Goal: Task Accomplishment & Management: Complete application form

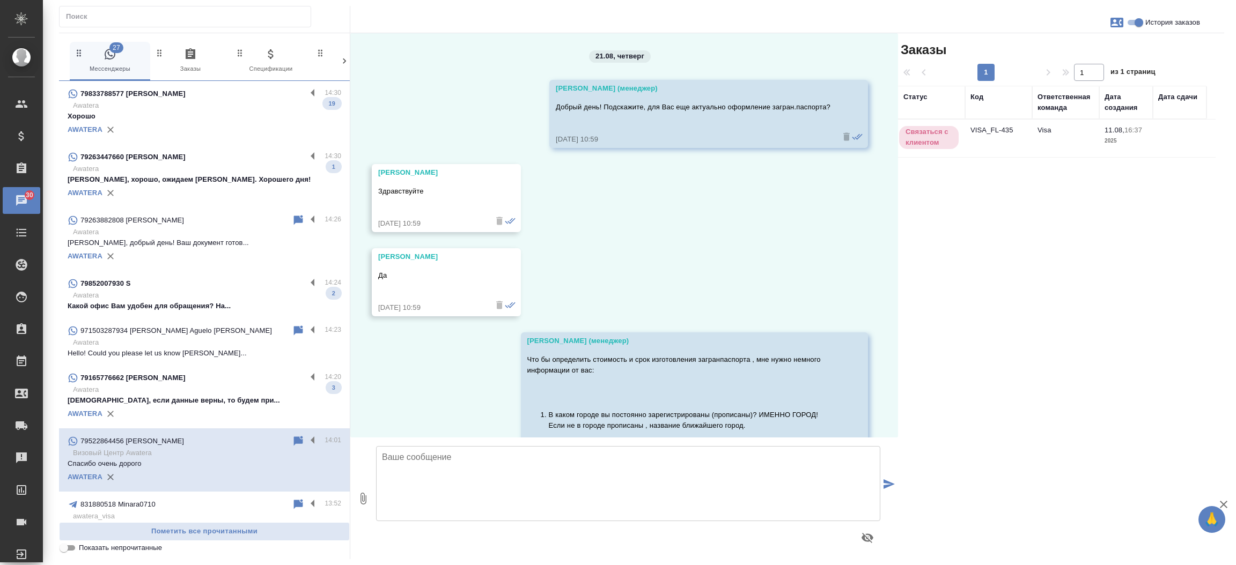
scroll to position [1413, 0]
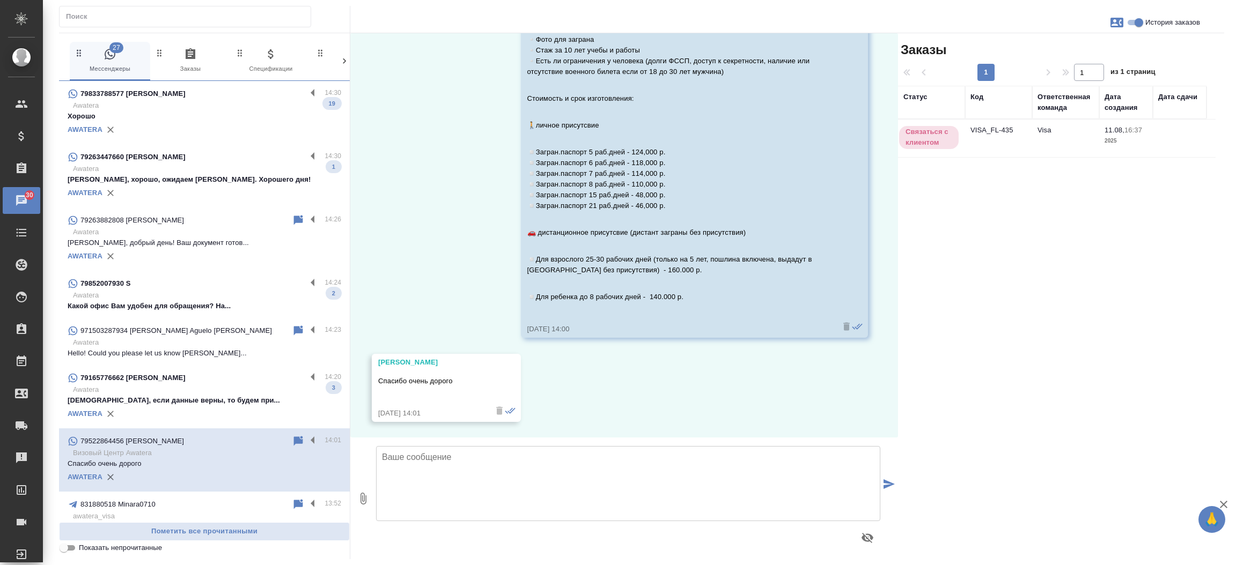
click at [147, 21] on input "text" at bounding box center [188, 16] width 245 height 15
paste input "S"
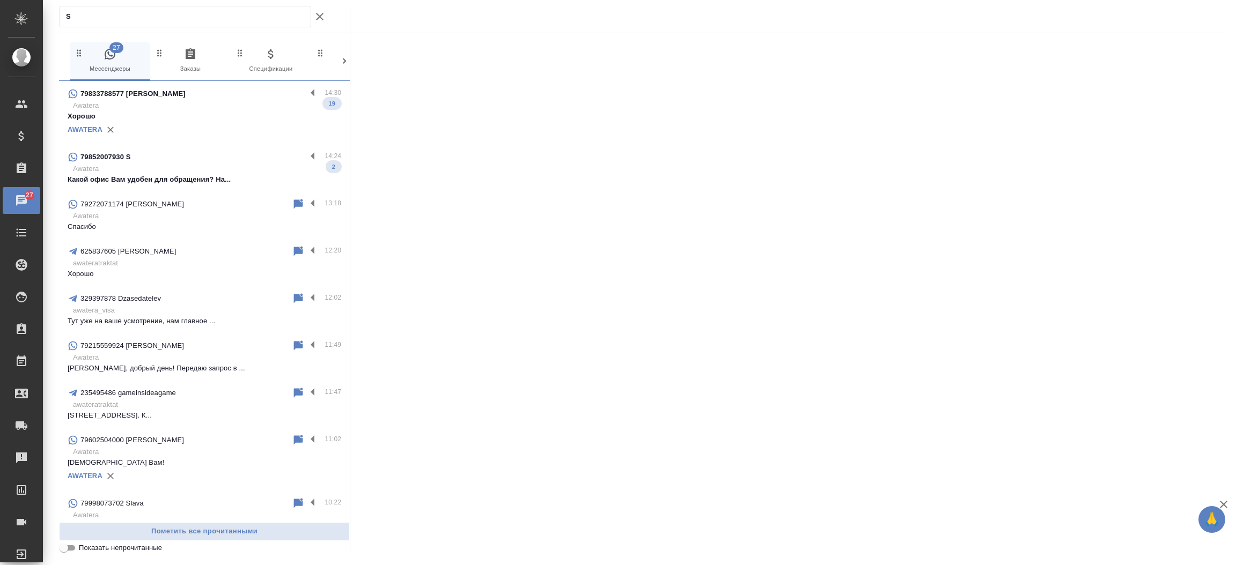
type input "S"
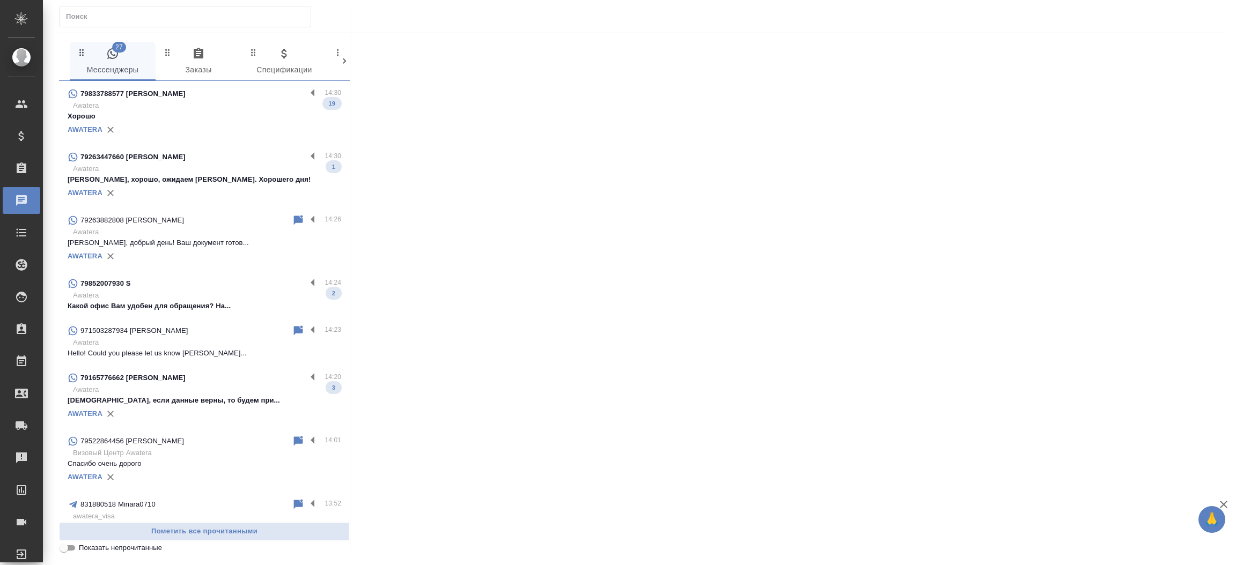
click at [79, 18] on input "text" at bounding box center [188, 16] width 245 height 15
paste input "S"
type input "S"
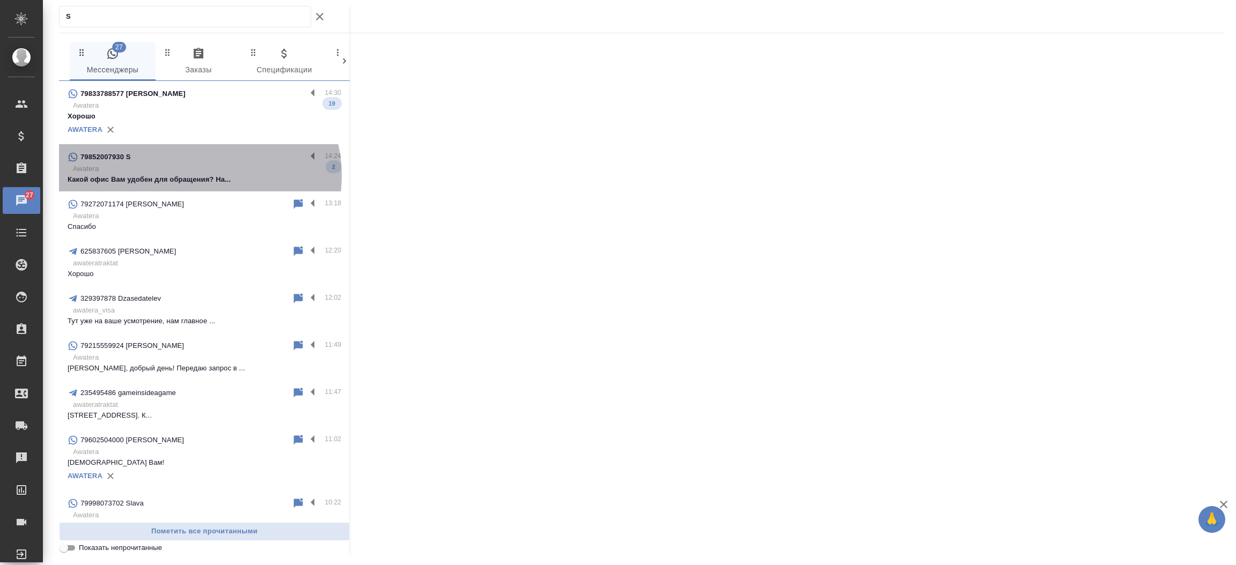
click at [198, 176] on p "Какой офис Вам удобен для обращения? На..." at bounding box center [205, 179] width 274 height 11
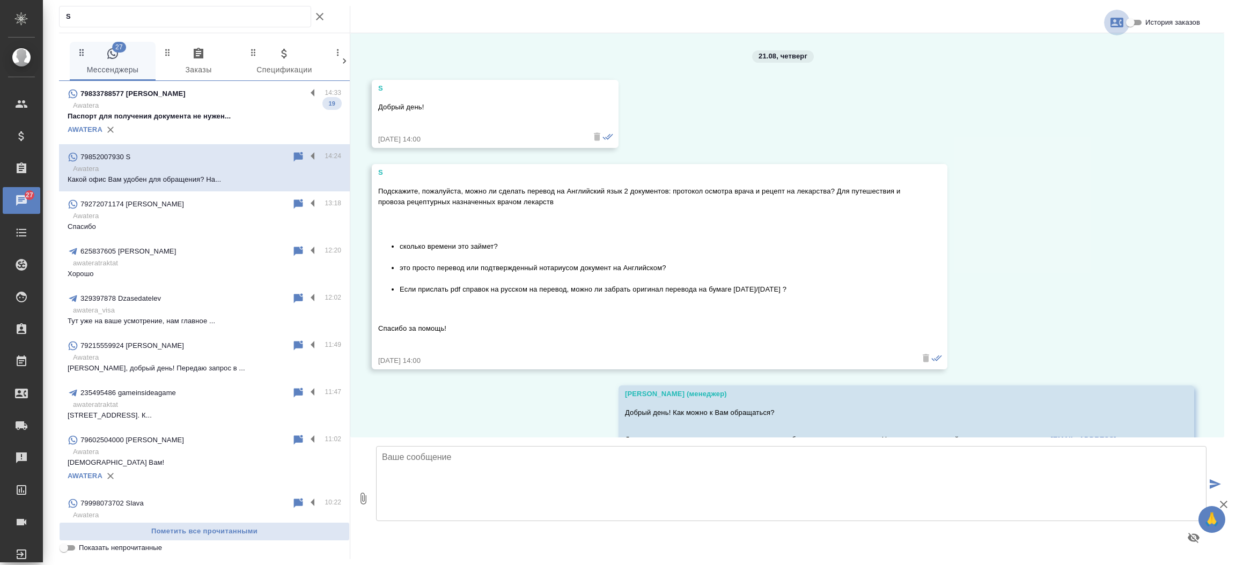
click at [1115, 31] on button "button" at bounding box center [1117, 23] width 26 height 26
click at [1080, 53] on span "Создать заявку" at bounding box center [1070, 51] width 50 height 11
select select "RU"
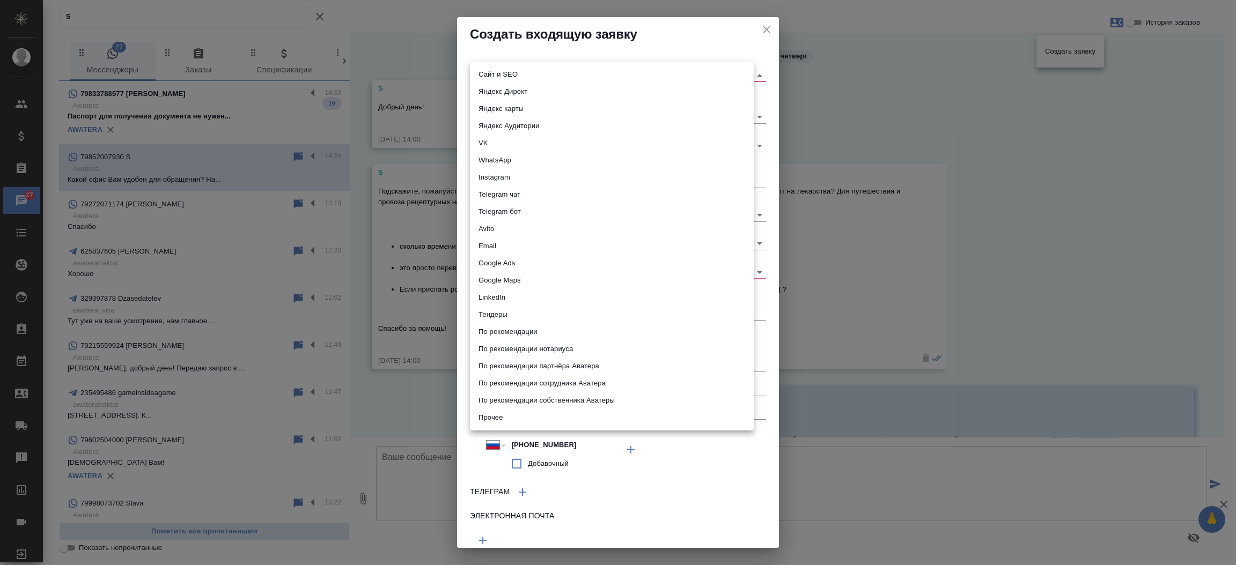
click at [582, 76] on body "🙏 .cls-1 fill:#fff; AWATERA Прутько Ирина i.prutko Клиенты Спецификации Заказы …" at bounding box center [618, 282] width 1236 height 565
click at [582, 76] on li "Сайт и SEO" at bounding box center [612, 74] width 284 height 17
type input "seo"
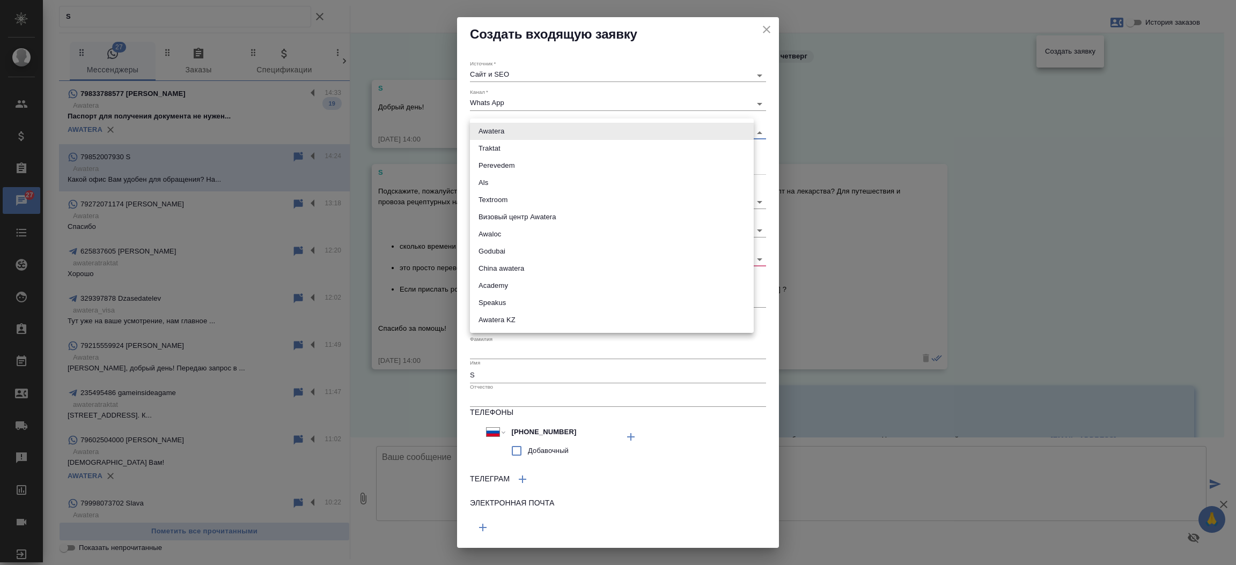
click at [535, 134] on body "🙏 .cls-1 fill:#fff; AWATERA Прутько Ирина i.prutko Клиенты Спецификации Заказы …" at bounding box center [618, 282] width 1236 height 565
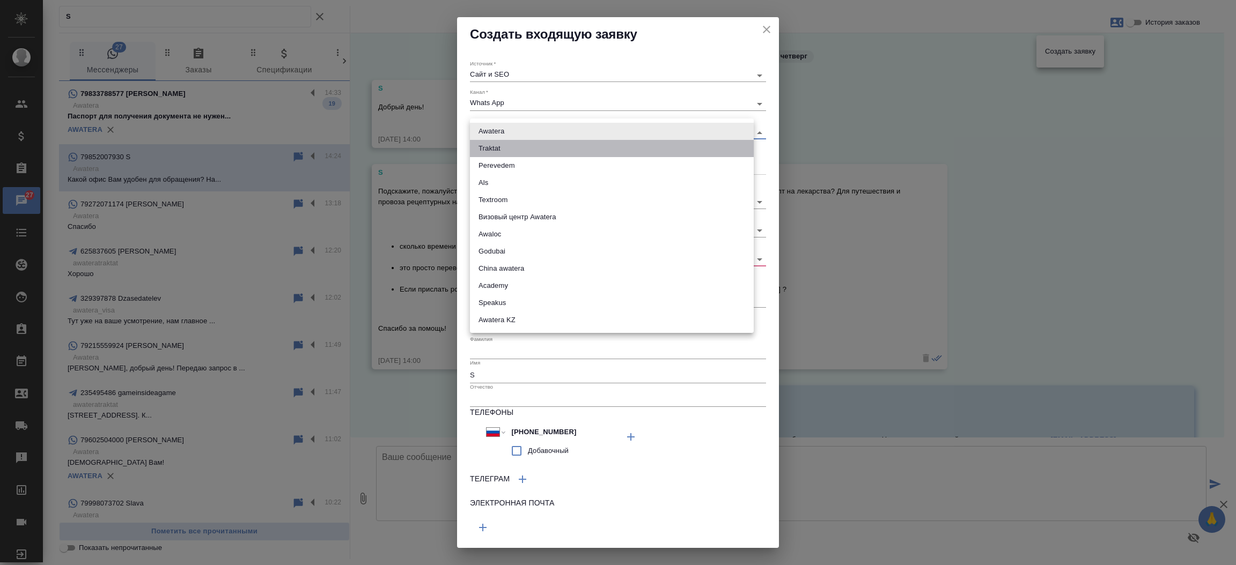
click at [520, 154] on li "Traktat" at bounding box center [612, 148] width 284 height 17
type input "traktat"
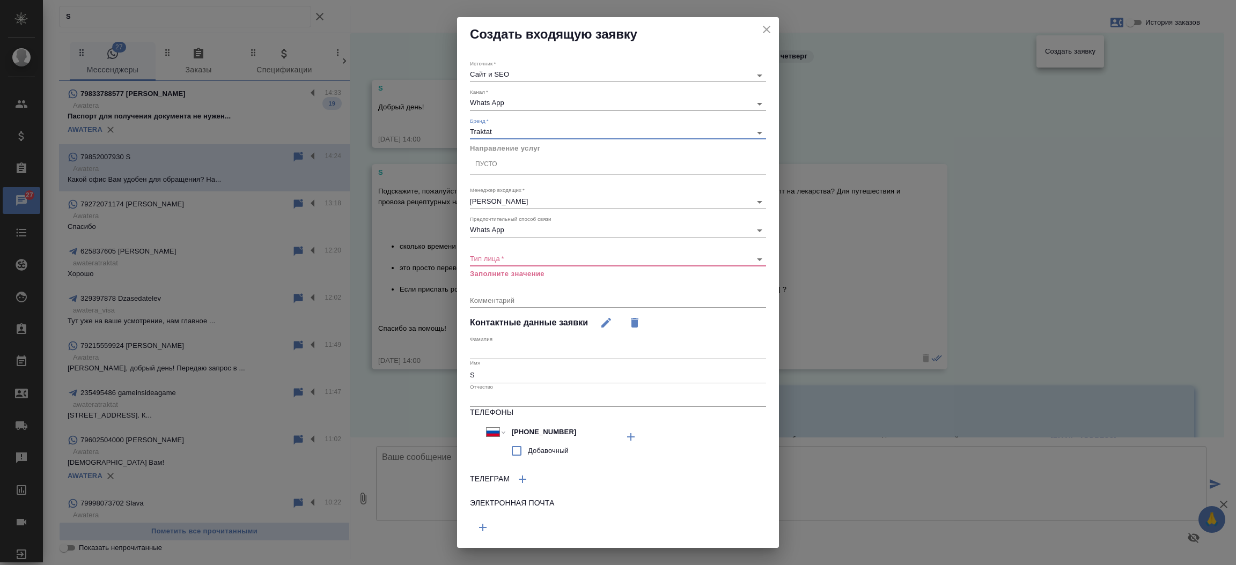
click at [798, 220] on div "Создать входящую заявку Источник   * Сайт и SEO seo Канал   * Whats App 66ac940…" at bounding box center [618, 282] width 1236 height 565
click at [679, 261] on body "🙏 .cls-1 fill:#fff; AWATERA Прутько Ирина i.prutko Клиенты Спецификации Заказы …" at bounding box center [618, 282] width 1236 height 565
click at [756, 27] on div at bounding box center [618, 282] width 1236 height 565
click at [763, 27] on icon "close" at bounding box center [767, 30] width 8 height 8
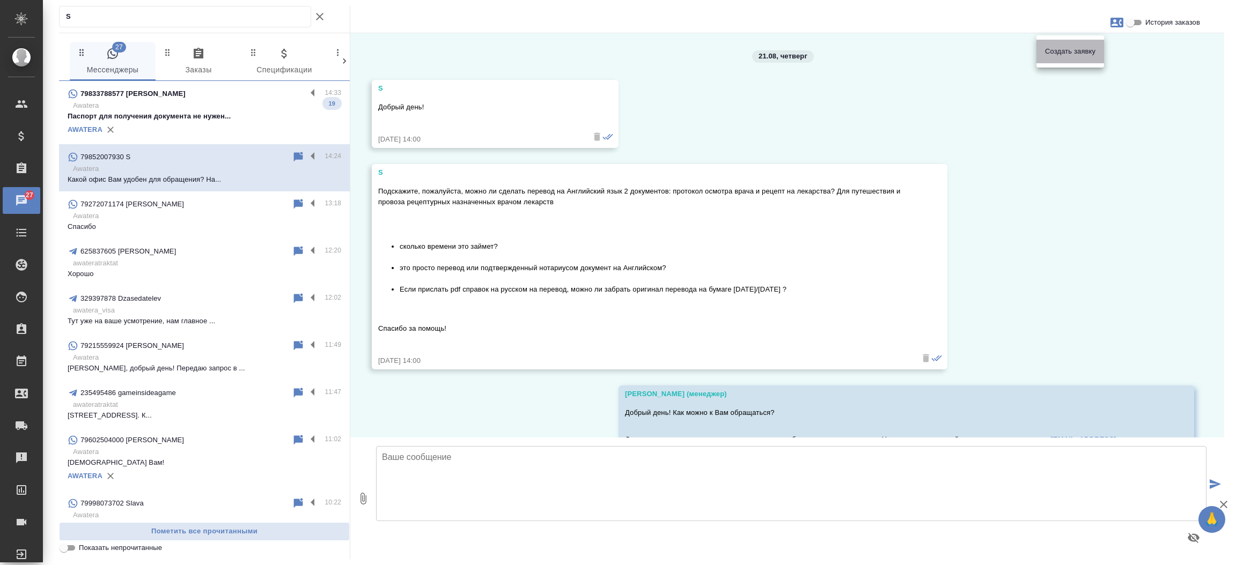
click at [1079, 60] on div "Создать заявку" at bounding box center [1070, 52] width 68 height 24
select select "RU"
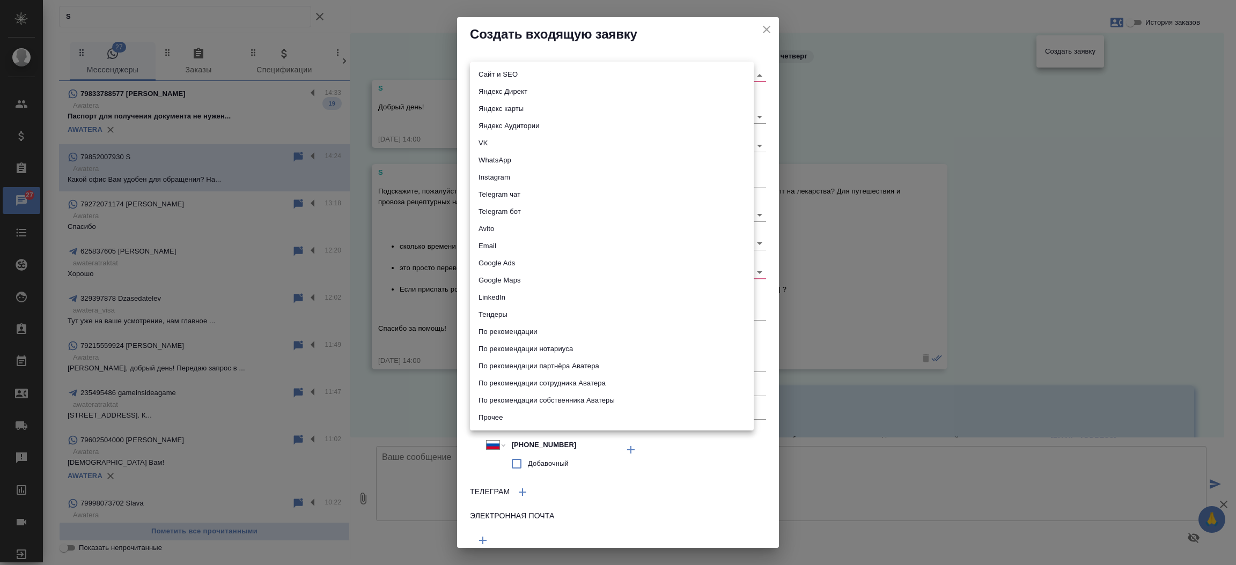
click at [565, 76] on body "🙏 .cls-1 fill:#fff; AWATERA Прутько Ирина i.prutko Клиенты Спецификации Заказы …" at bounding box center [618, 282] width 1236 height 565
click at [565, 76] on li "Сайт и SEO" at bounding box center [612, 74] width 284 height 17
type input "seo"
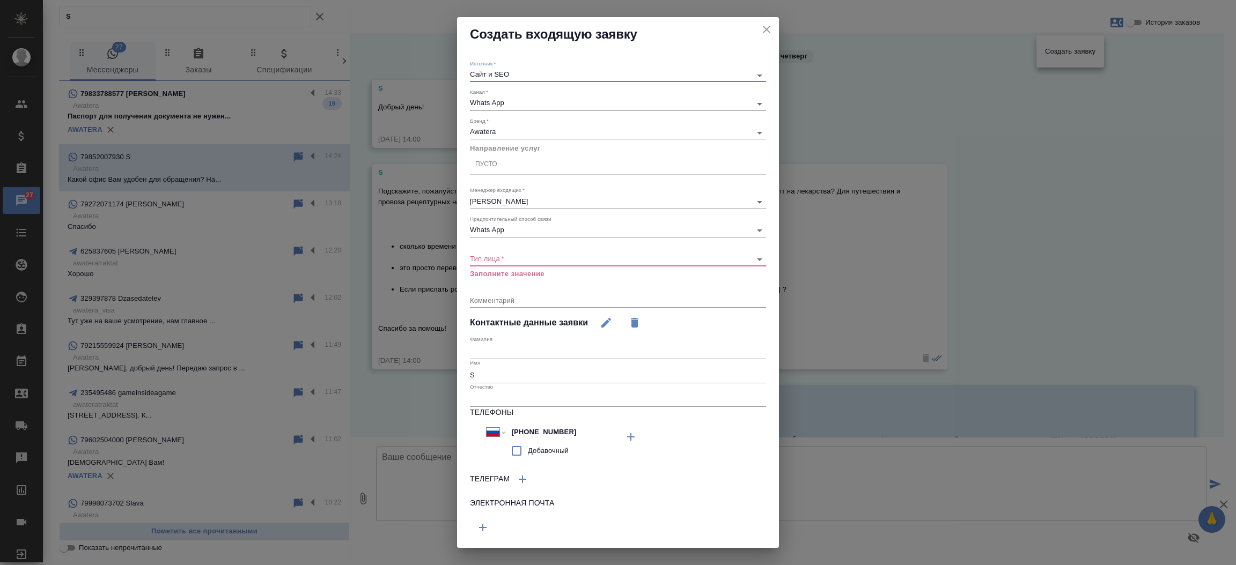
click at [512, 171] on div "Пусто" at bounding box center [618, 165] width 296 height 16
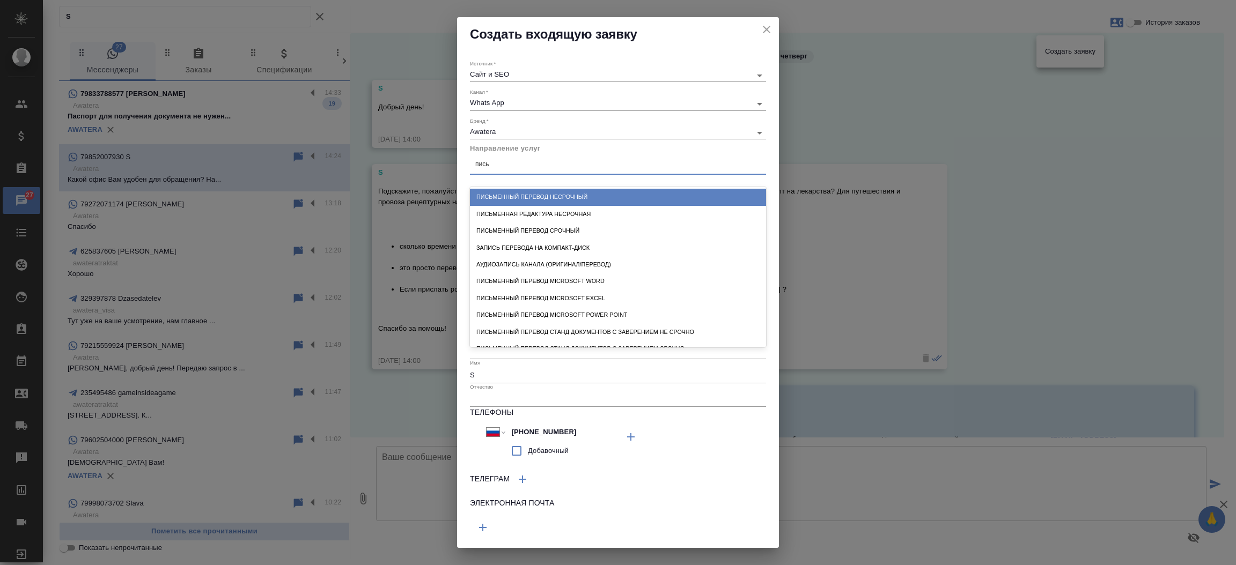
type input "письм"
click at [514, 197] on div "Письменный перевод несрочный" at bounding box center [618, 197] width 296 height 17
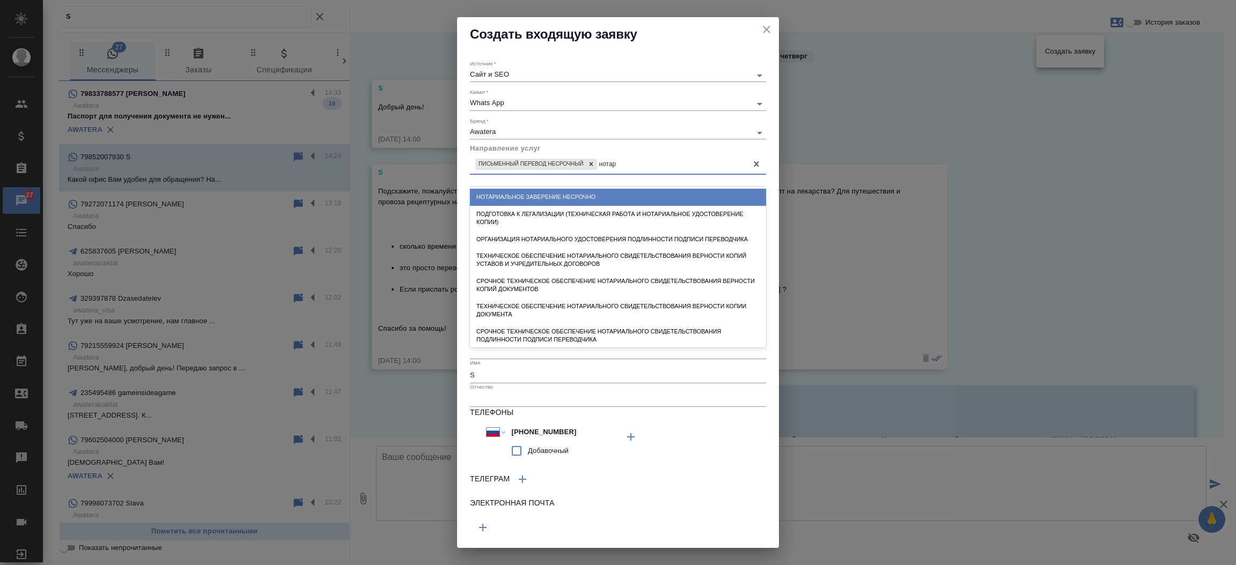
type input "нотари"
click at [514, 197] on div "Нотариальное заверение несрочно" at bounding box center [618, 197] width 296 height 17
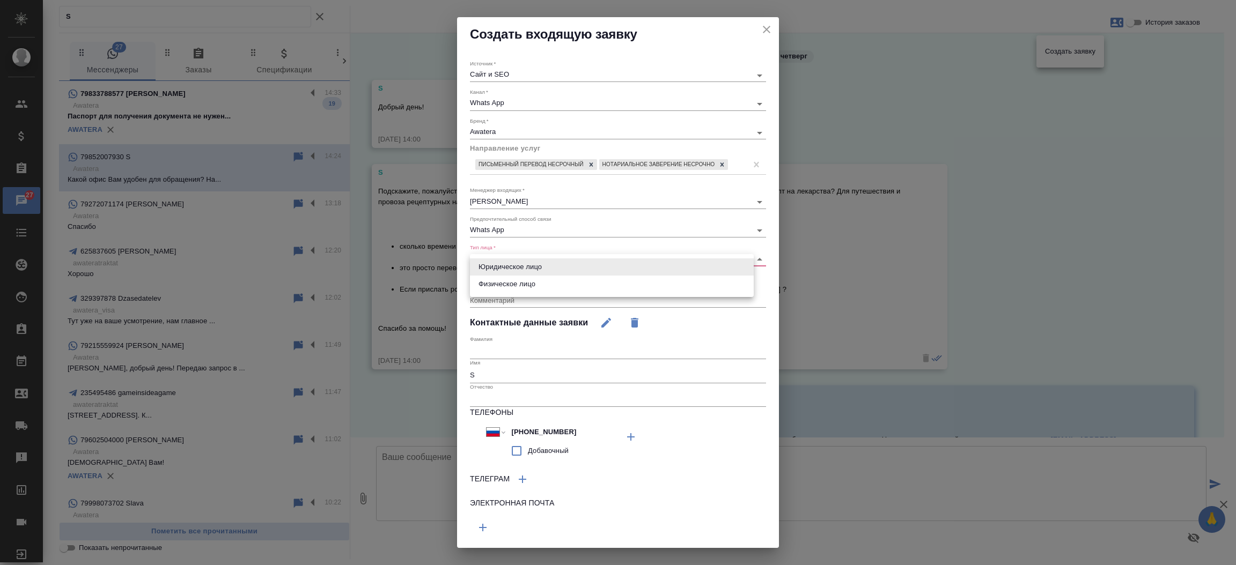
click at [507, 268] on body "🙏 .cls-1 fill:#fff; AWATERA Прутько Ирина i.prutko Клиенты Спецификации Заказы …" at bounding box center [618, 282] width 1236 height 565
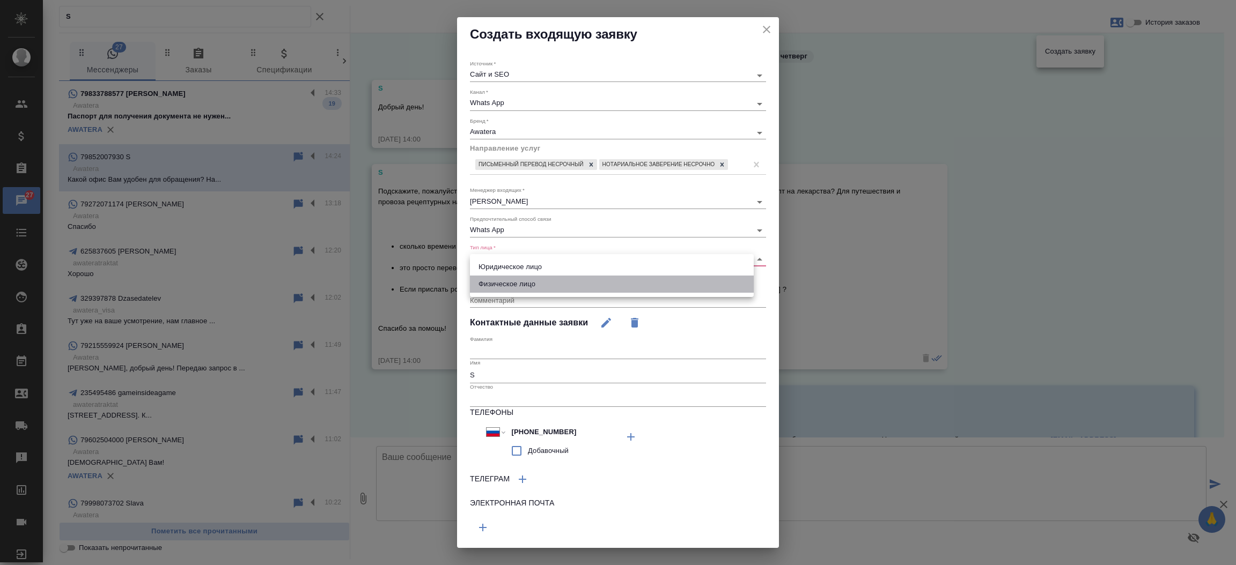
click at [502, 291] on li "Физическое лицо" at bounding box center [612, 284] width 284 height 17
type input "private"
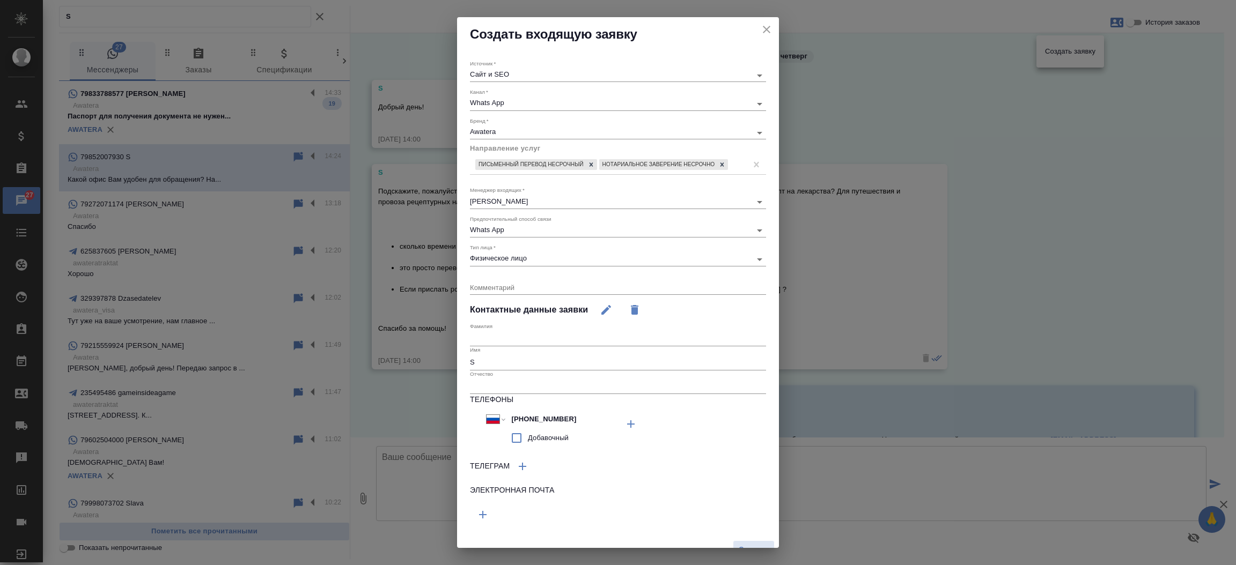
scroll to position [24, 0]
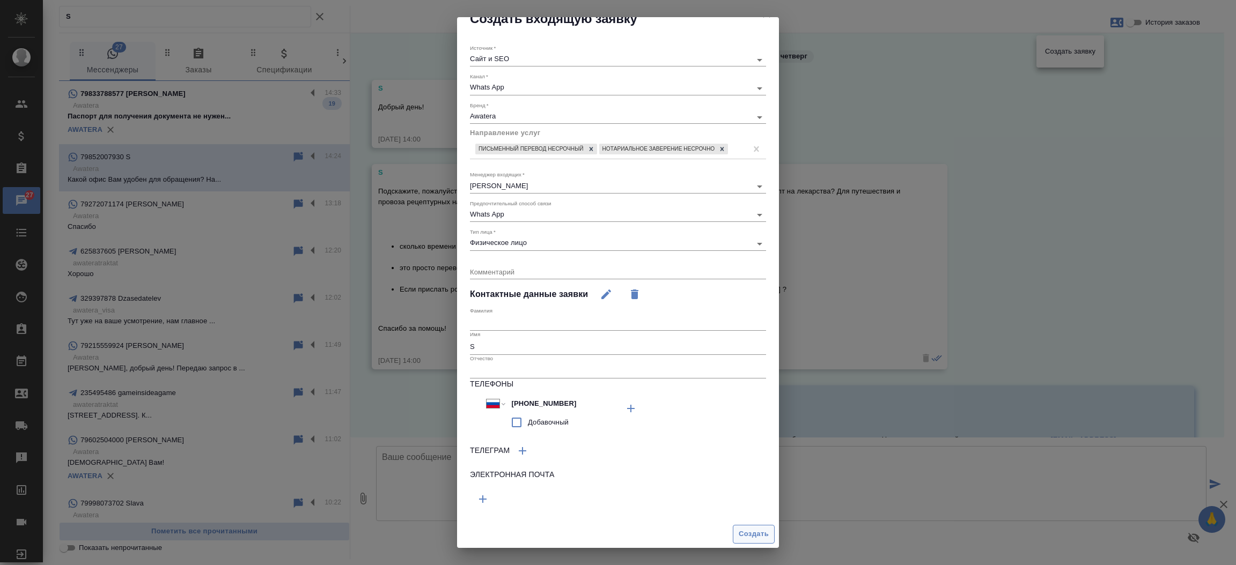
click at [741, 536] on span "Создать" at bounding box center [754, 534] width 30 height 12
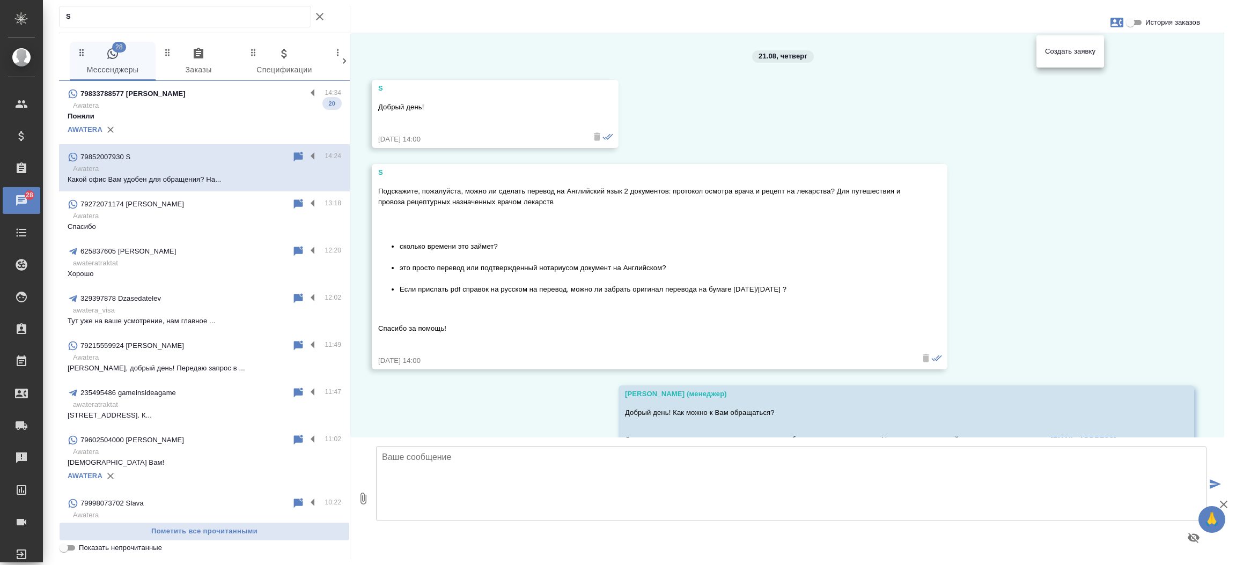
drag, startPoint x: 1218, startPoint y: 201, endPoint x: 1213, endPoint y: 138, distance: 63.5
click at [1213, 138] on div at bounding box center [618, 282] width 1236 height 565
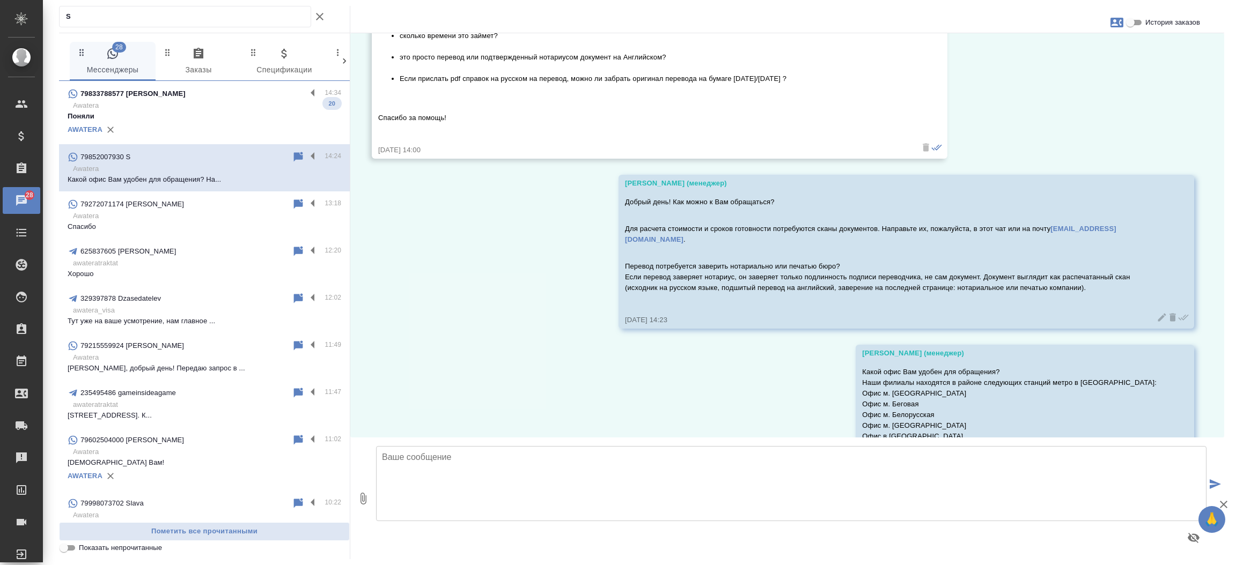
scroll to position [212, 0]
click at [322, 17] on icon "button" at bounding box center [319, 16] width 13 height 13
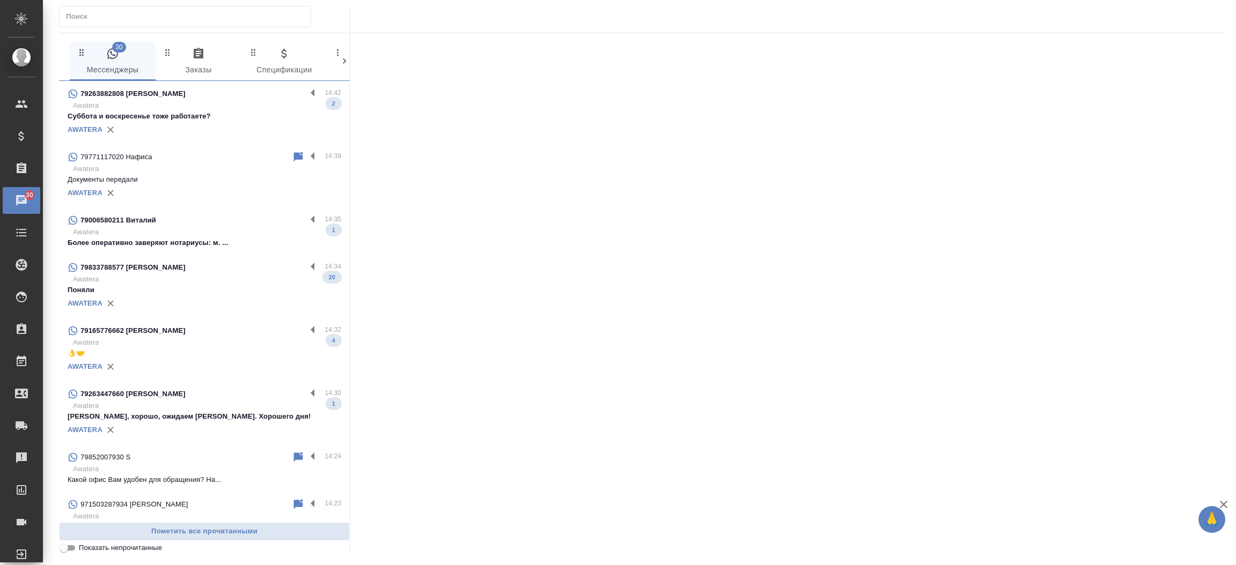
click at [217, 99] on div "79263882808 [PERSON_NAME]" at bounding box center [187, 93] width 239 height 13
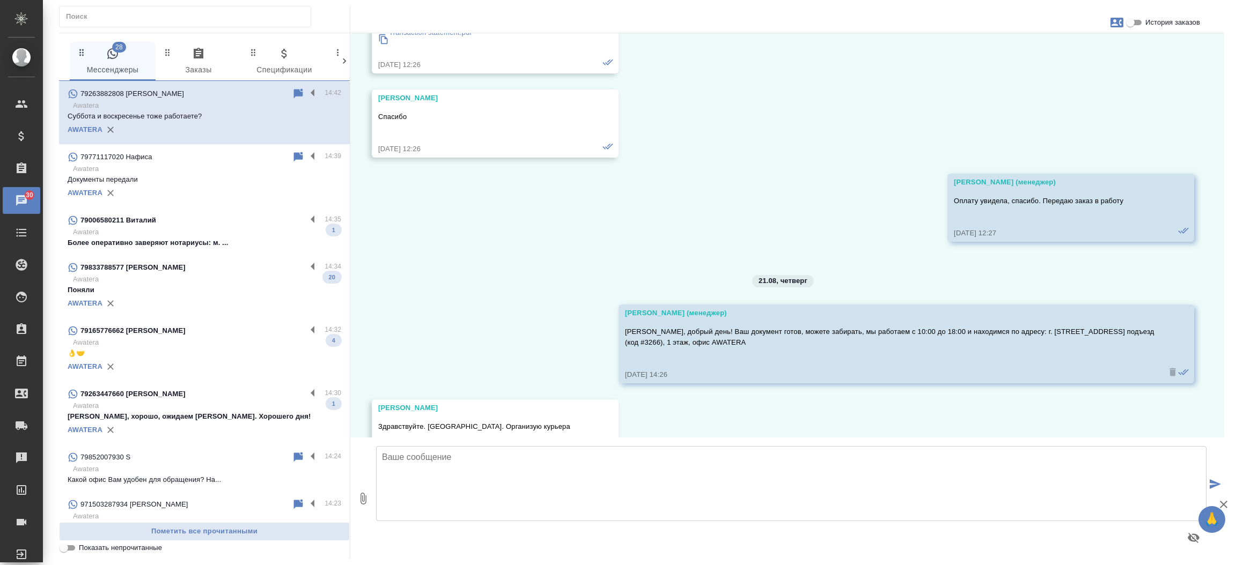
scroll to position [3758, 0]
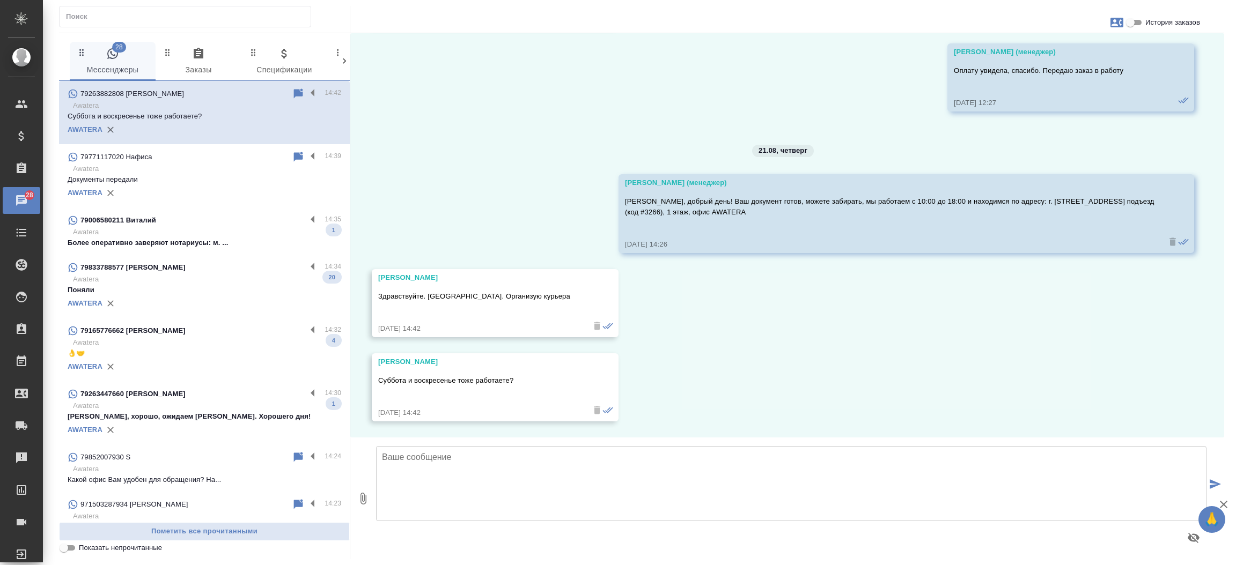
click at [1137, 24] on input "История заказов" at bounding box center [1130, 22] width 39 height 13
checkbox input "true"
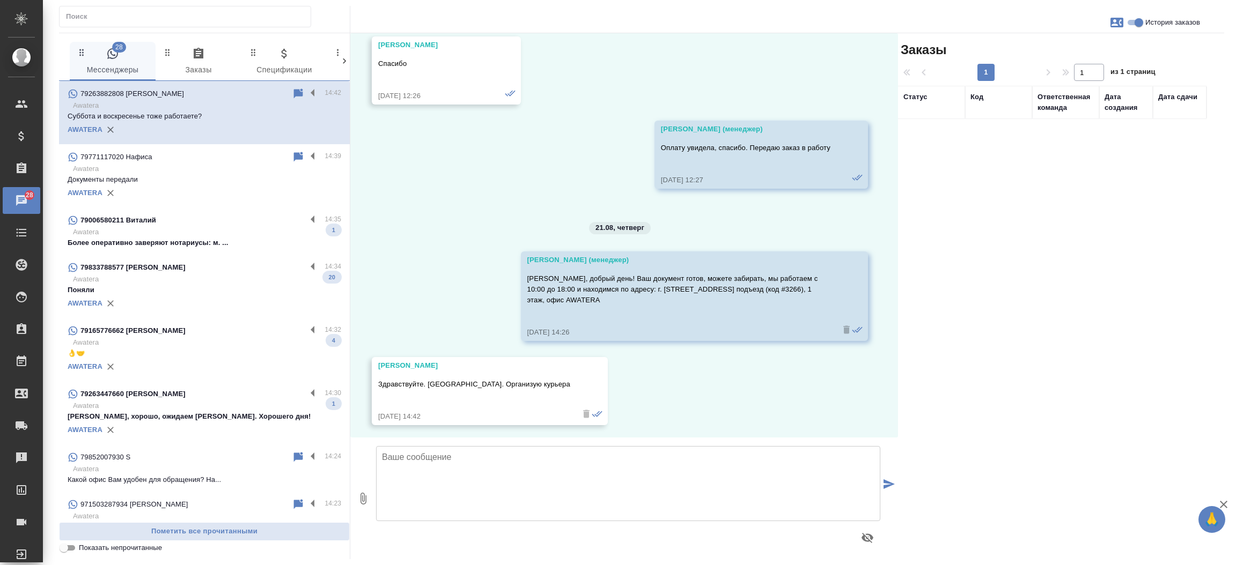
scroll to position [3844, 0]
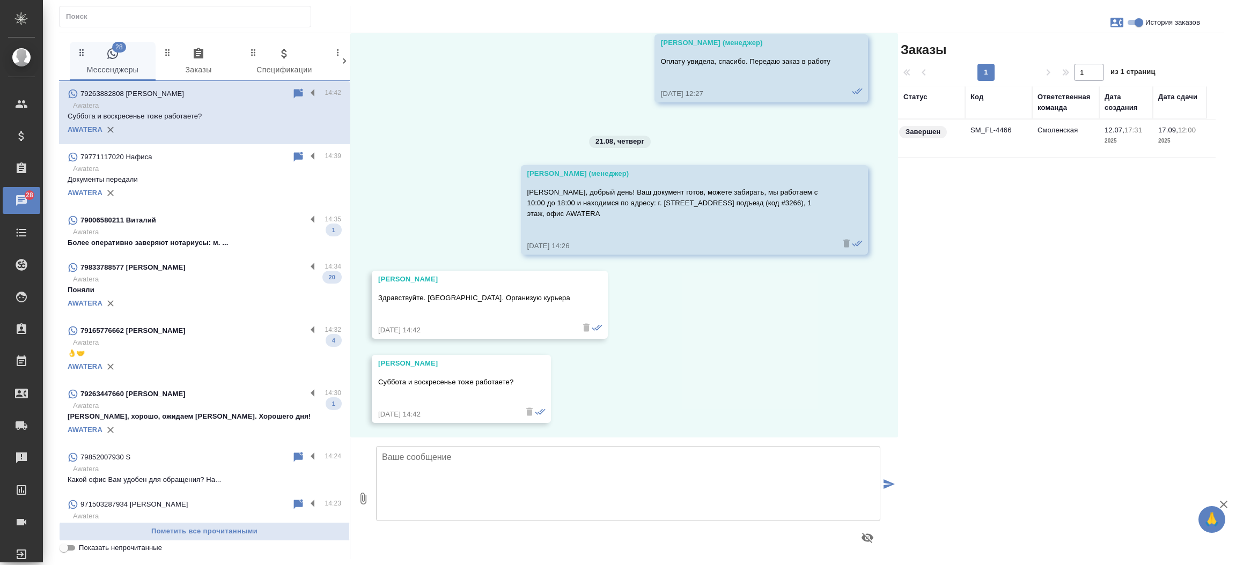
click at [989, 128] on td "SM_FL-4466" at bounding box center [998, 139] width 67 height 38
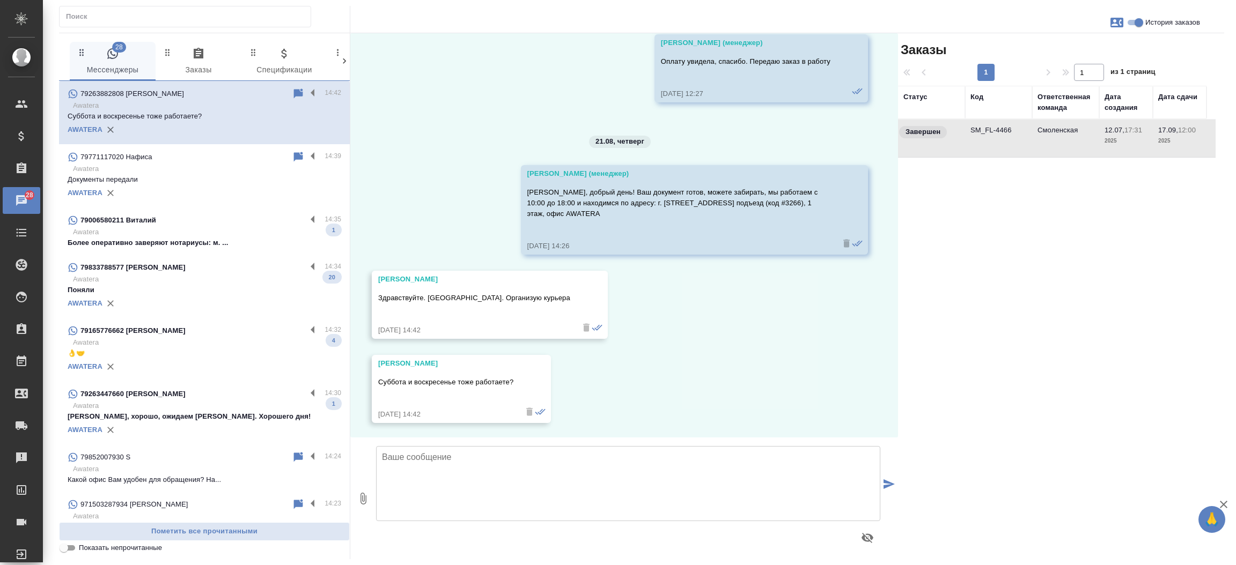
click at [989, 128] on td "SM_FL-4466" at bounding box center [998, 139] width 67 height 38
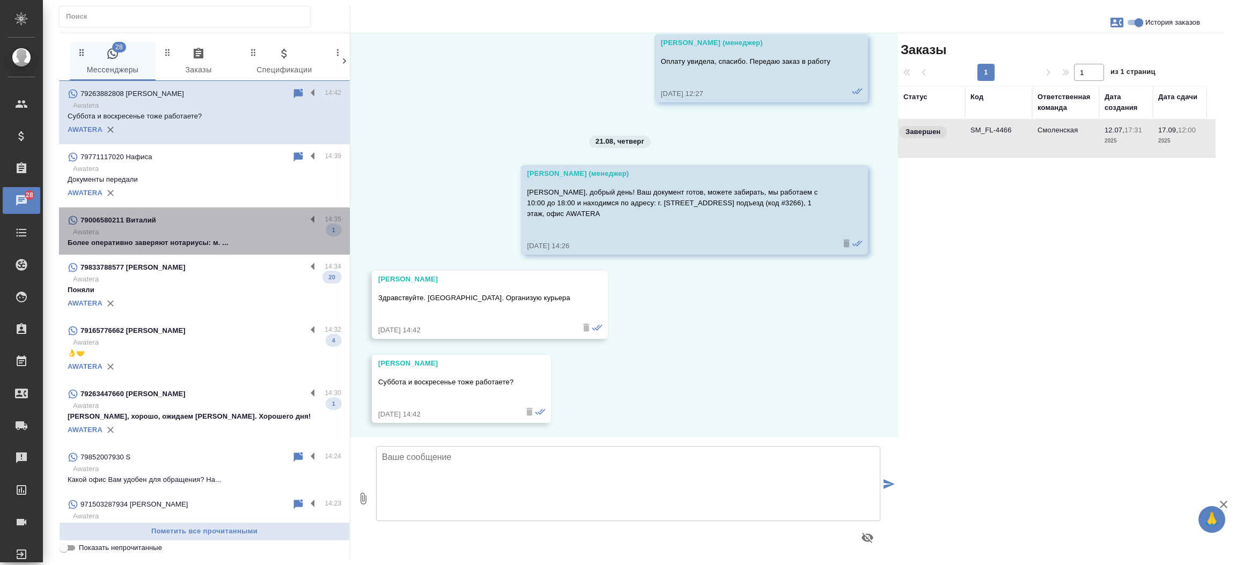
click at [220, 231] on p "Awatera" at bounding box center [207, 232] width 268 height 11
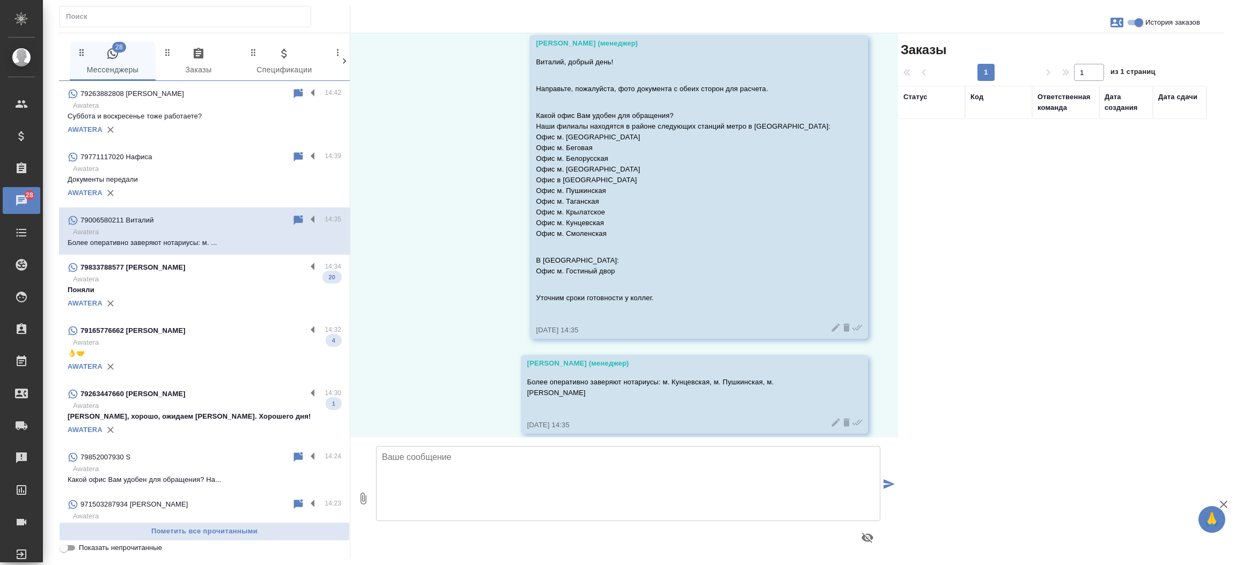
scroll to position [141, 0]
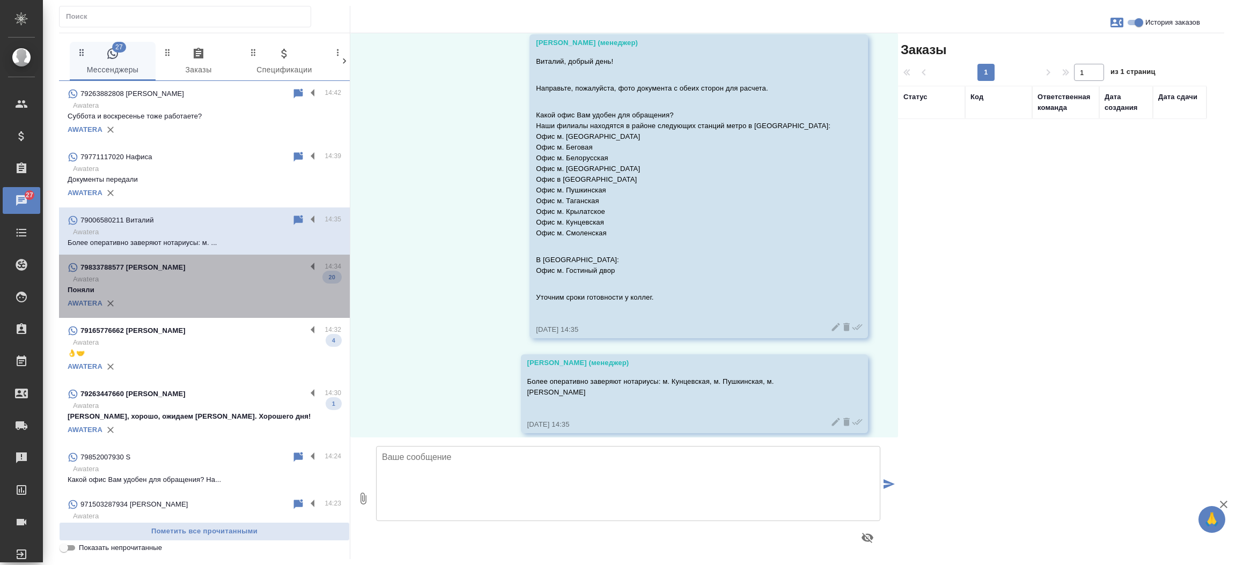
click at [211, 270] on div "79833788577 Irina Doroshkevich" at bounding box center [187, 267] width 239 height 13
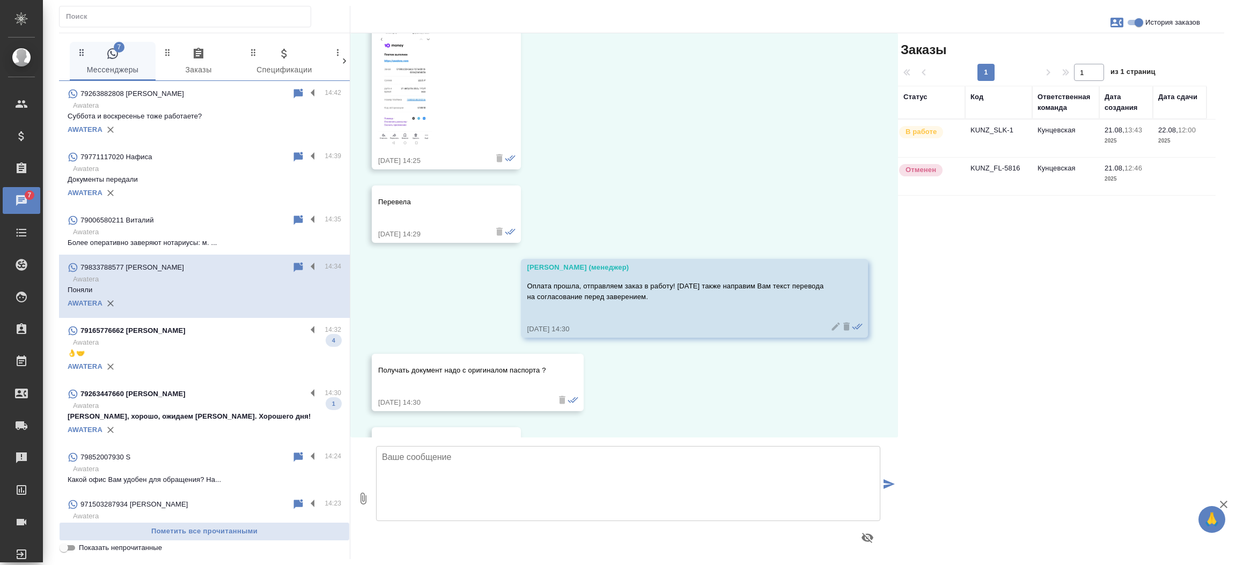
scroll to position [4019, 0]
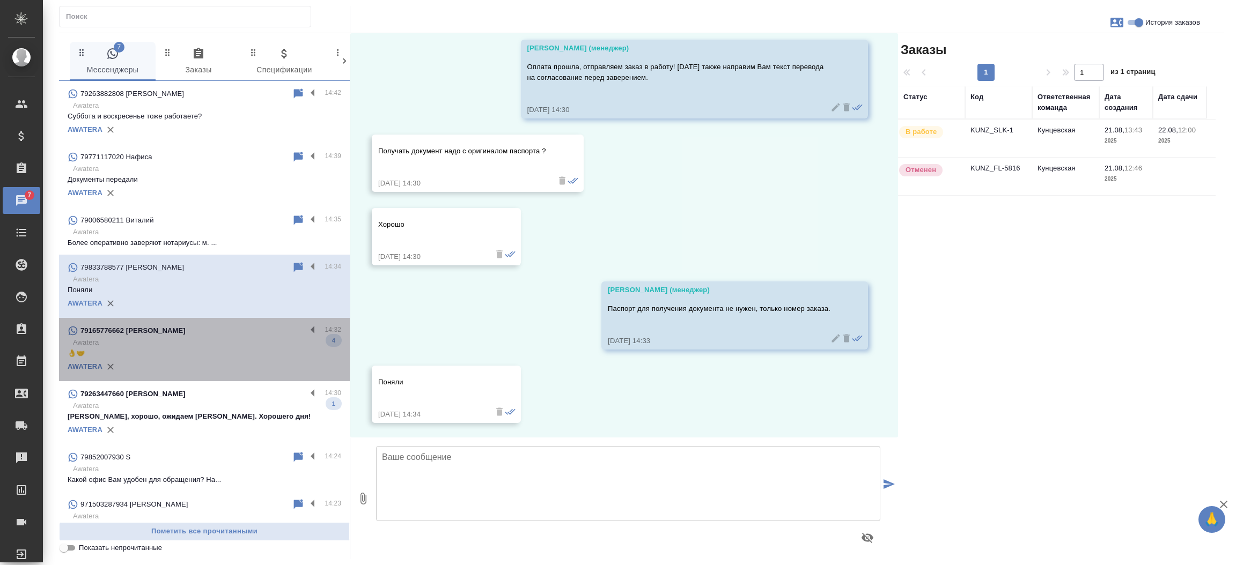
click at [245, 359] on div "AWATERA" at bounding box center [205, 367] width 274 height 16
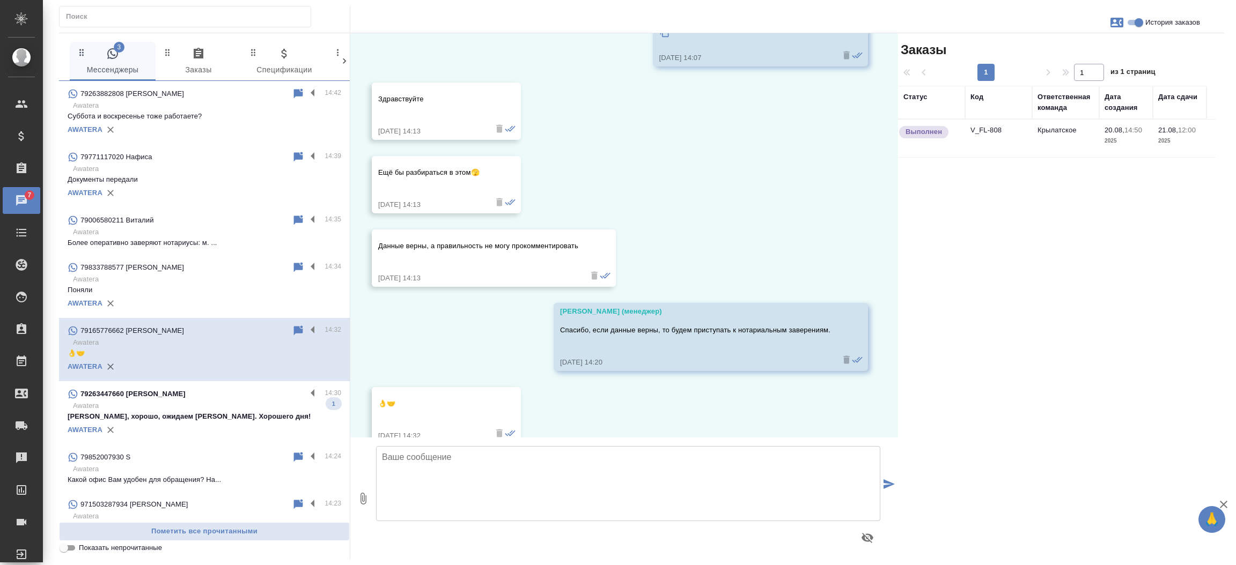
scroll to position [4385, 0]
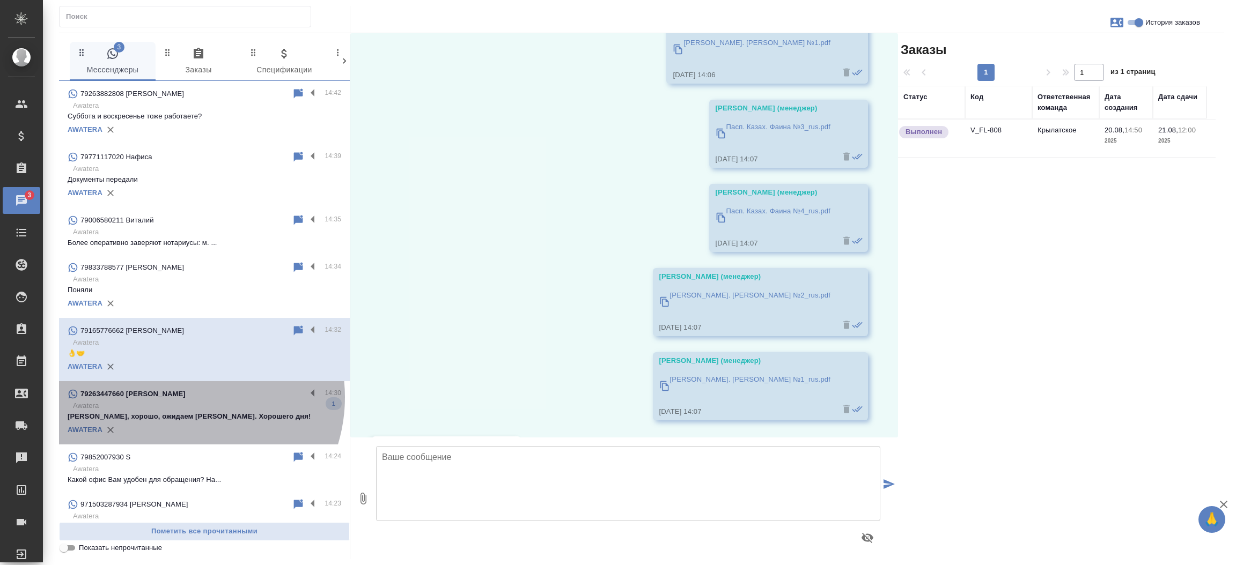
click at [181, 397] on div "79263447660 Юрий" at bounding box center [187, 394] width 239 height 13
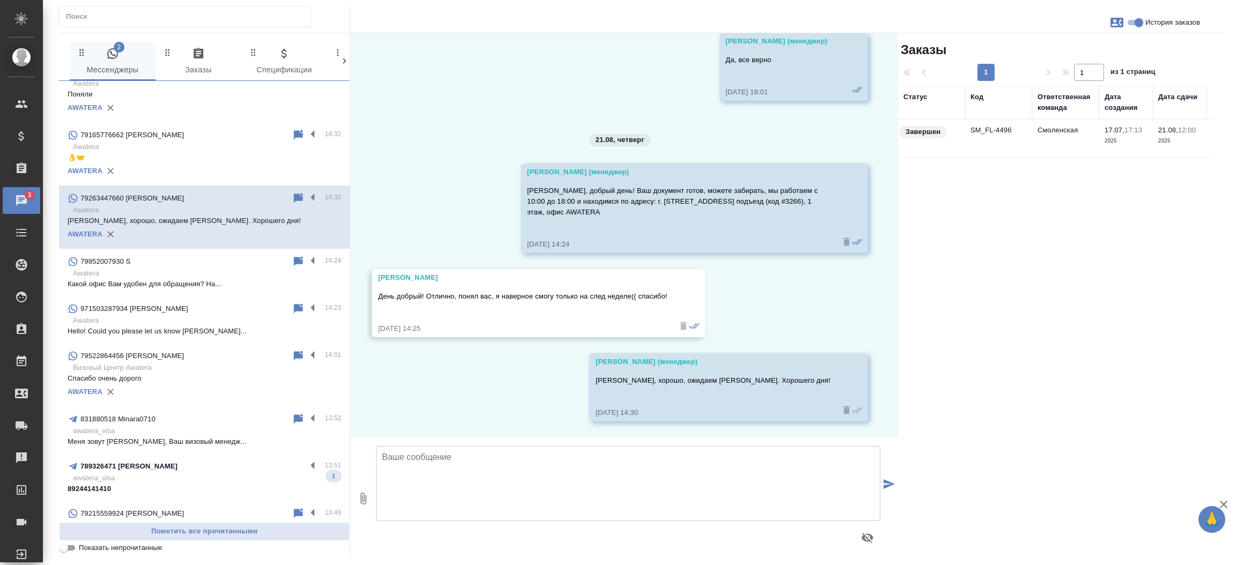
scroll to position [257, 0]
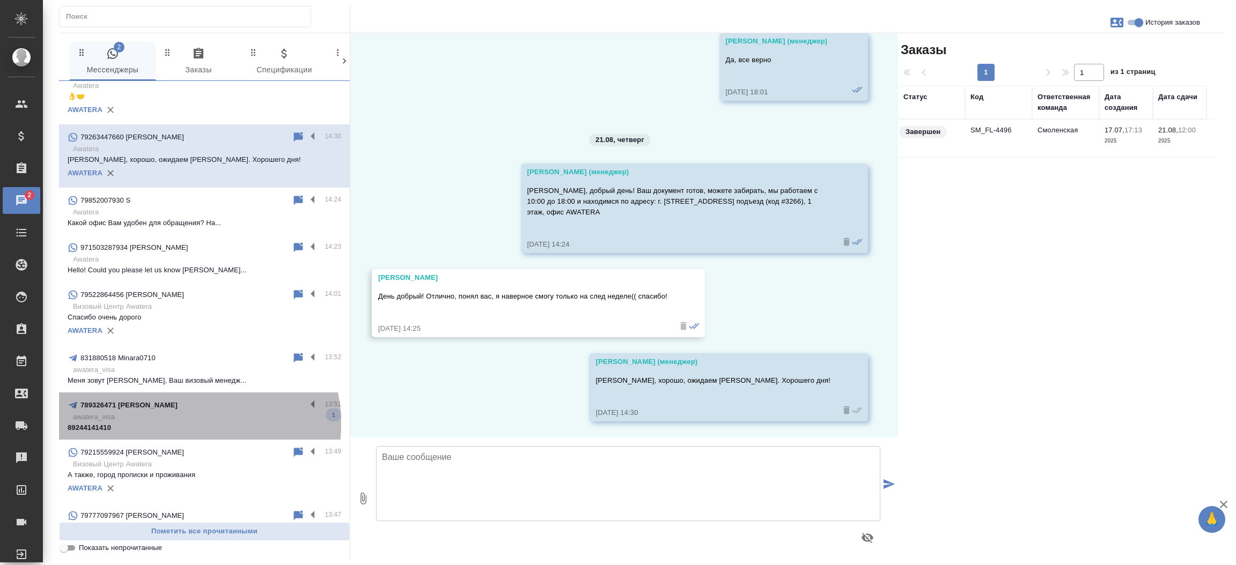
click at [181, 424] on p "89244141410" at bounding box center [205, 428] width 274 height 11
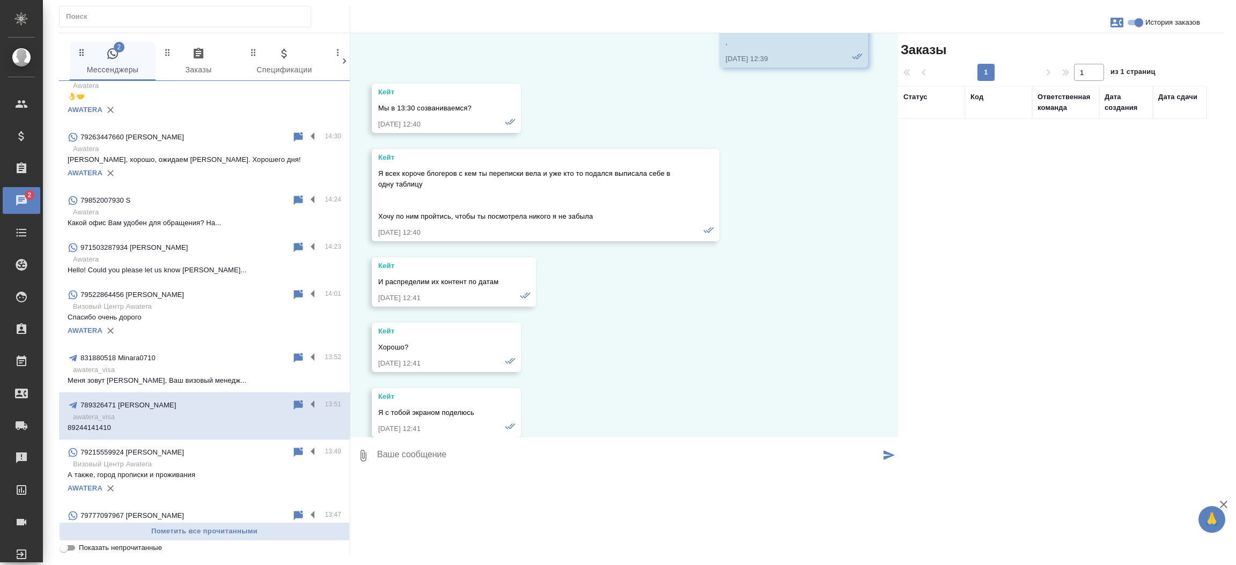
scroll to position [50776, 0]
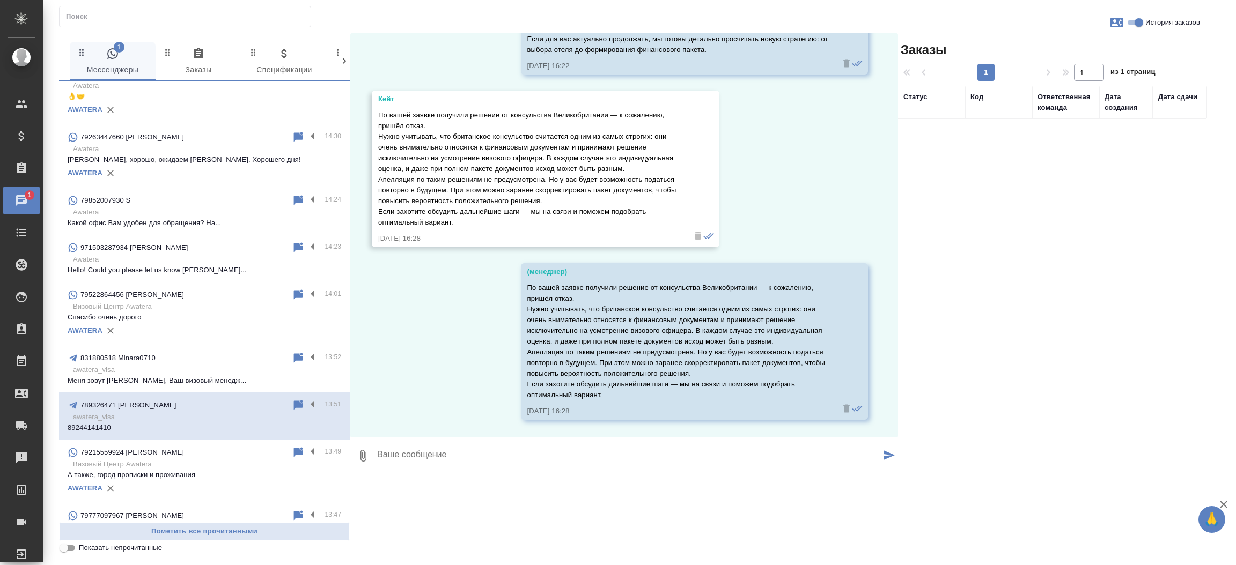
click at [394, 94] on div "Кейт По вашей заявке получили решение от консульства Великобритании — к сожален…" at bounding box center [530, 169] width 304 height 150
click at [398, 94] on div "Кейт" at bounding box center [530, 99] width 304 height 11
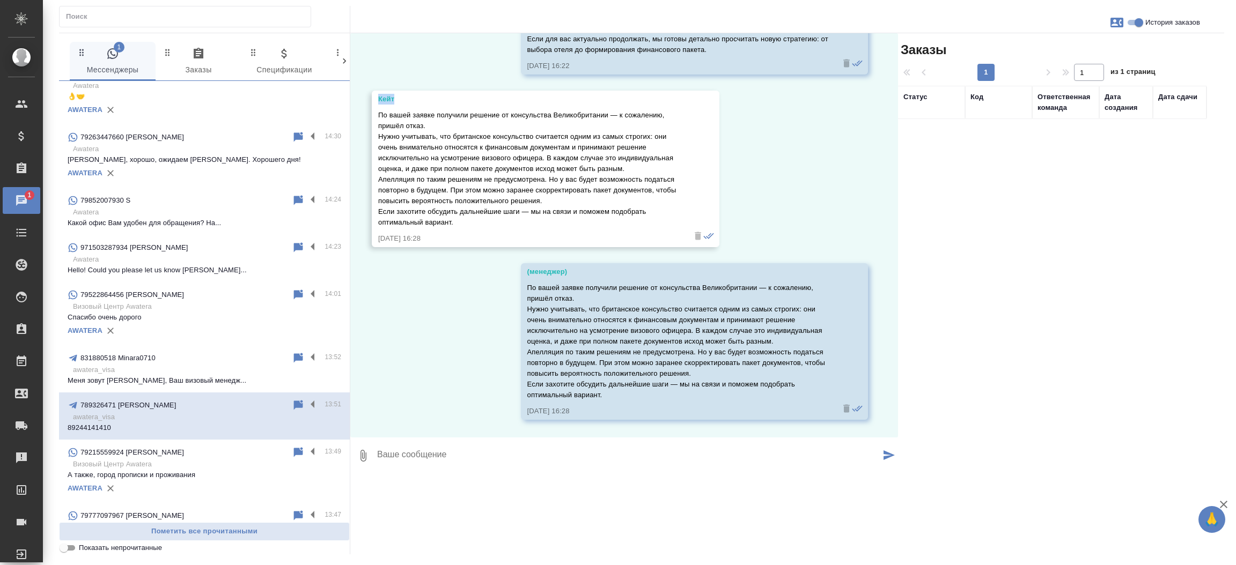
click at [398, 94] on div "Кейт" at bounding box center [530, 99] width 304 height 11
copy div "Кейт"
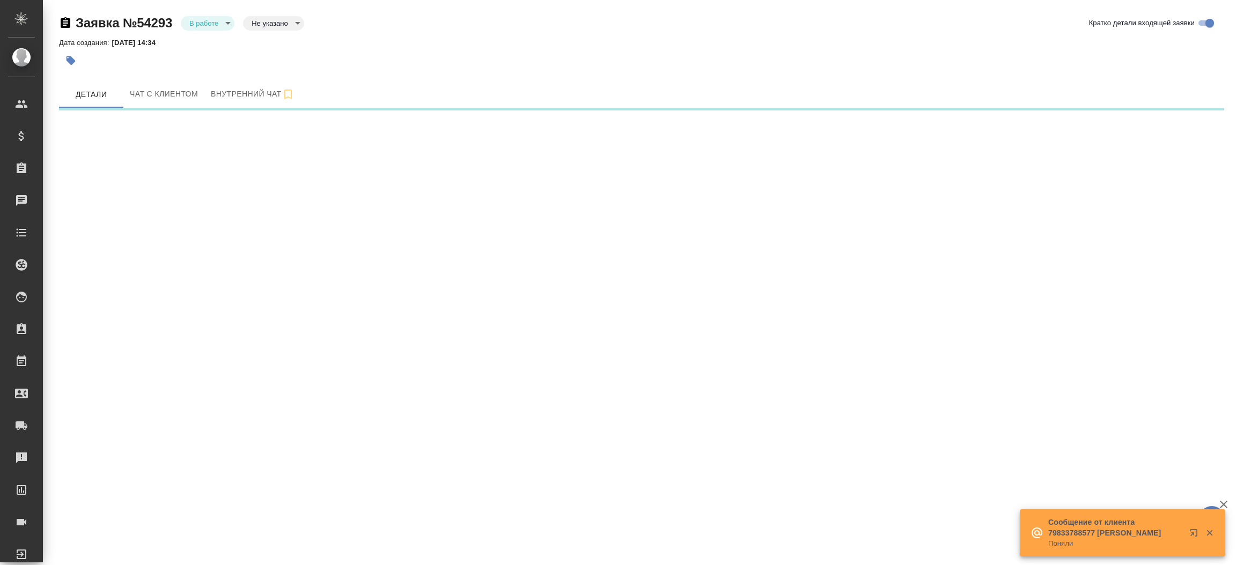
select select "RU"
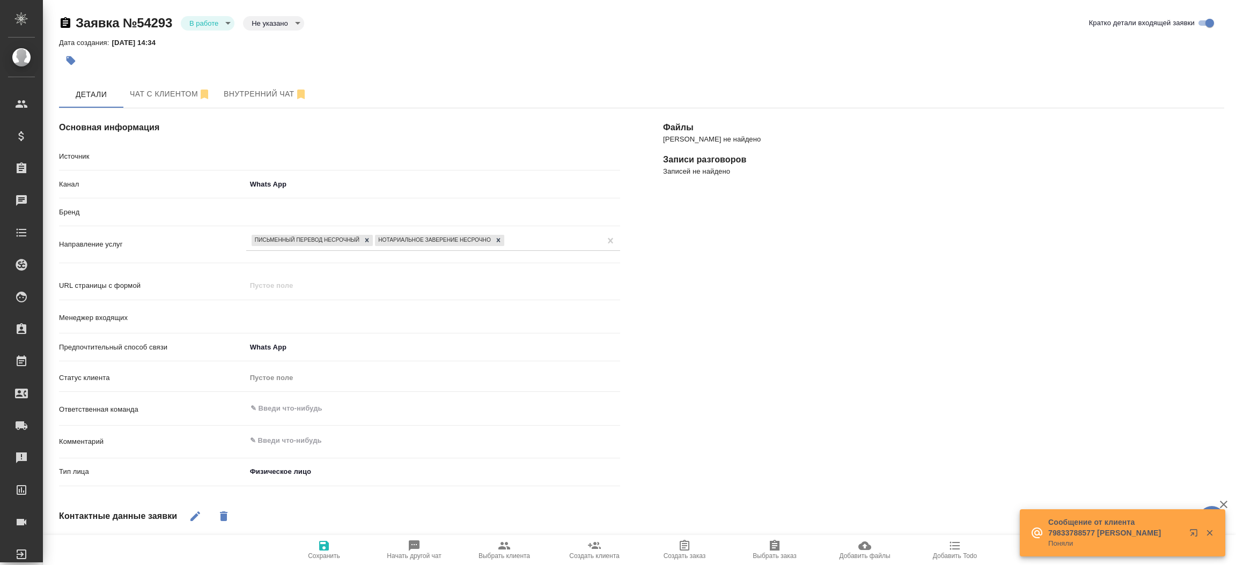
type textarea "x"
type input "Мосина Ирина"
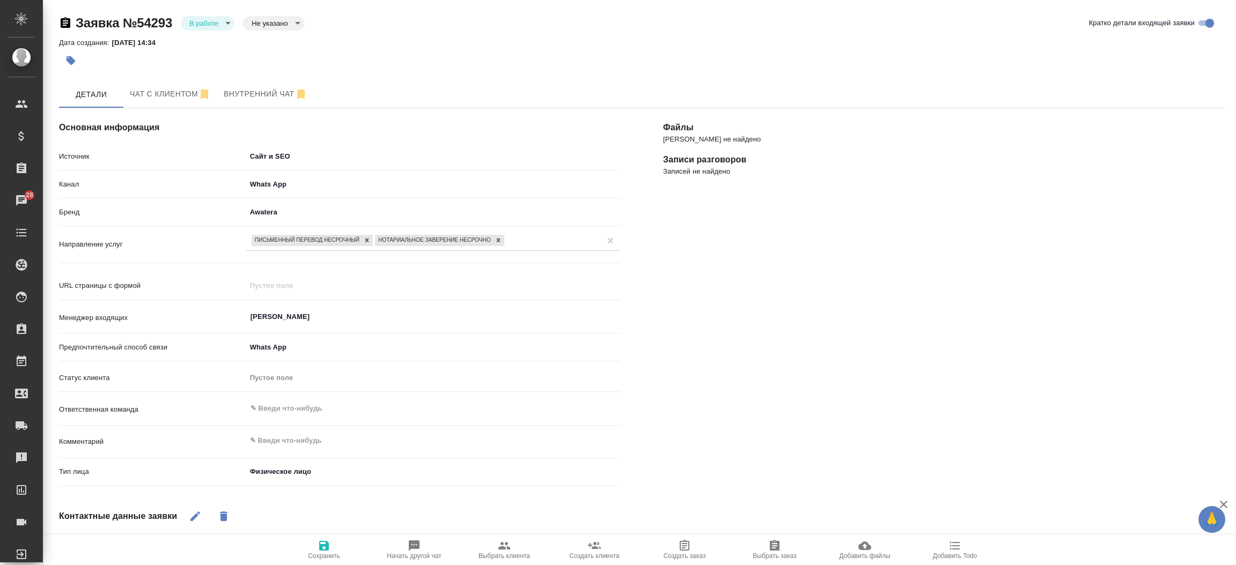
type textarea "x"
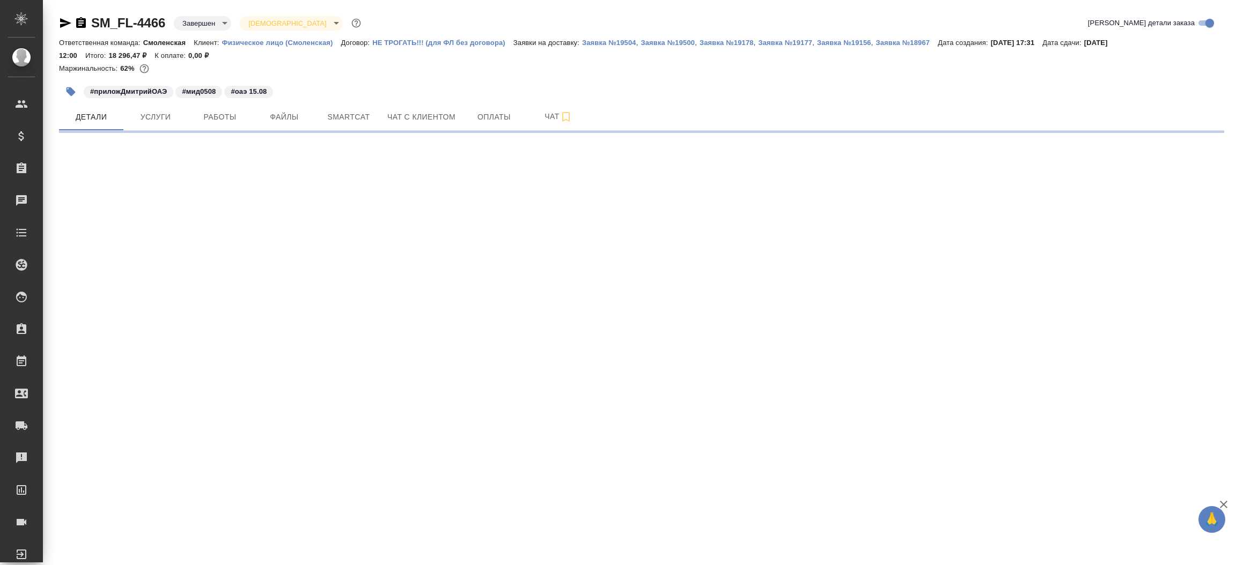
select select "RU"
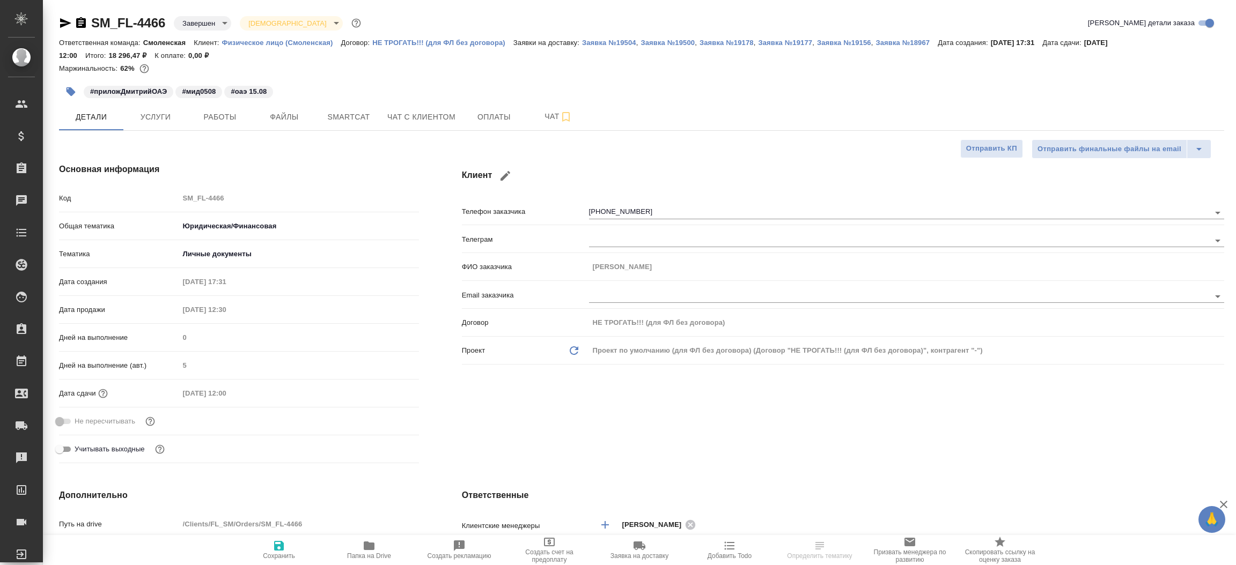
type textarea "x"
type input "Газизов Ринат"
type input "Козлова Мария"
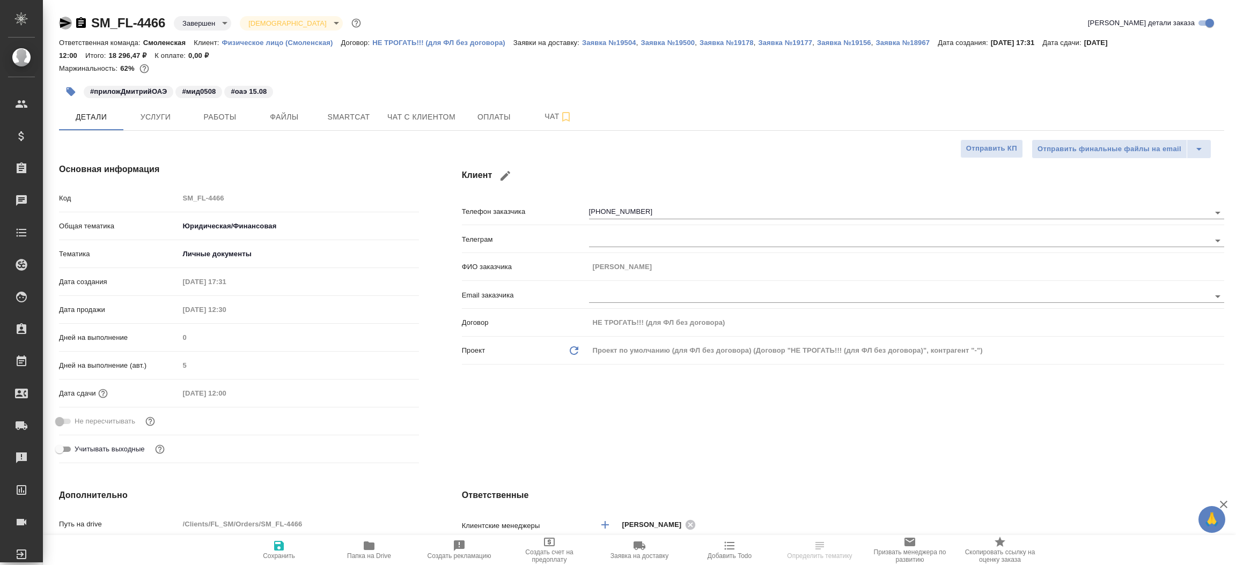
click at [62, 20] on icon "button" at bounding box center [65, 23] width 11 height 10
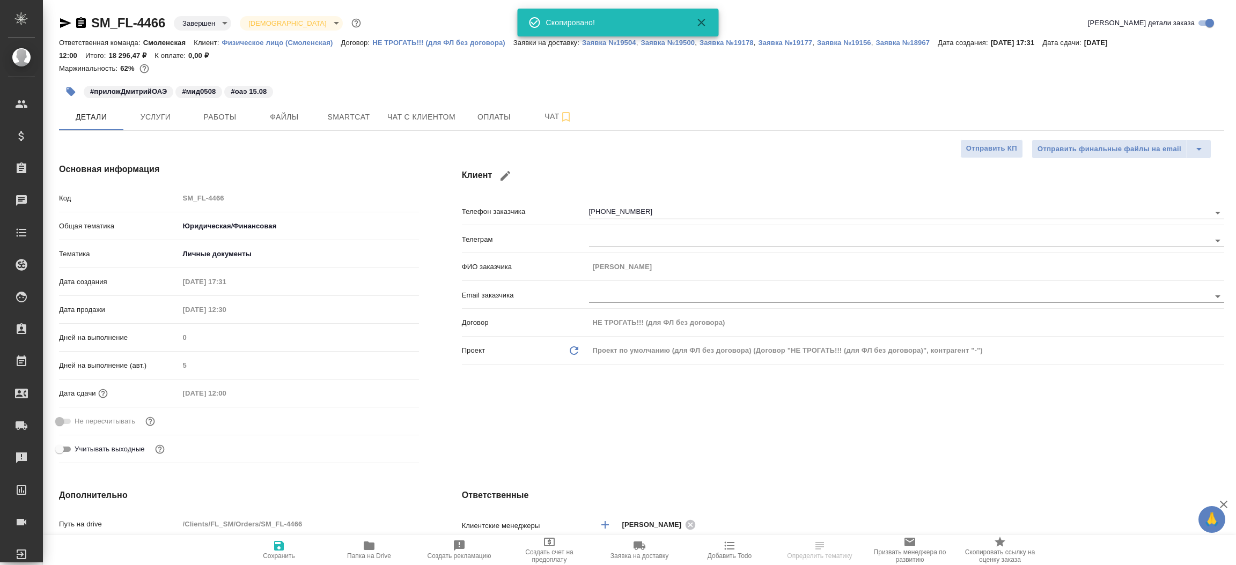
type textarea "x"
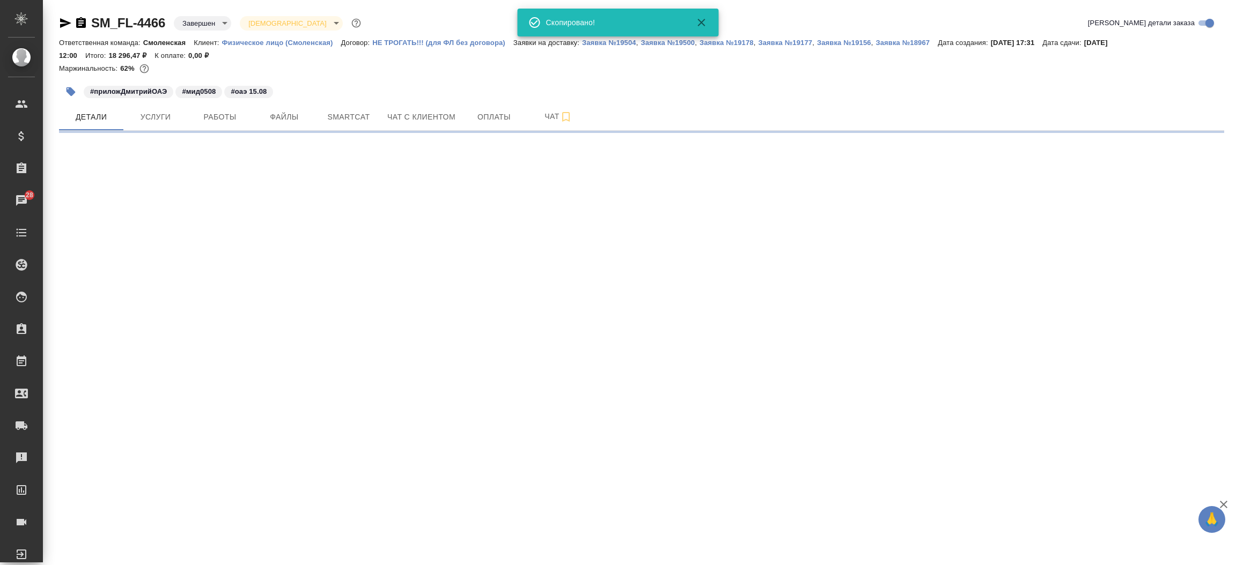
select select "RU"
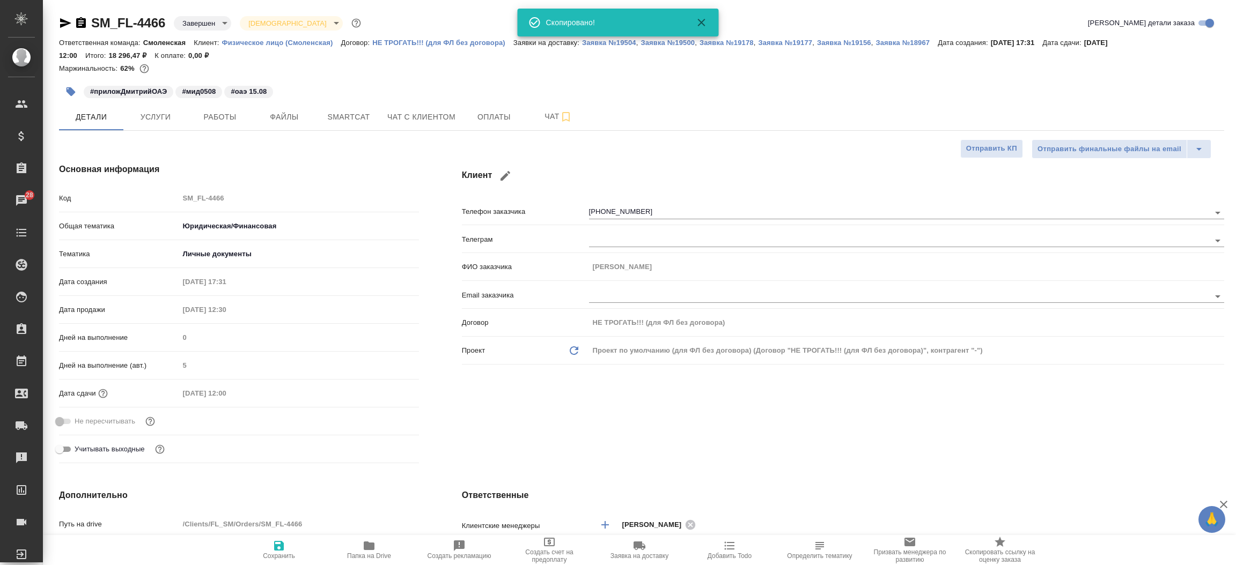
type textarea "x"
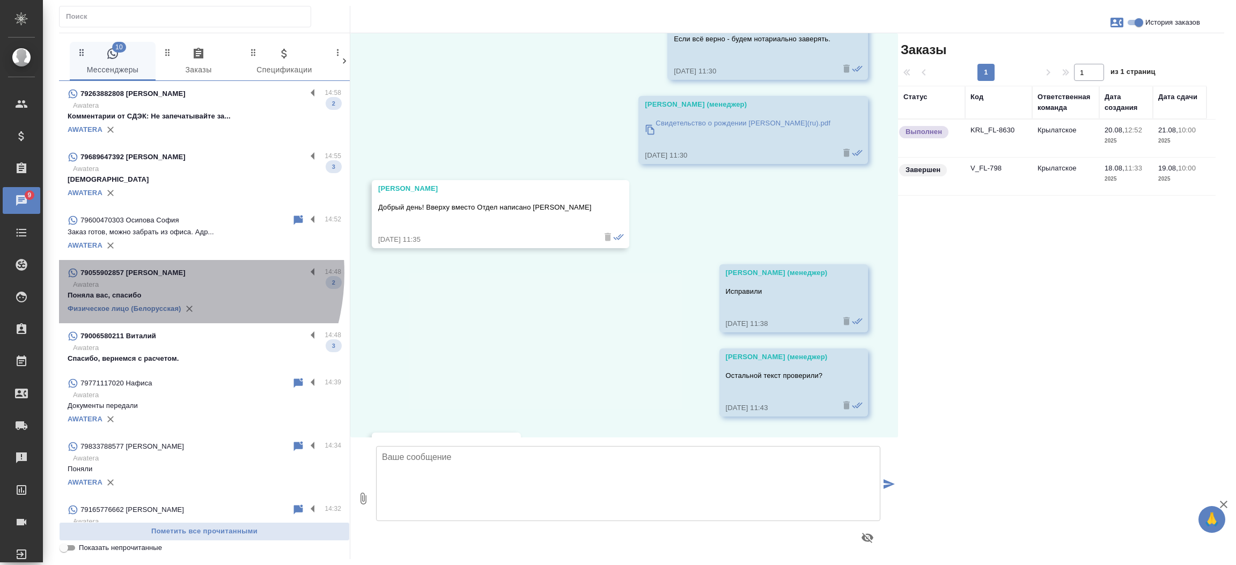
click at [133, 273] on p "79055902857 Сухарева Екатерина Дмитриевна" at bounding box center [132, 273] width 105 height 11
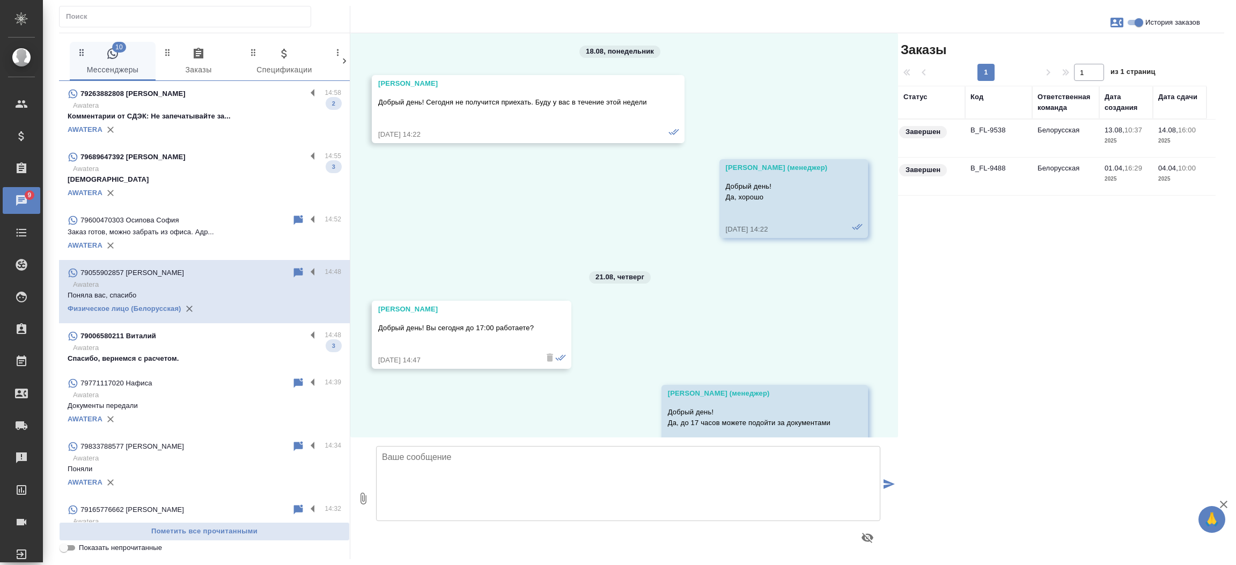
scroll to position [8530, 0]
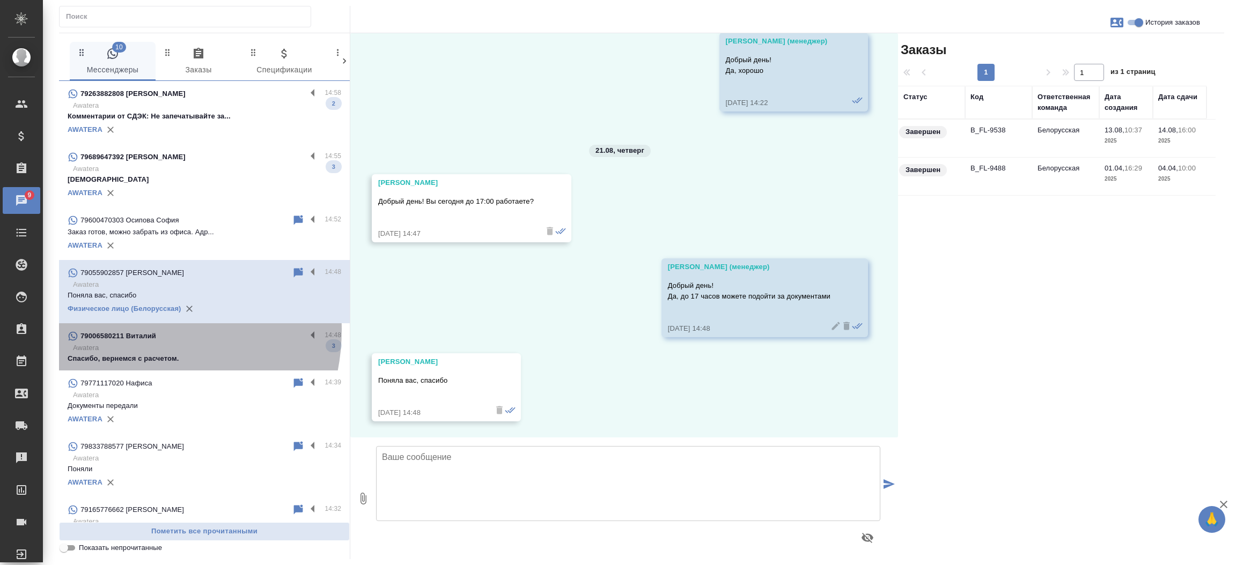
click at [127, 330] on div "79006580211 Виталий" at bounding box center [187, 336] width 239 height 13
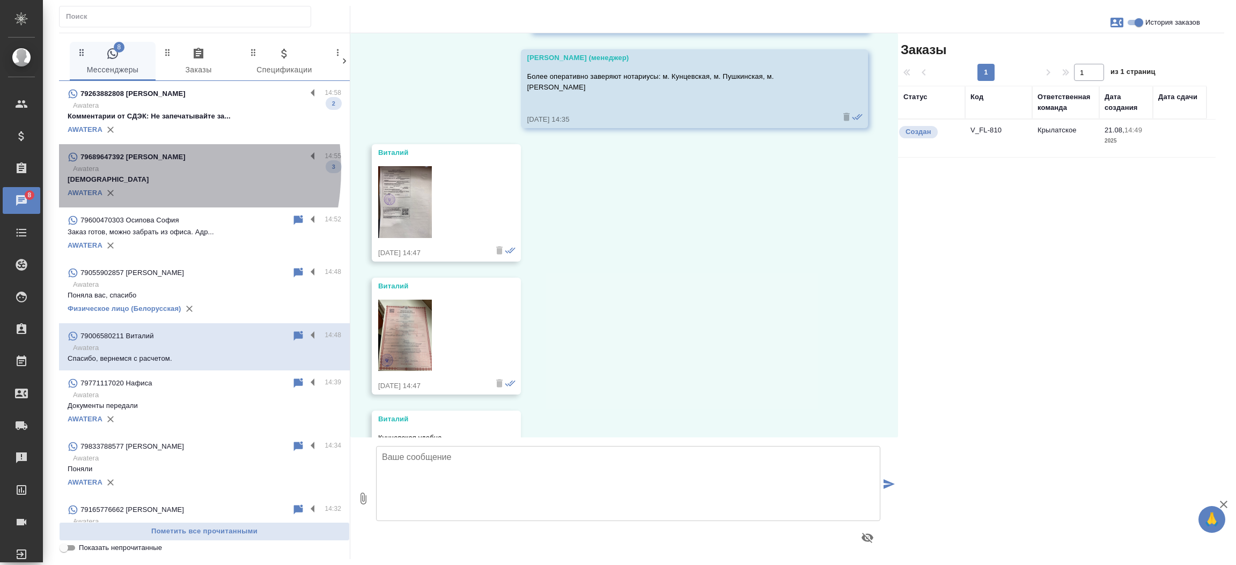
click at [107, 170] on p "Awatera" at bounding box center [207, 169] width 268 height 11
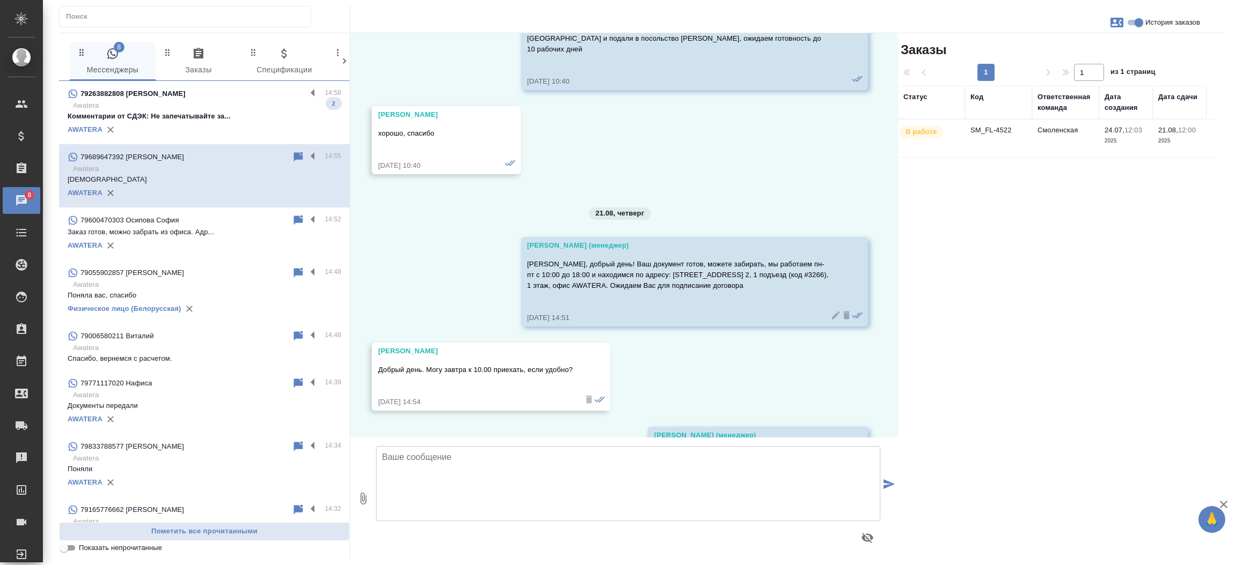
scroll to position [4558, 0]
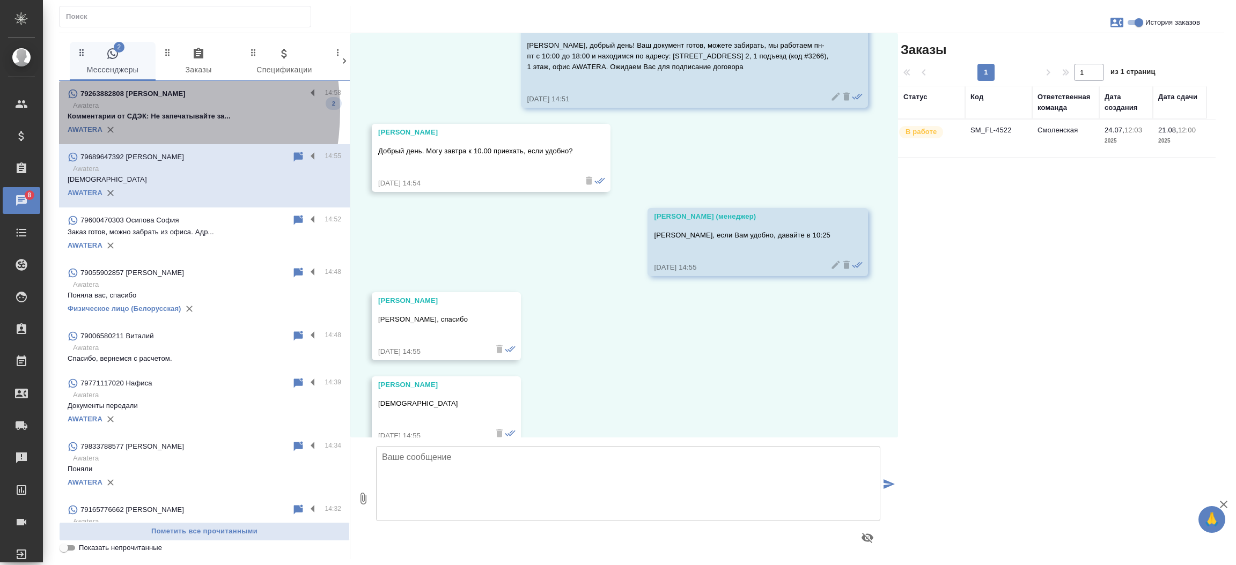
click at [100, 111] on p "Комментарии от СДЭК: Не запечатывайте за..." at bounding box center [205, 116] width 274 height 11
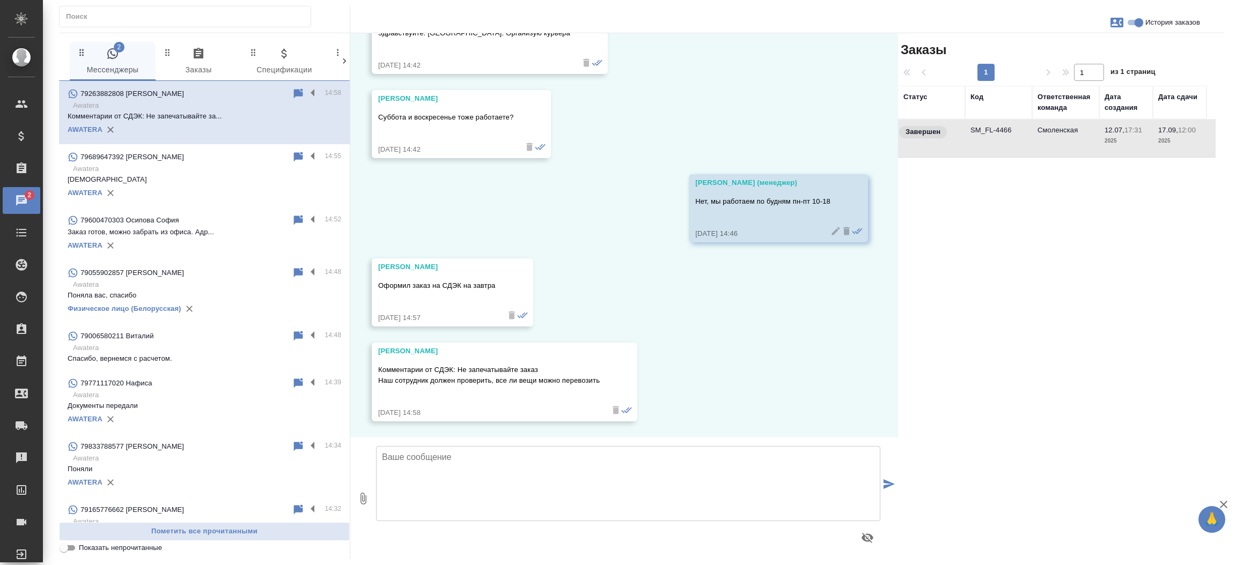
scroll to position [4118, 0]
click at [988, 129] on td "SM_FL-4466" at bounding box center [998, 139] width 67 height 38
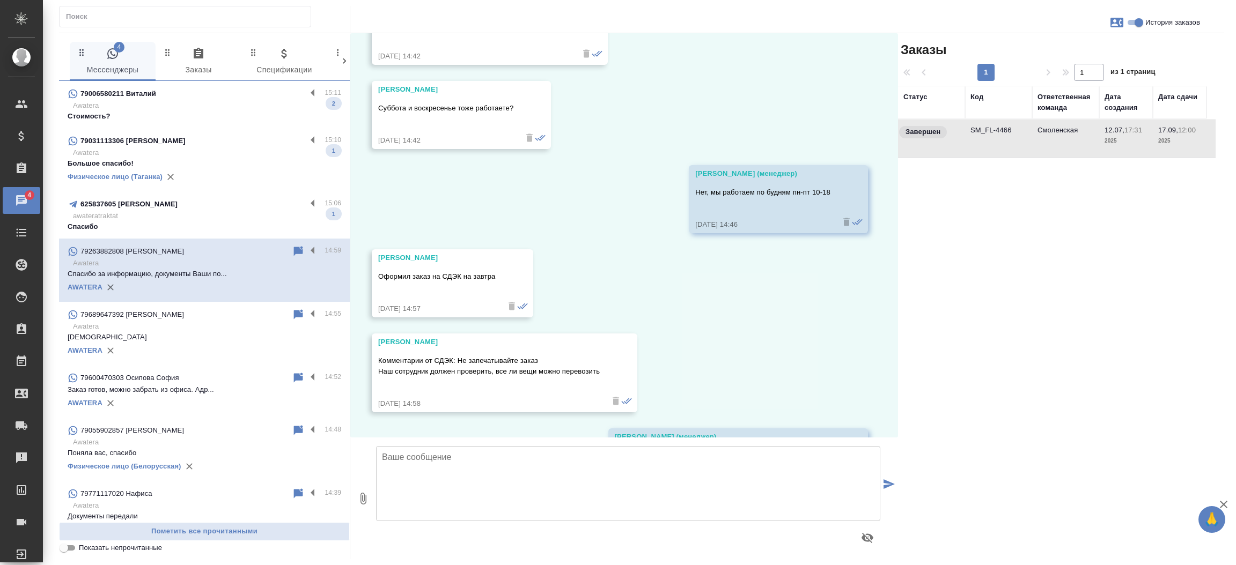
scroll to position [4202, 0]
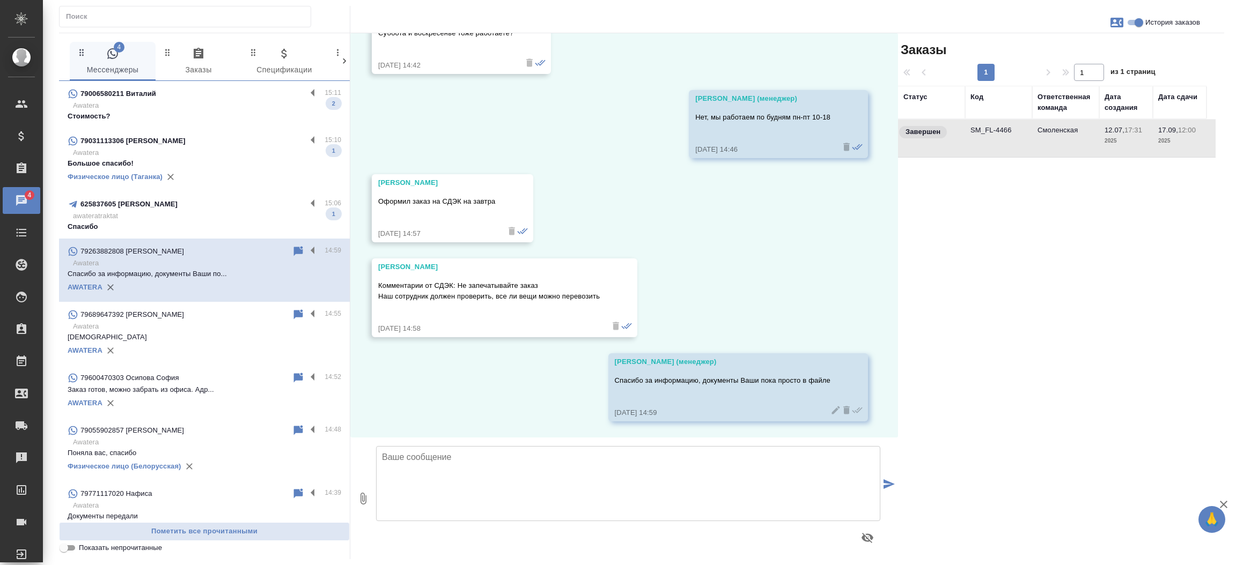
click at [227, 21] on input "text" at bounding box center [188, 16] width 245 height 15
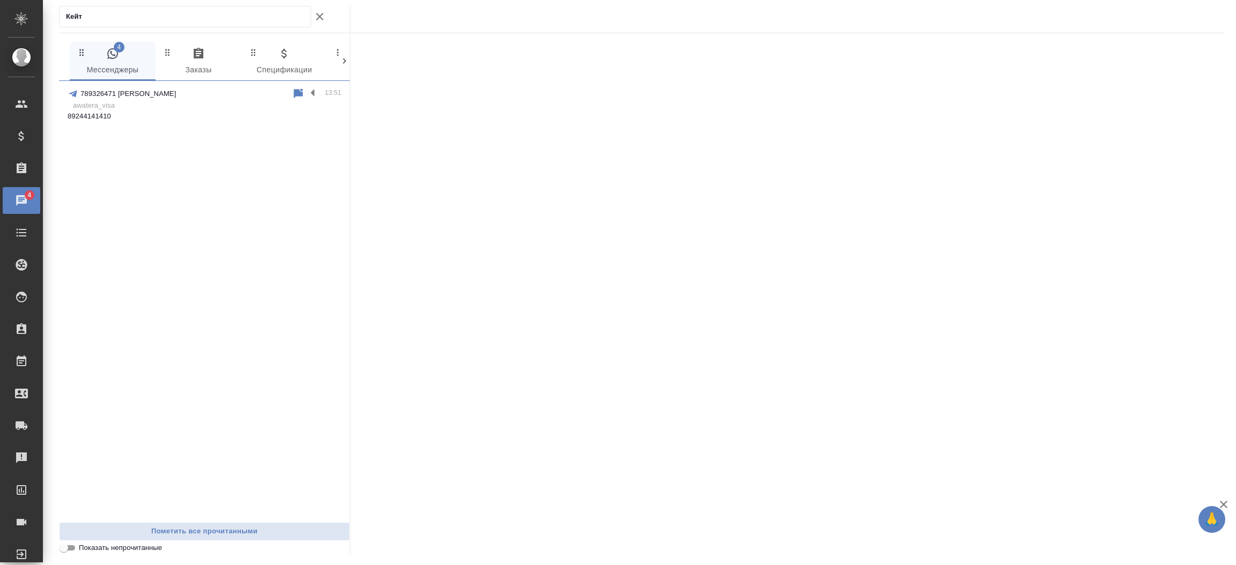
type input "Кейт"
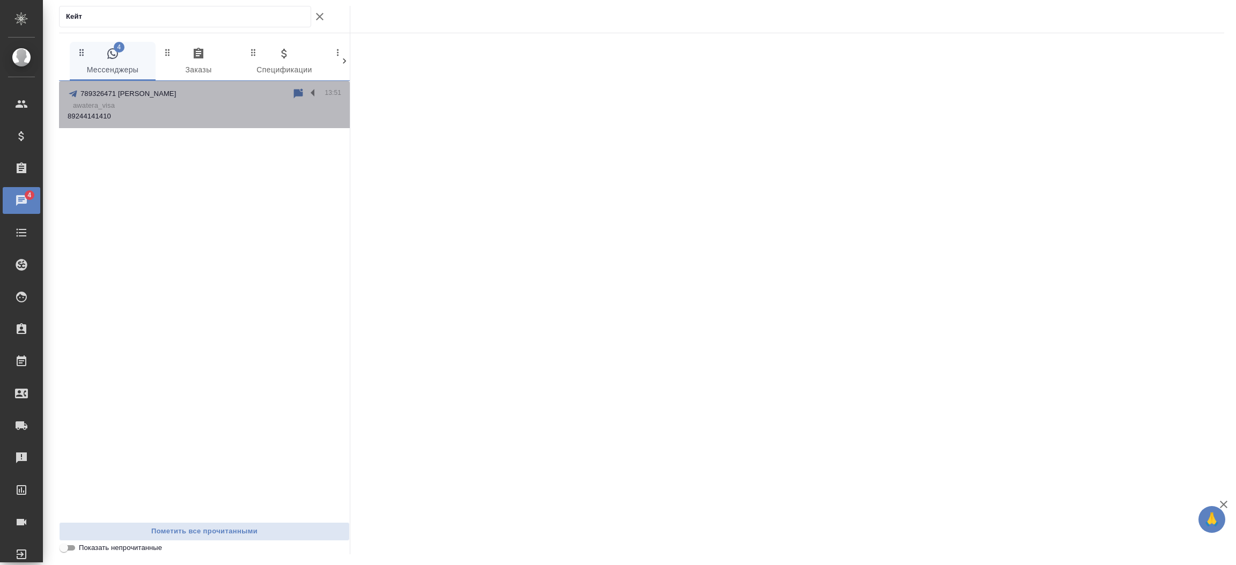
click at [189, 121] on p "89244141410" at bounding box center [205, 116] width 274 height 11
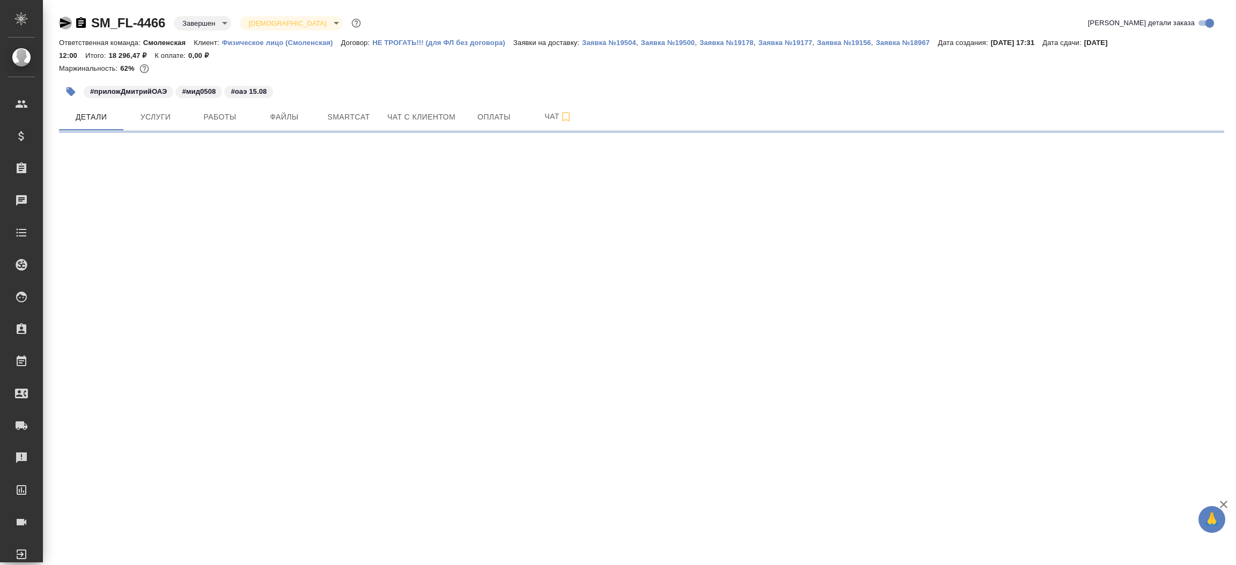
click at [65, 25] on icon "button" at bounding box center [65, 23] width 13 height 13
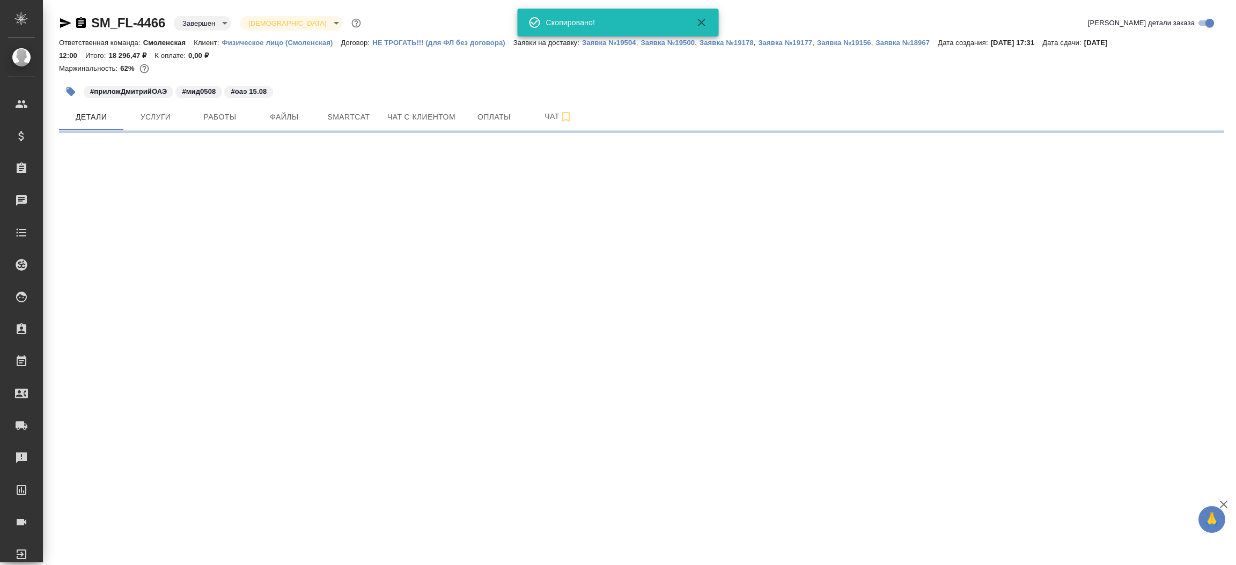
select select "RU"
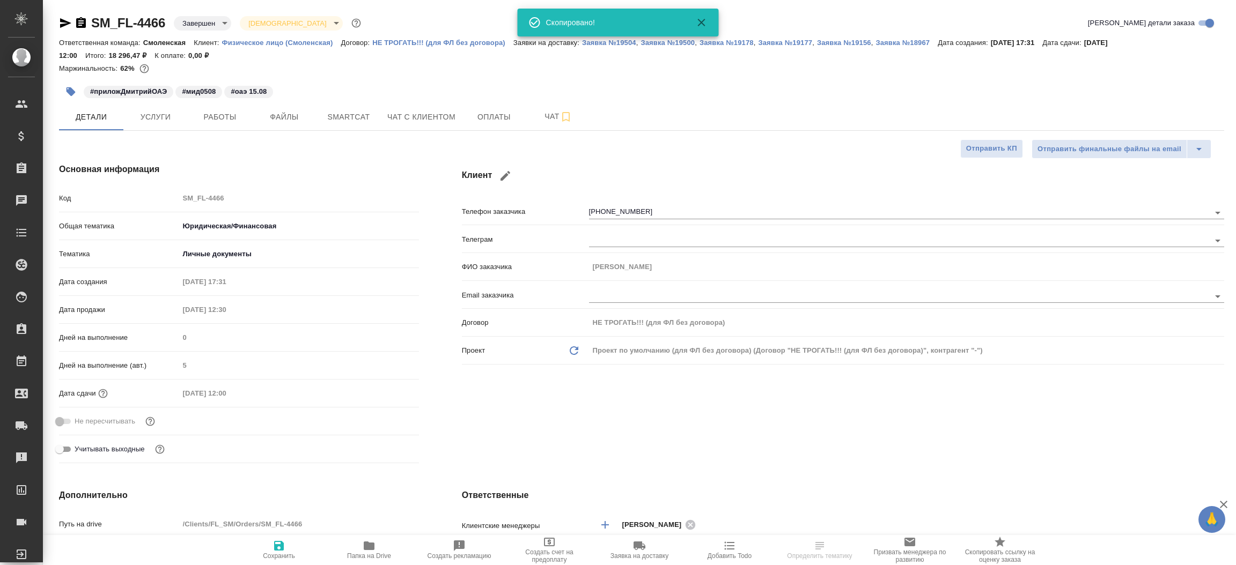
type textarea "x"
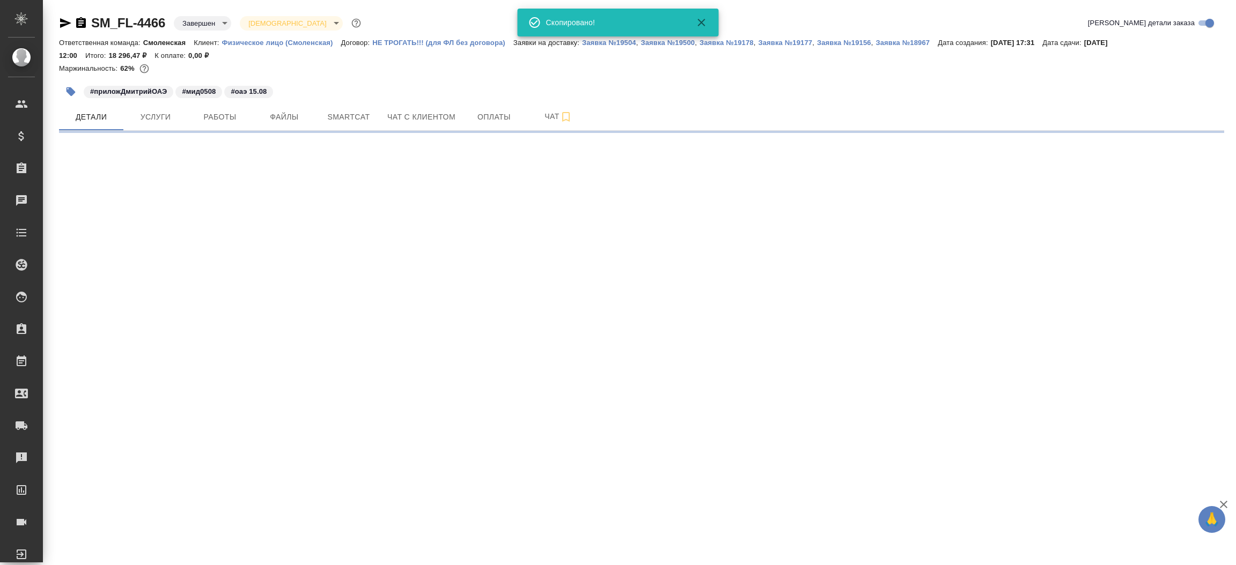
select select "RU"
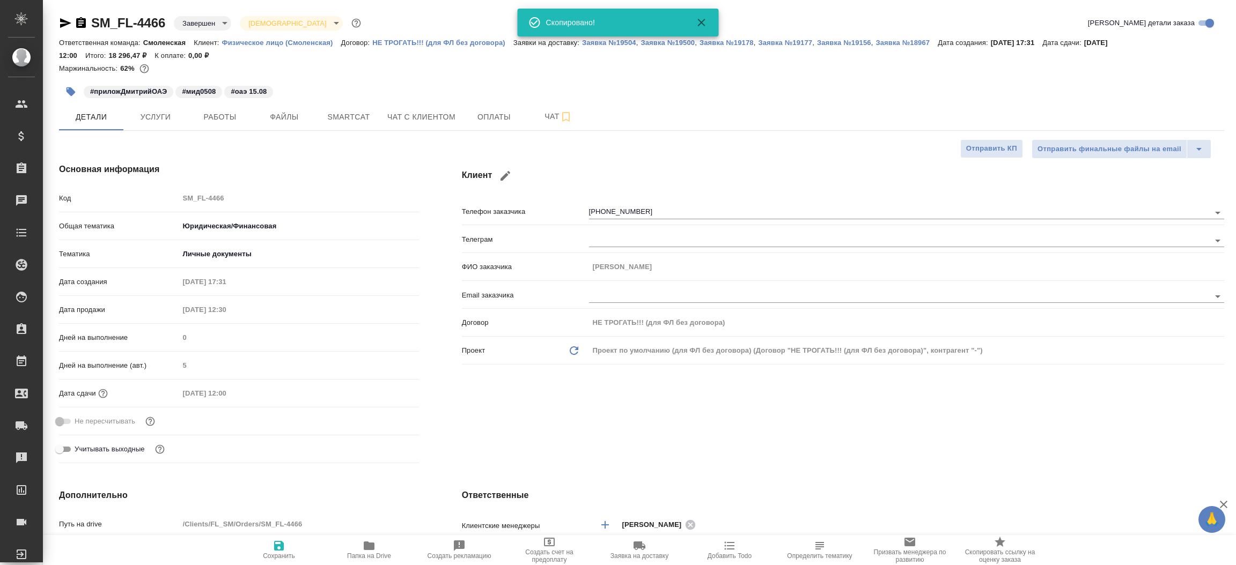
type textarea "x"
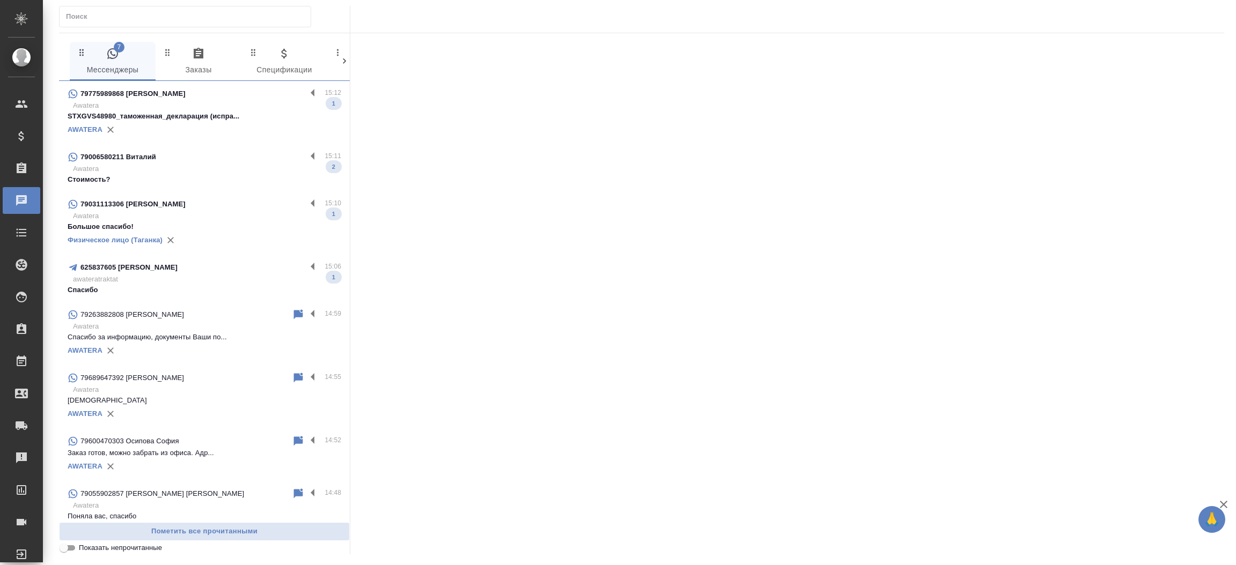
click at [92, 19] on input "text" at bounding box center [188, 16] width 245 height 15
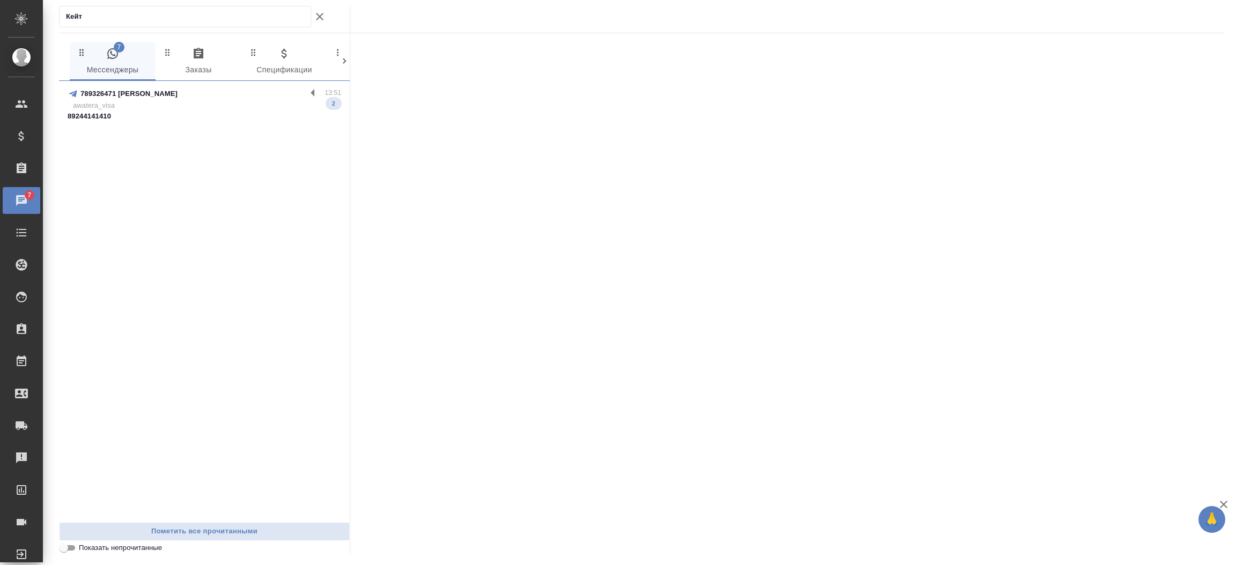
type input "Кейт"
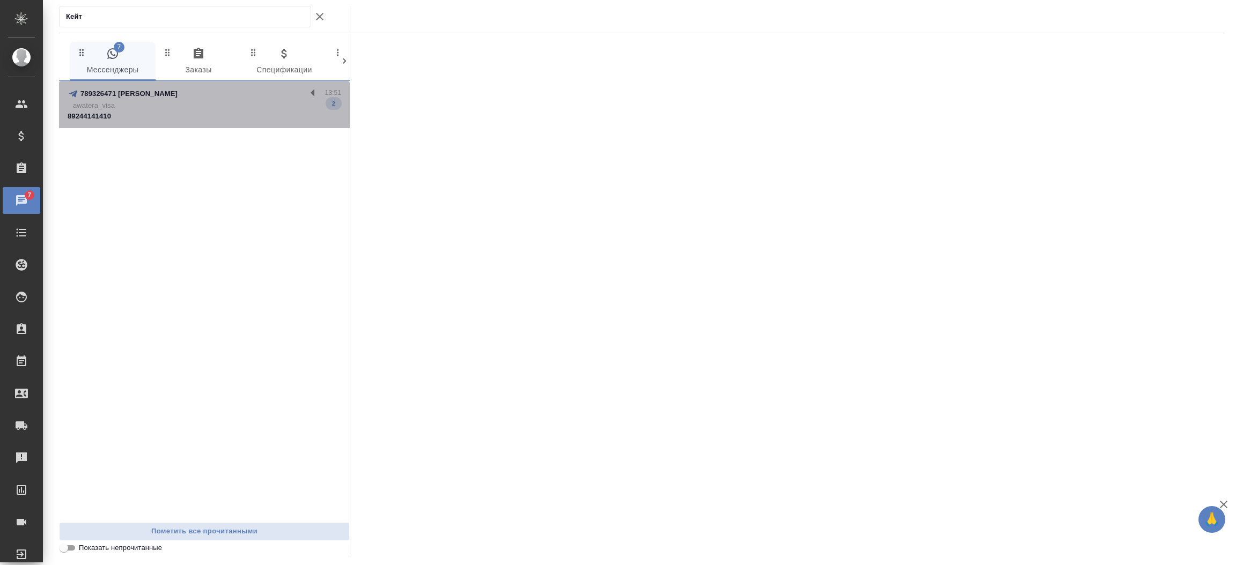
click at [117, 109] on p "awatera_visa" at bounding box center [207, 105] width 268 height 11
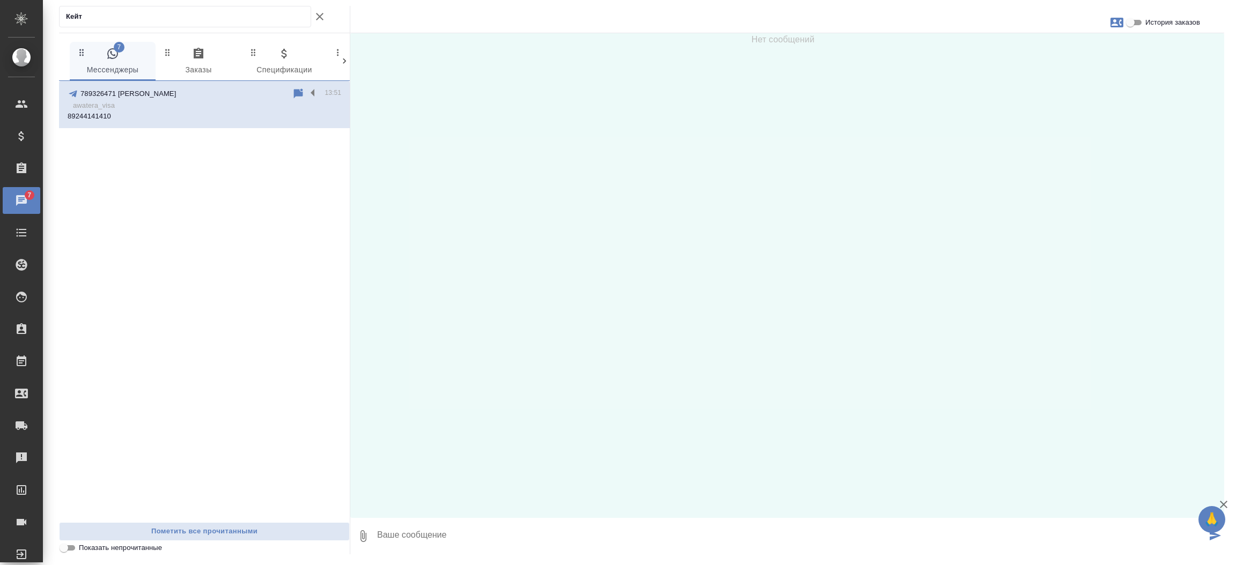
click at [117, 109] on p "awatera_visa" at bounding box center [207, 105] width 268 height 11
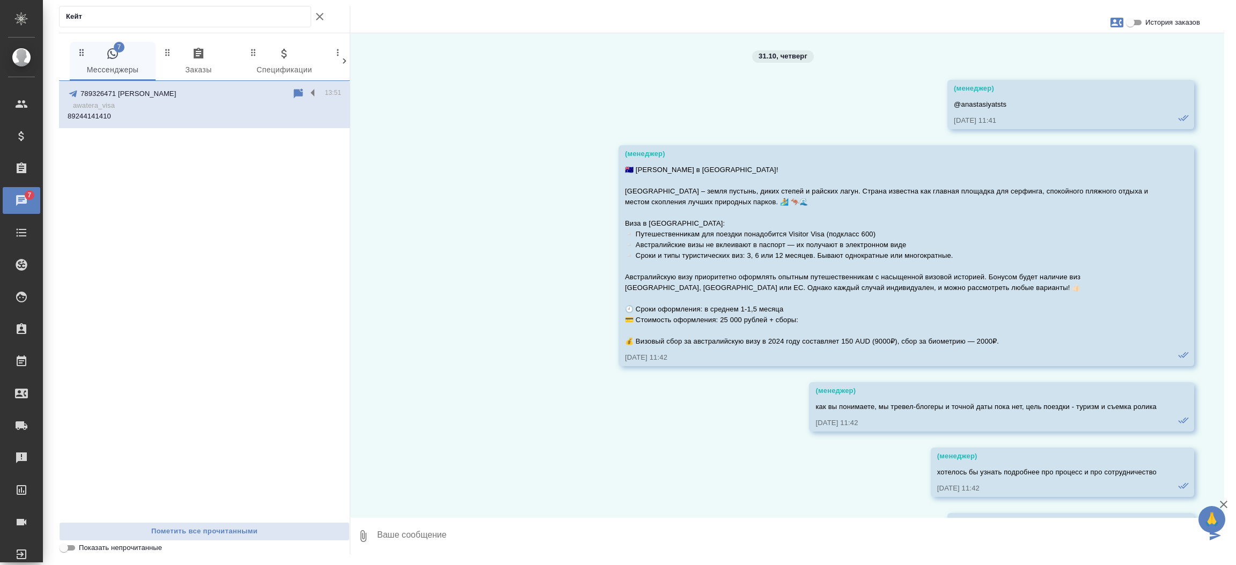
click at [117, 109] on p "awatera_visa" at bounding box center [207, 105] width 268 height 11
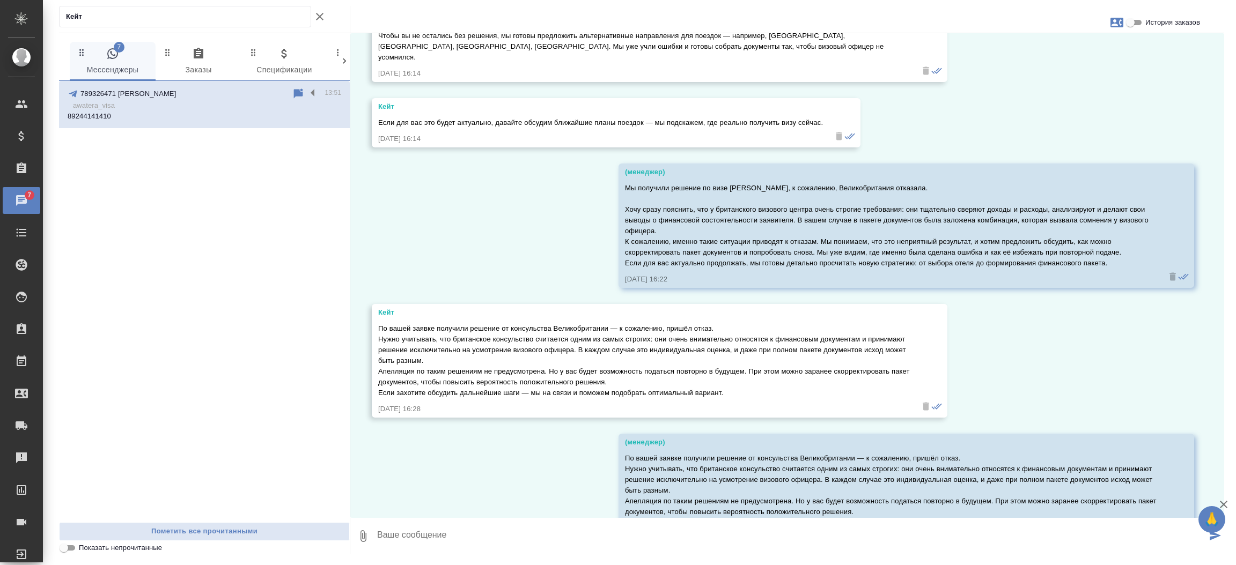
scroll to position [49166, 0]
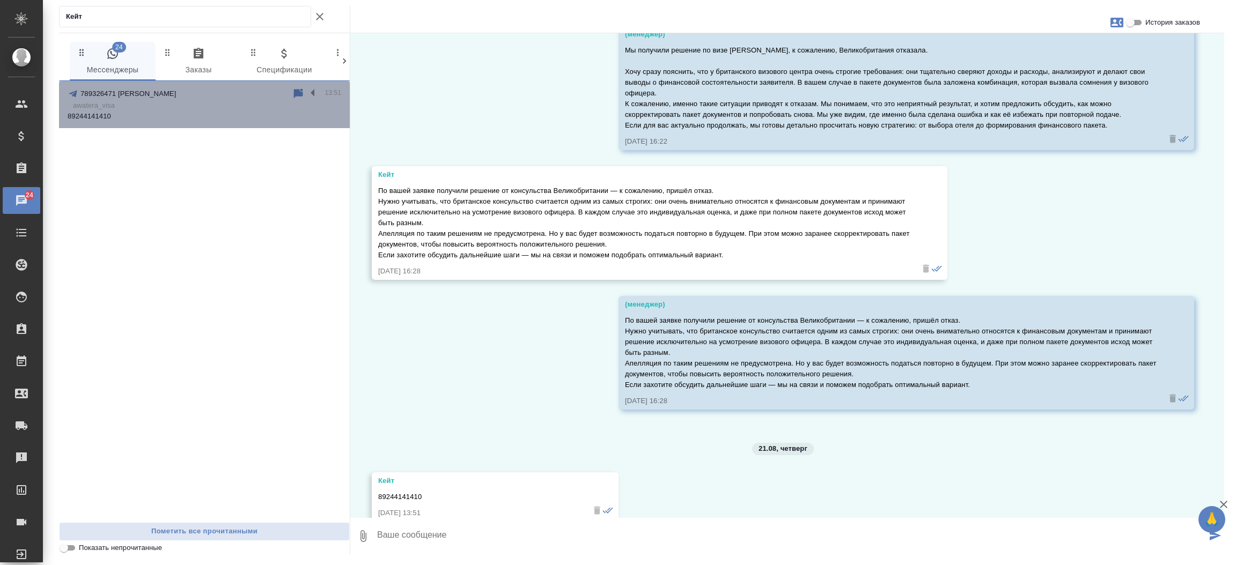
click at [298, 93] on icon at bounding box center [298, 94] width 9 height 10
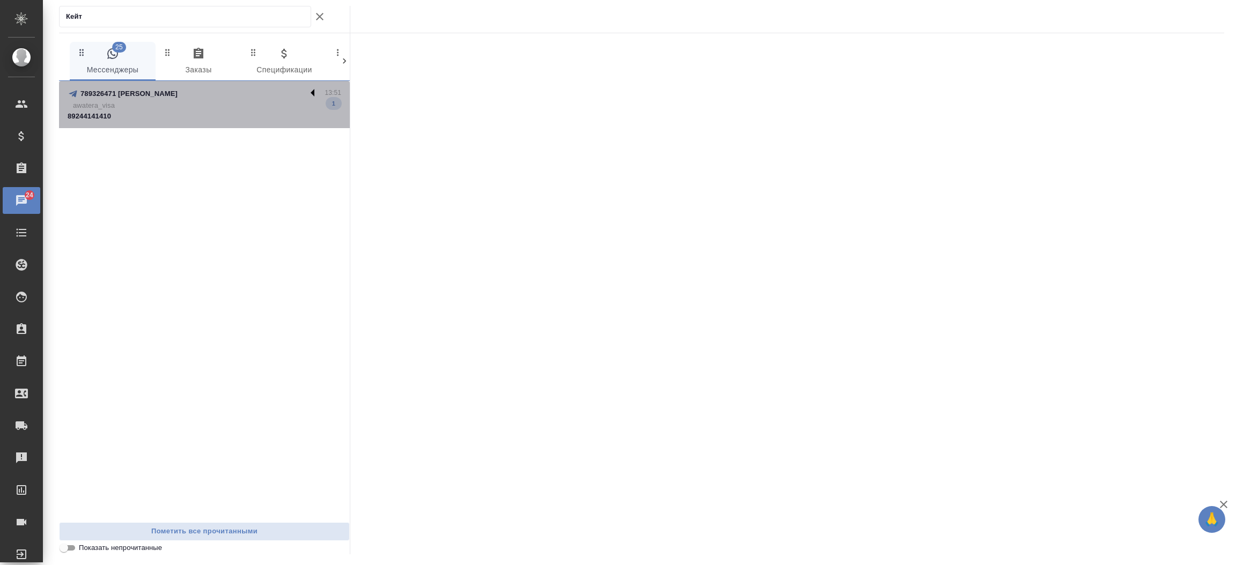
click at [313, 93] on label at bounding box center [315, 93] width 18 height 12
click at [0, 0] on input "checkbox" at bounding box center [0, 0] width 0 height 0
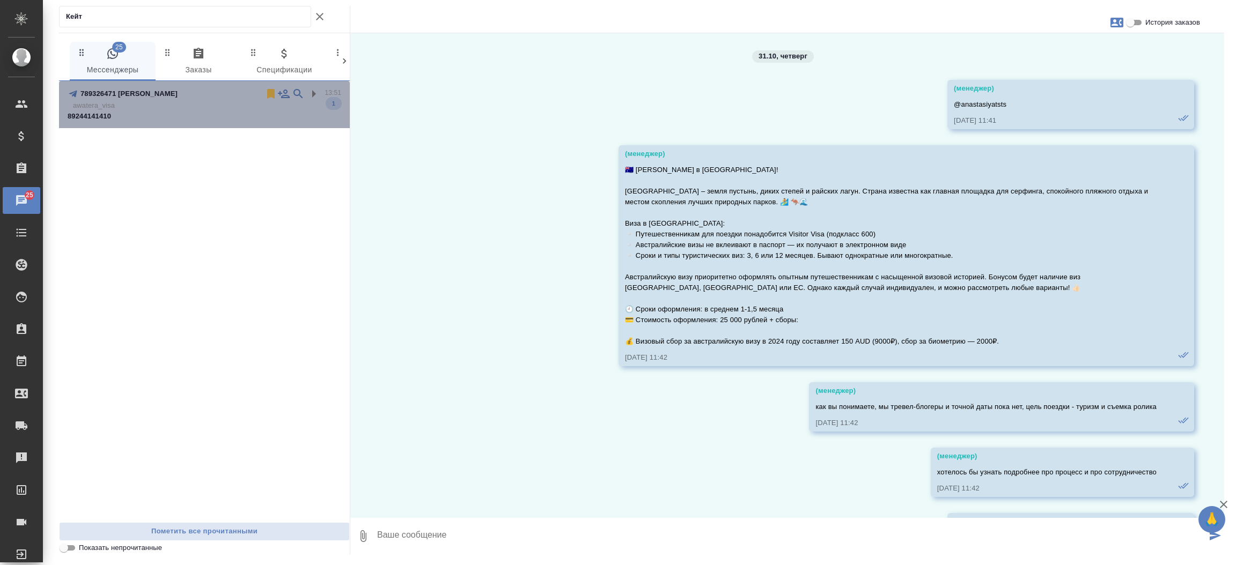
click at [266, 91] on icon at bounding box center [270, 93] width 13 height 13
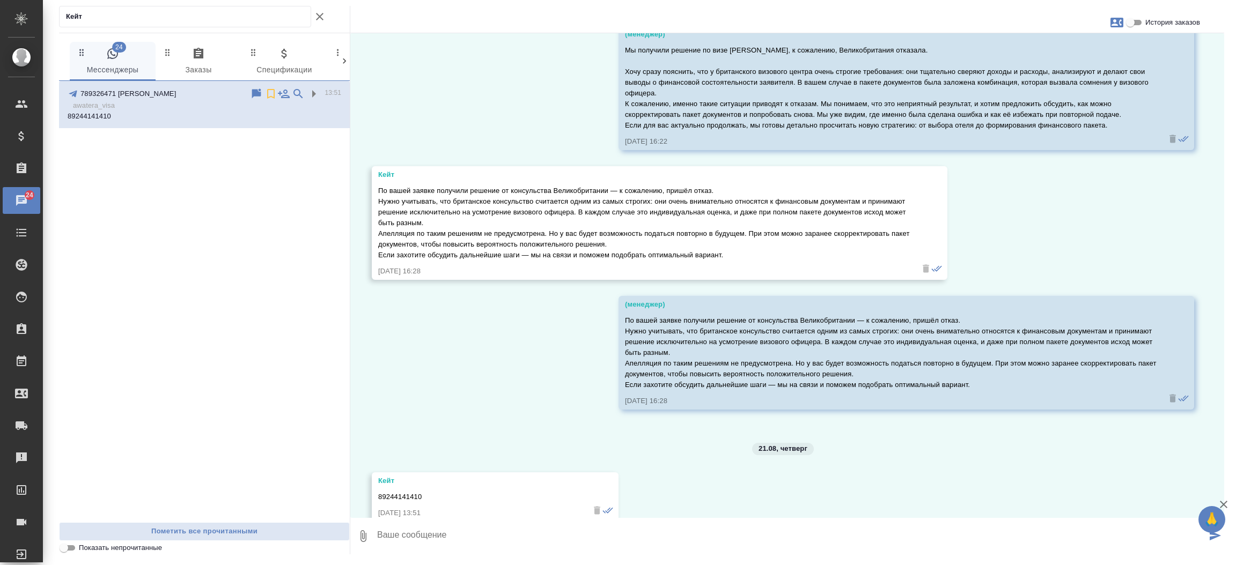
click at [321, 16] on icon "button" at bounding box center [319, 16] width 13 height 13
click at [318, 21] on div "Кейт" at bounding box center [204, 19] width 291 height 27
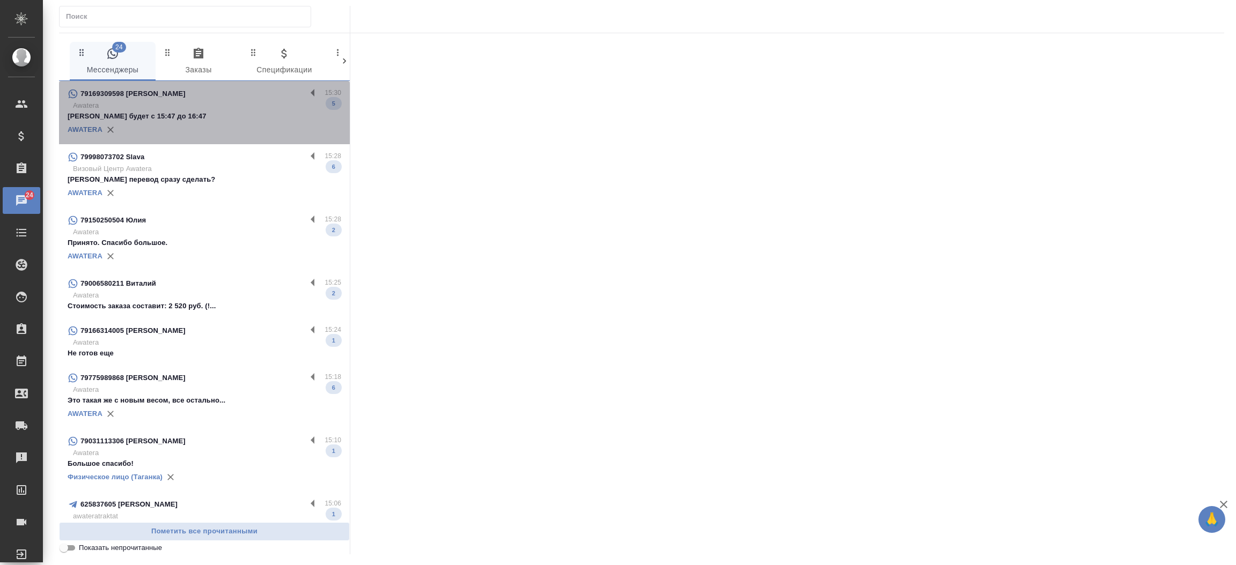
click at [247, 102] on p "Awatera" at bounding box center [207, 105] width 268 height 11
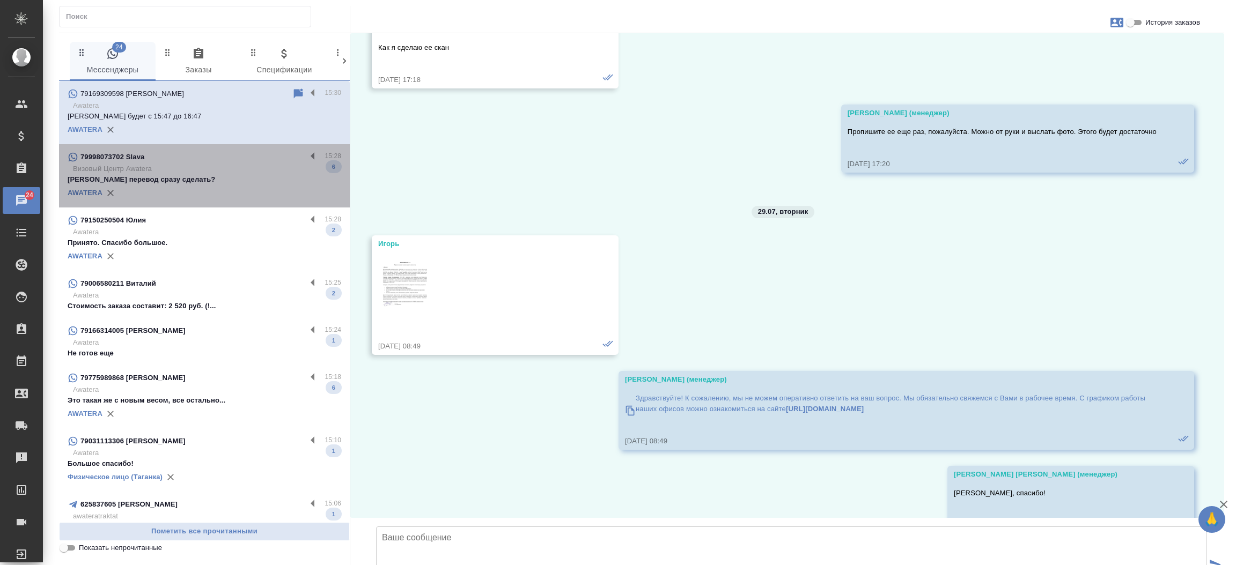
click at [224, 164] on p "Визовый Центр Awatera" at bounding box center [207, 169] width 268 height 11
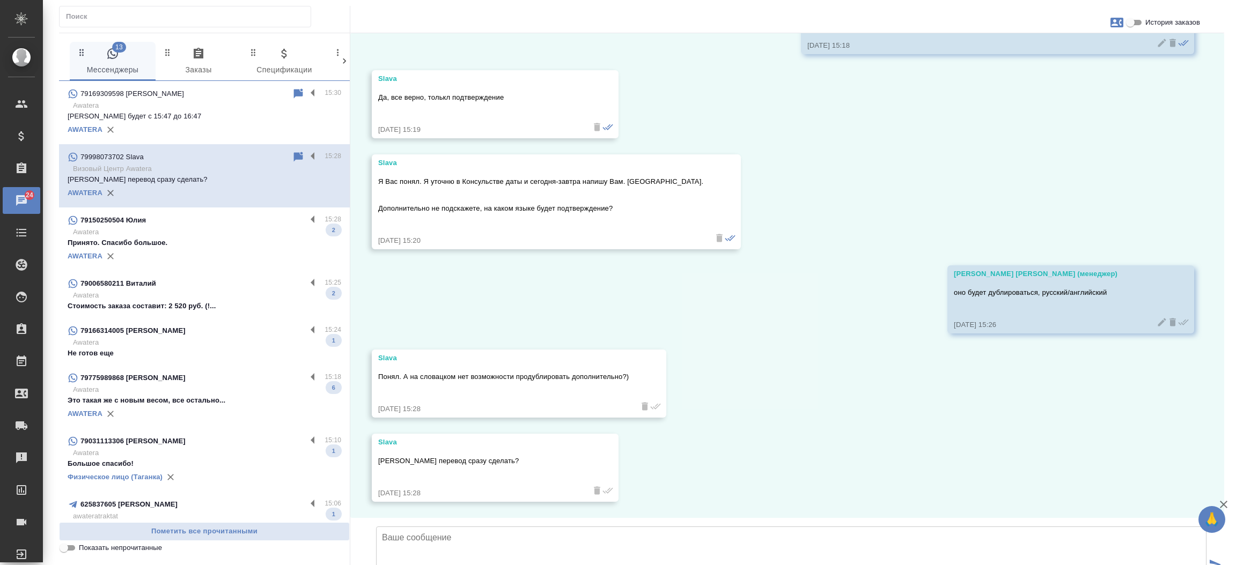
scroll to position [690, 0]
click at [1137, 25] on input "История заказов" at bounding box center [1130, 22] width 39 height 13
checkbox input "true"
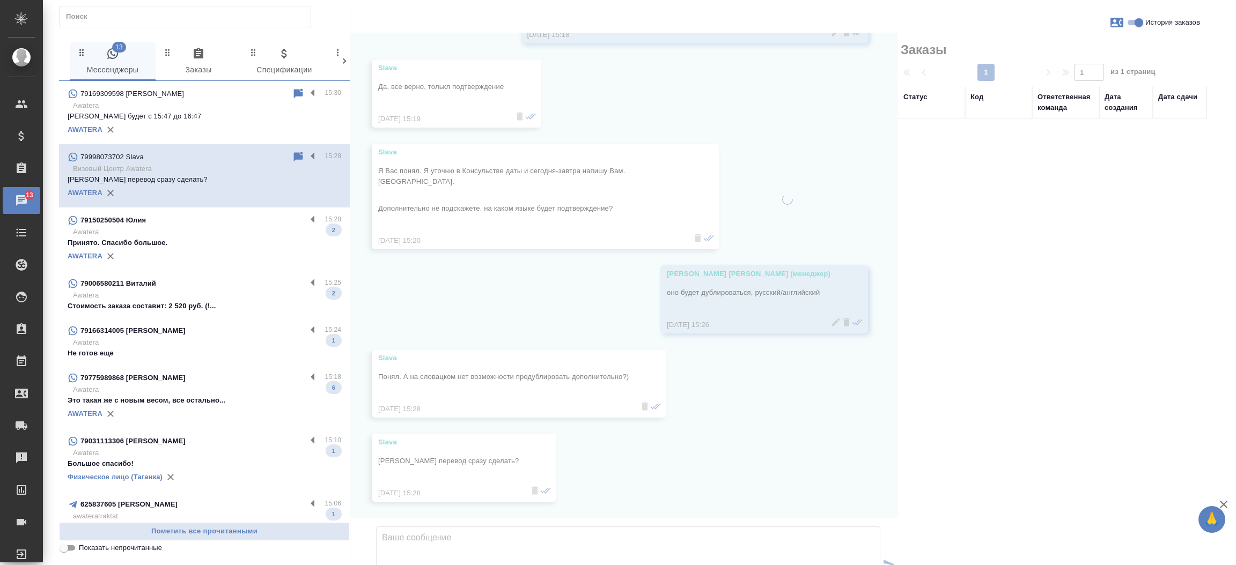
scroll to position [733, 0]
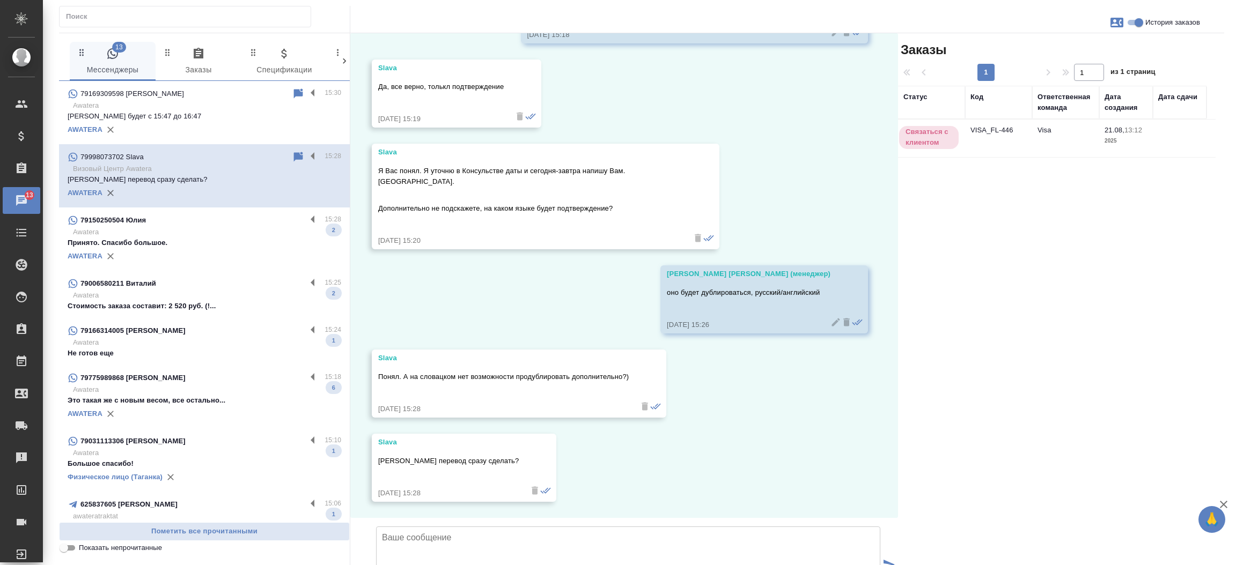
click at [977, 135] on td "VISA_FL-446" at bounding box center [998, 139] width 67 height 38
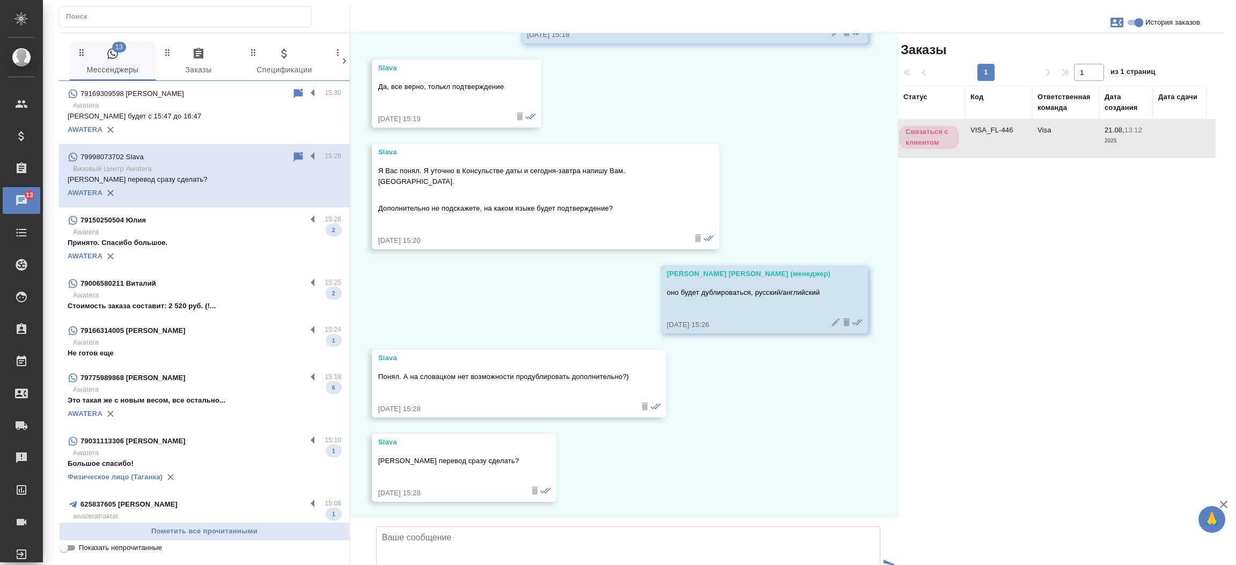
click at [977, 135] on td "VISA_FL-446" at bounding box center [998, 139] width 67 height 38
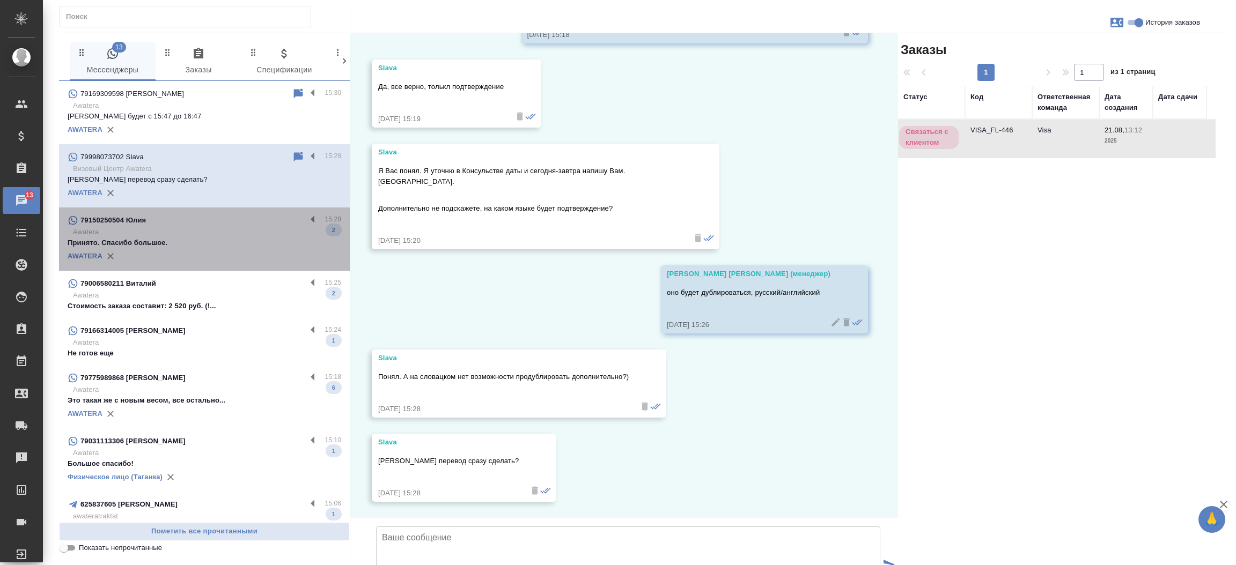
click at [260, 240] on p "Принято. Спасибо большое." at bounding box center [205, 243] width 274 height 11
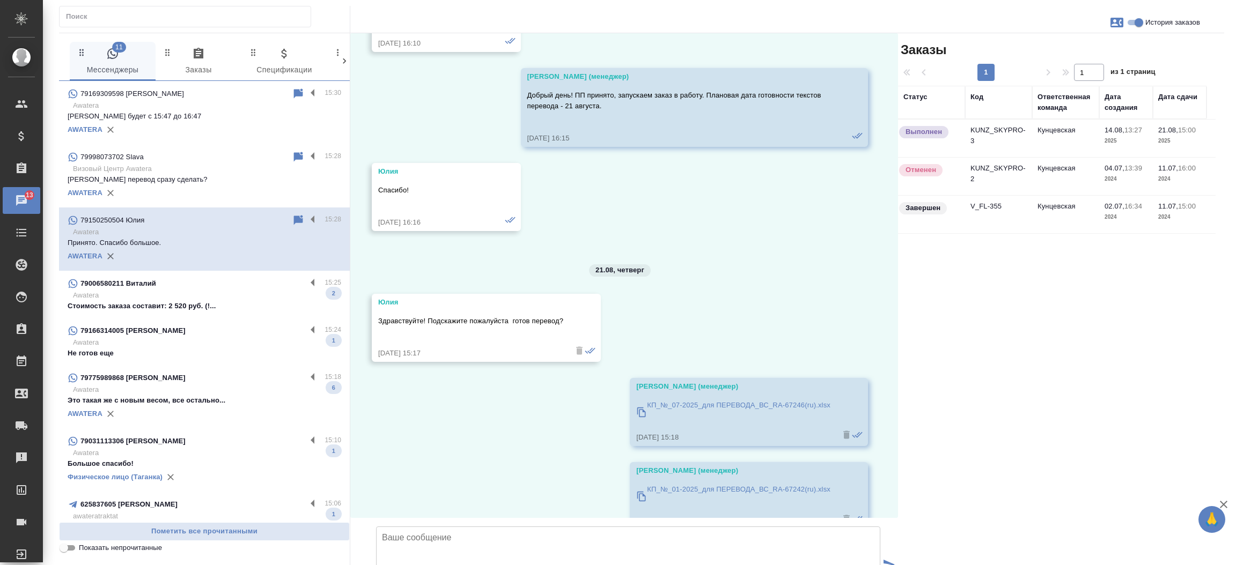
scroll to position [1843, 0]
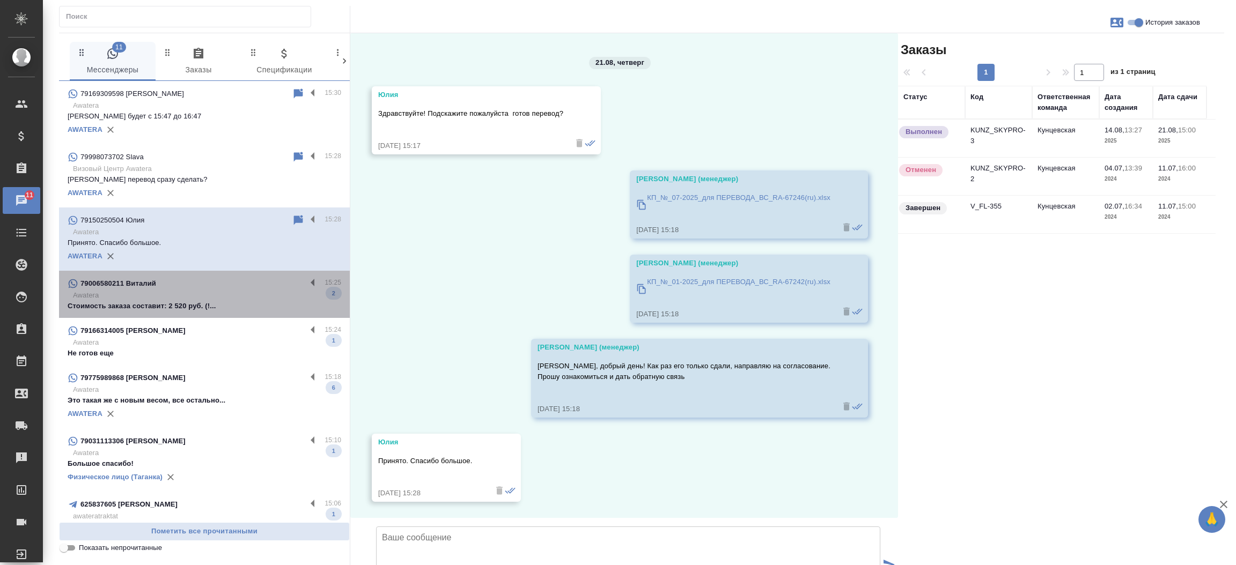
click at [231, 312] on div "79006580211 Виталий 15:25 Awatera Стоимость заказа составит: 2 520 руб. (!... 2" at bounding box center [204, 294] width 291 height 47
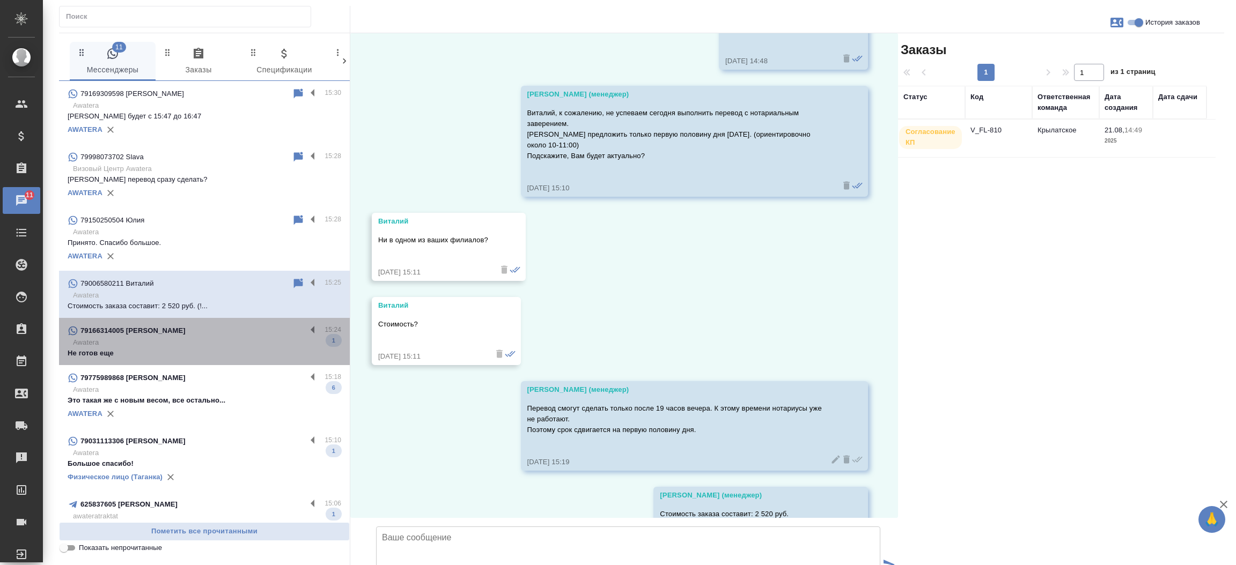
click at [225, 340] on p "Awatera" at bounding box center [207, 342] width 268 height 11
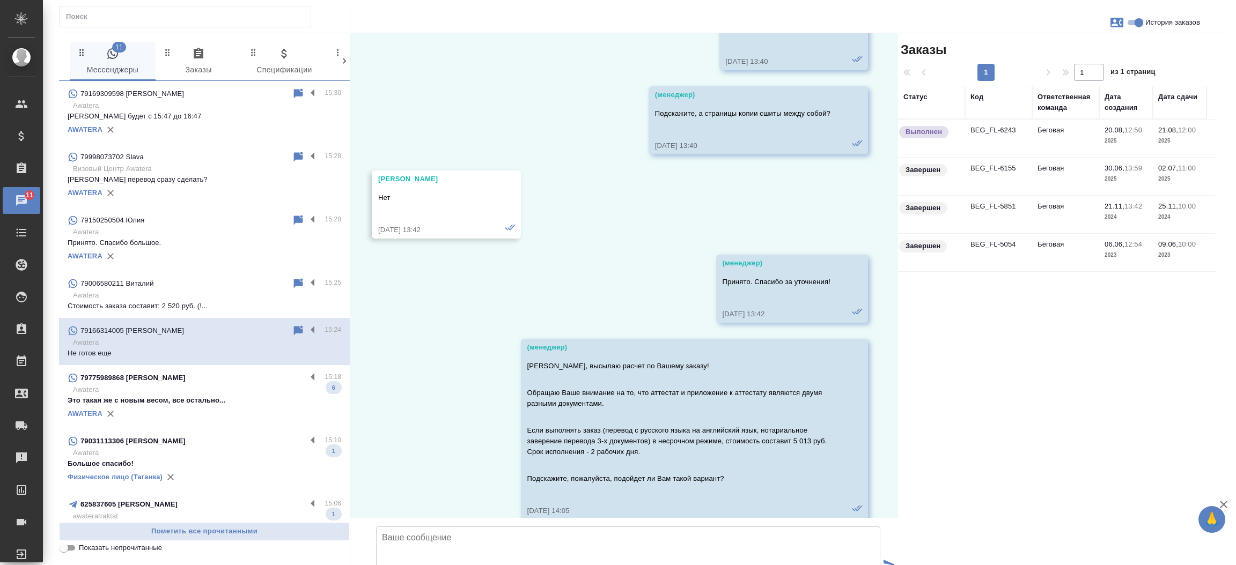
scroll to position [11781, 0]
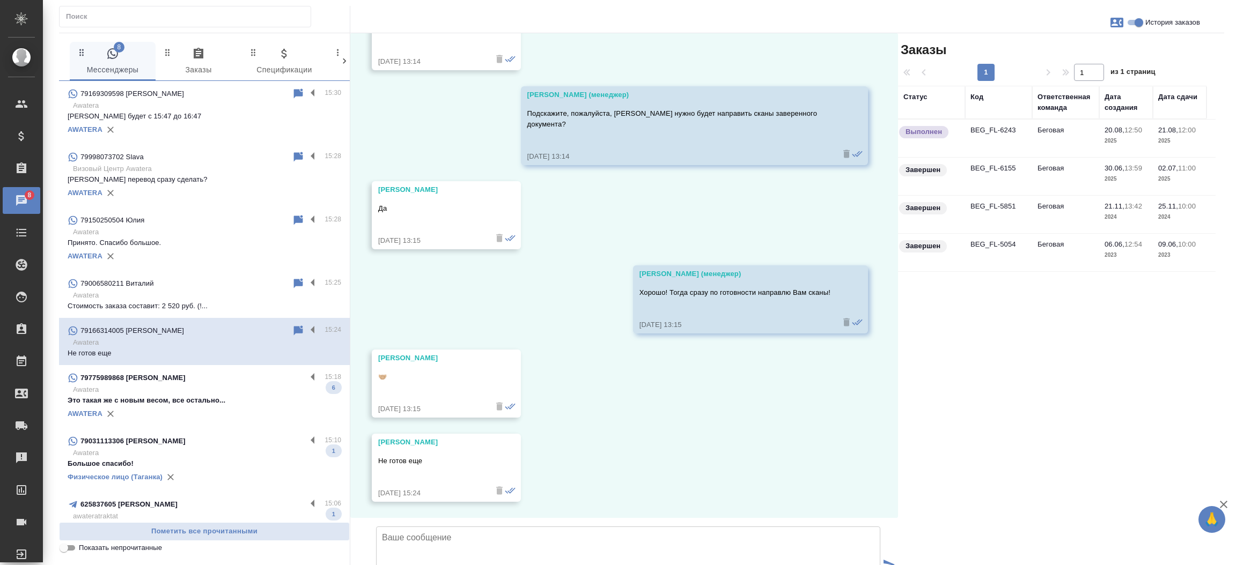
click at [992, 119] on th "Код" at bounding box center [998, 102] width 67 height 33
click at [992, 119] on thead "Статус Код Ответственная команда Дата создания Дата сдачи" at bounding box center [1057, 103] width 318 height 34
drag, startPoint x: 992, startPoint y: 119, endPoint x: 990, endPoint y: 126, distance: 6.8
click at [990, 126] on table "Статус Код Ответственная команда Дата создания Дата сдачи Выполнен BEG_FL-6243 …" at bounding box center [1057, 179] width 318 height 186
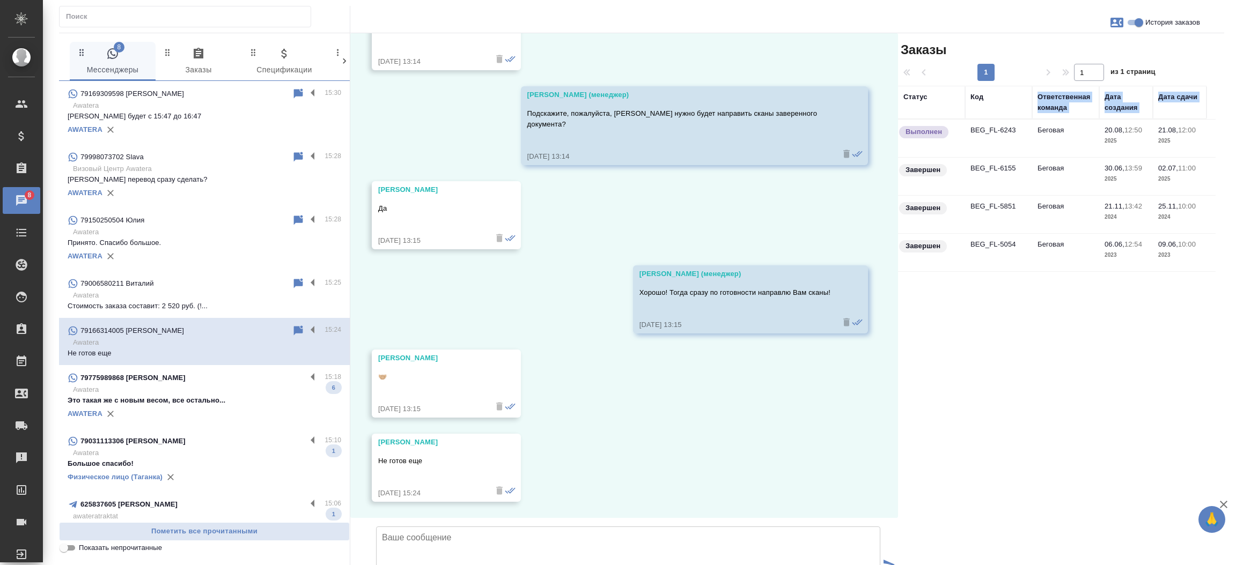
click at [990, 126] on td "BEG_FL-6243" at bounding box center [998, 139] width 67 height 38
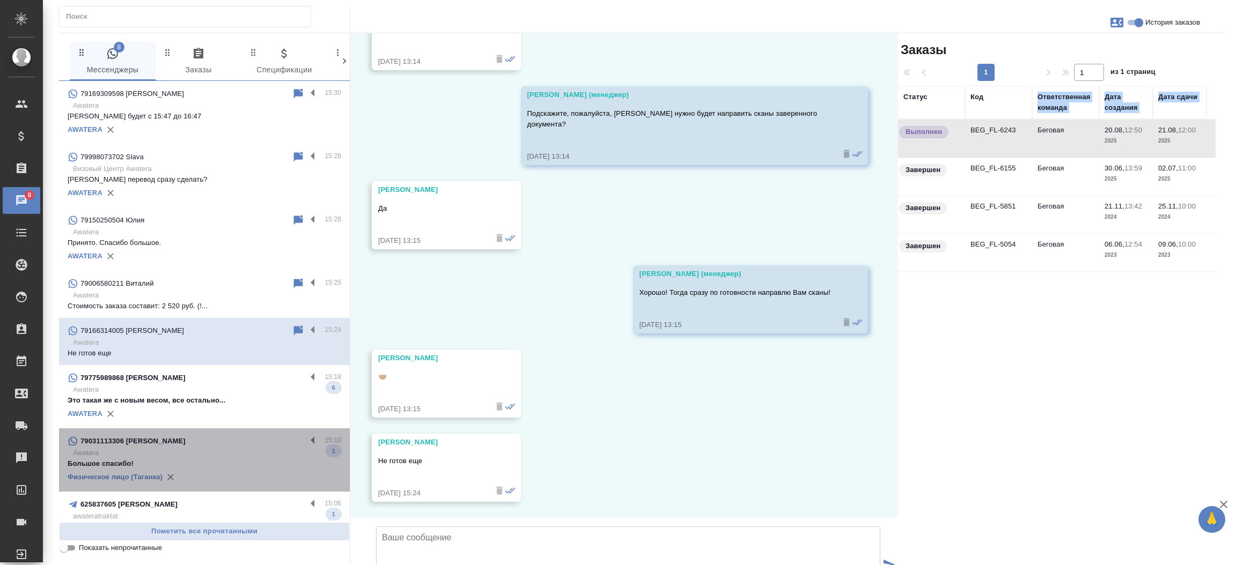
click at [208, 439] on div "79031113306 Луц Ирина Сергеевна" at bounding box center [187, 441] width 239 height 13
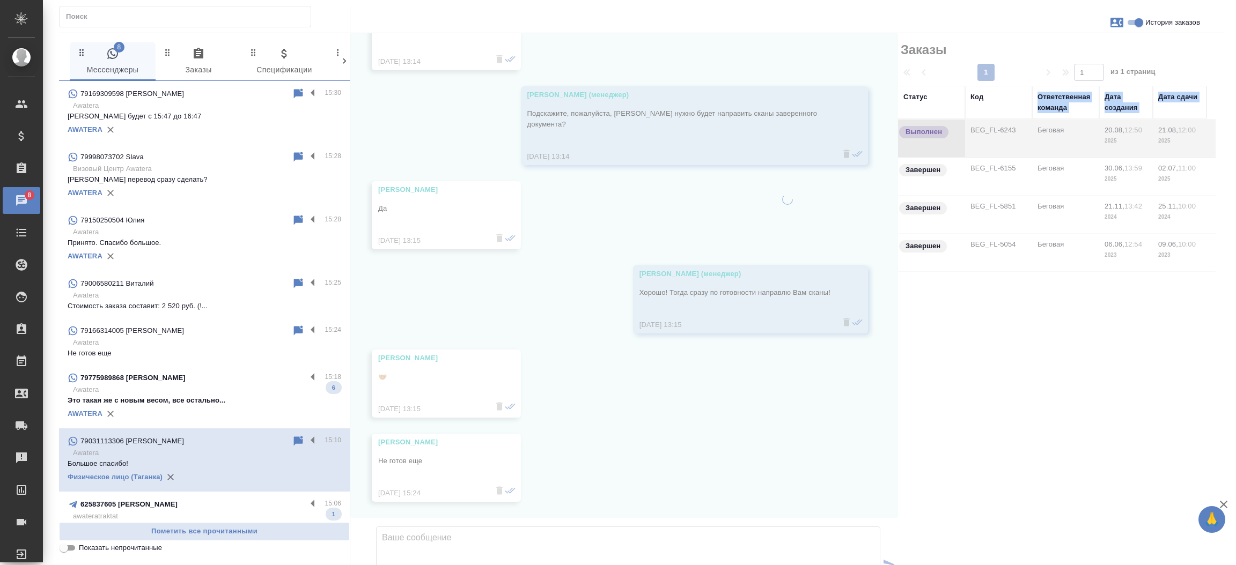
click at [205, 395] on p "Это такая же с новым весом, все остально..." at bounding box center [205, 400] width 274 height 11
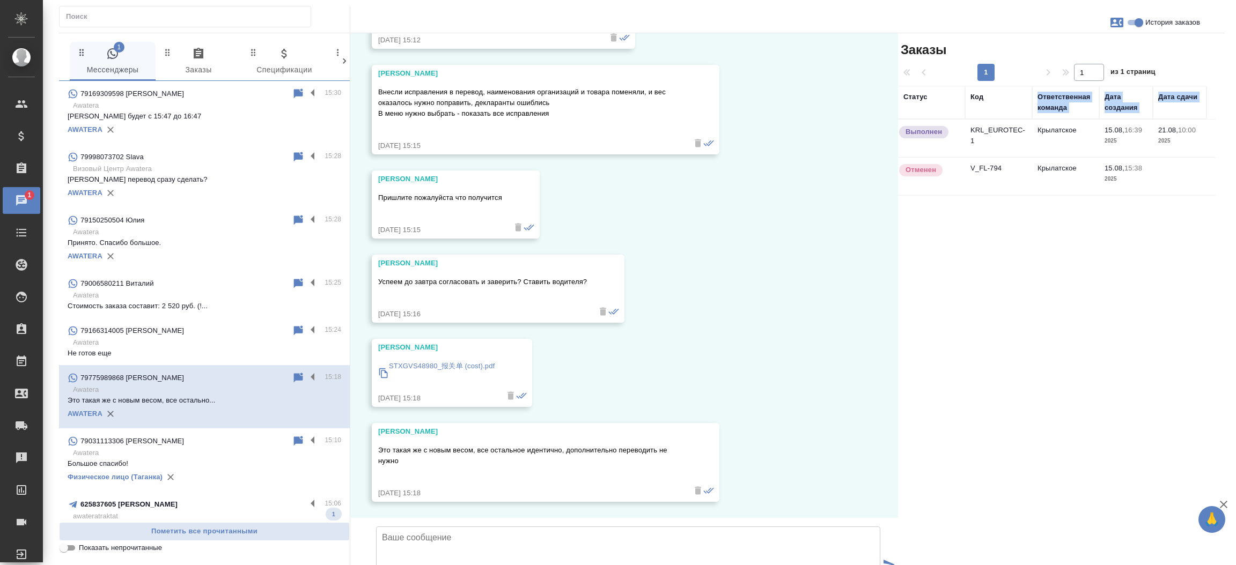
scroll to position [4742, 0]
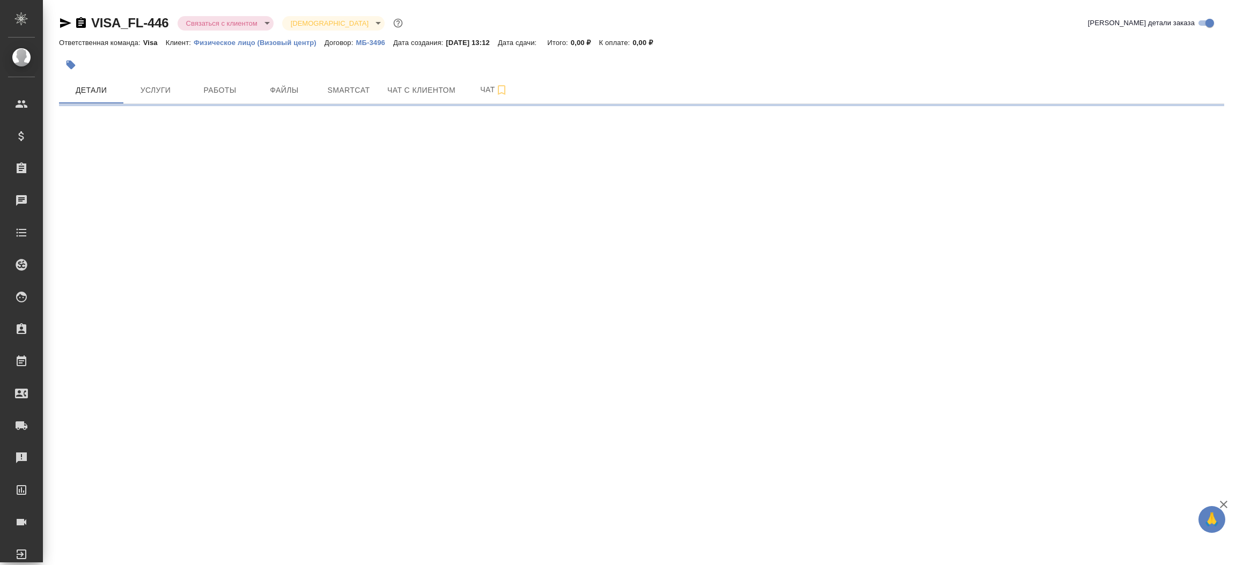
select select "RU"
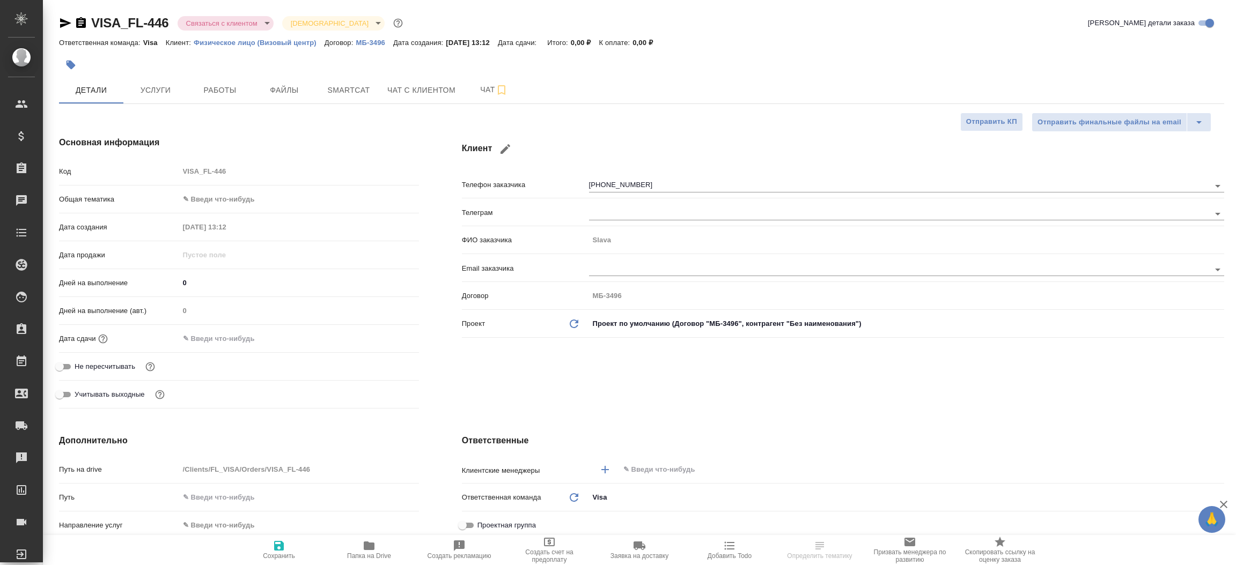
type textarea "x"
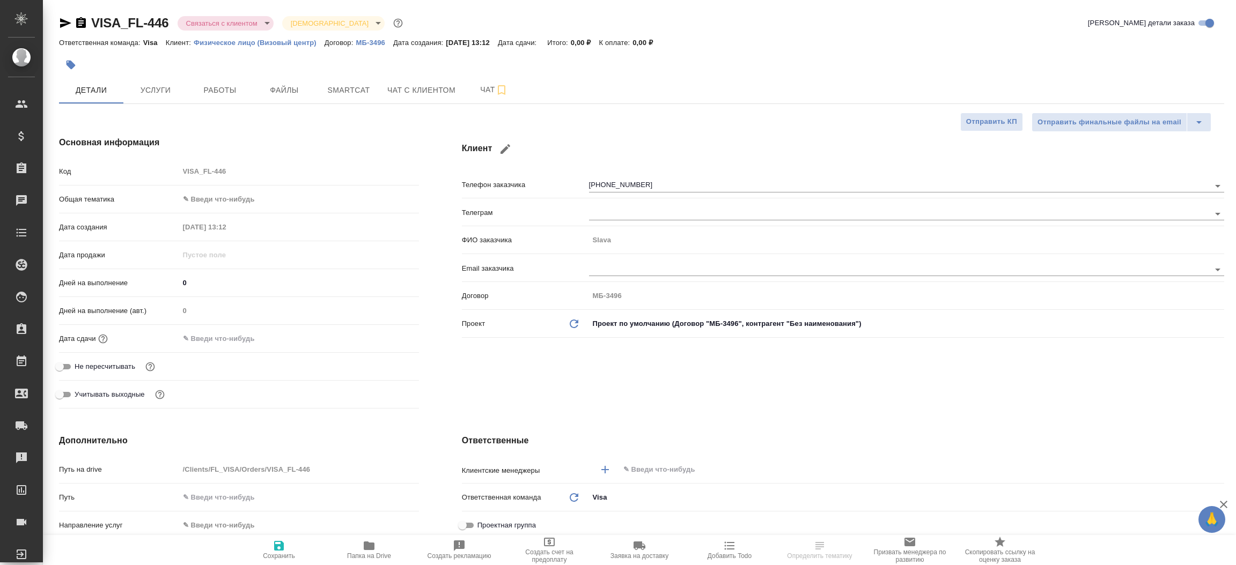
type textarea "x"
click at [63, 24] on icon "button" at bounding box center [65, 23] width 11 height 10
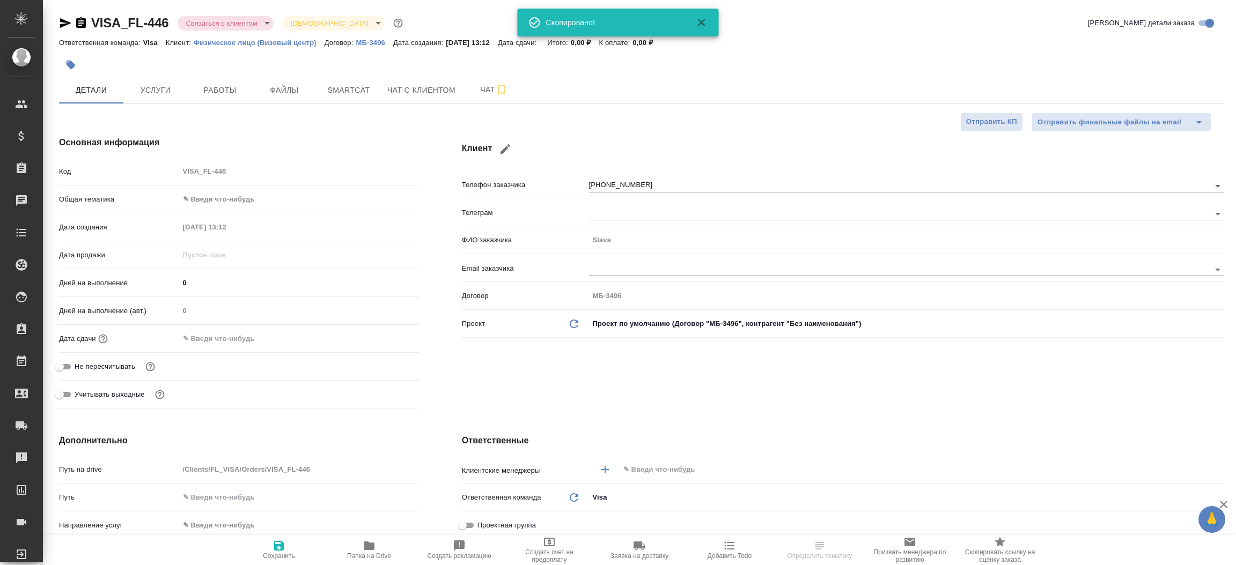
type textarea "x"
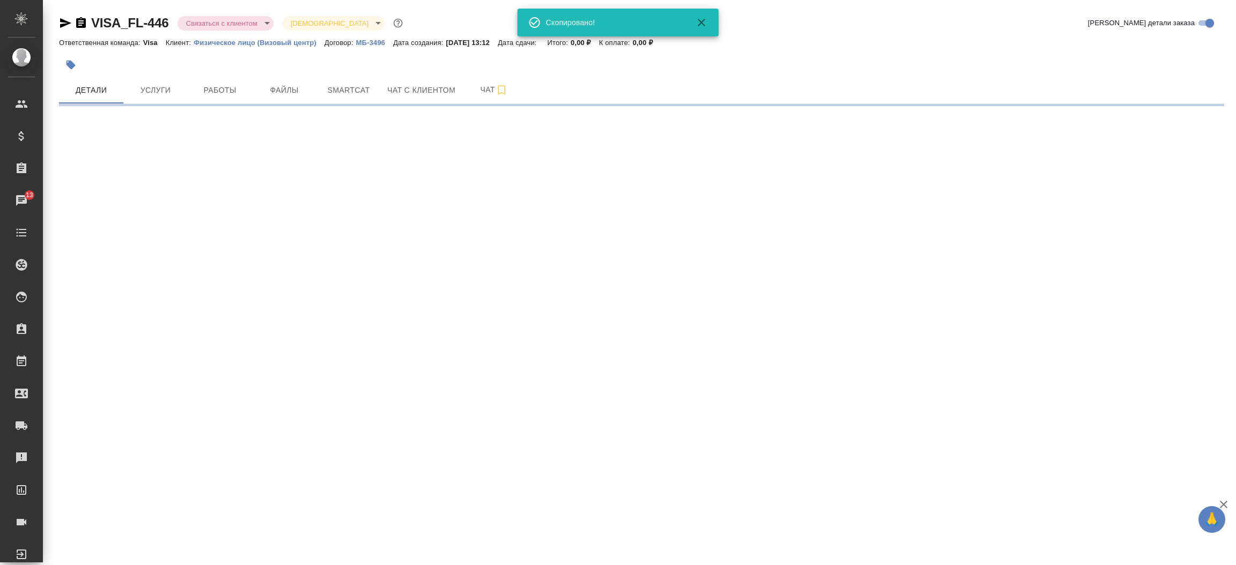
select select "RU"
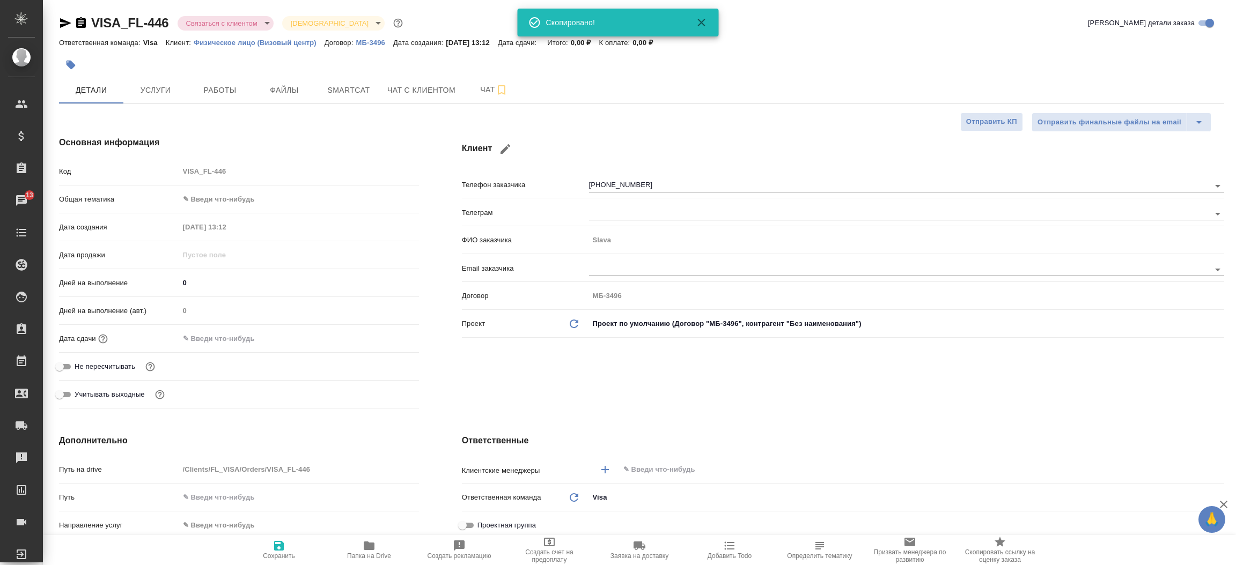
type textarea "x"
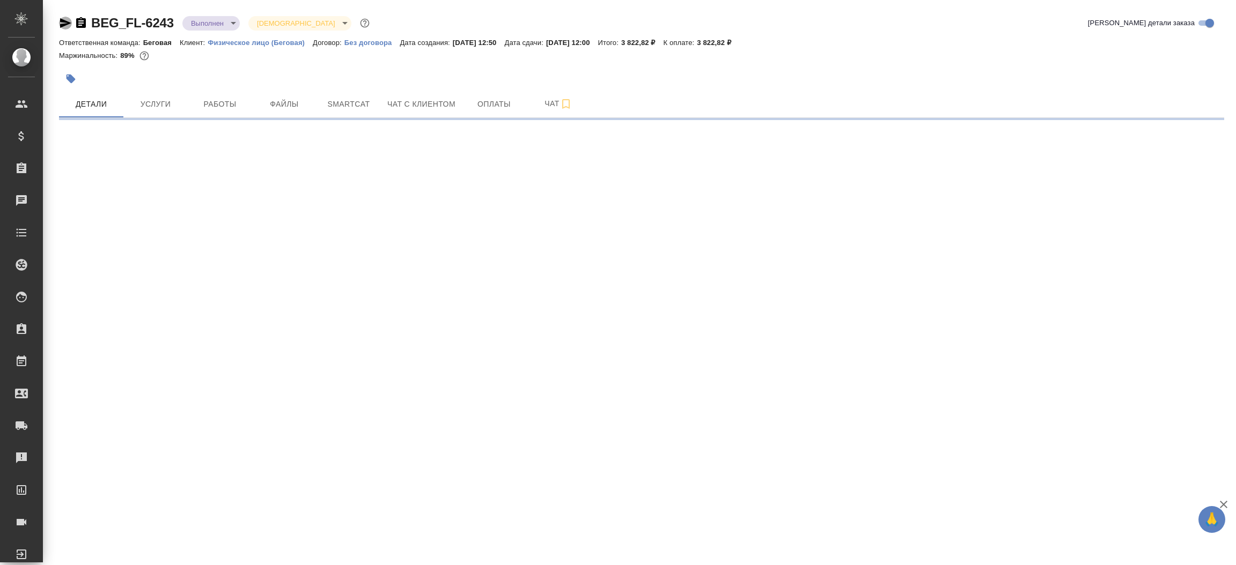
click at [69, 17] on icon "button" at bounding box center [65, 23] width 13 height 13
select select "RU"
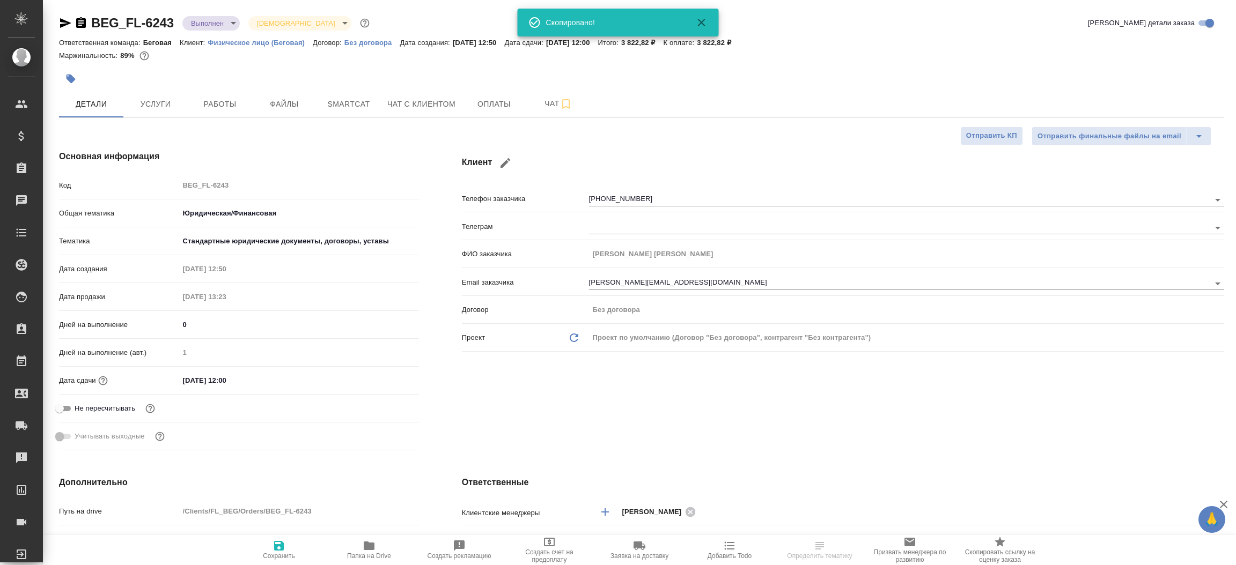
type textarea "x"
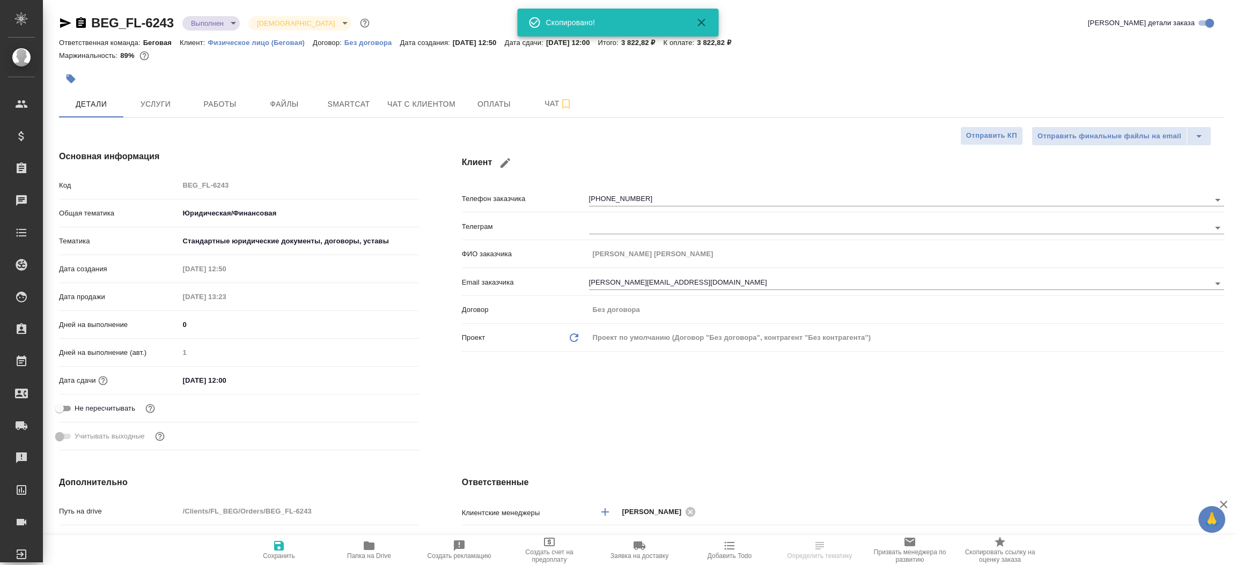
type textarea "x"
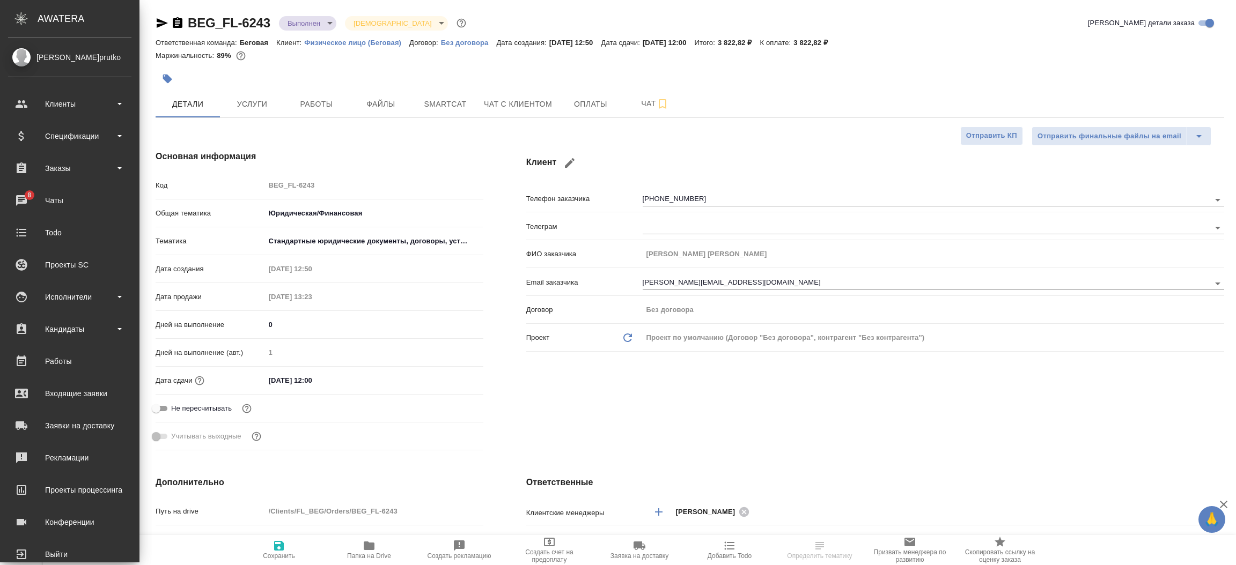
type textarea "x"
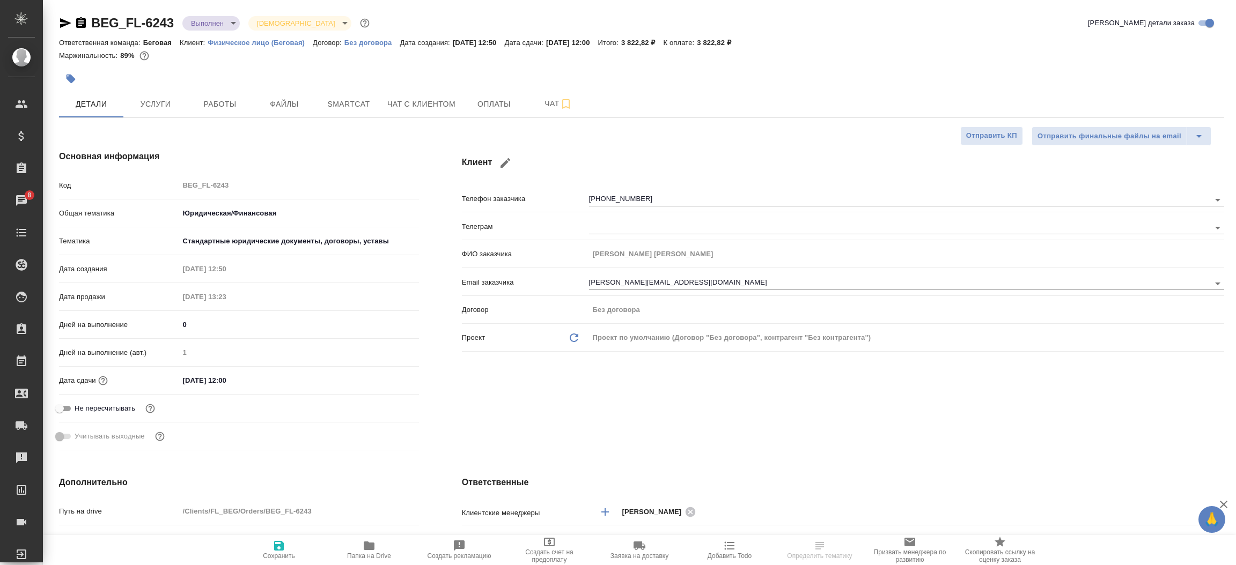
click at [59, 21] on icon "button" at bounding box center [65, 23] width 13 height 13
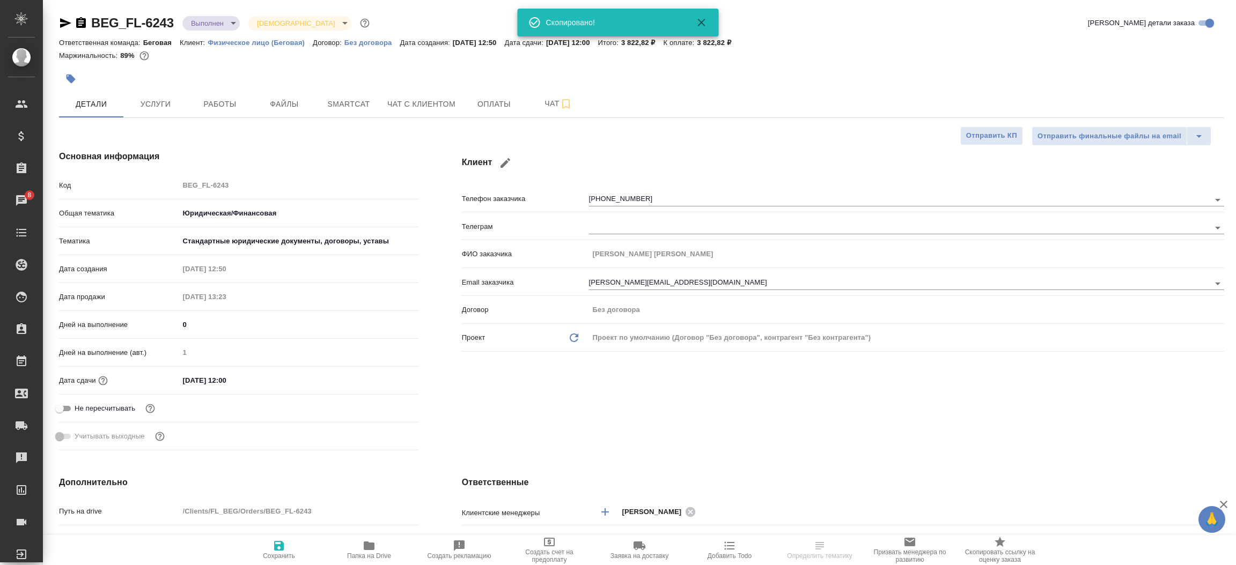
type textarea "x"
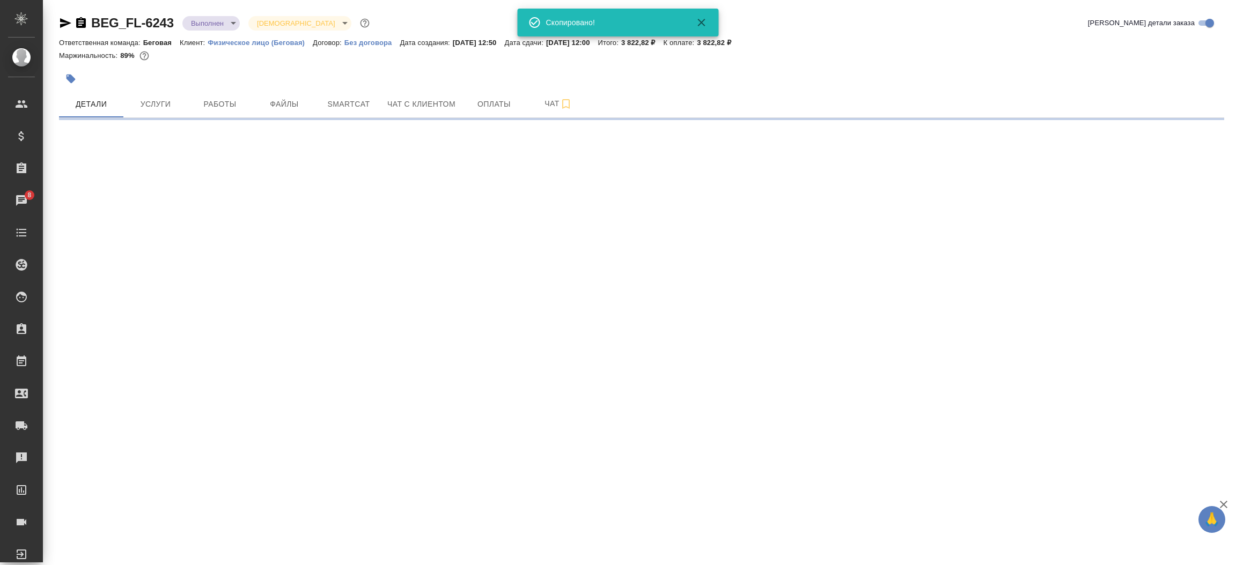
select select "RU"
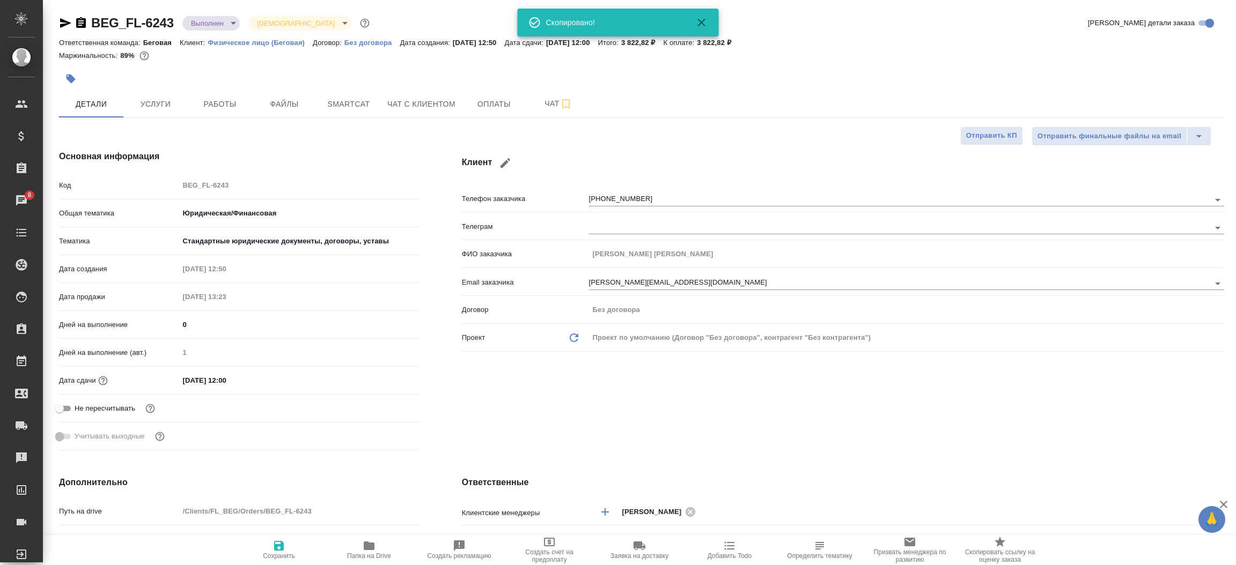
type textarea "x"
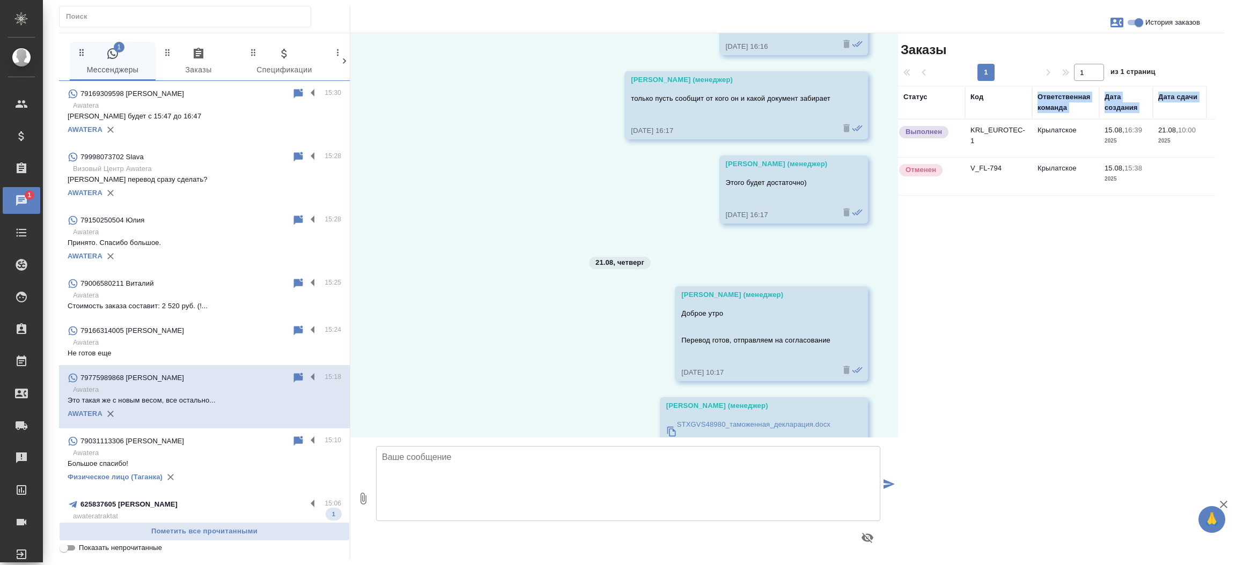
scroll to position [5128, 0]
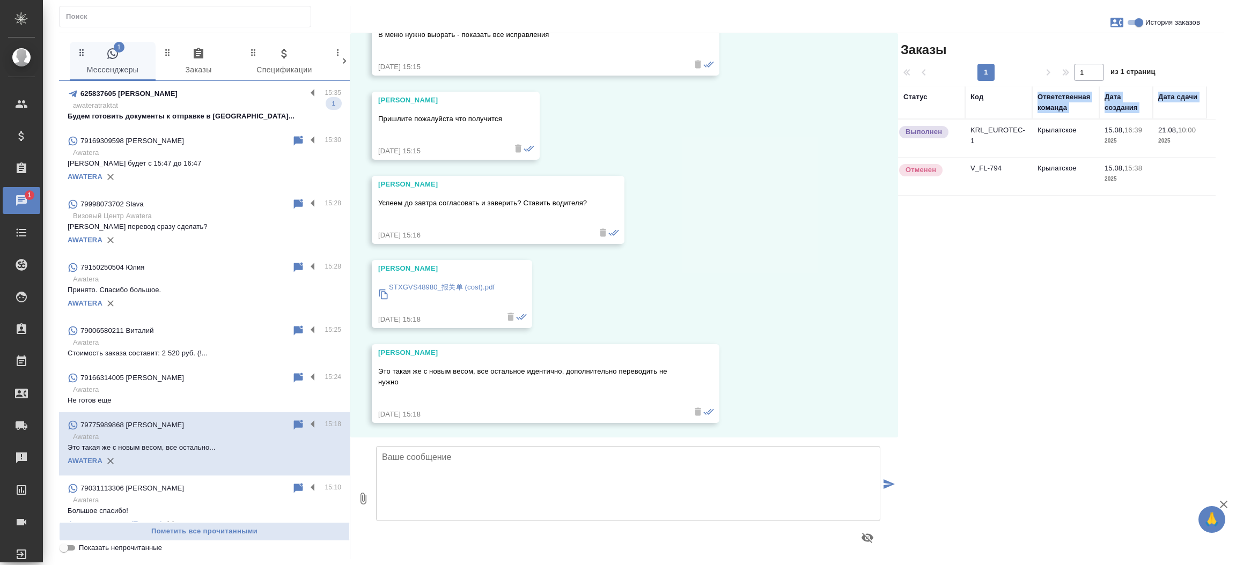
click at [986, 134] on td "KRL_EUROTEC-1" at bounding box center [998, 139] width 67 height 38
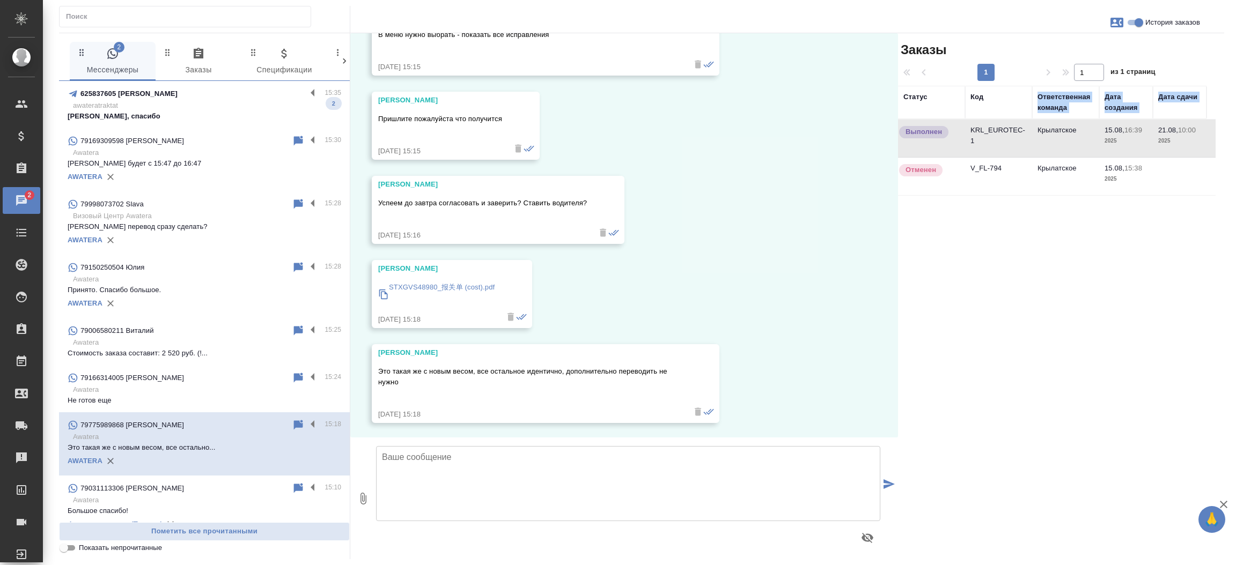
click at [216, 92] on div "625837605 Diana_Vasilevaa" at bounding box center [187, 93] width 239 height 13
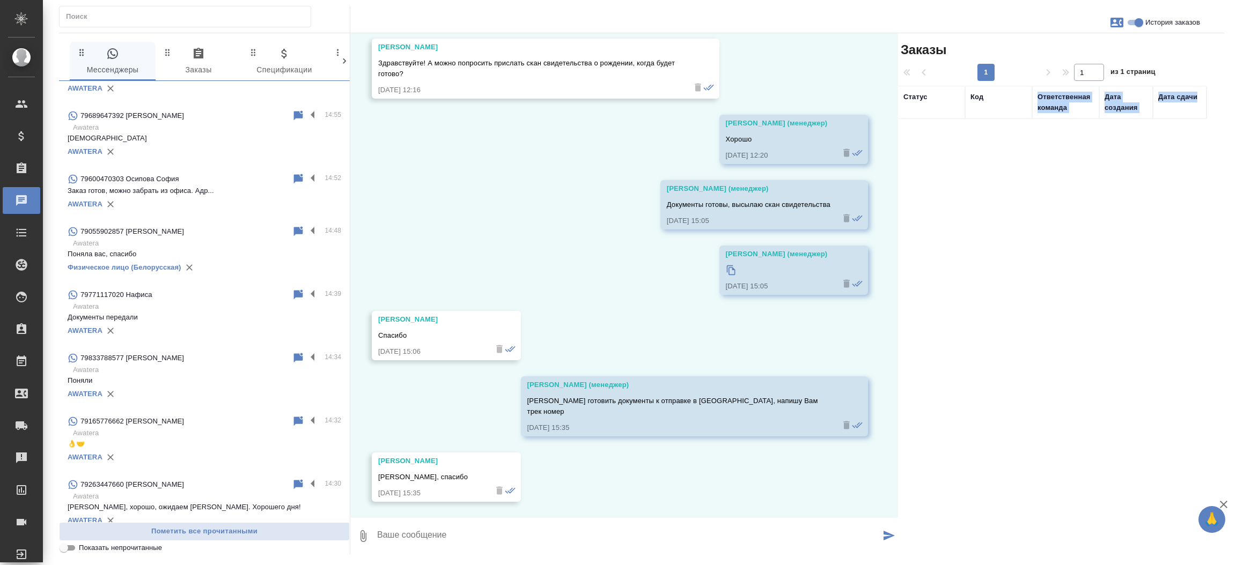
scroll to position [0, 0]
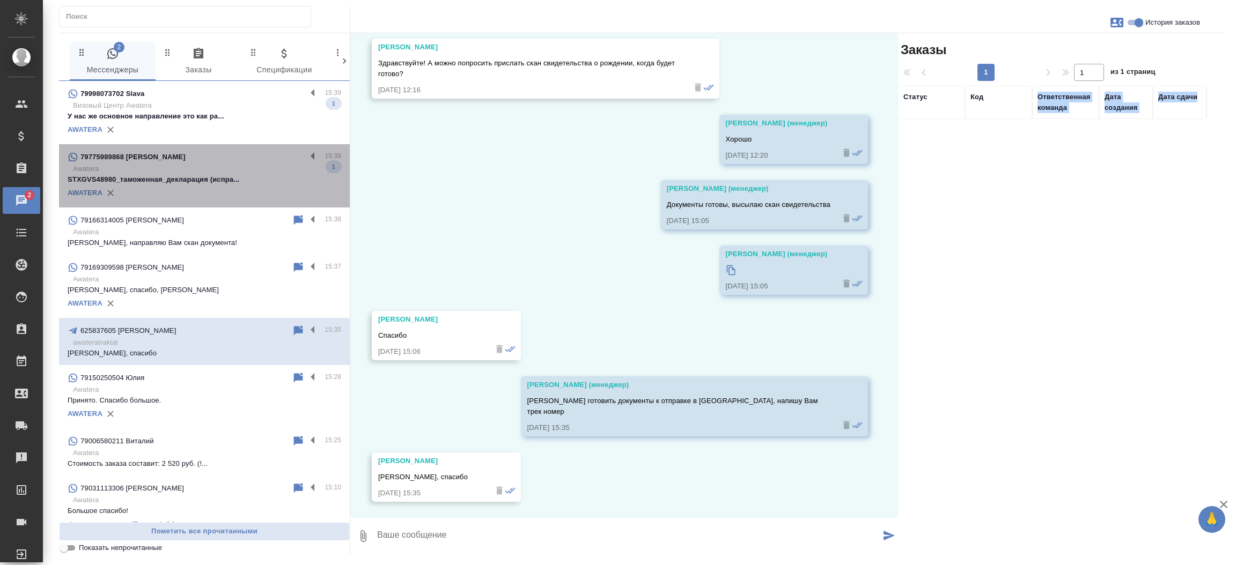
click at [207, 157] on div "79775989868 [PERSON_NAME]" at bounding box center [187, 157] width 239 height 13
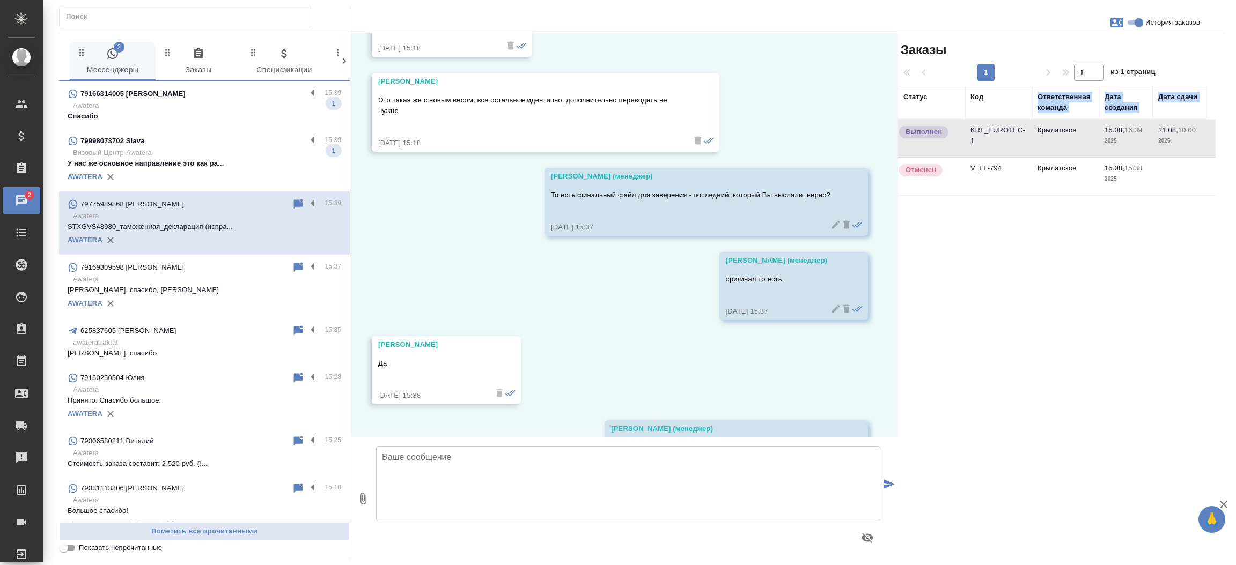
scroll to position [5466, 0]
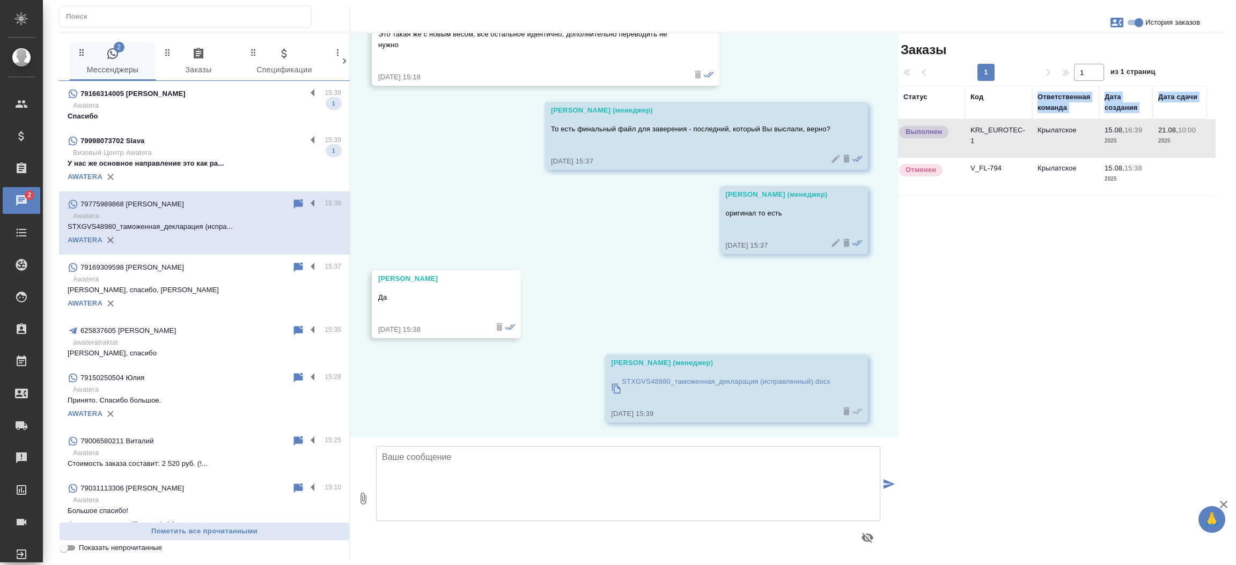
click at [246, 164] on p "У нас же основное направление это как ра..." at bounding box center [205, 163] width 274 height 11
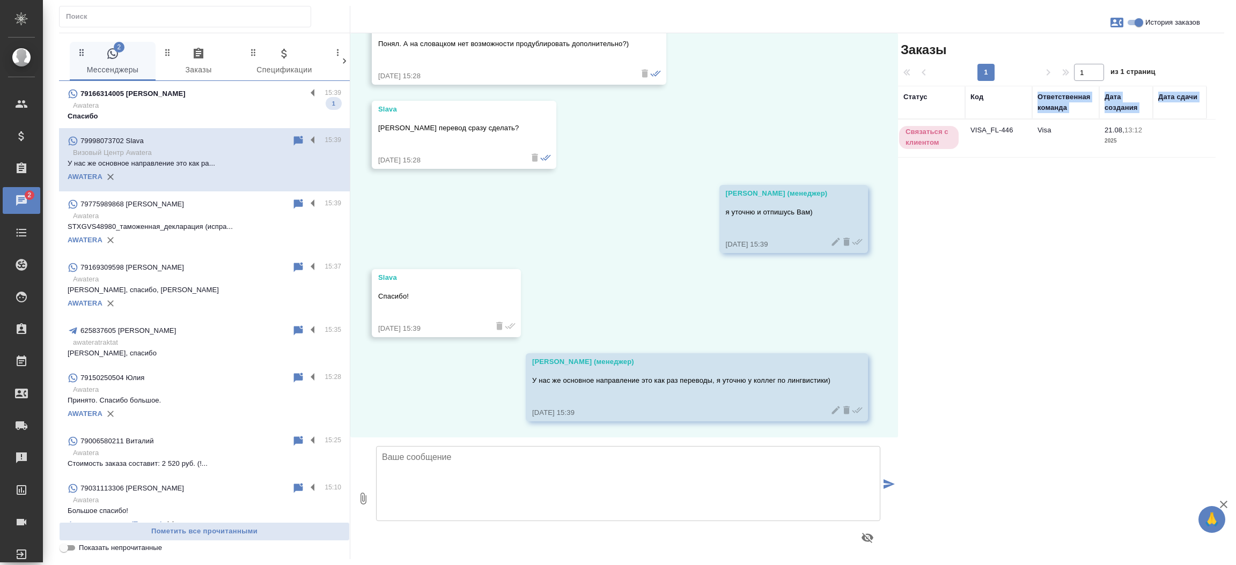
scroll to position [1006, 0]
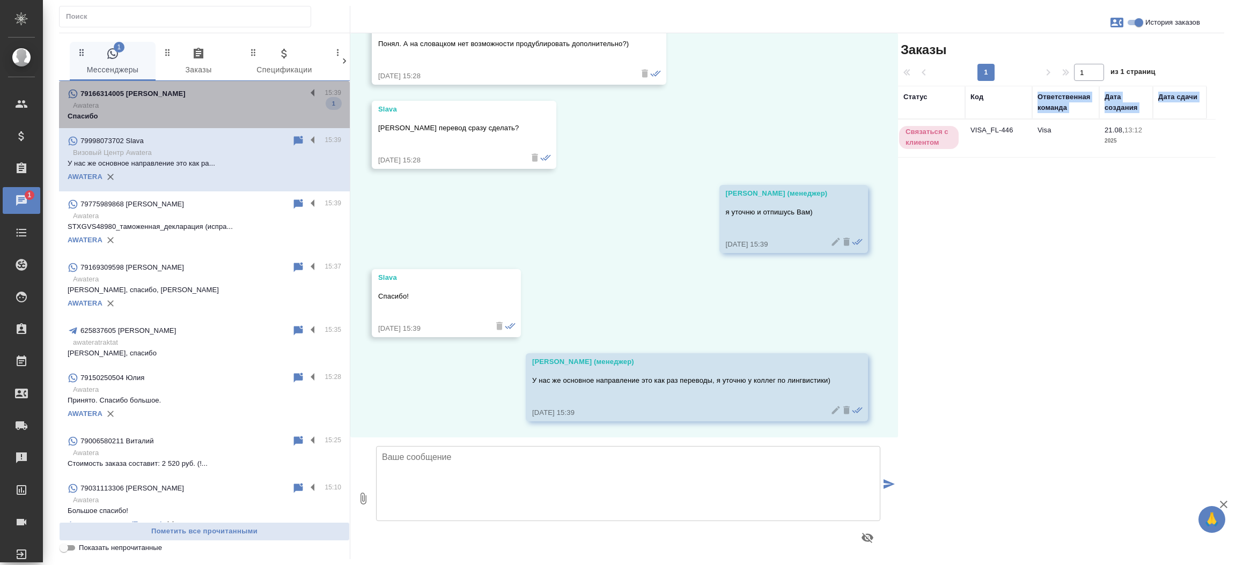
click at [241, 121] on p "Спасибо" at bounding box center [205, 116] width 274 height 11
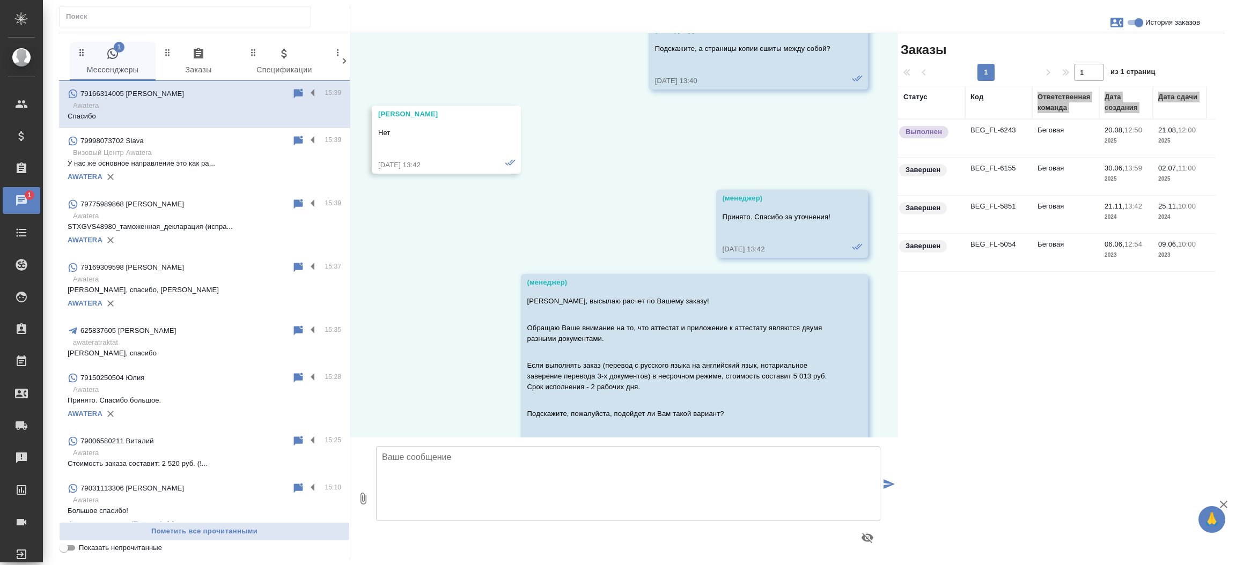
scroll to position [12034, 0]
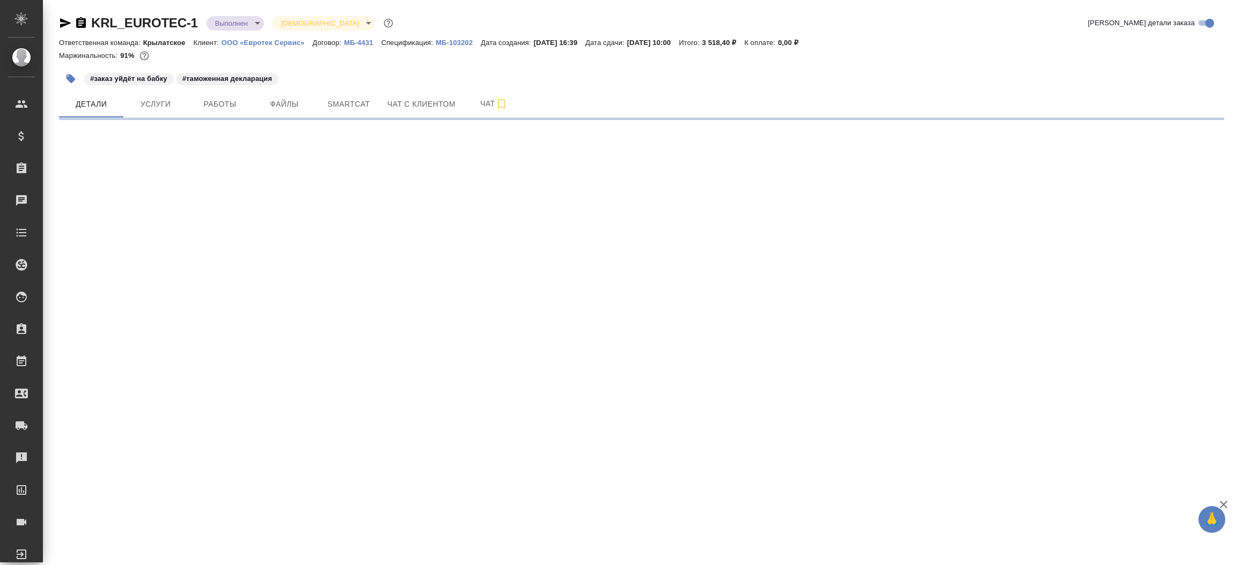
select select "RU"
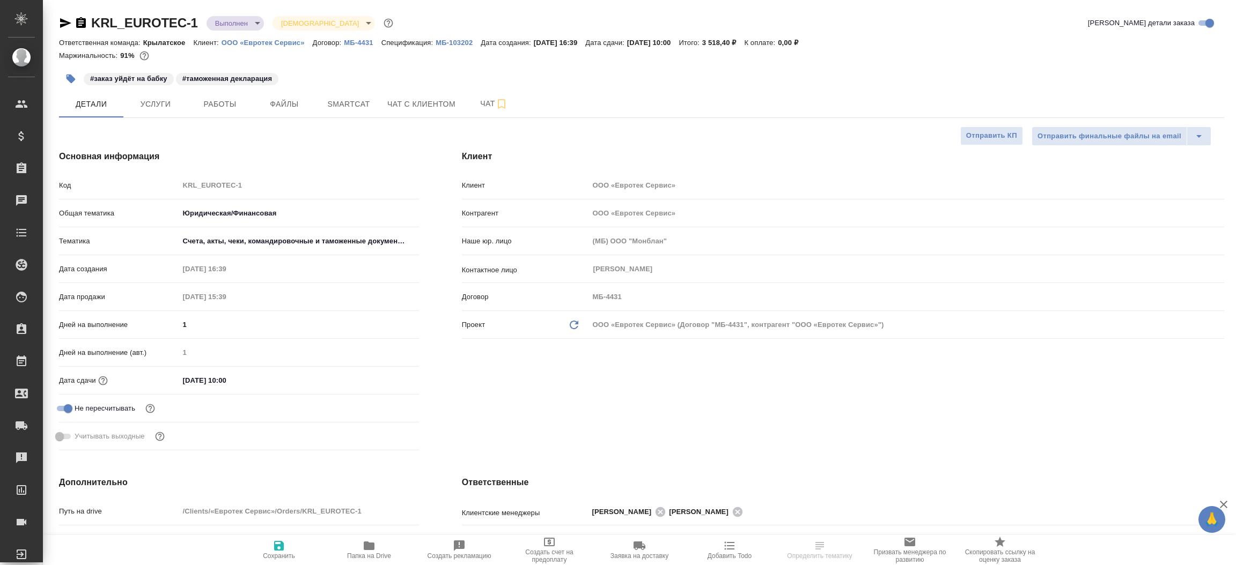
type textarea "x"
type input "[PERSON_NAME]"
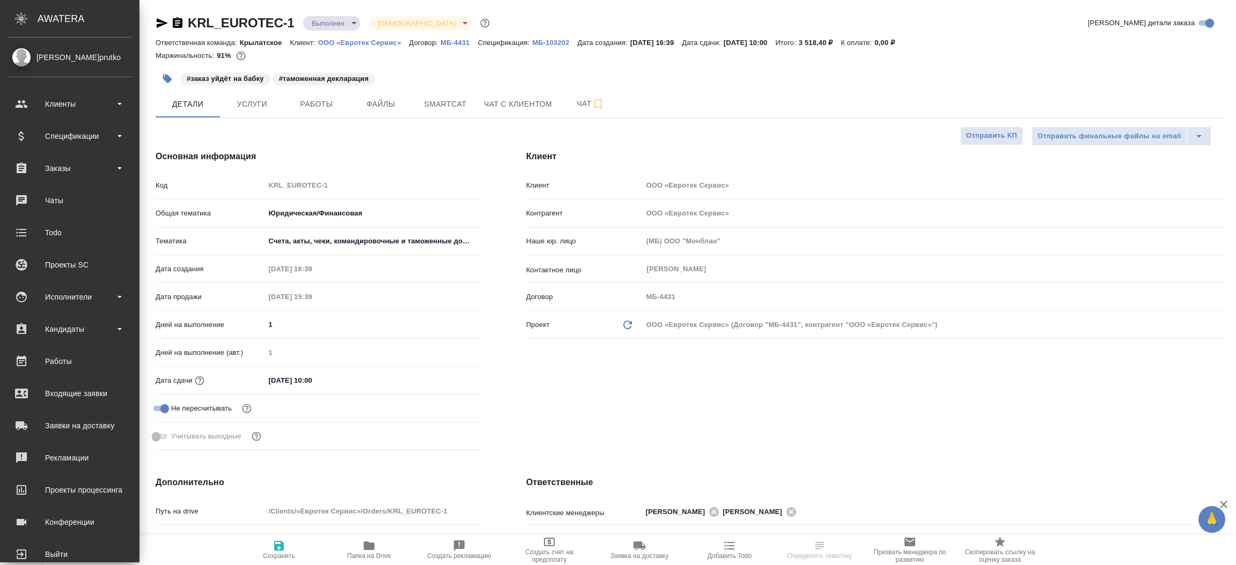
type textarea "x"
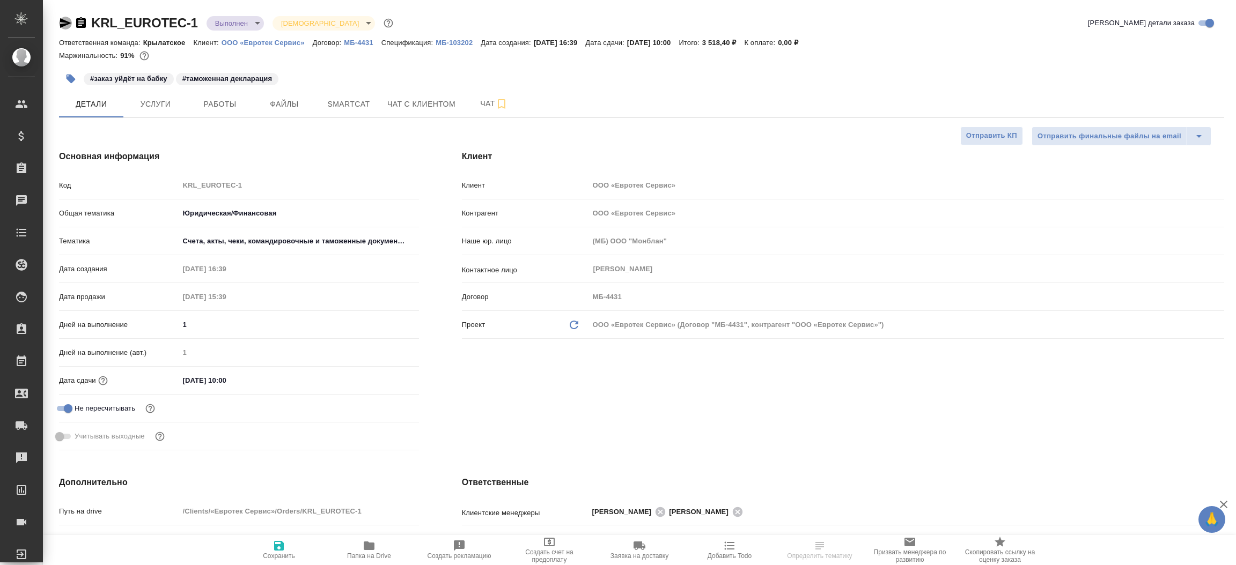
click at [65, 19] on icon "button" at bounding box center [65, 23] width 13 height 13
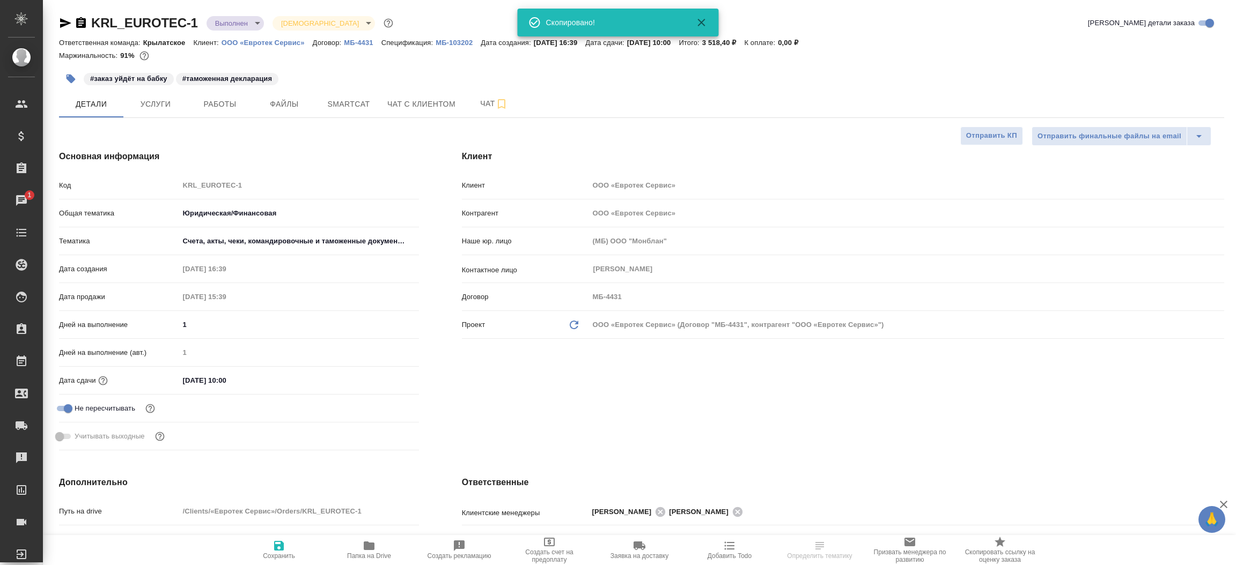
type textarea "x"
select select "RU"
type textarea "x"
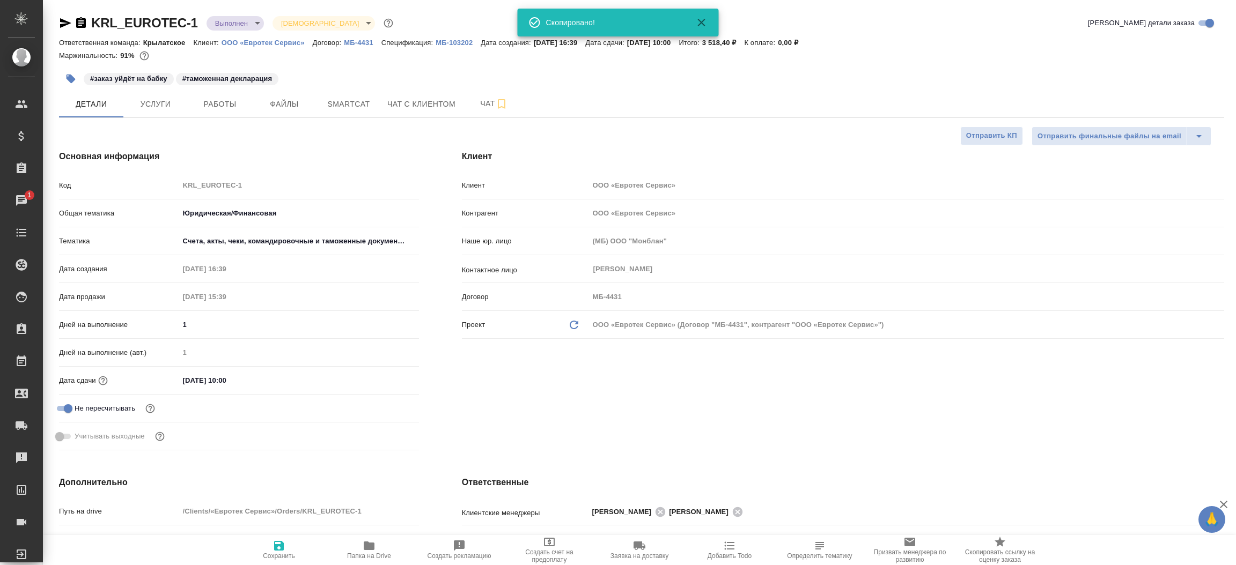
type textarea "x"
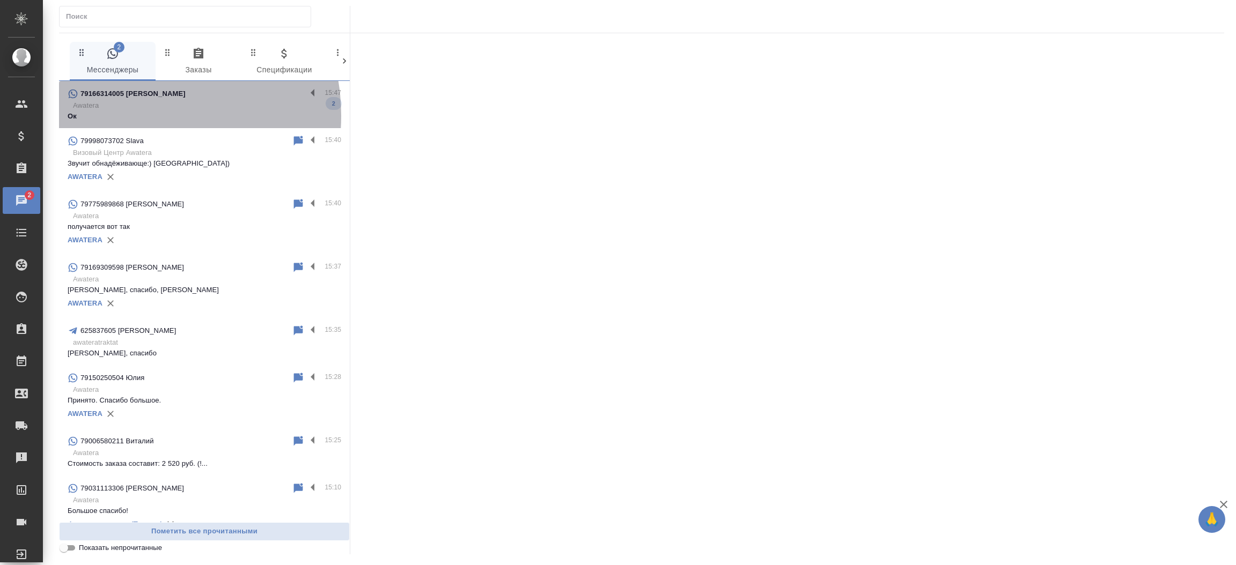
click at [129, 116] on p "Ок" at bounding box center [205, 116] width 274 height 11
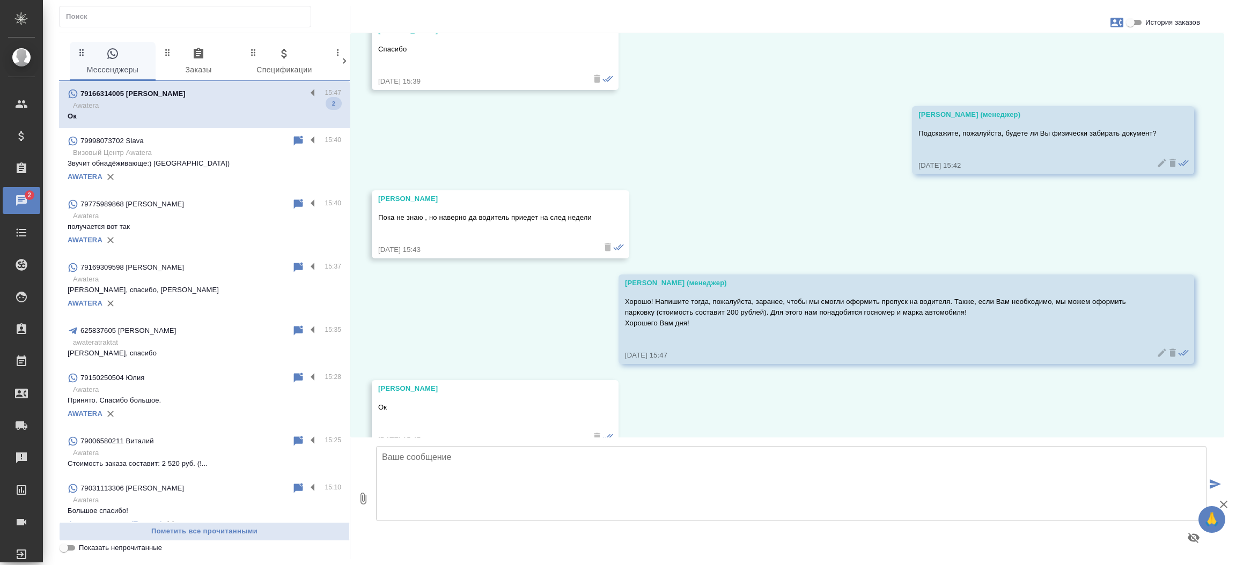
scroll to position [12156, 0]
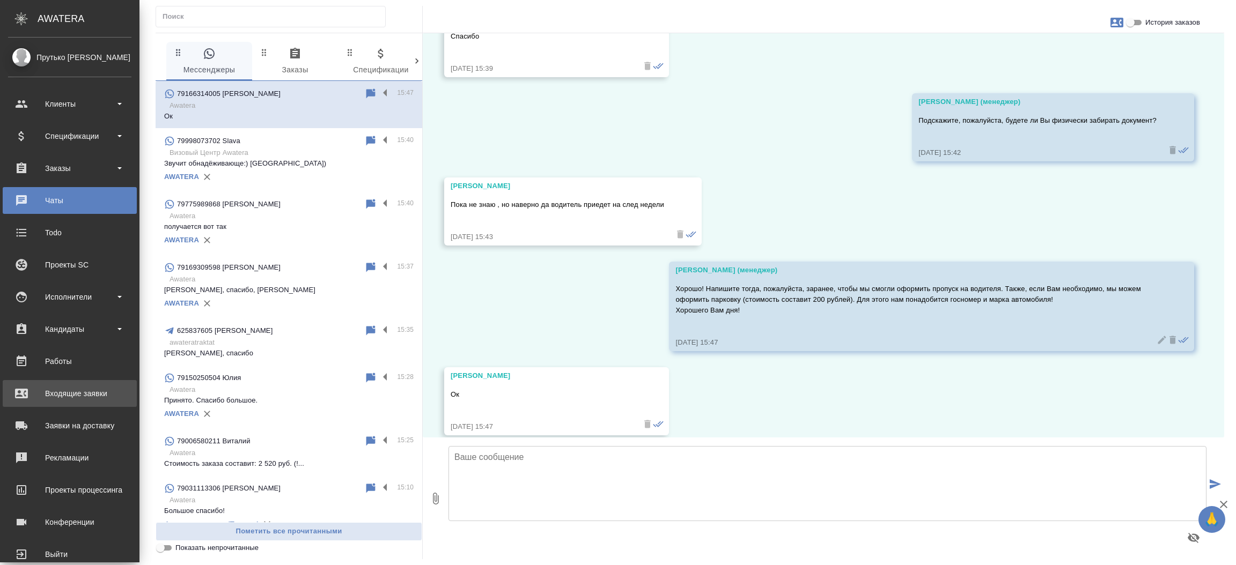
click at [38, 394] on div "Входящие заявки" at bounding box center [69, 394] width 123 height 16
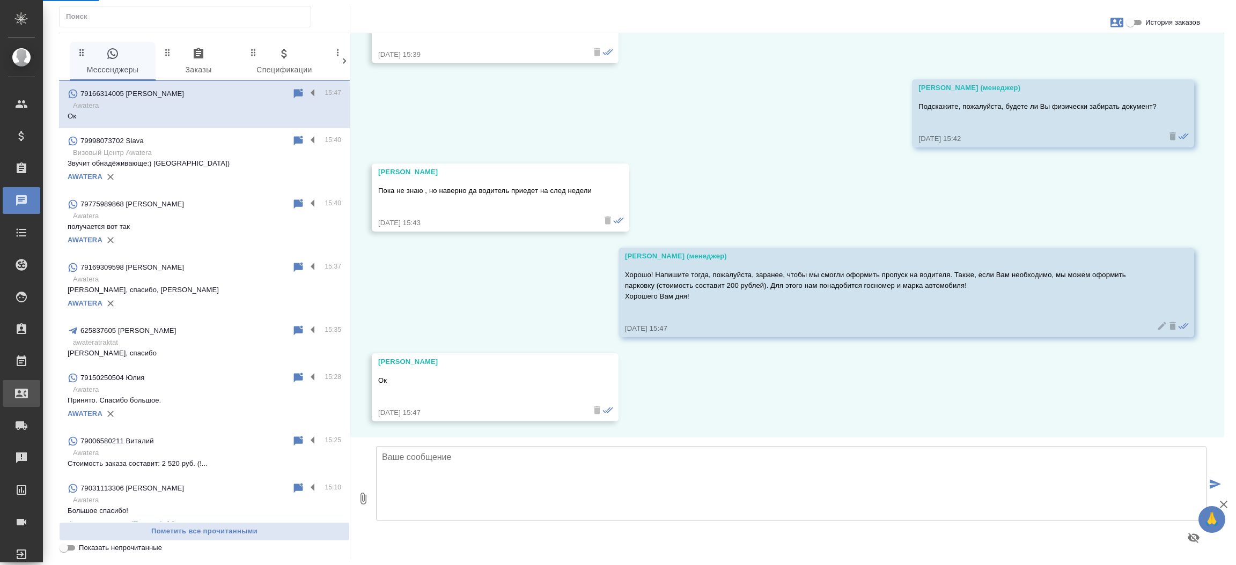
click at [21, 394] on div "Входящие заявки" at bounding box center [8, 394] width 27 height 16
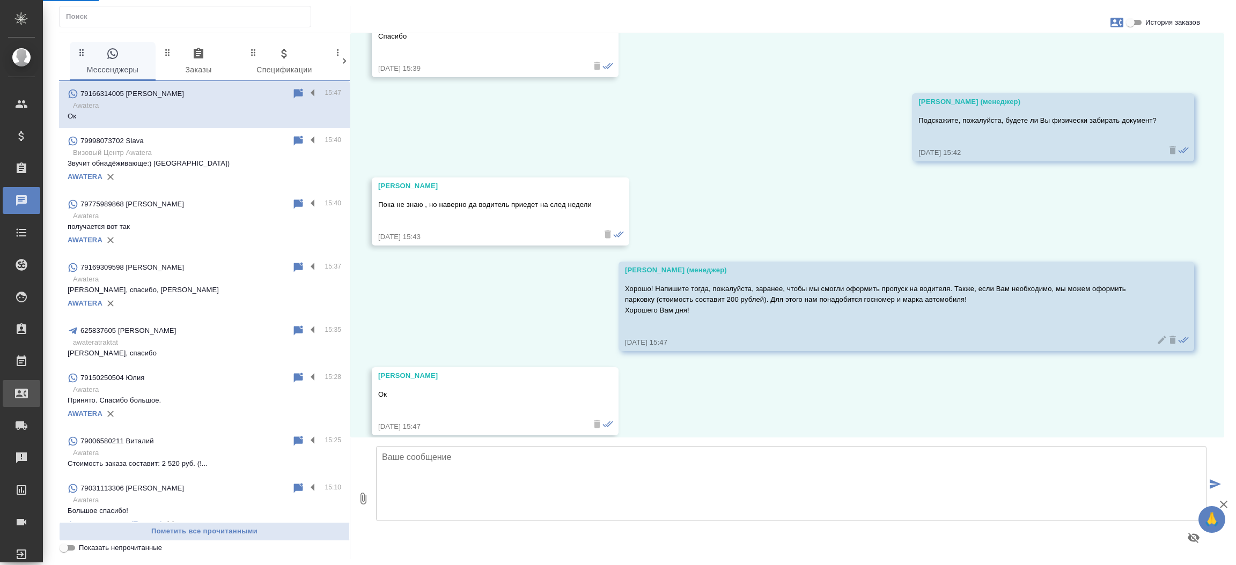
select select "RU"
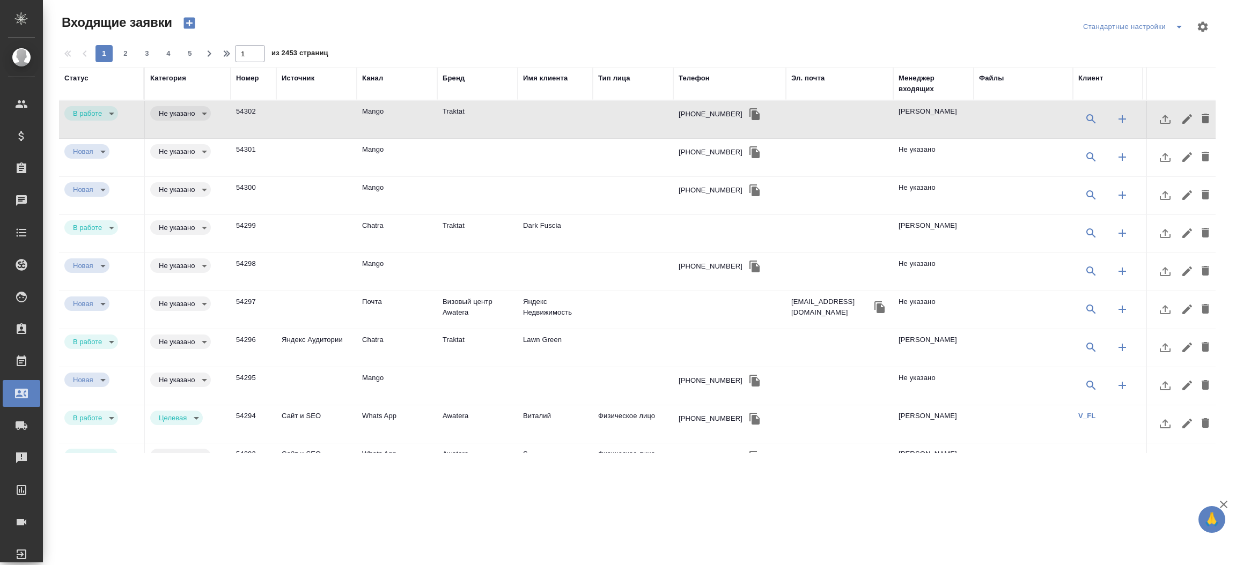
select select "RU"
click at [800, 77] on div "Эл. почта" at bounding box center [807, 78] width 33 height 11
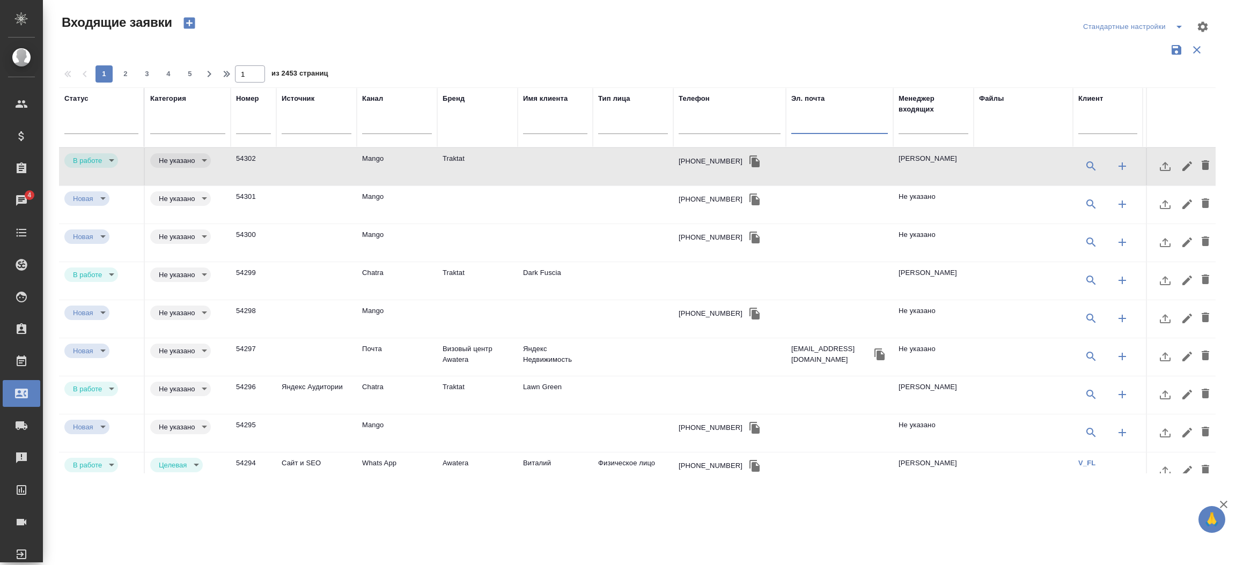
click at [812, 124] on input "text" at bounding box center [839, 126] width 97 height 13
paste input "ya-lo-maniya@mail.ru"
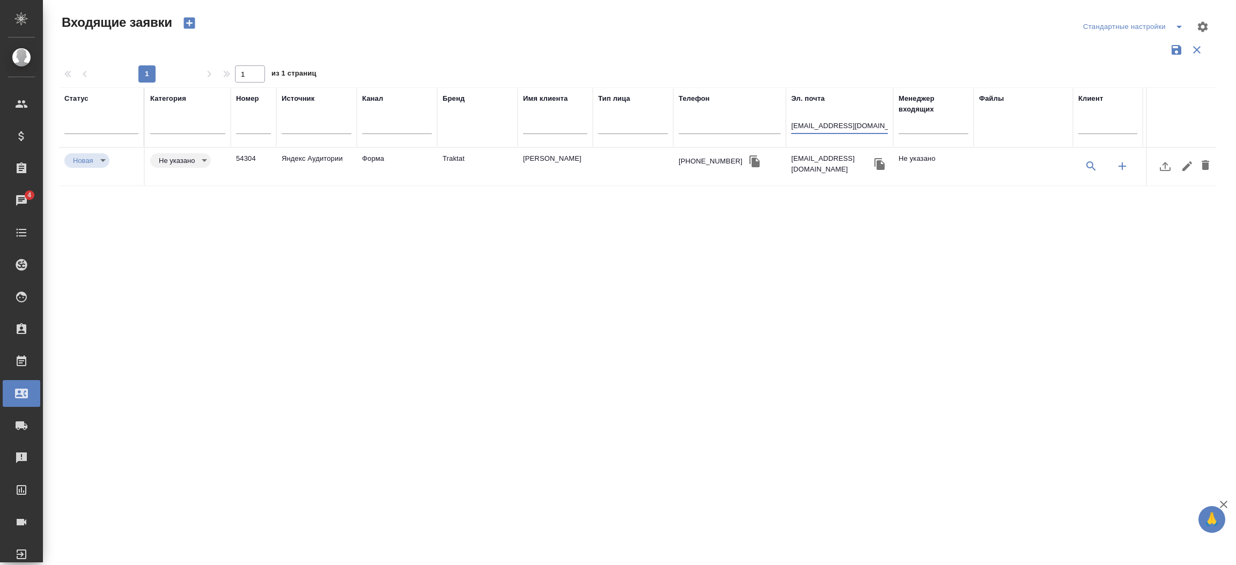
type input "ya-lo-maniya@mail.ru"
click at [499, 159] on td "Traktat" at bounding box center [477, 167] width 80 height 38
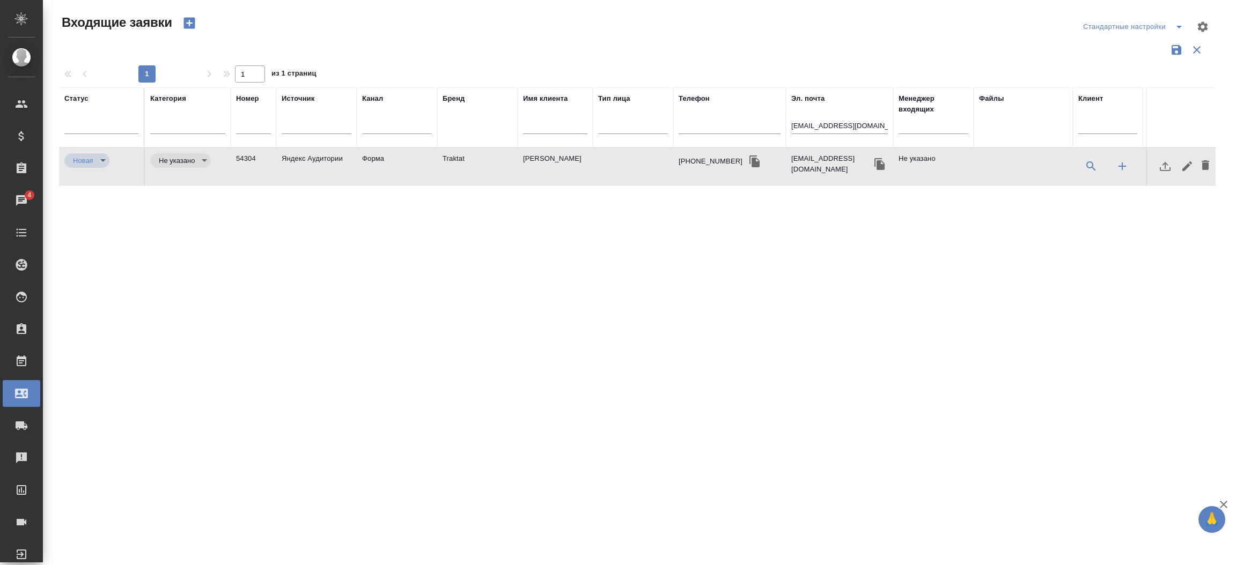
click at [499, 159] on td "Traktat" at bounding box center [477, 167] width 80 height 38
click at [835, 125] on input "ya-lo-maniya@mail.ru" at bounding box center [839, 126] width 97 height 13
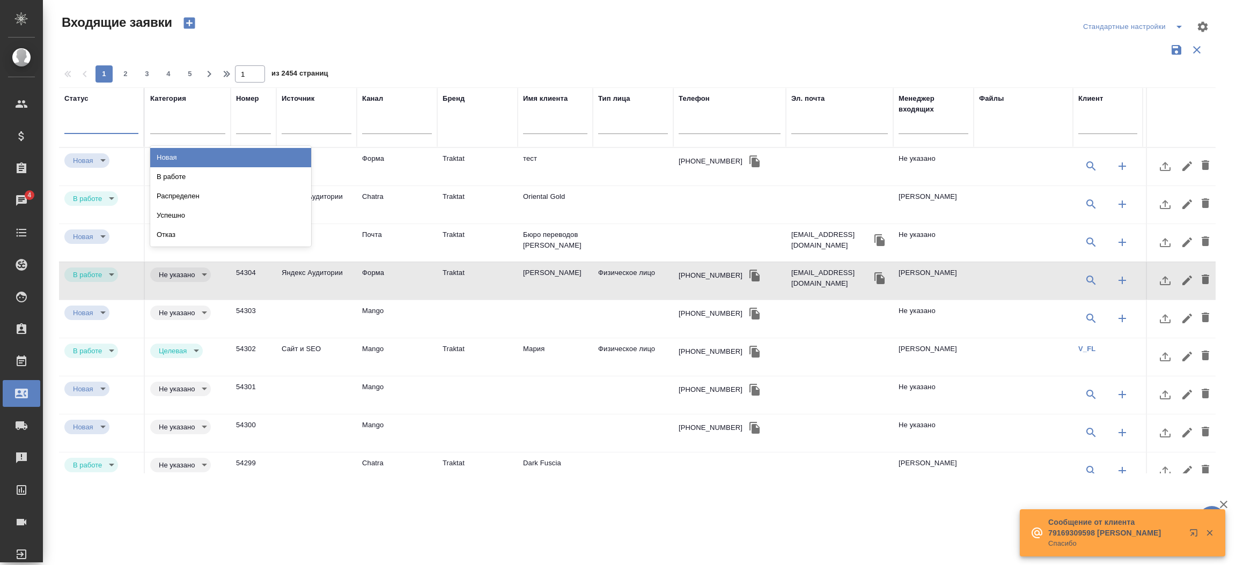
click at [135, 124] on div at bounding box center [101, 123] width 74 height 16
click at [186, 174] on div "В работе" at bounding box center [230, 176] width 161 height 19
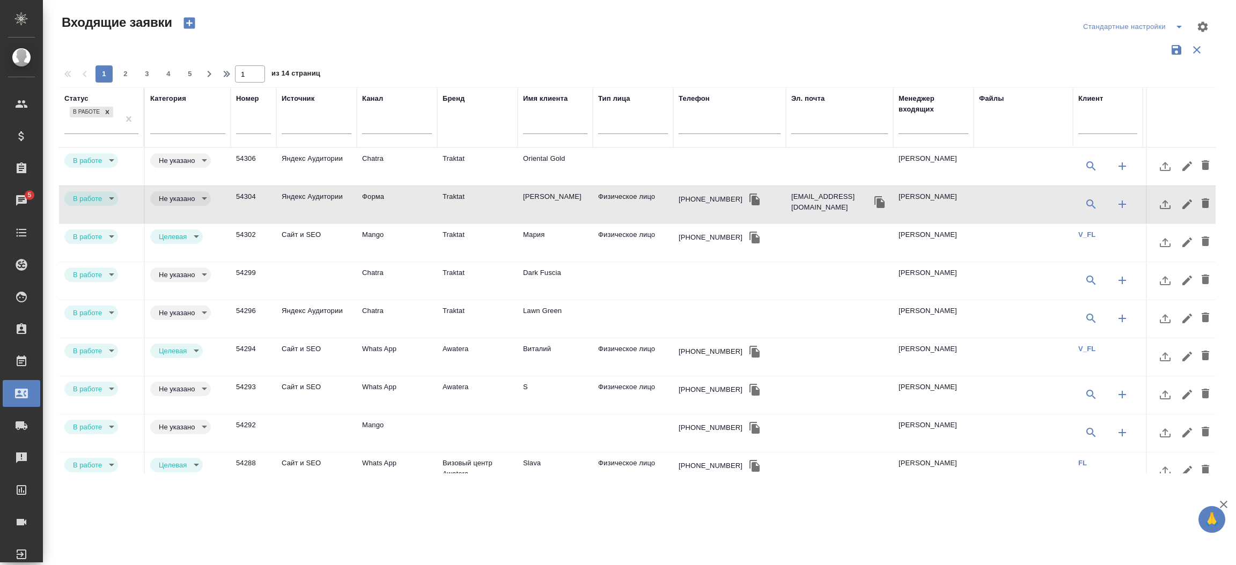
click at [896, 128] on th "Менеджер входящих" at bounding box center [933, 117] width 80 height 60
click at [904, 128] on input "text" at bounding box center [934, 126] width 70 height 13
type input "мос"
click at [480, 160] on td "Traktat" at bounding box center [477, 167] width 80 height 38
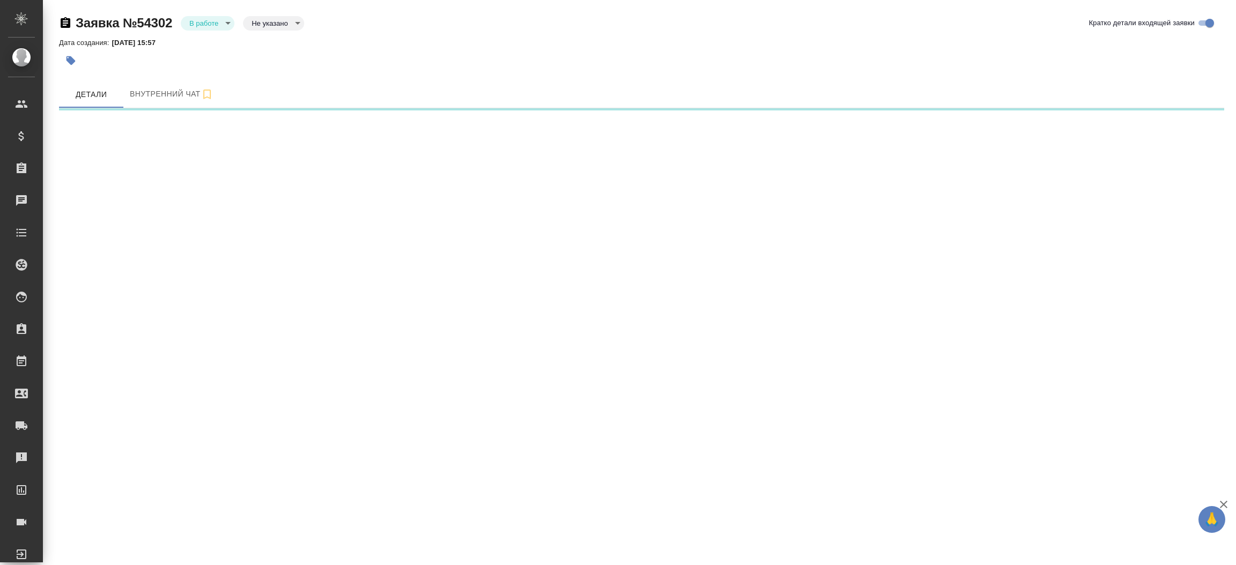
select select "RU"
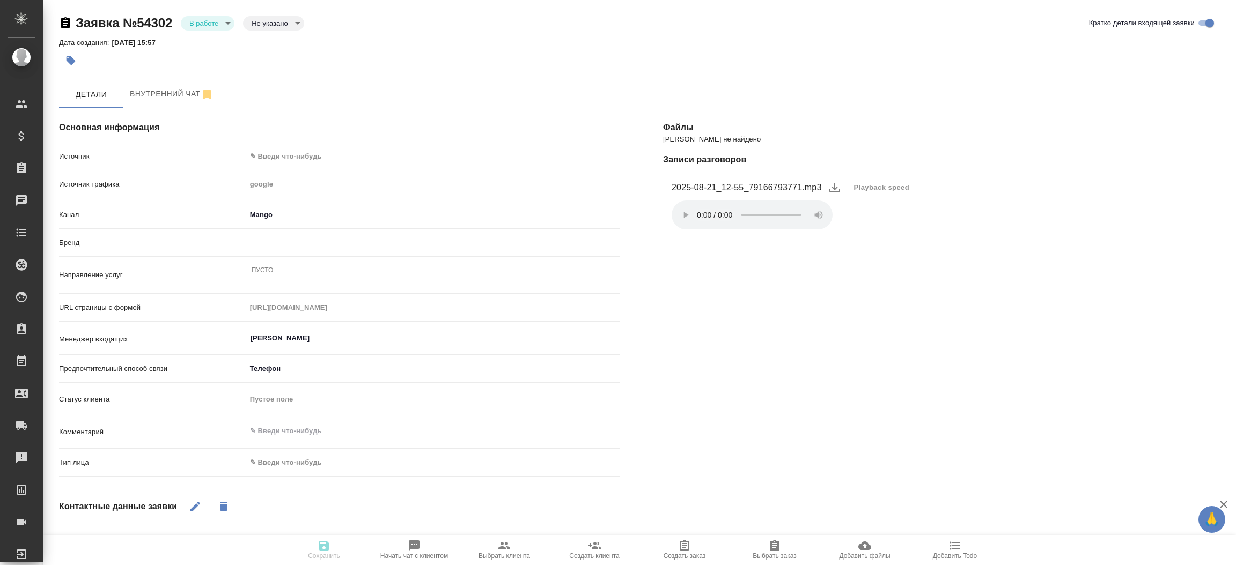
type textarea "x"
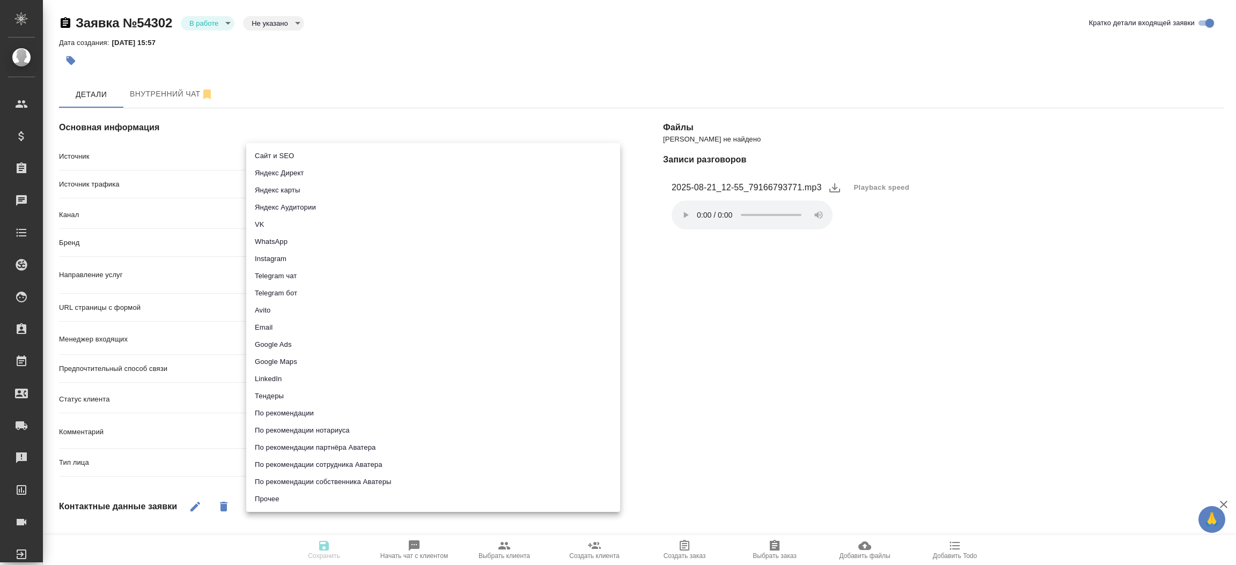
click at [275, 148] on body "🙏 .cls-1 fill:#fff; AWATERA [PERSON_NAME]prutko Клиенты Спецификации Заказы Чат…" at bounding box center [618, 282] width 1236 height 565
click at [275, 148] on li "Сайт и SEO" at bounding box center [433, 156] width 374 height 17
type input "seo"
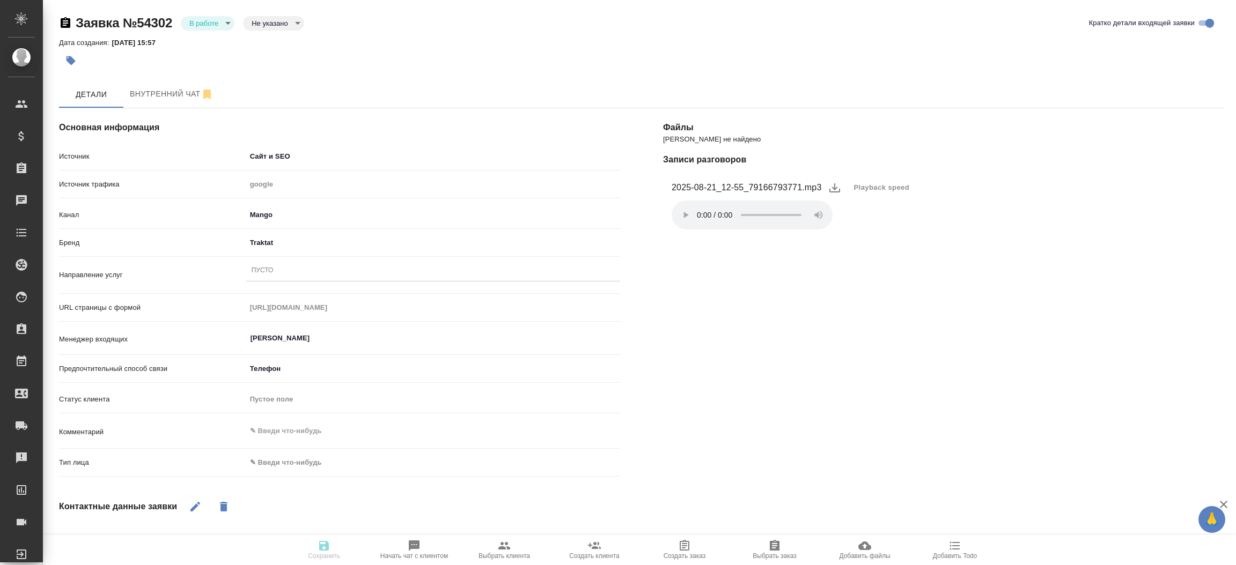
click at [260, 459] on body "🙏 .cls-1 fill:#fff; AWATERA [PERSON_NAME]prutko Клиенты Спецификации Заказы 0 Ч…" at bounding box center [618, 282] width 1236 height 565
click at [265, 478] on li "Физическое лицо" at bounding box center [370, 479] width 249 height 17
type textarea "x"
type input "private"
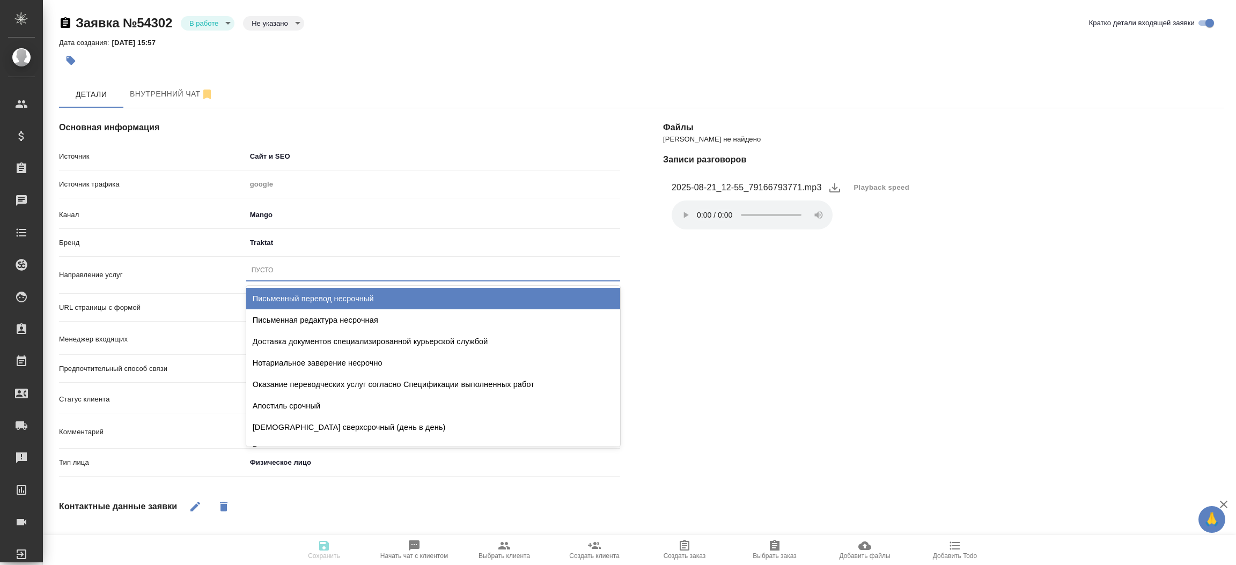
click at [275, 270] on div "Пусто" at bounding box center [433, 271] width 374 height 16
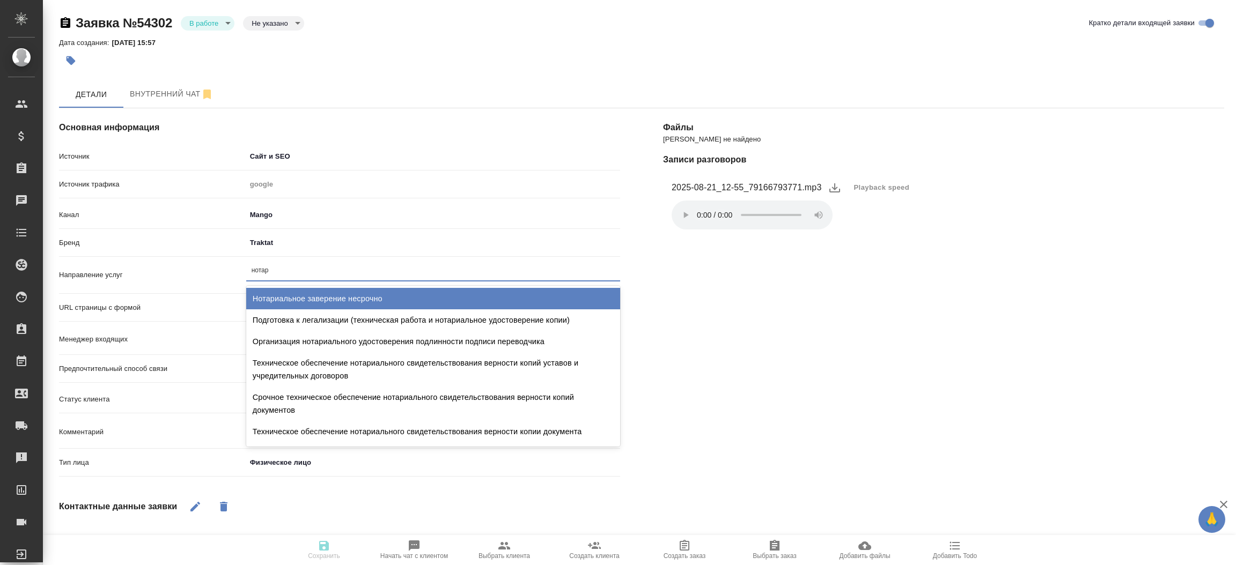
type input "нотари"
click at [290, 296] on div "Нотариальное заверение несрочно" at bounding box center [433, 298] width 374 height 21
type textarea "x"
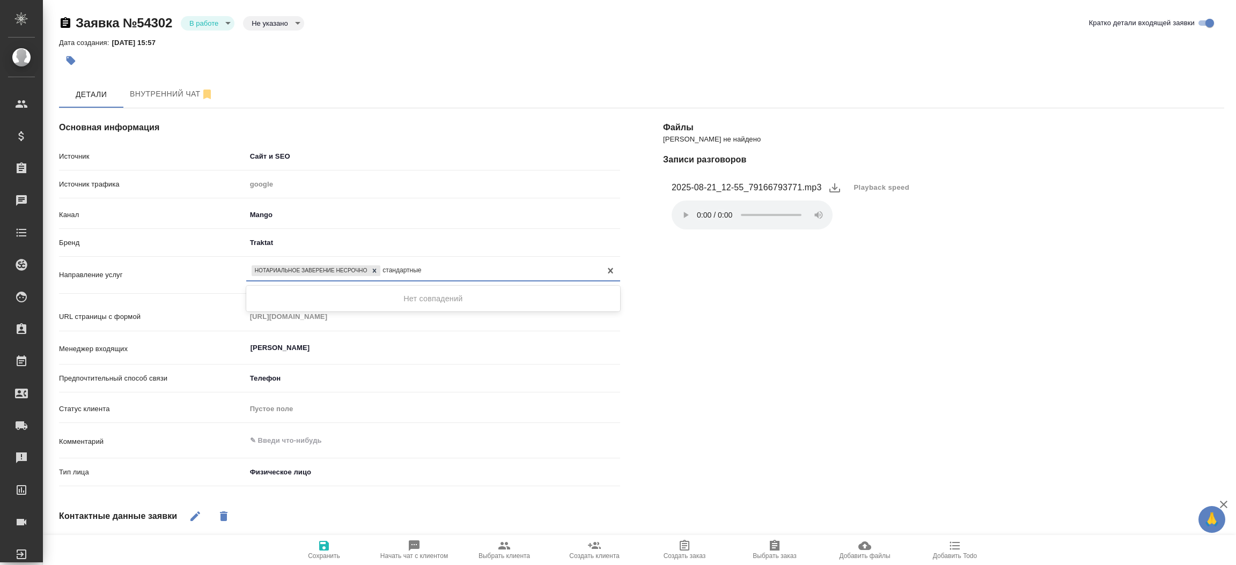
type input "стандартны"
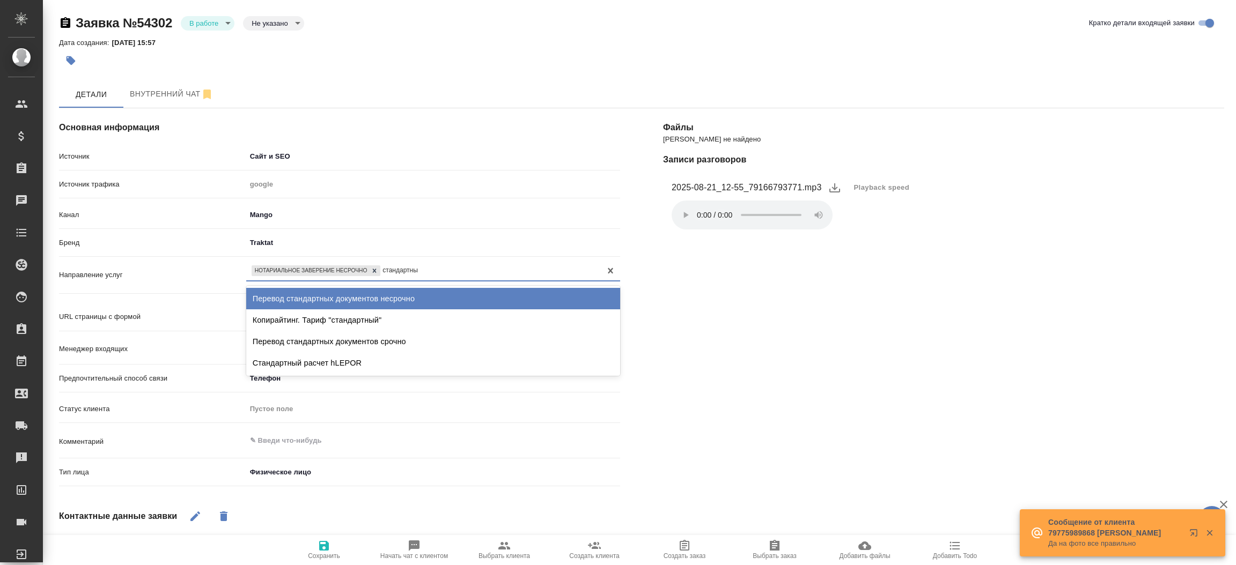
click at [290, 296] on div "Перевод стандартных документов несрочно" at bounding box center [433, 298] width 374 height 21
type textarea "x"
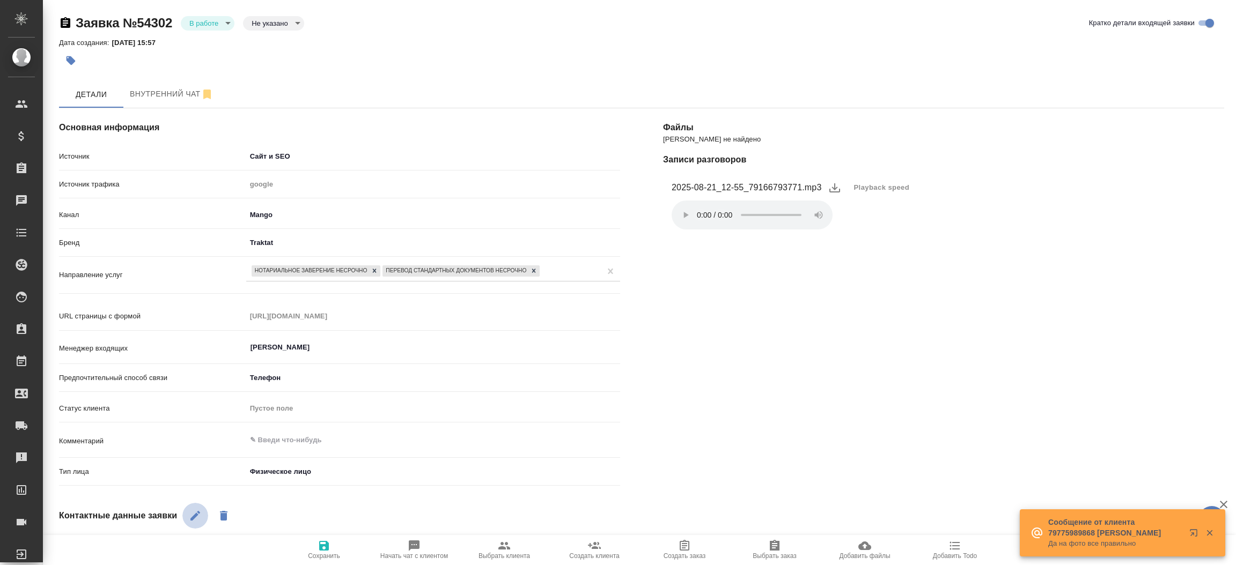
click at [197, 513] on icon "button" at bounding box center [195, 516] width 10 height 10
click at [887, 193] on button "Playback speed" at bounding box center [882, 188] width 69 height 24
click at [866, 252] on li "2" at bounding box center [866, 256] width 39 height 17
click at [773, 340] on div "[PERSON_NAME] не найдено Записи разговоров 2025-08-21_12-55_79166793771.mp3 Pla…" at bounding box center [944, 444] width 604 height 715
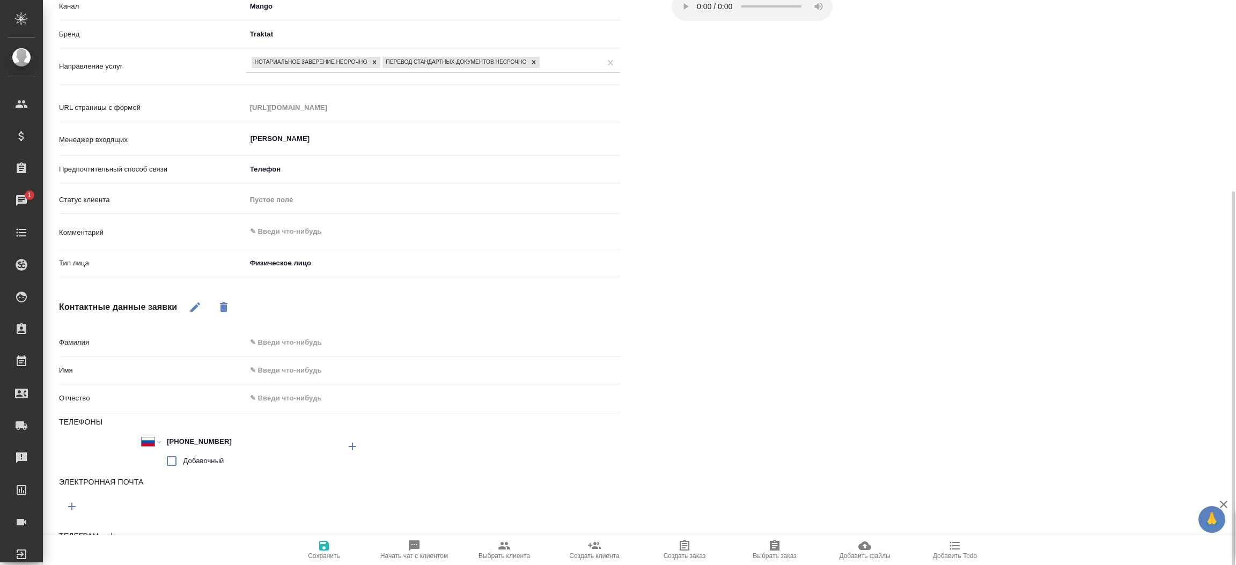
scroll to position [234, 0]
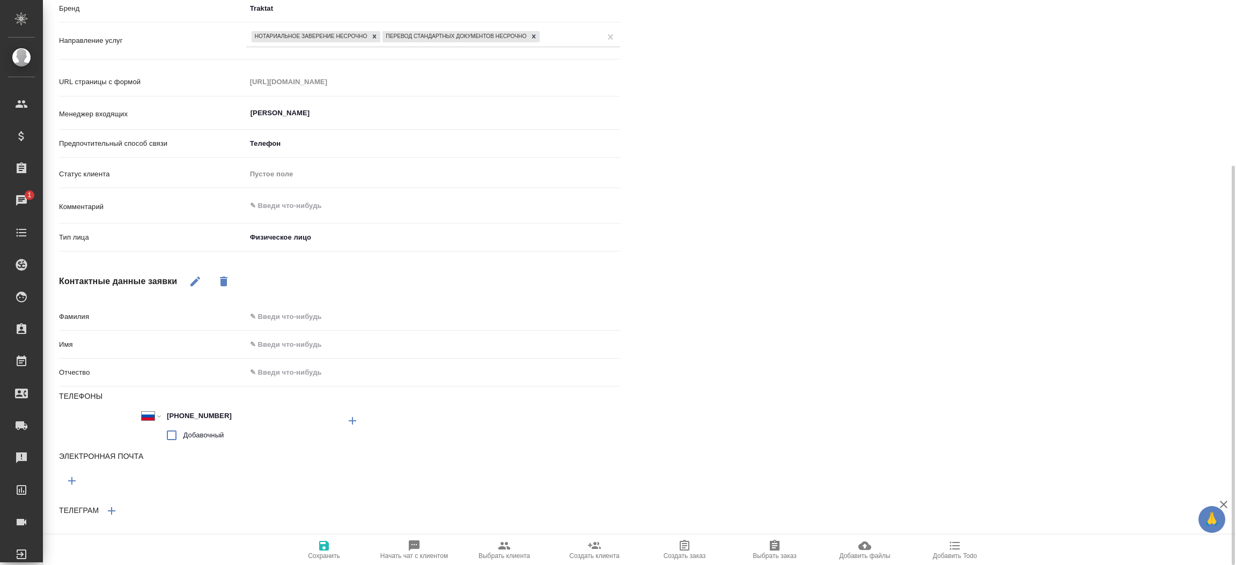
click at [279, 344] on input "text" at bounding box center [433, 345] width 374 height 16
type input "М"
type textarea "x"
type input "Ма"
type textarea "x"
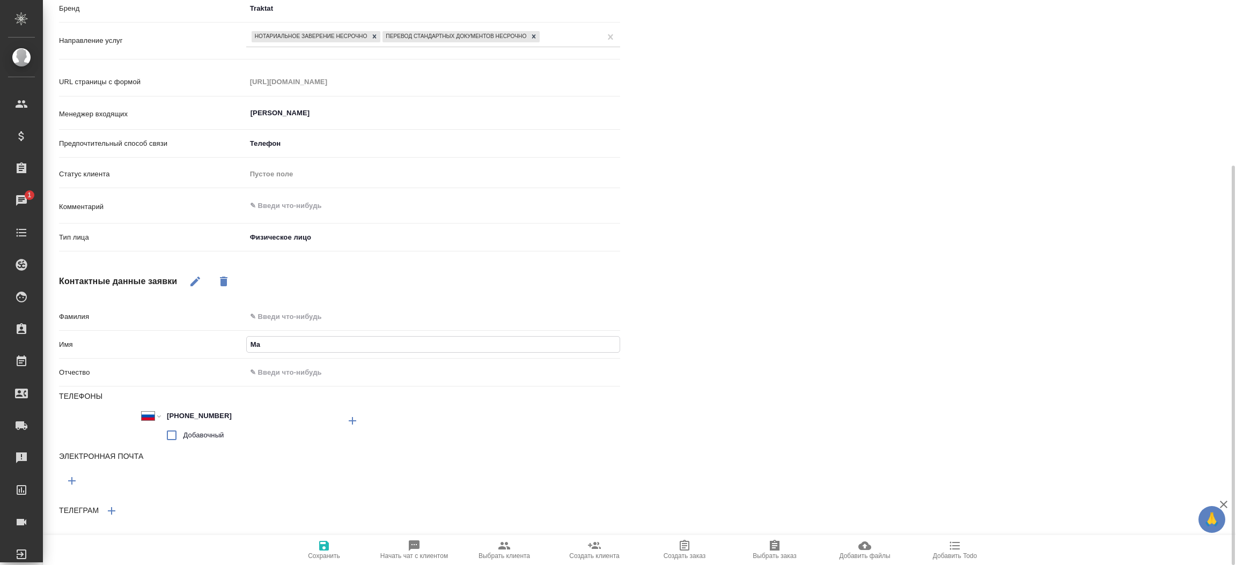
type input "Мар"
type textarea "x"
type input "[PERSON_NAME]"
type textarea "x"
type input "Мария"
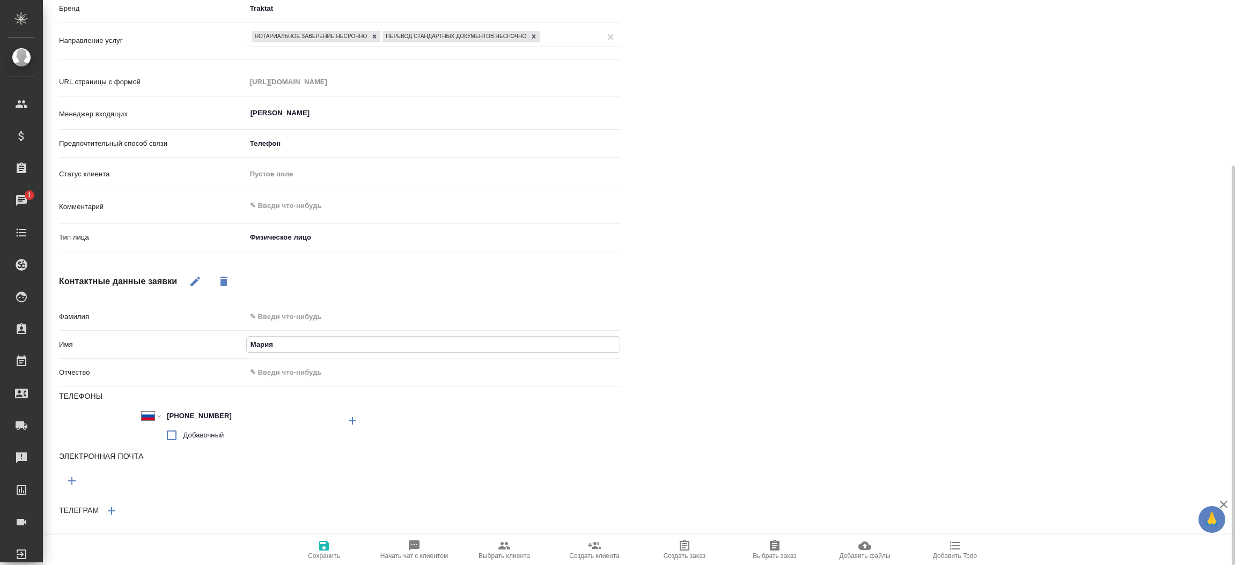
type textarea "x"
click at [318, 542] on icon "button" at bounding box center [324, 546] width 13 height 13
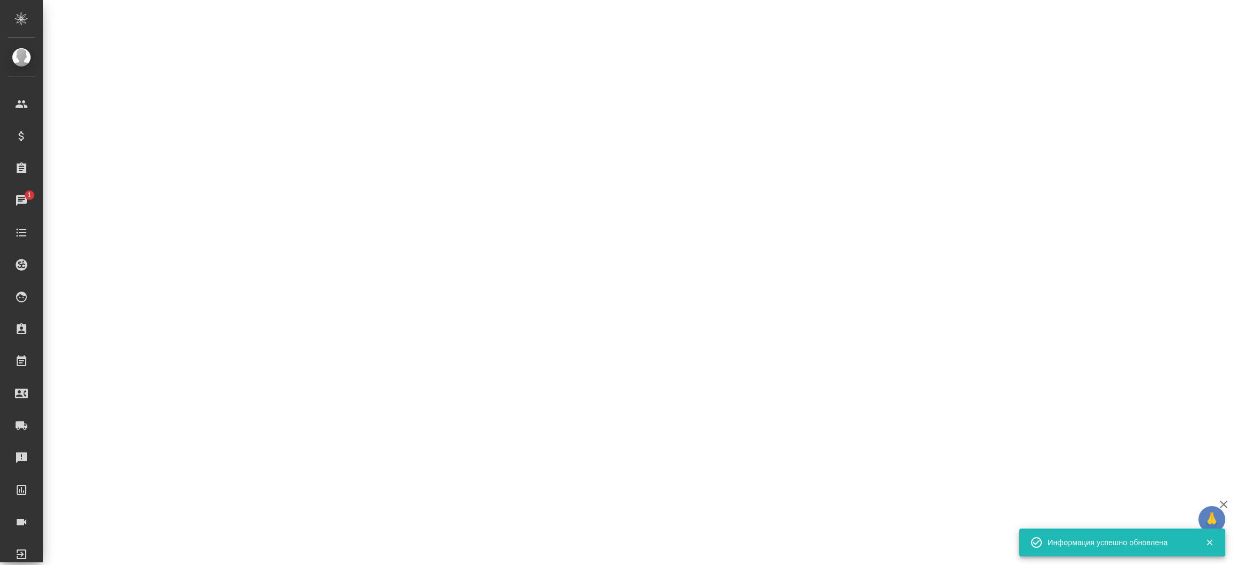
select select "RU"
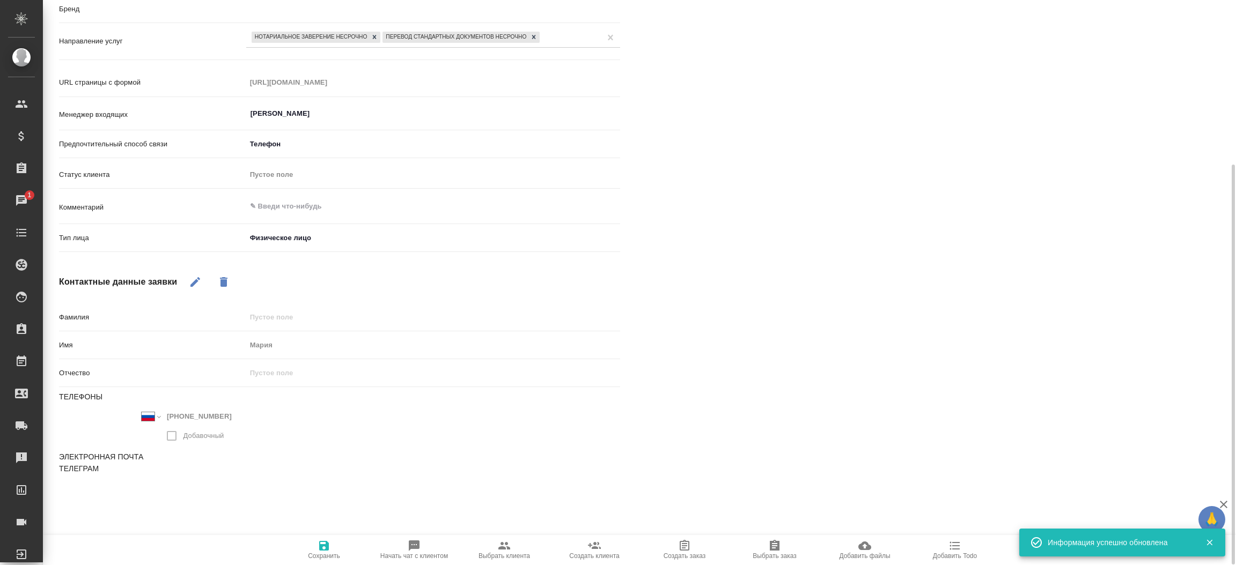
scroll to position [233, 0]
click at [511, 543] on span "Выбрать клиента" at bounding box center [504, 550] width 77 height 20
type textarea "x"
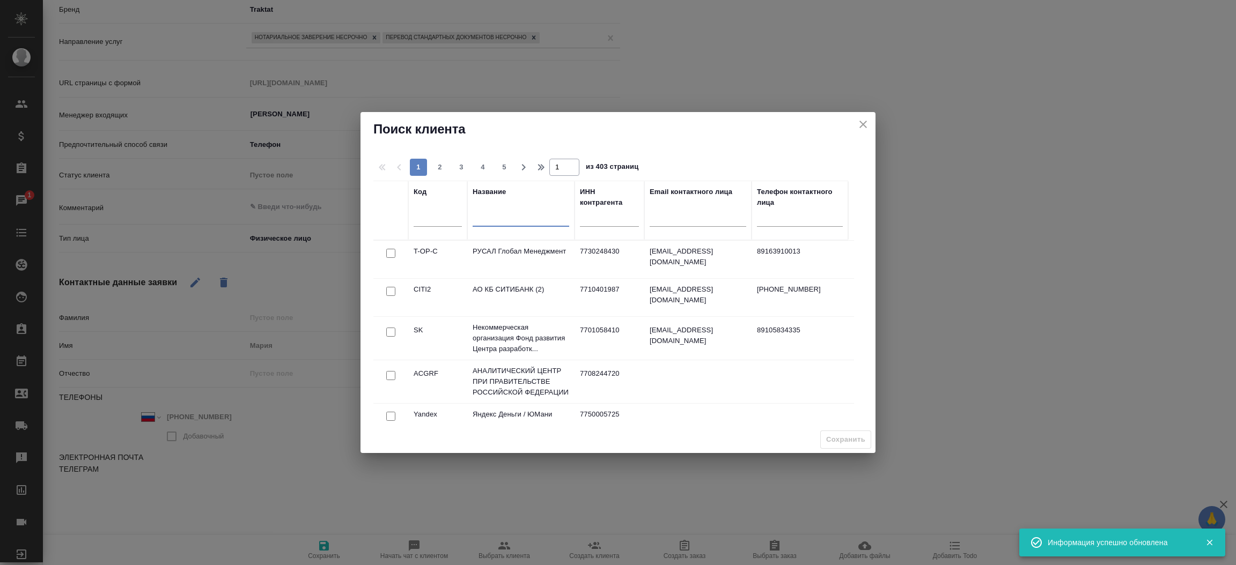
click at [525, 218] on input "text" at bounding box center [521, 219] width 97 height 13
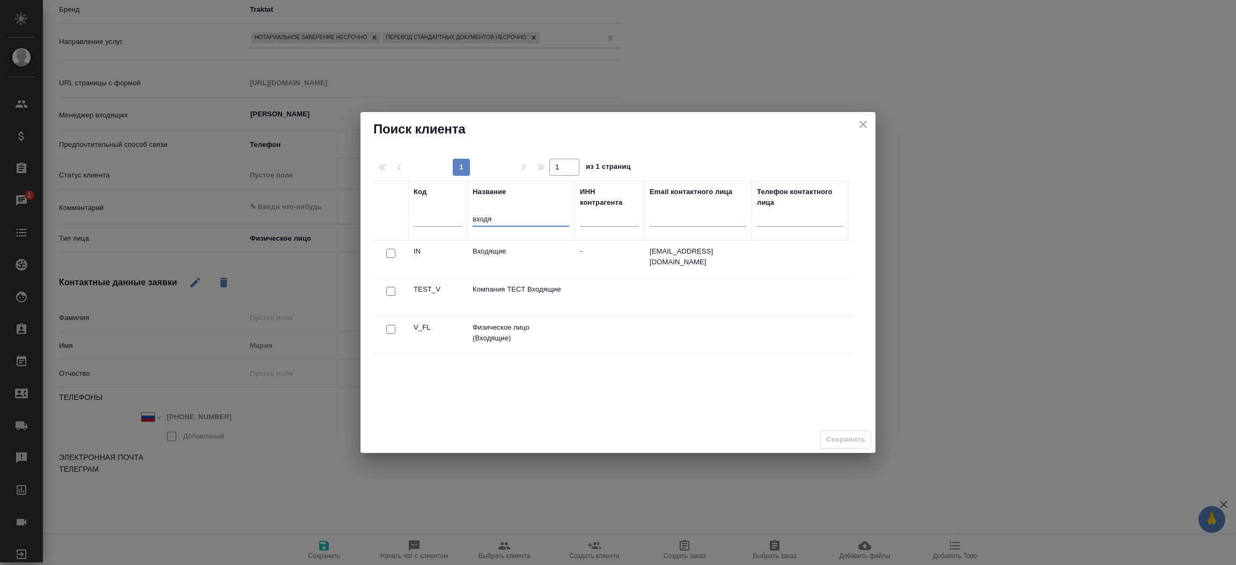
type input "входя"
click at [392, 258] on input "checkbox" at bounding box center [390, 253] width 9 height 9
checkbox input "true"
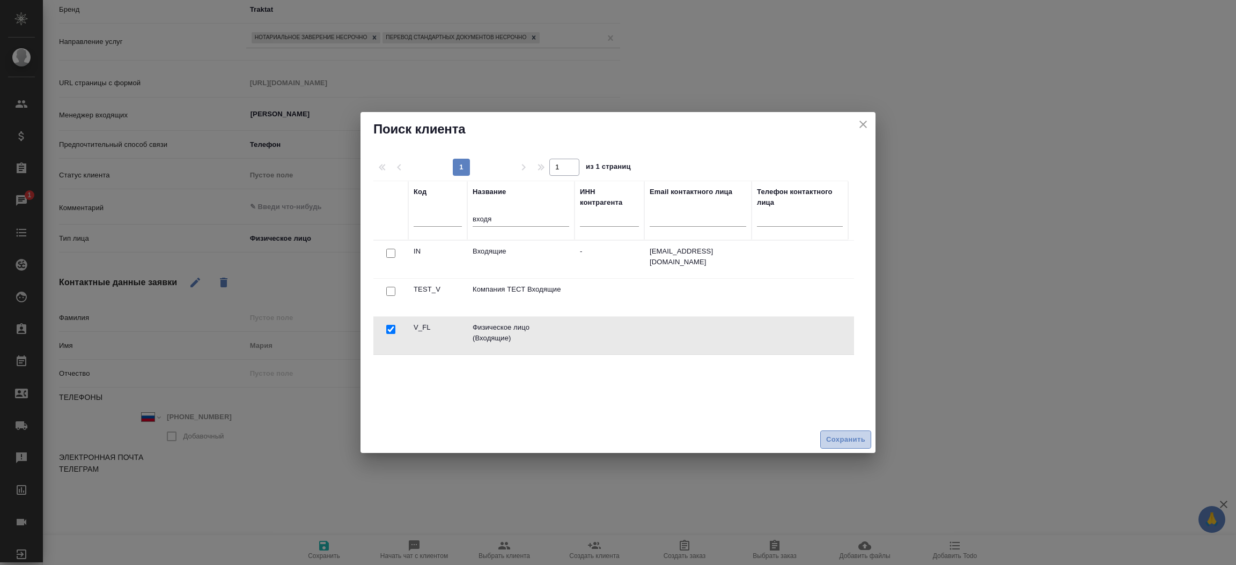
click at [838, 444] on span "Сохранить" at bounding box center [845, 440] width 39 height 12
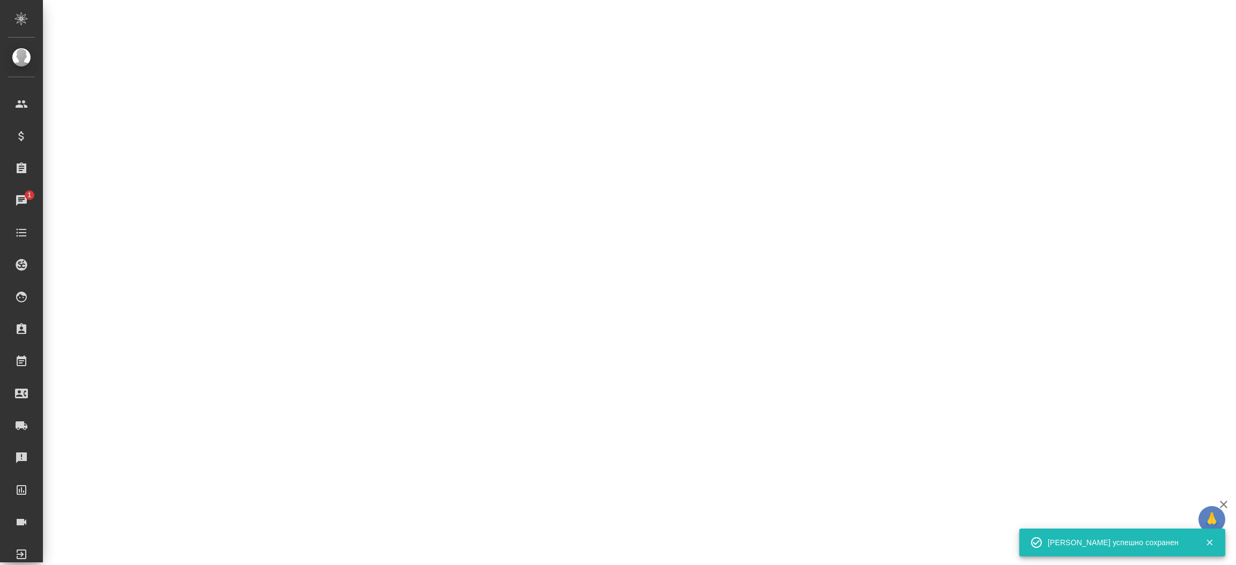
select select "RU"
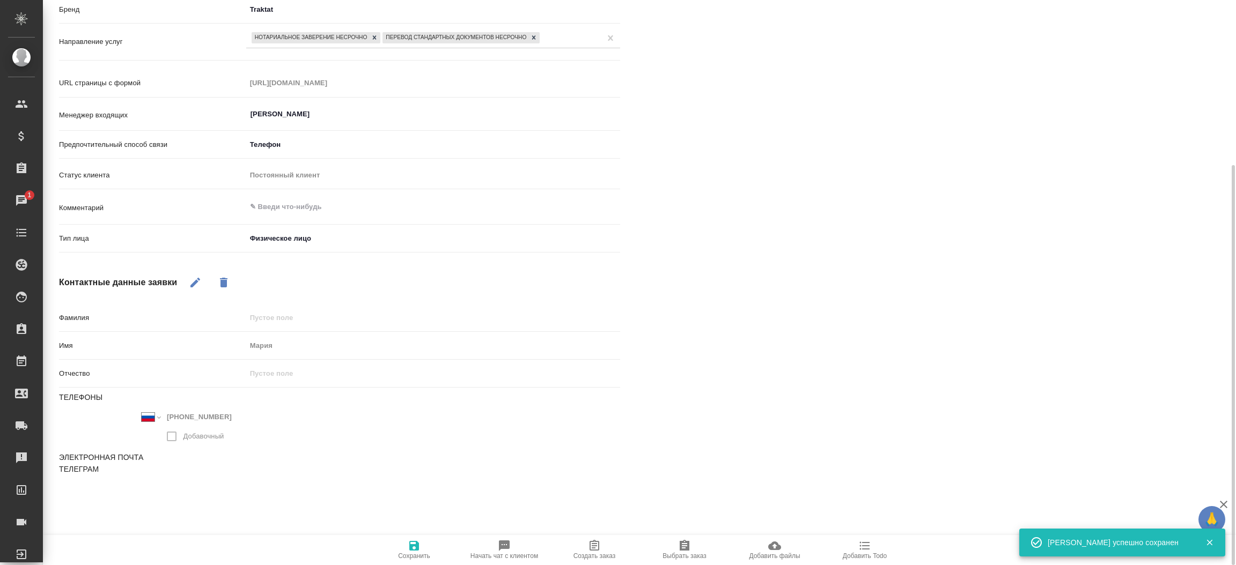
click at [662, 362] on div "[PERSON_NAME] не найдено Записи разговоров 2025-08-21_12-55_79166793771.mp3 Pla…" at bounding box center [944, 186] width 604 height 665
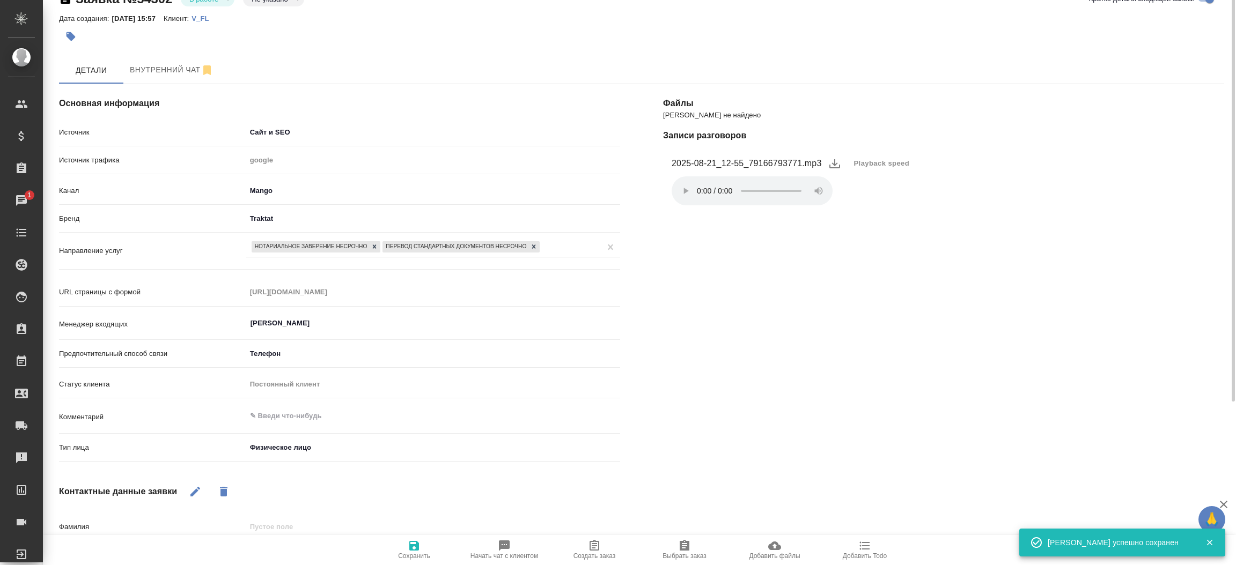
scroll to position [0, 0]
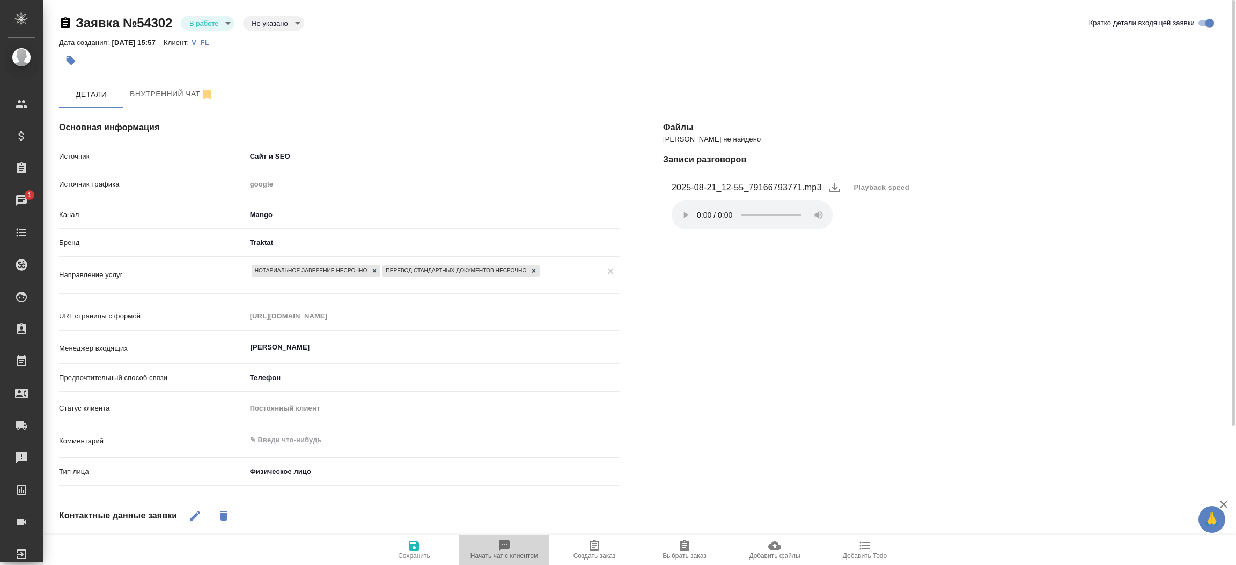
click at [510, 545] on icon "button" at bounding box center [504, 546] width 13 height 13
type textarea "x"
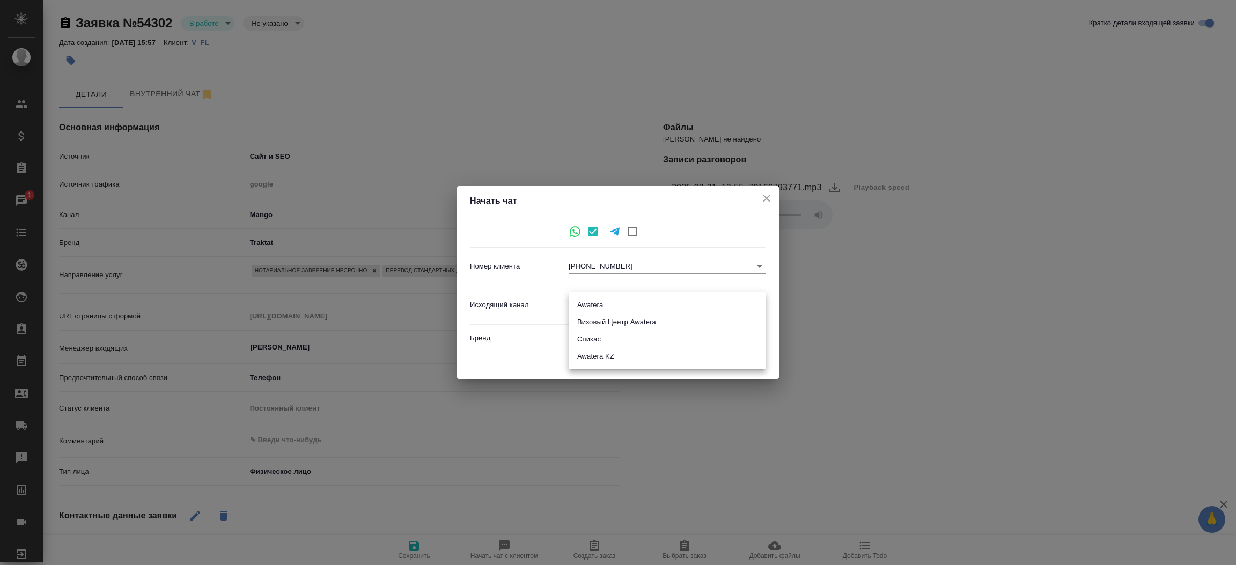
click at [662, 305] on body "🙏 .cls-1 fill:#fff; AWATERA [PERSON_NAME]prutko Клиенты Спецификации Заказы 1 Ч…" at bounding box center [618, 282] width 1236 height 565
click at [656, 297] on li "Awatera" at bounding box center [667, 305] width 197 height 17
type input "2"
click at [761, 368] on button "Начать" at bounding box center [743, 361] width 38 height 19
type textarea "x"
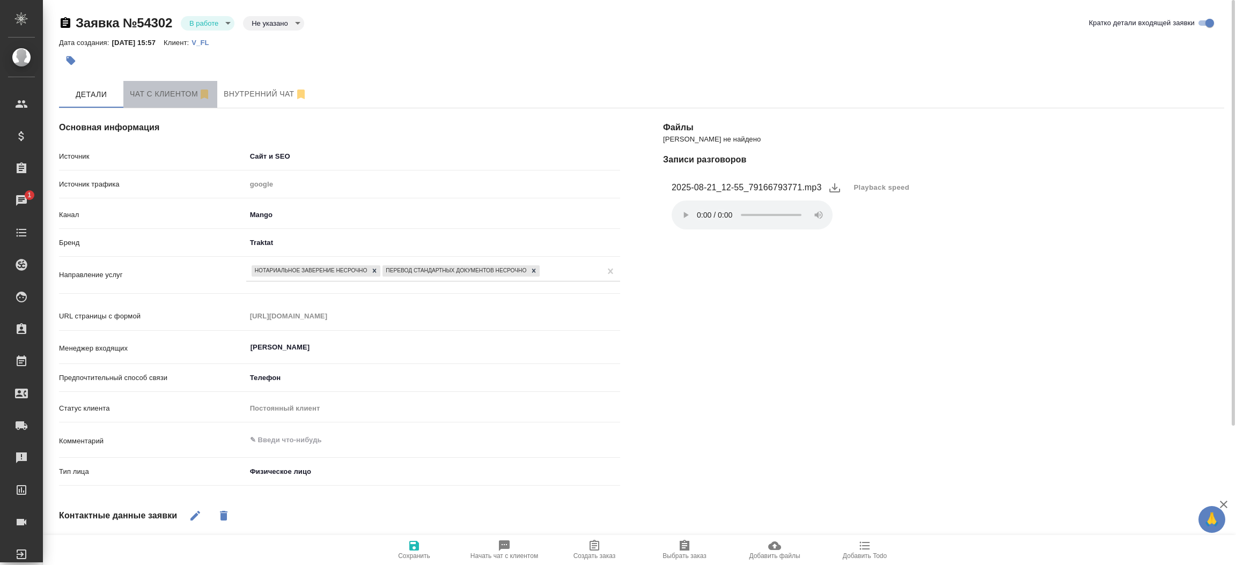
click at [144, 92] on span "Чат с клиентом" at bounding box center [170, 93] width 81 height 13
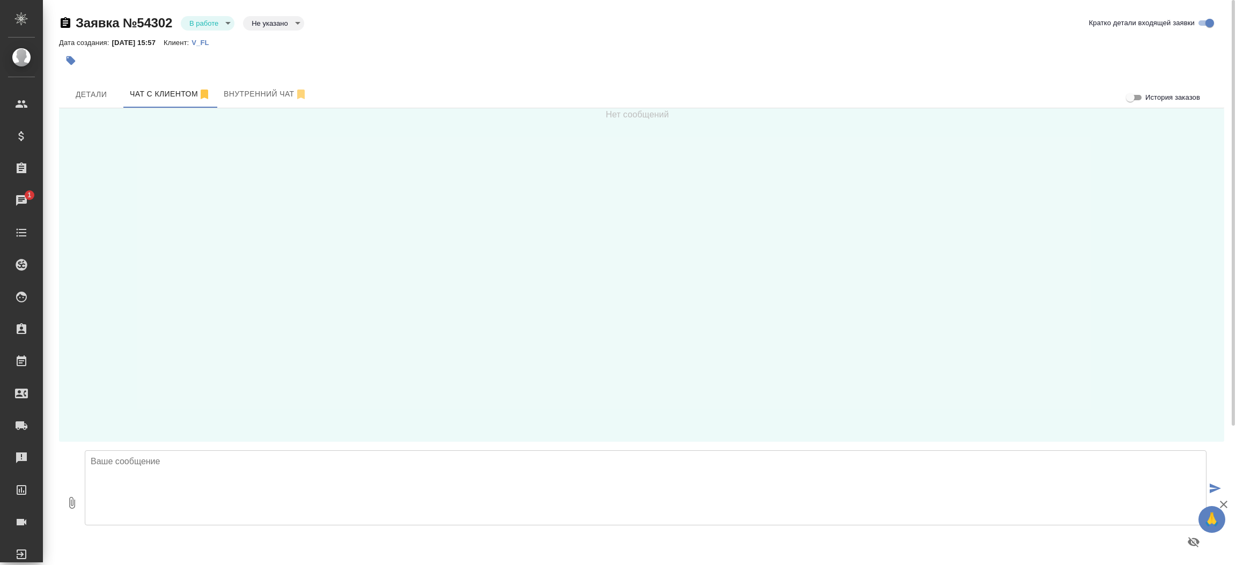
click at [400, 457] on textarea at bounding box center [646, 488] width 1122 height 75
type textarea "Мария, добры день! Направьте пожалуйста скан документа для расчета стоимости и …"
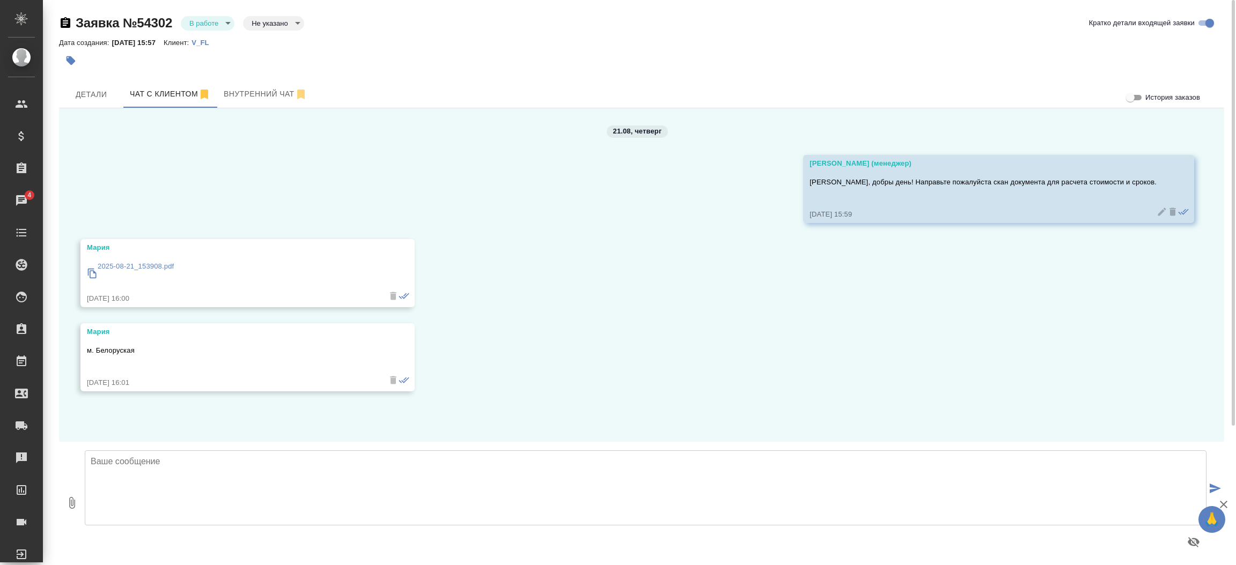
click at [264, 470] on textarea at bounding box center [646, 488] width 1122 height 75
type textarea "Передаю Ваш запрос"
click at [153, 266] on p "2025-08-21_153908.pdf" at bounding box center [136, 266] width 76 height 11
click at [102, 101] on button "Детали" at bounding box center [91, 94] width 64 height 27
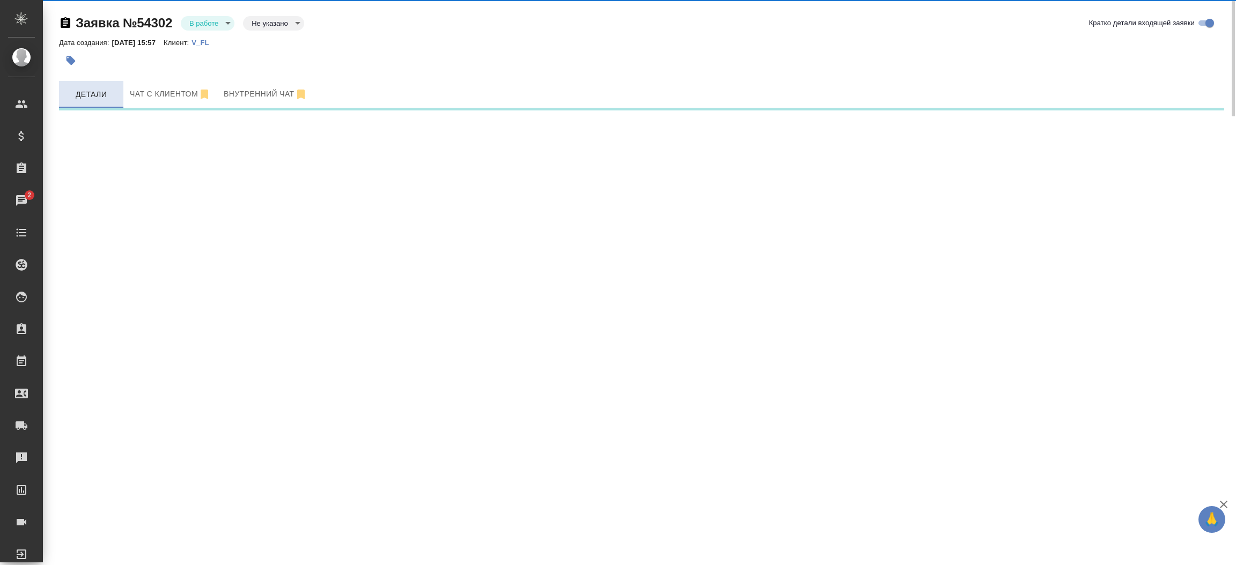
select select "RU"
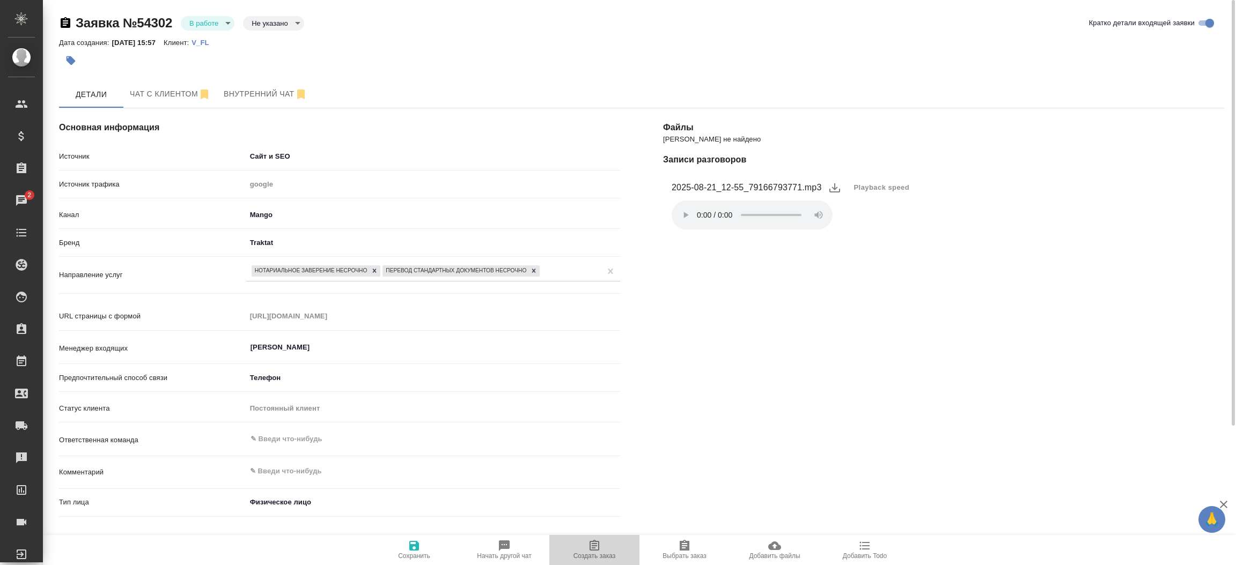
click at [592, 553] on span "Создать заказ" at bounding box center [594, 557] width 42 height 8
type textarea "x"
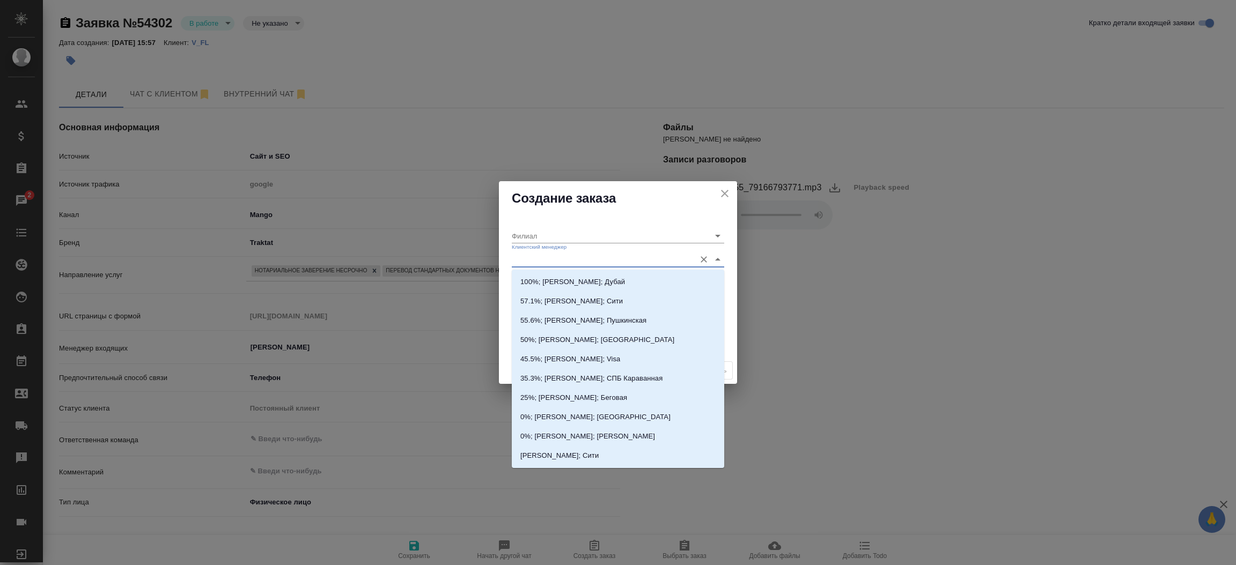
click at [522, 263] on input "Клиентский менеджер" at bounding box center [601, 259] width 178 height 14
type input "тиму"
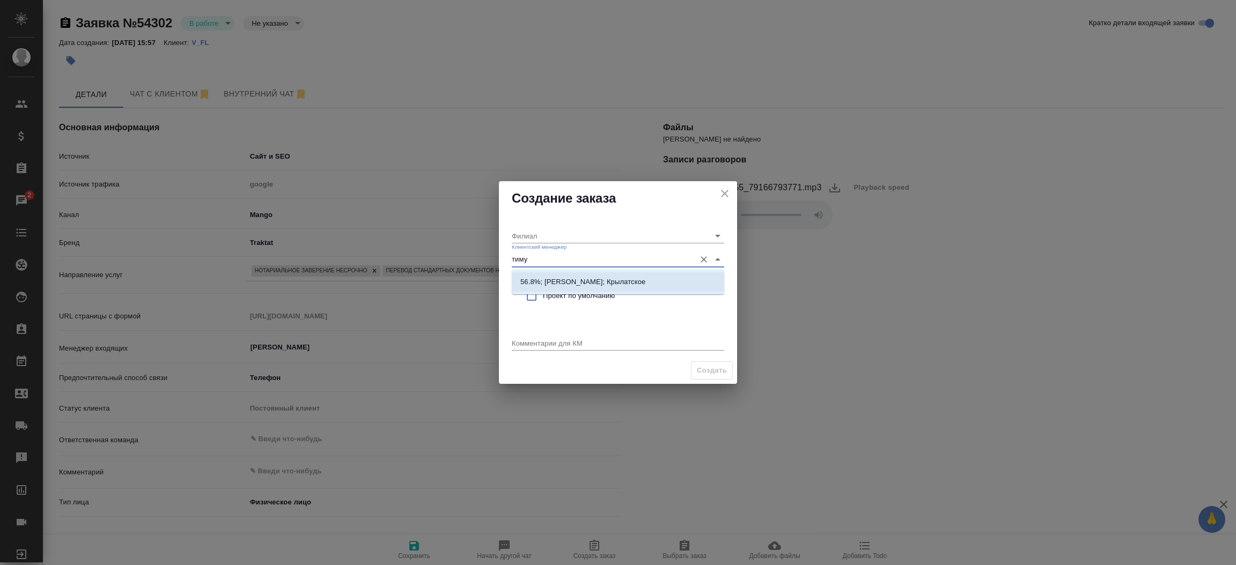
click at [558, 273] on li "56.8%; Касымов Тимур; Крылатское" at bounding box center [618, 282] width 212 height 19
type input "Крылатское"
type input "56.8%; Касымов Тимур; Крылатское"
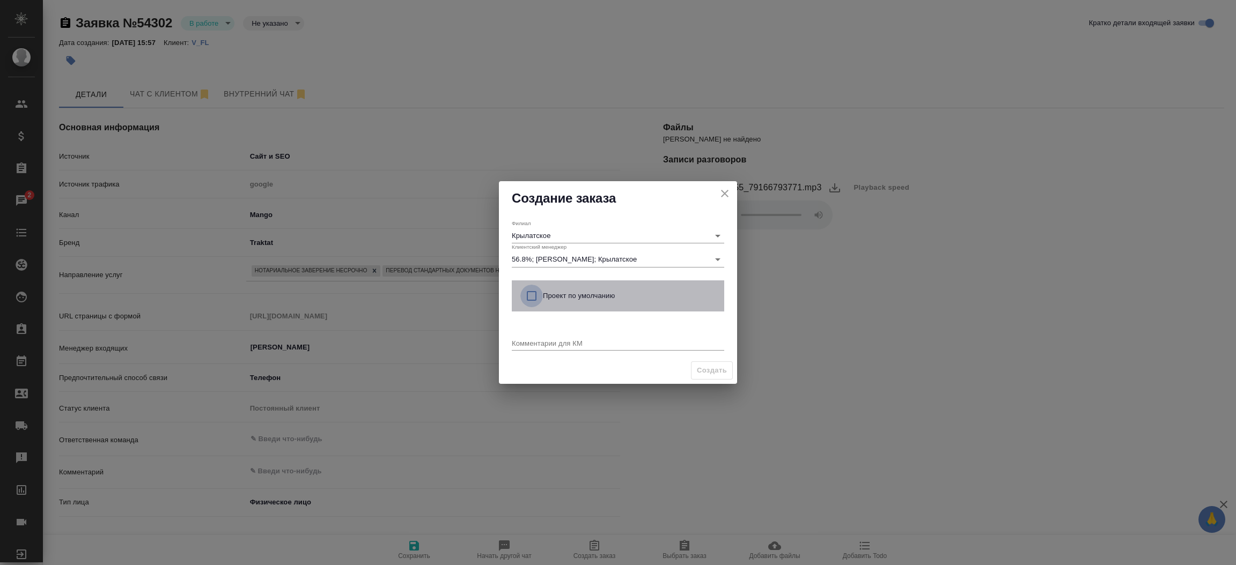
click at [535, 296] on input "checkbox" at bounding box center [531, 296] width 23 height 23
checkbox input "true"
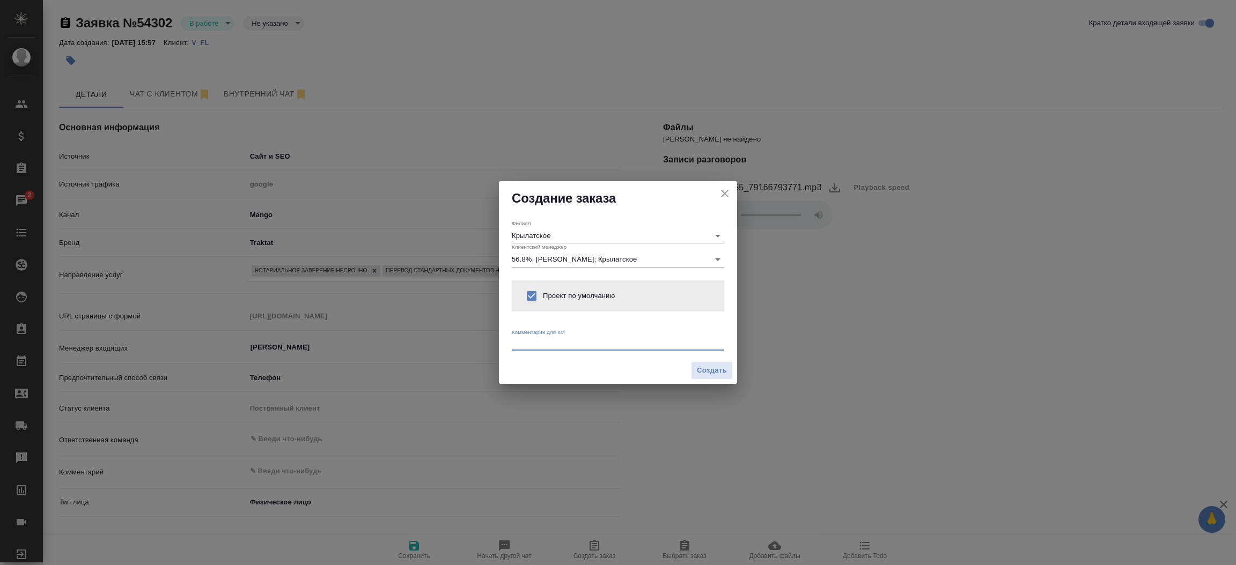
click at [536, 341] on textarea at bounding box center [618, 343] width 212 height 8
type textarea "от КВ: на молдавский и нз, удобно на белорусской ответ в вотс"
click at [706, 378] on button "Создать" at bounding box center [712, 371] width 42 height 19
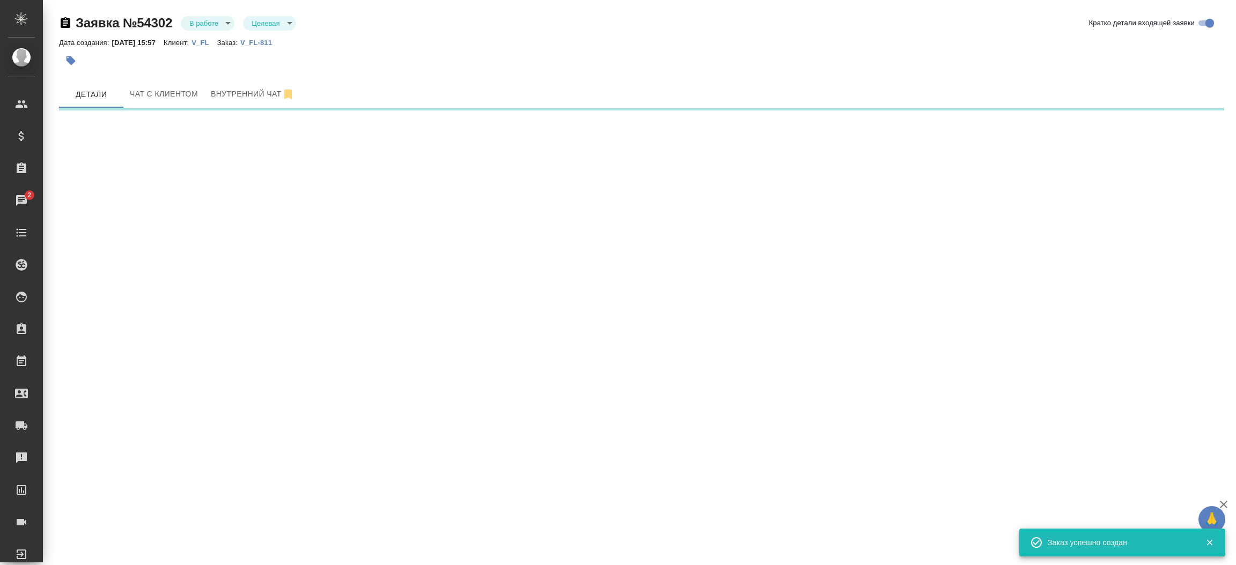
select select "RU"
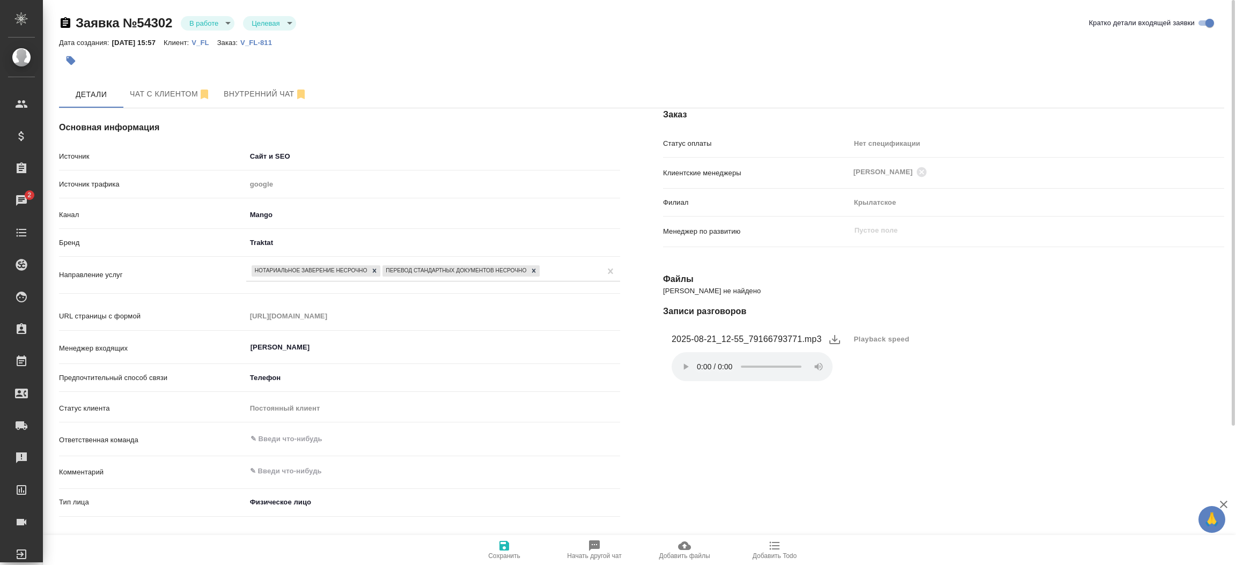
type textarea "x"
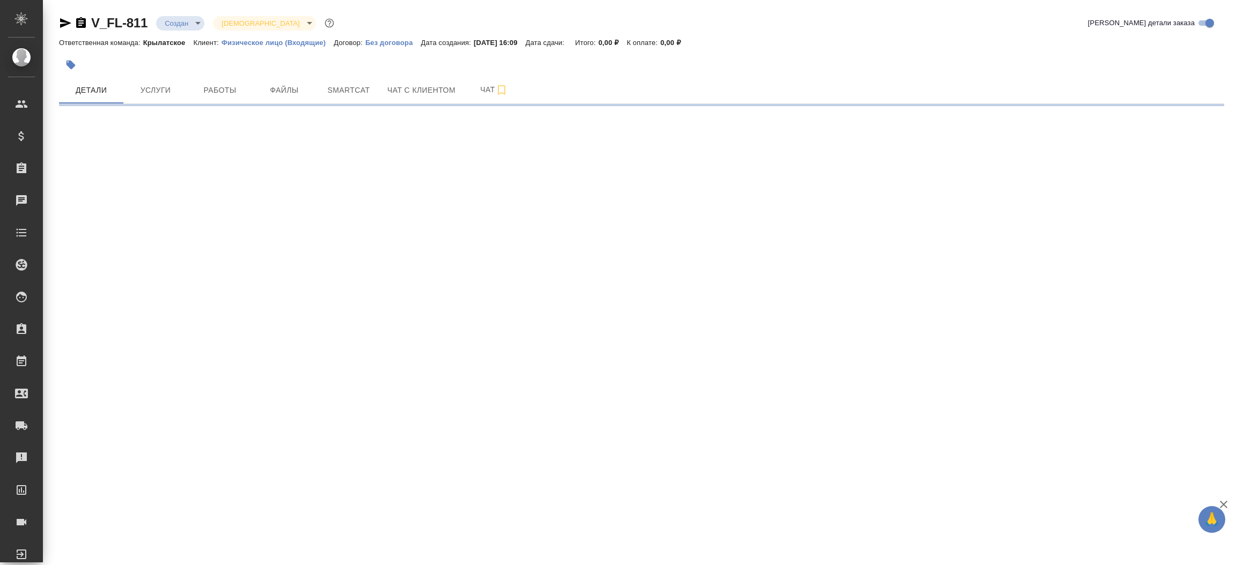
select select "RU"
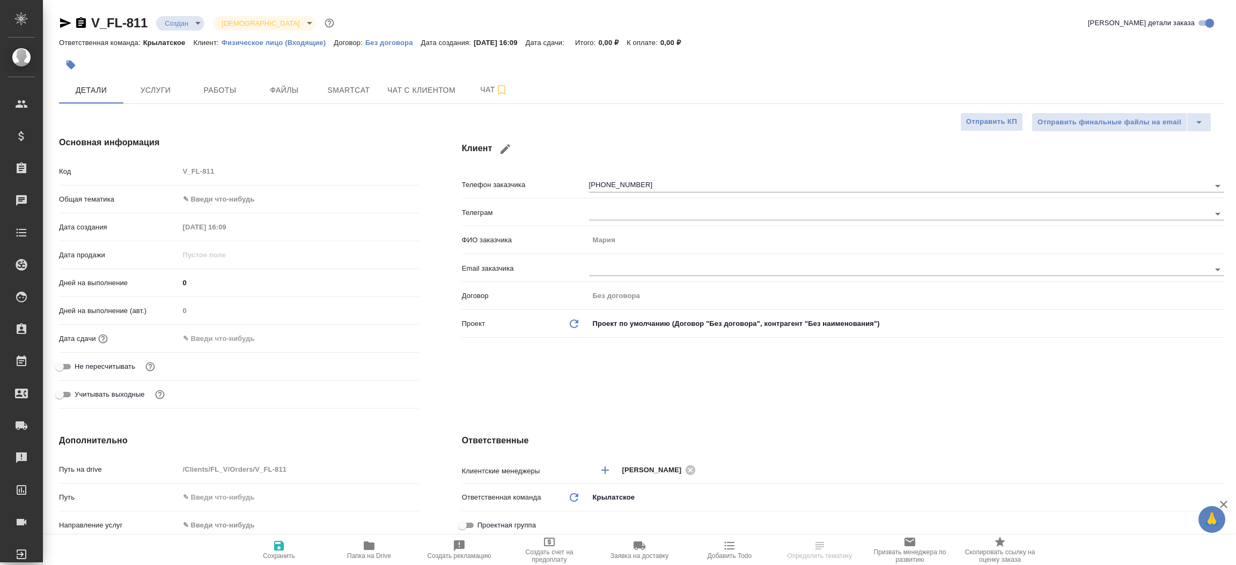
type textarea "x"
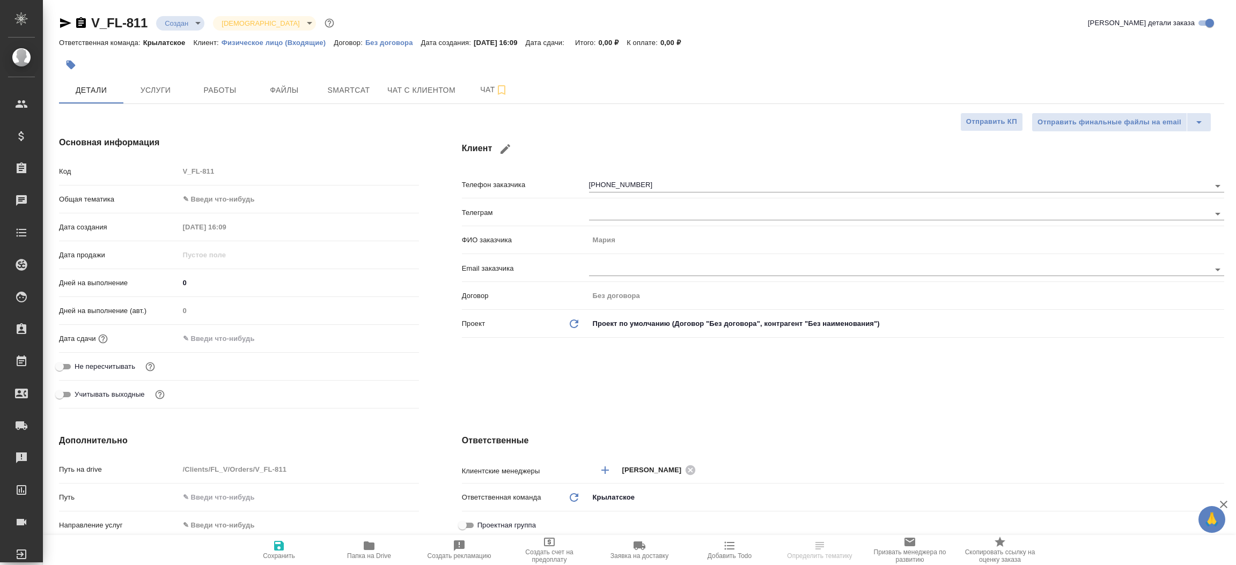
type textarea "x"
click at [285, 89] on span "Файлы" at bounding box center [284, 90] width 51 height 13
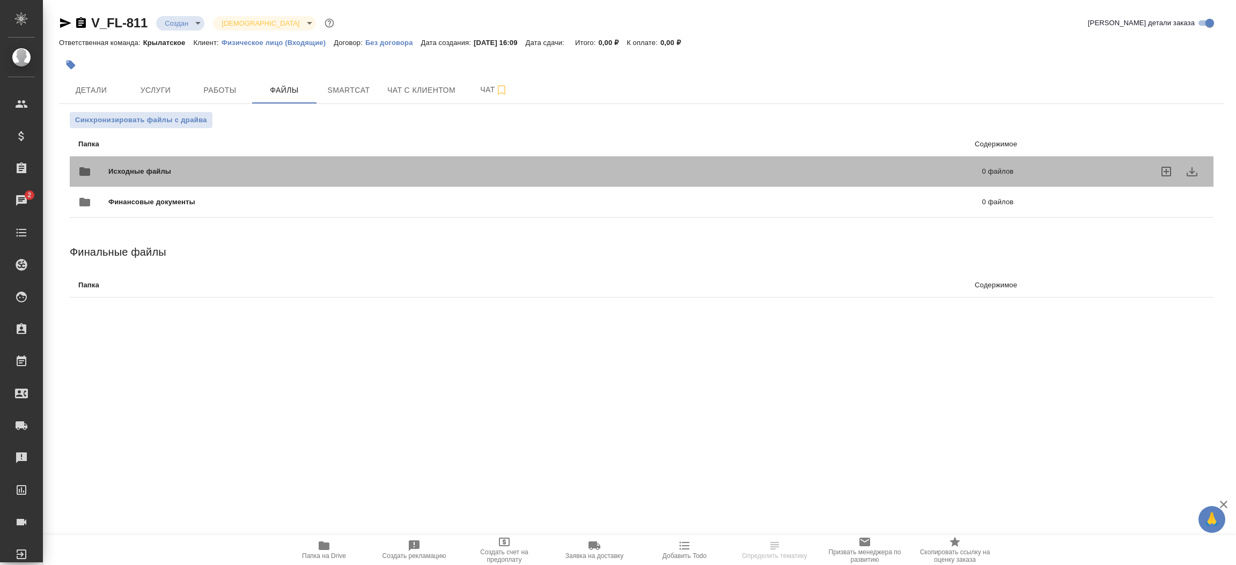
click at [215, 163] on div "Исходные файлы 0 файлов" at bounding box center [545, 172] width 935 height 26
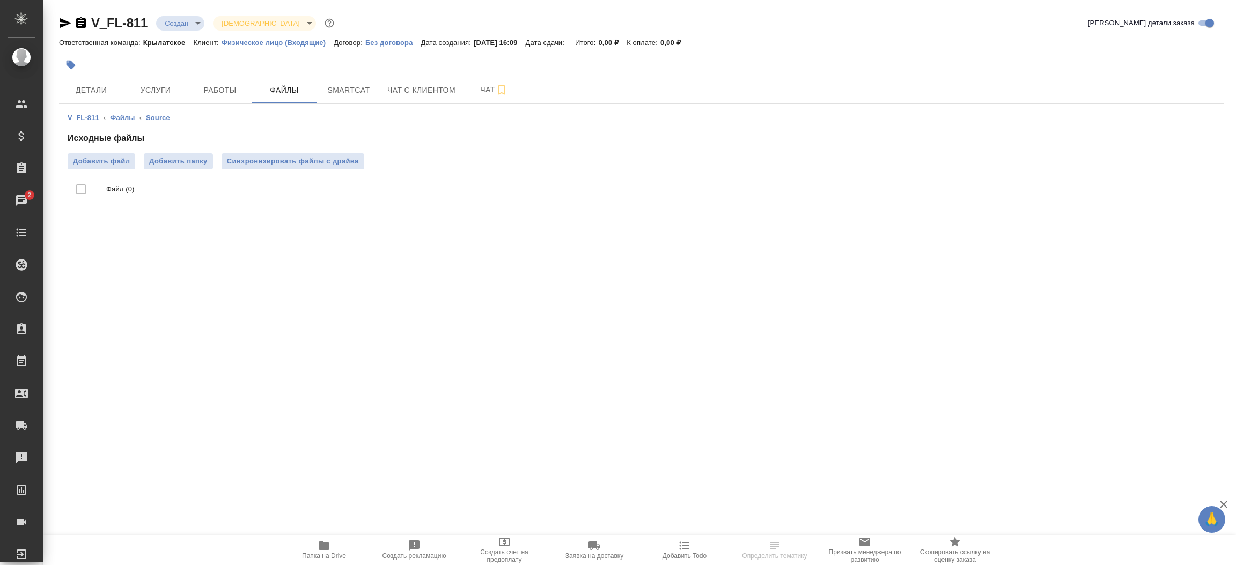
click at [102, 152] on div "Исходные файлы Добавить файл Добавить папку Синхронизировать файлы с драйва Фай…" at bounding box center [642, 171] width 1148 height 78
drag, startPoint x: 102, startPoint y: 152, endPoint x: 102, endPoint y: 165, distance: 12.9
click at [102, 165] on div "Исходные файлы Добавить файл Добавить папку Синхронизировать файлы с драйва Фай…" at bounding box center [642, 171] width 1148 height 78
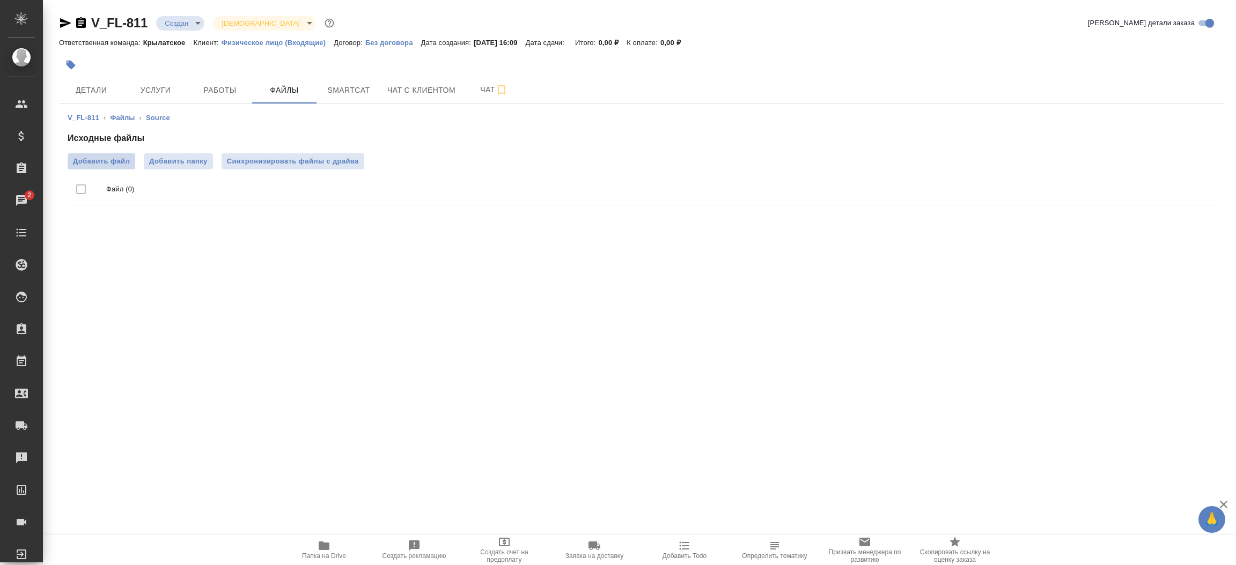
click at [102, 165] on span "Добавить файл" at bounding box center [101, 161] width 57 height 11
click at [0, 0] on input "Добавить файл" at bounding box center [0, 0] width 0 height 0
click at [91, 82] on button "Детали" at bounding box center [91, 90] width 64 height 27
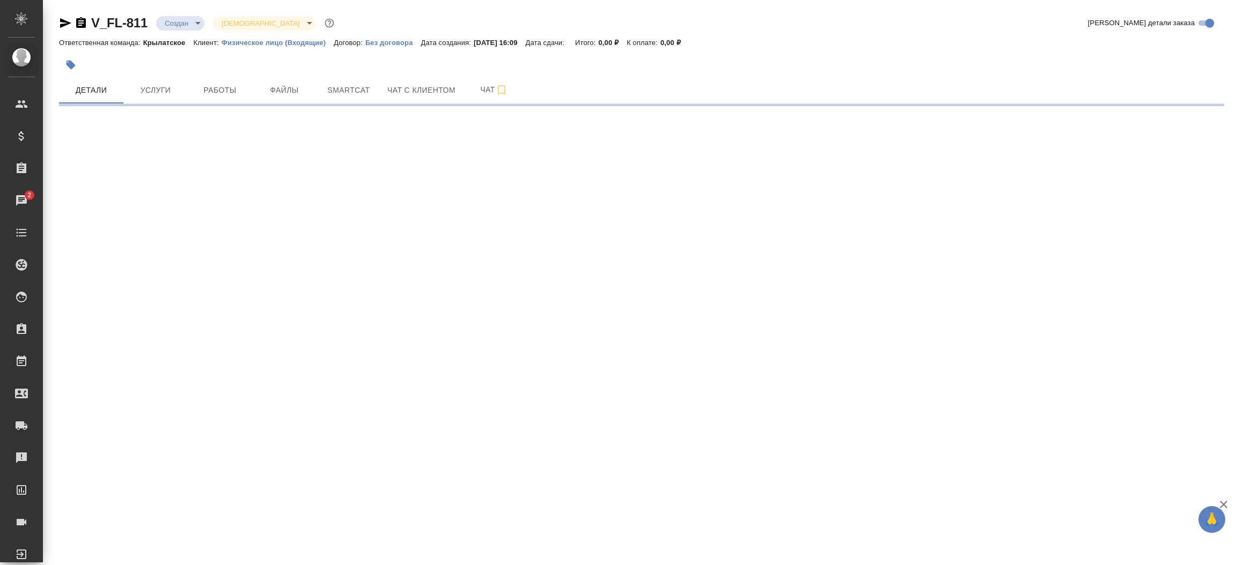
click at [64, 24] on icon "button" at bounding box center [65, 23] width 11 height 10
select select "RU"
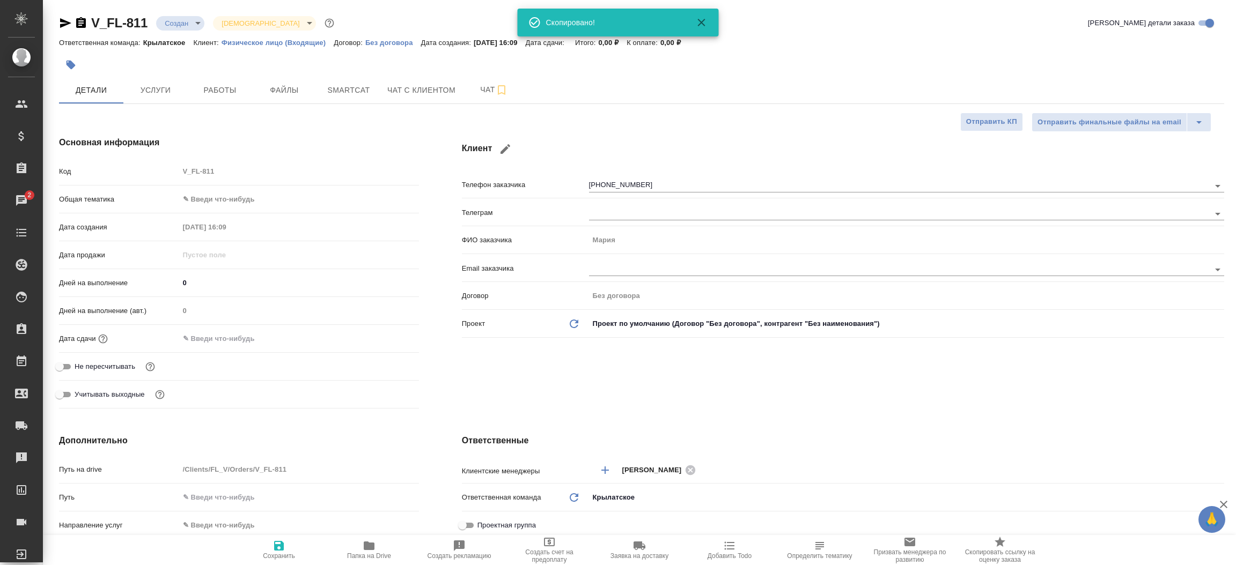
type textarea "x"
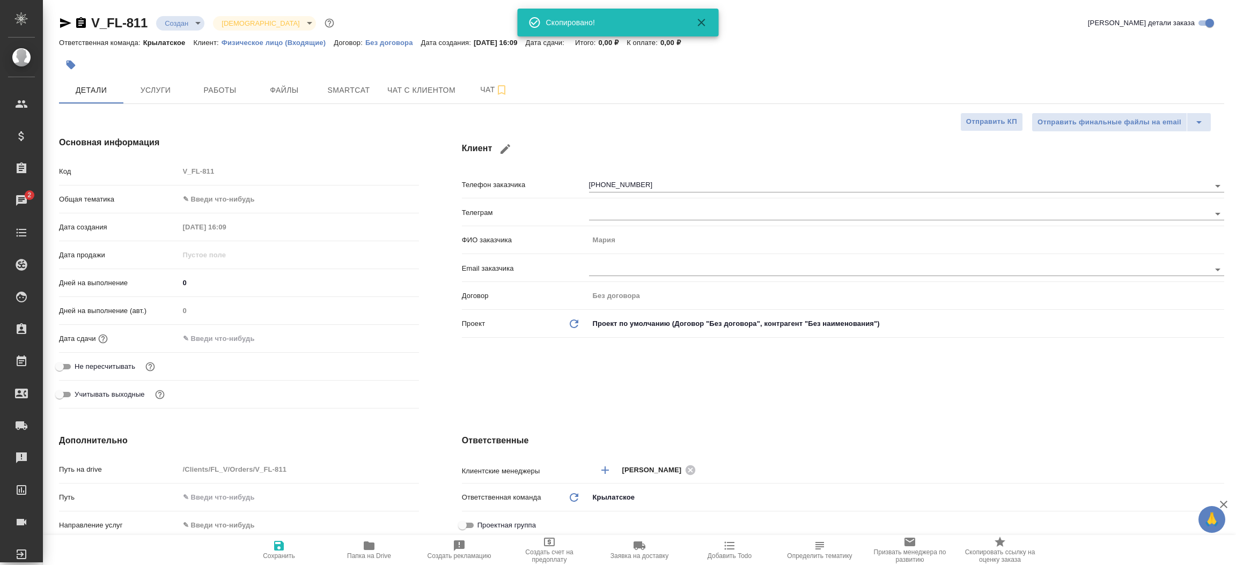
type textarea "x"
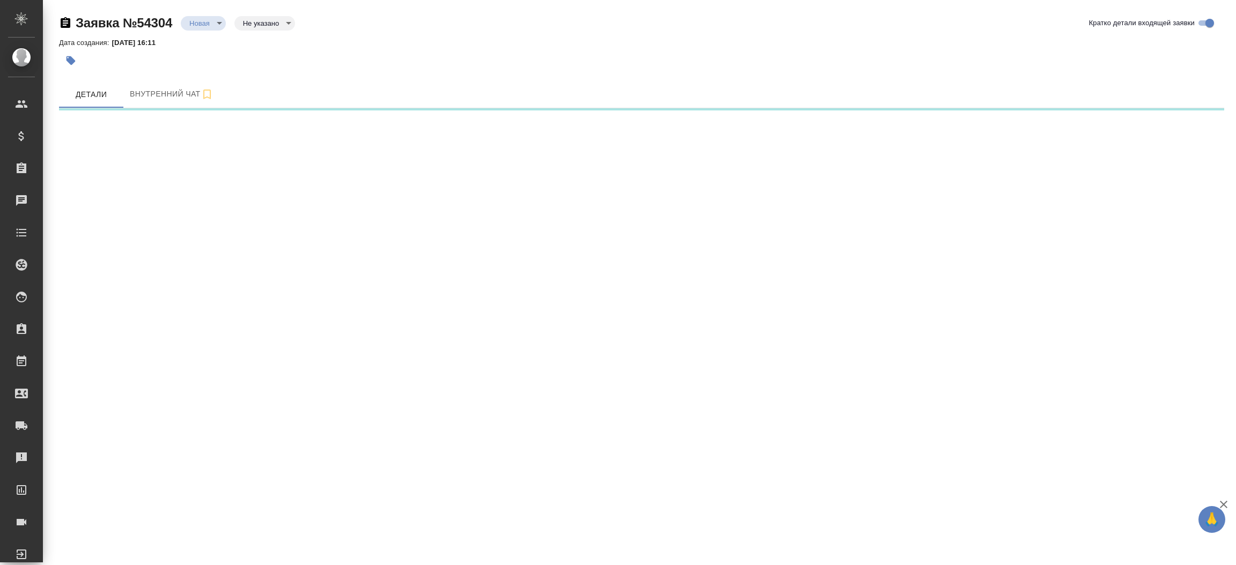
select select "RU"
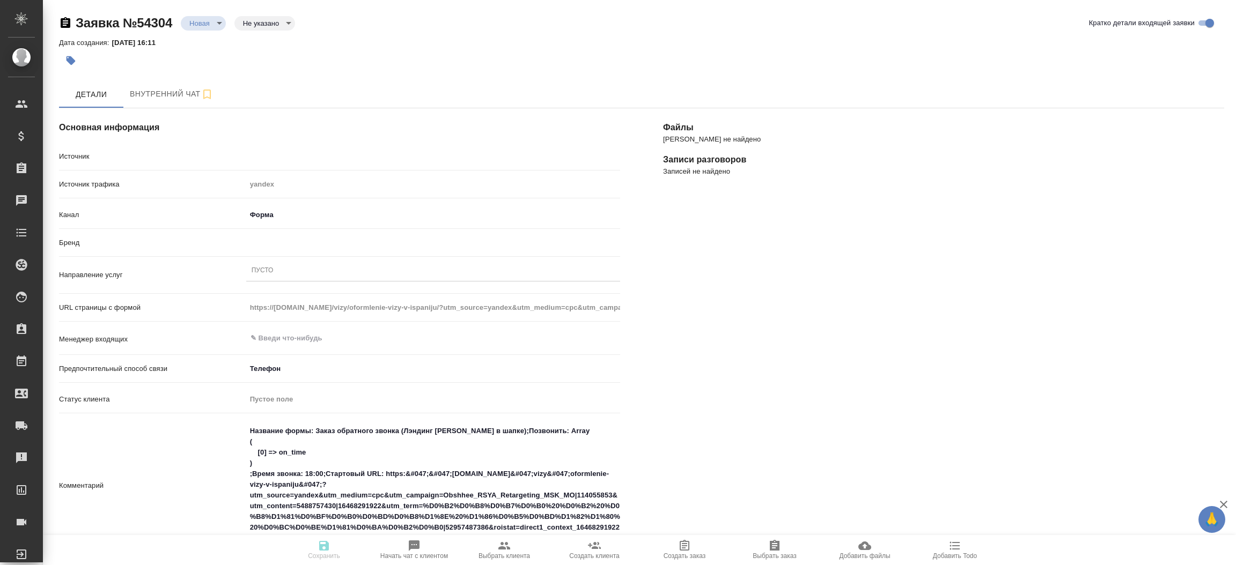
type textarea "x"
click at [330, 343] on input "text" at bounding box center [415, 338] width 332 height 13
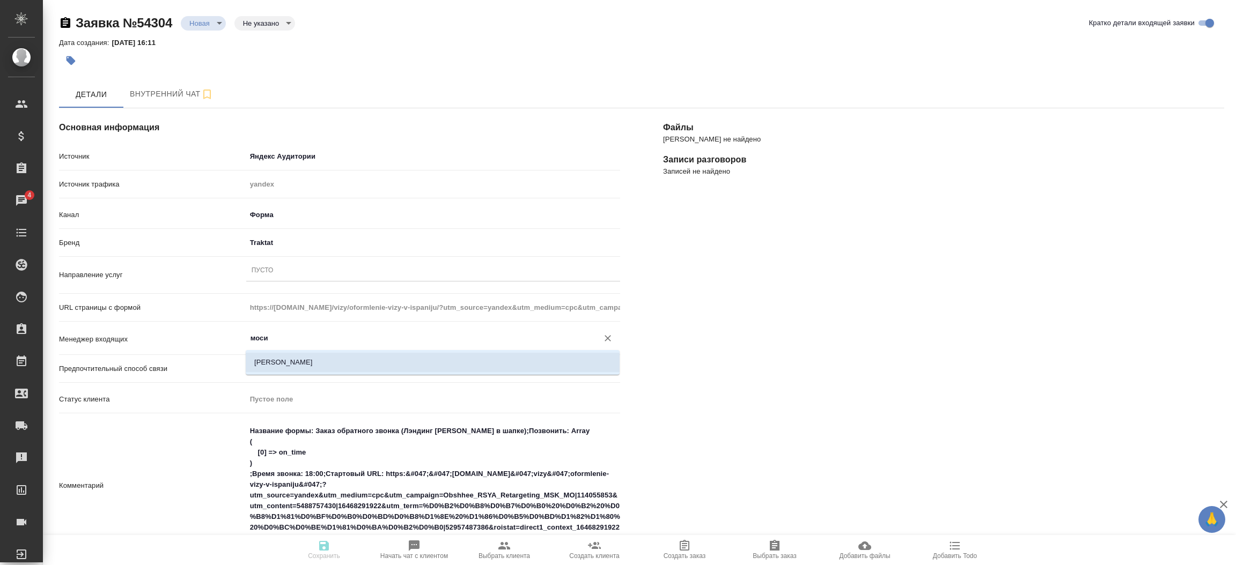
click at [323, 372] on li "[PERSON_NAME]" at bounding box center [433, 362] width 374 height 19
type input "[PERSON_NAME]"
type textarea "x"
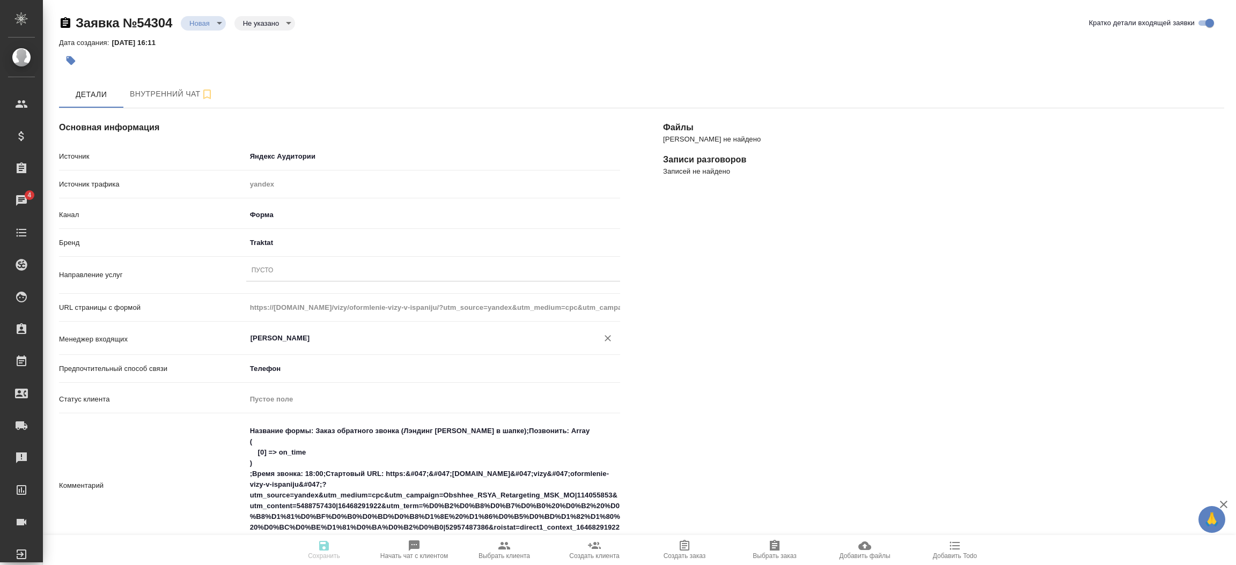
type input "[PERSON_NAME]"
click at [359, 275] on div "Пусто" at bounding box center [433, 271] width 374 height 16
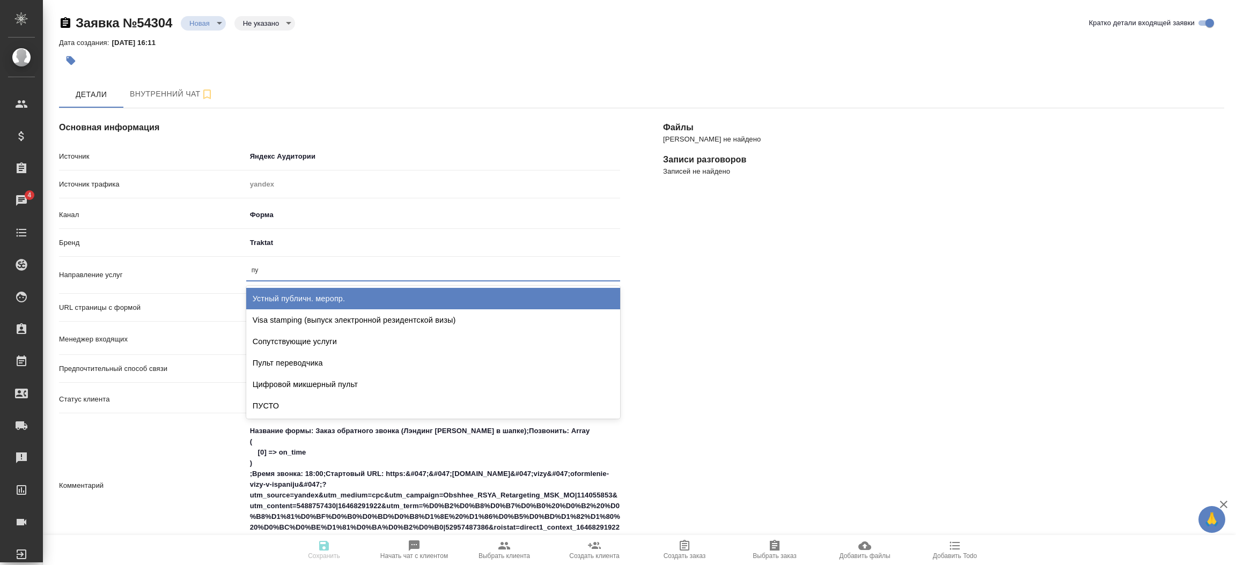
type input "пус"
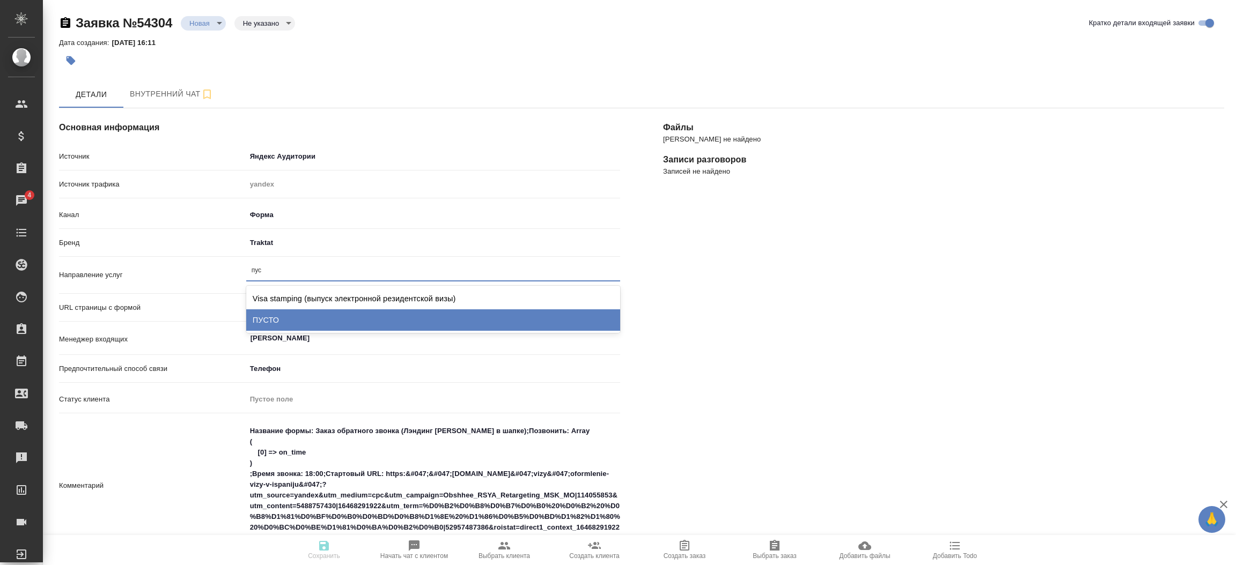
click at [342, 312] on div "ПУСТО" at bounding box center [433, 320] width 374 height 21
type textarea "x"
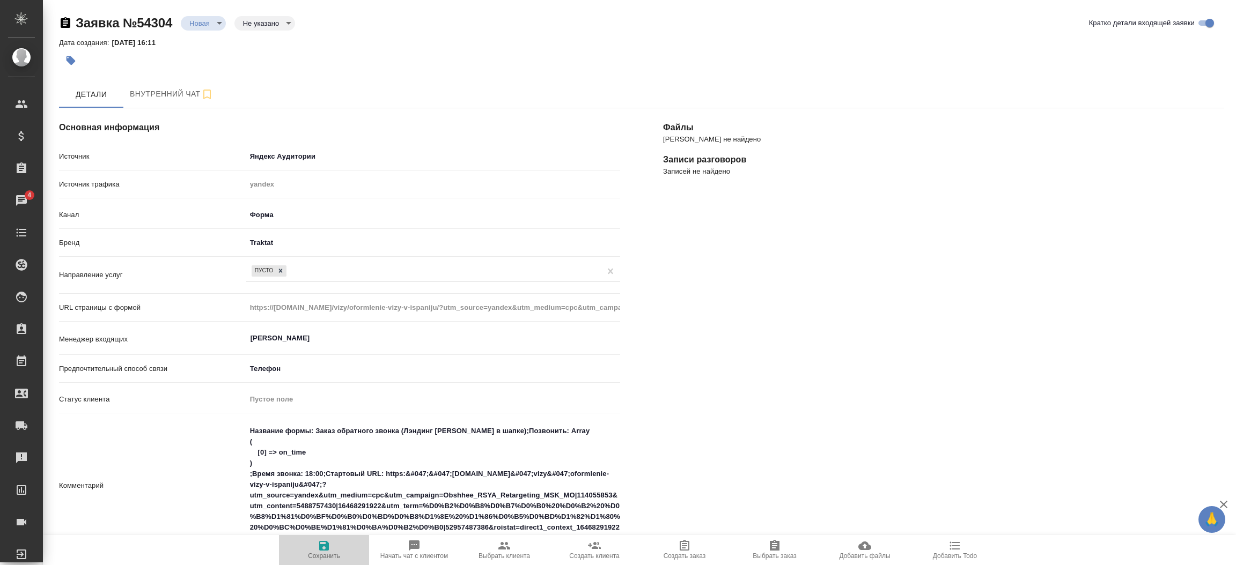
click at [321, 542] on icon "button" at bounding box center [324, 546] width 13 height 13
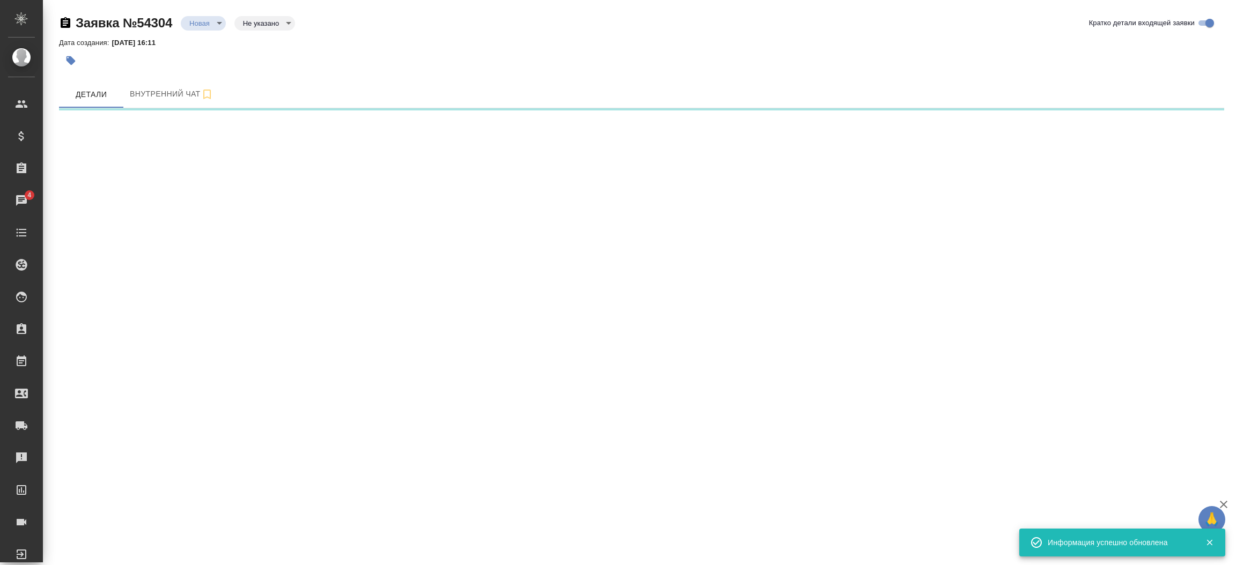
select select "RU"
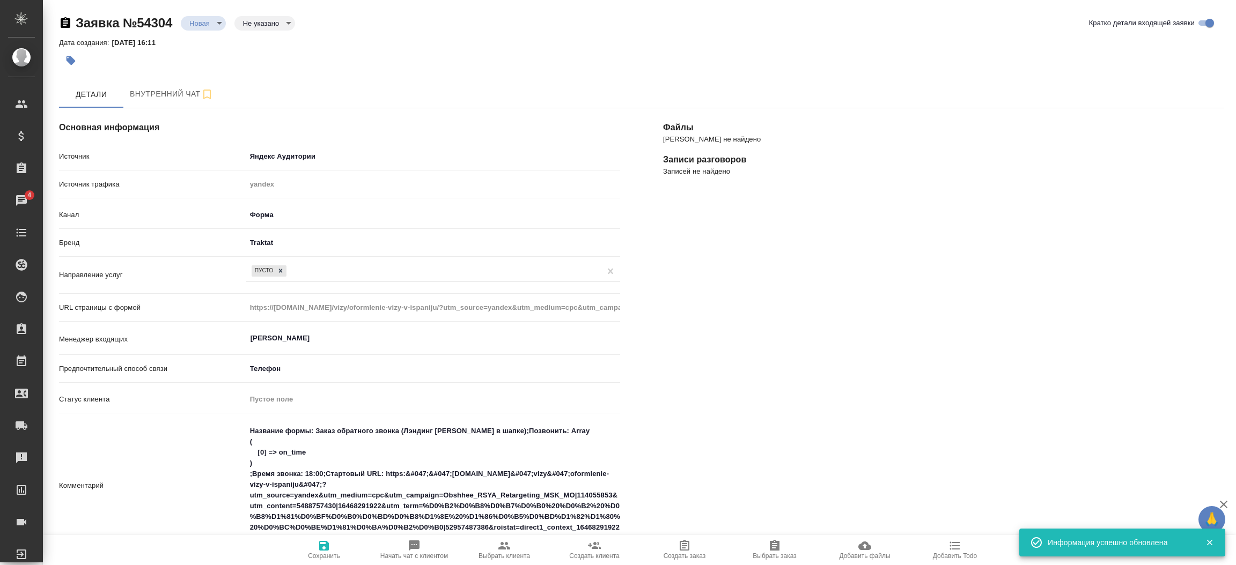
click at [738, 353] on div "[PERSON_NAME] не найдено Записи разговоров Записей не найдено" at bounding box center [944, 483] width 604 height 793
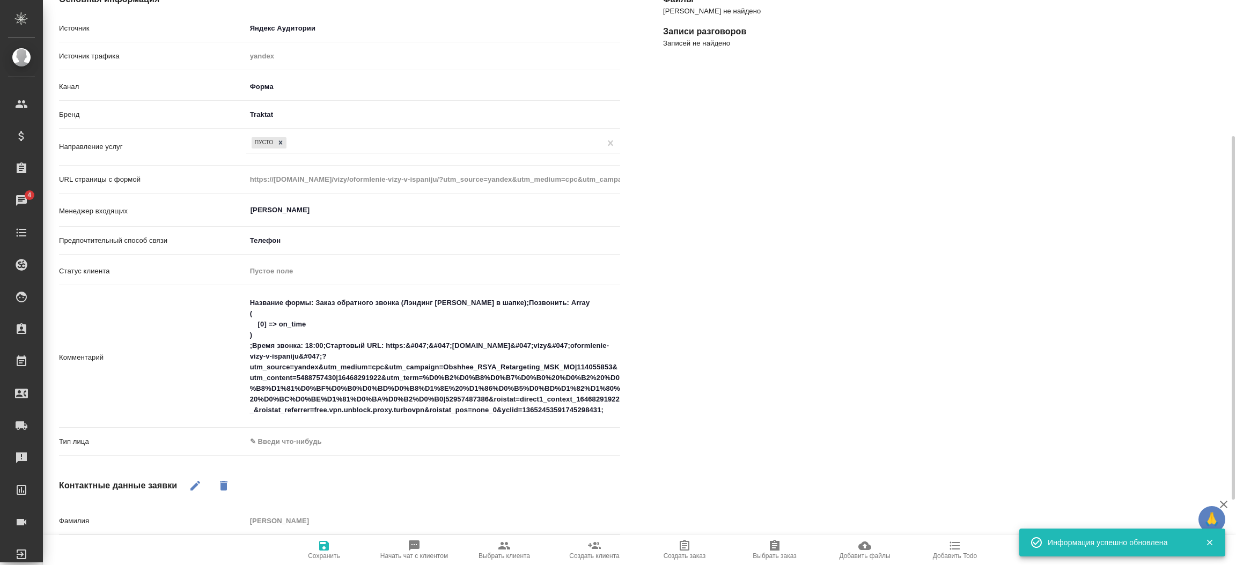
scroll to position [225, 0]
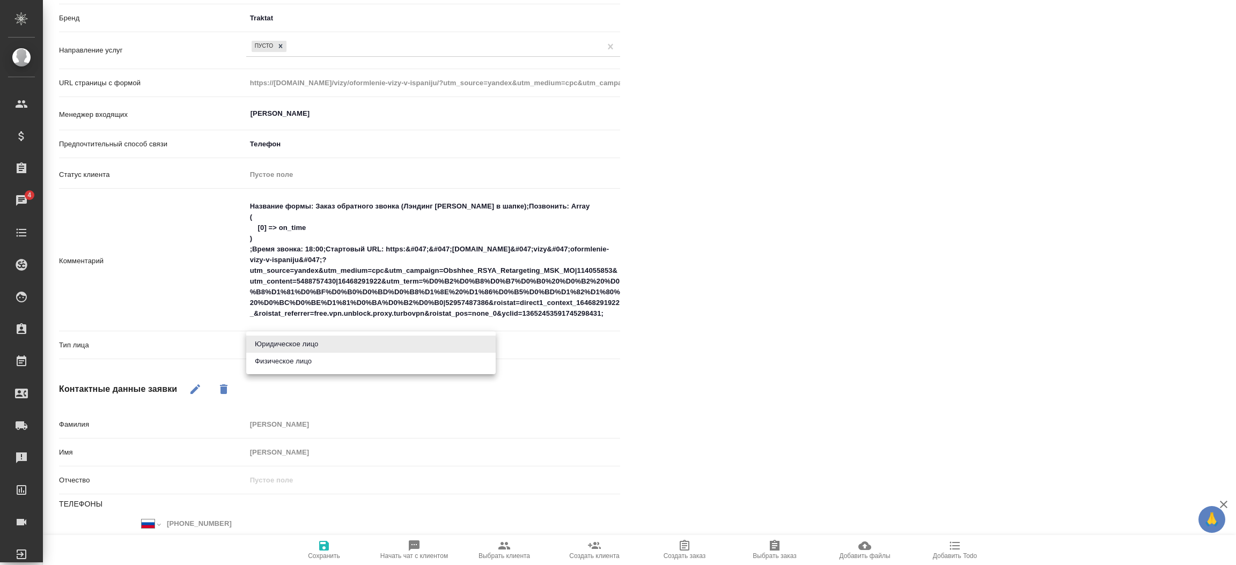
click at [282, 343] on body "🙏 .cls-1 fill:#fff; AWATERA [PERSON_NAME]prutko Клиенты Спецификации Заказы 4 Ч…" at bounding box center [618, 282] width 1236 height 565
click at [285, 368] on li "Физическое лицо" at bounding box center [370, 361] width 249 height 17
type textarea "x"
type input "private"
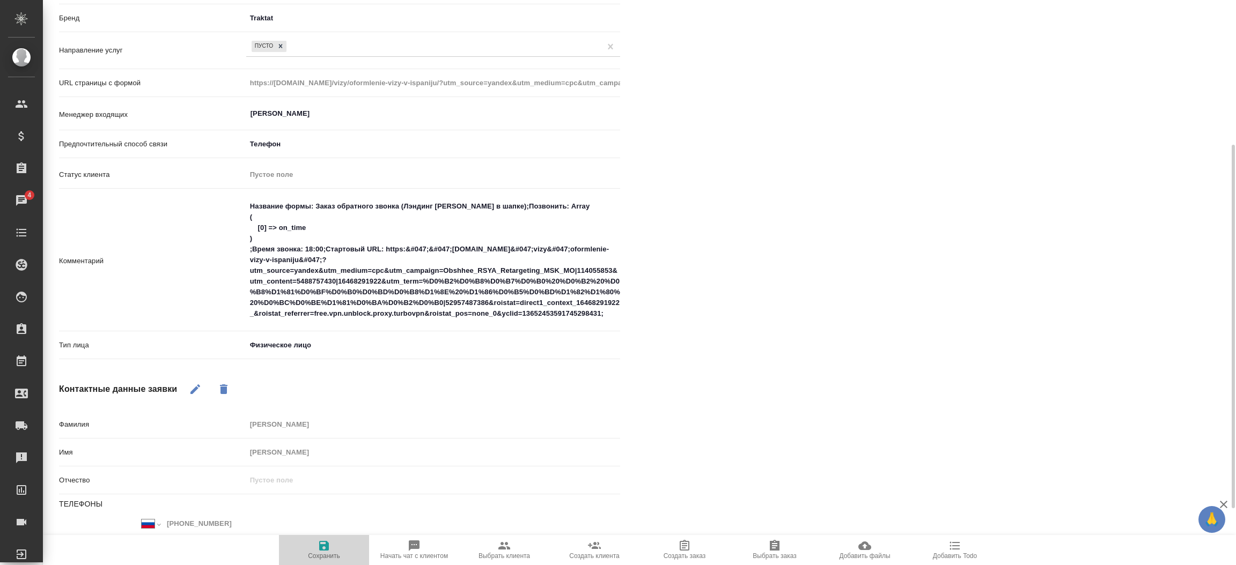
click at [316, 543] on span "Сохранить" at bounding box center [323, 550] width 77 height 20
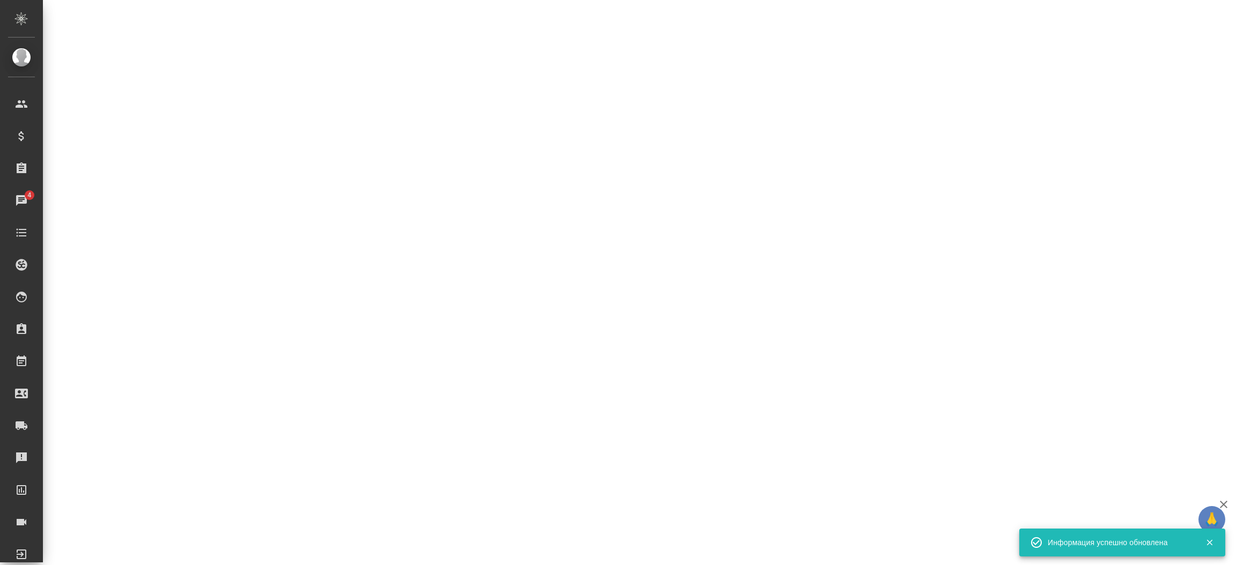
select select "RU"
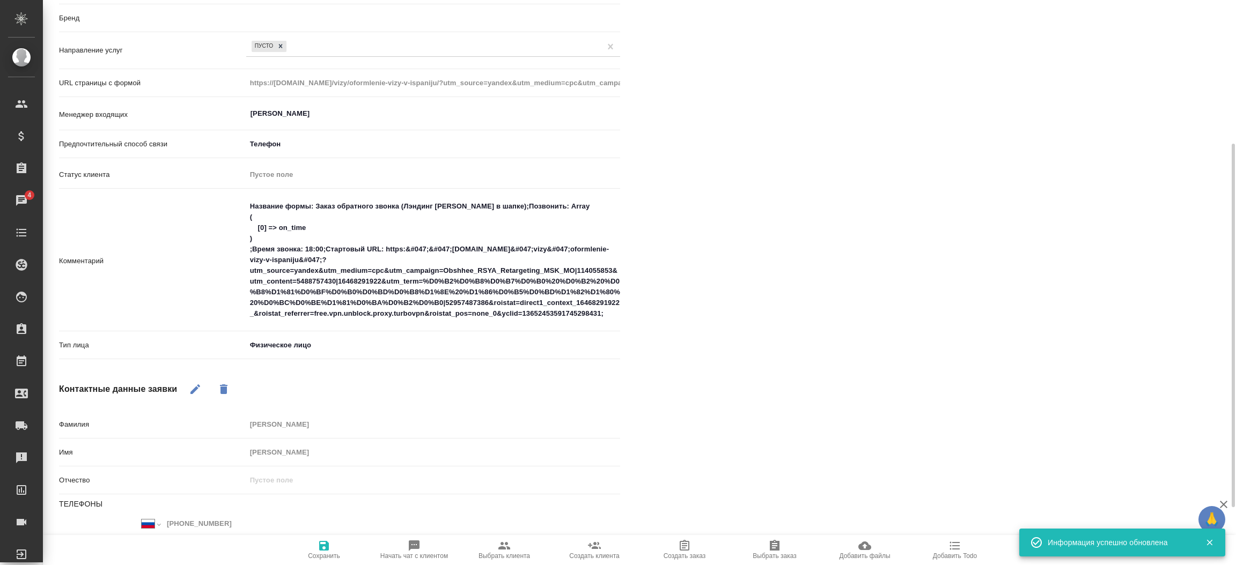
scroll to position [224, 0]
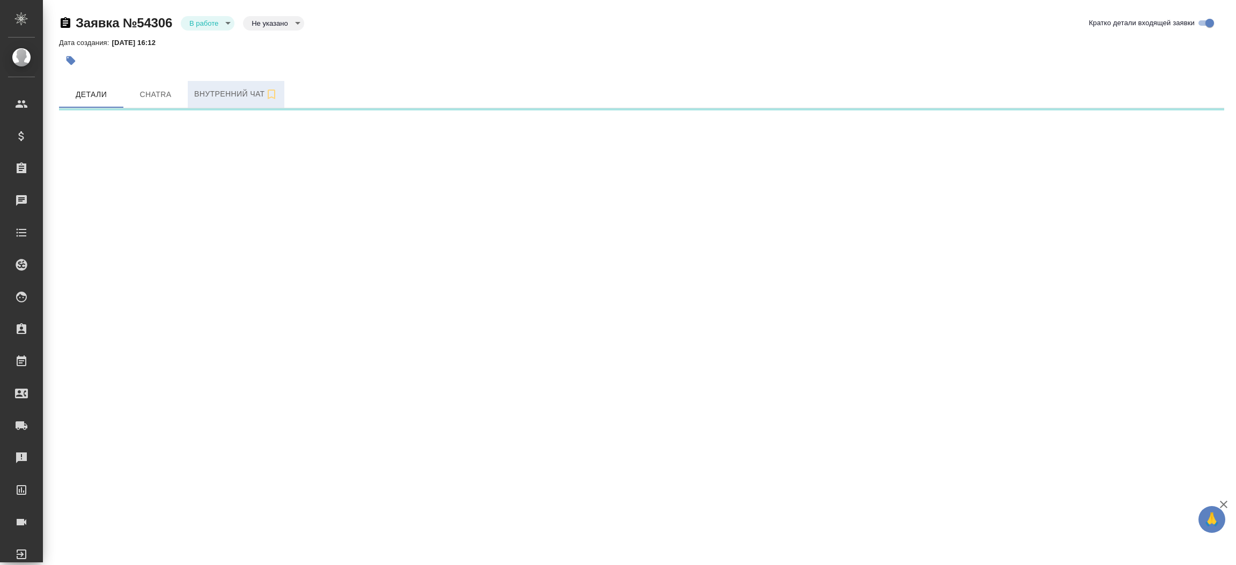
select select "RU"
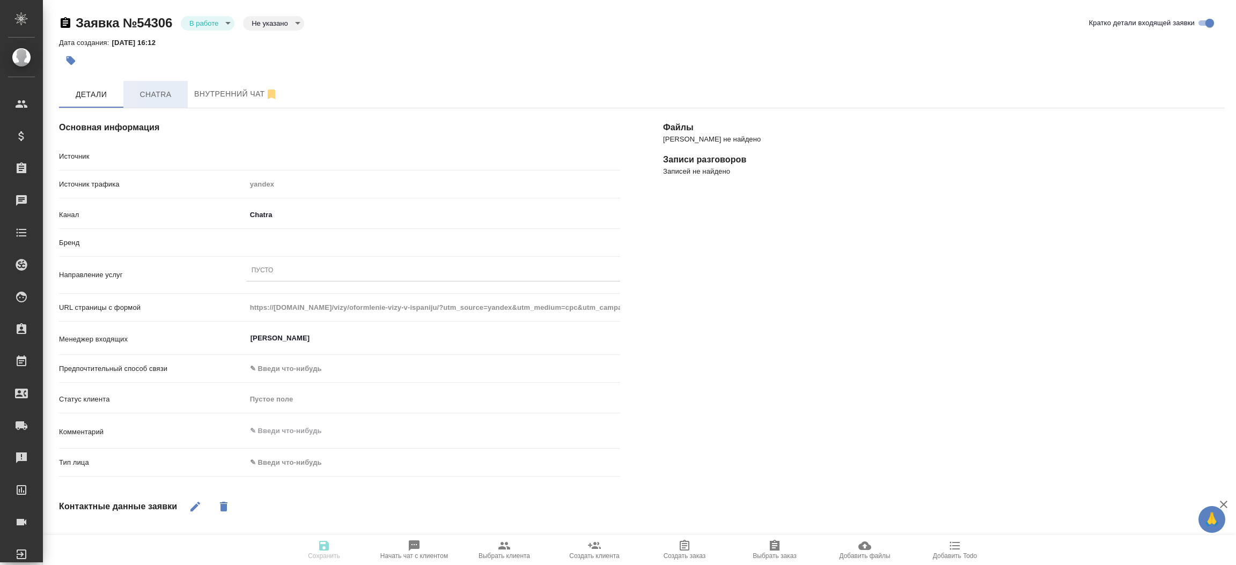
type textarea "x"
click at [156, 91] on span "Chatra" at bounding box center [155, 94] width 51 height 13
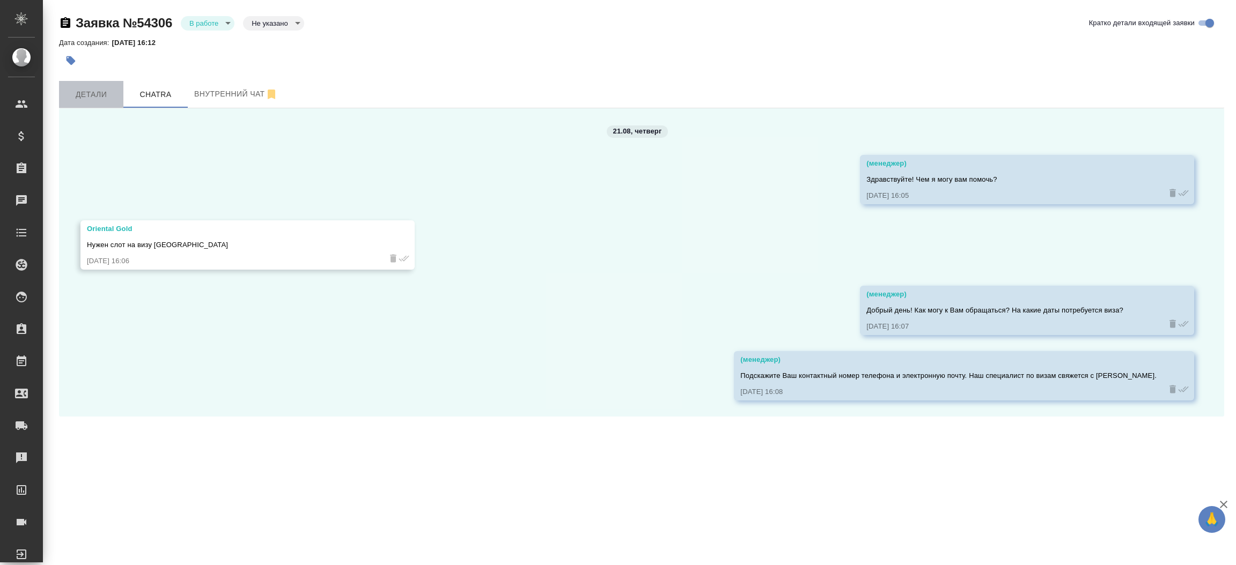
click at [102, 90] on span "Детали" at bounding box center [90, 94] width 51 height 13
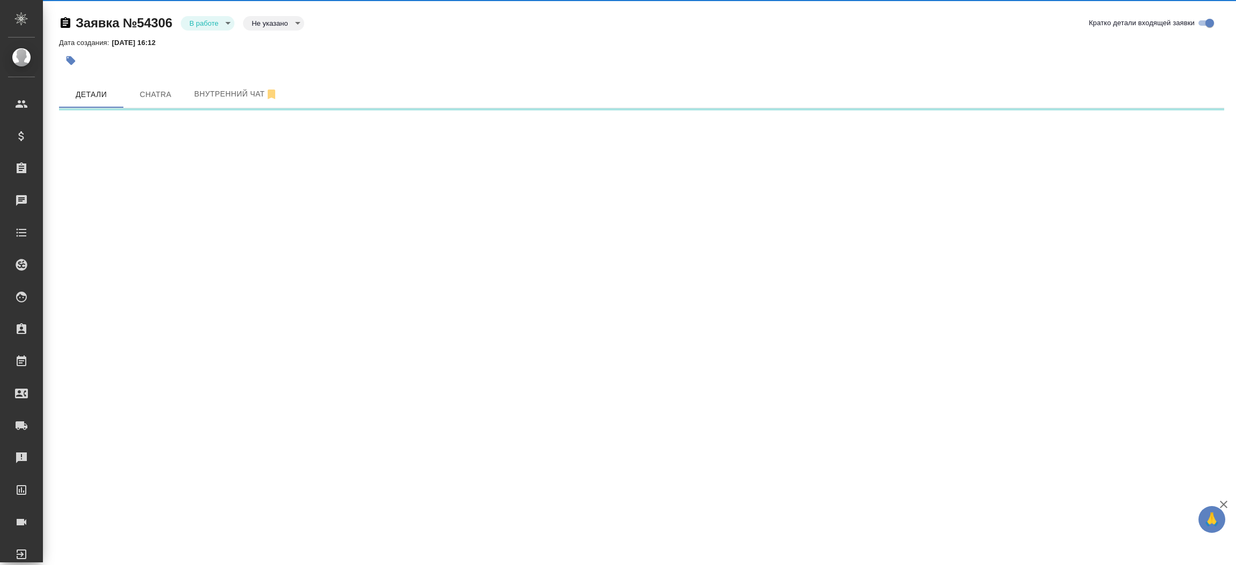
select select "RU"
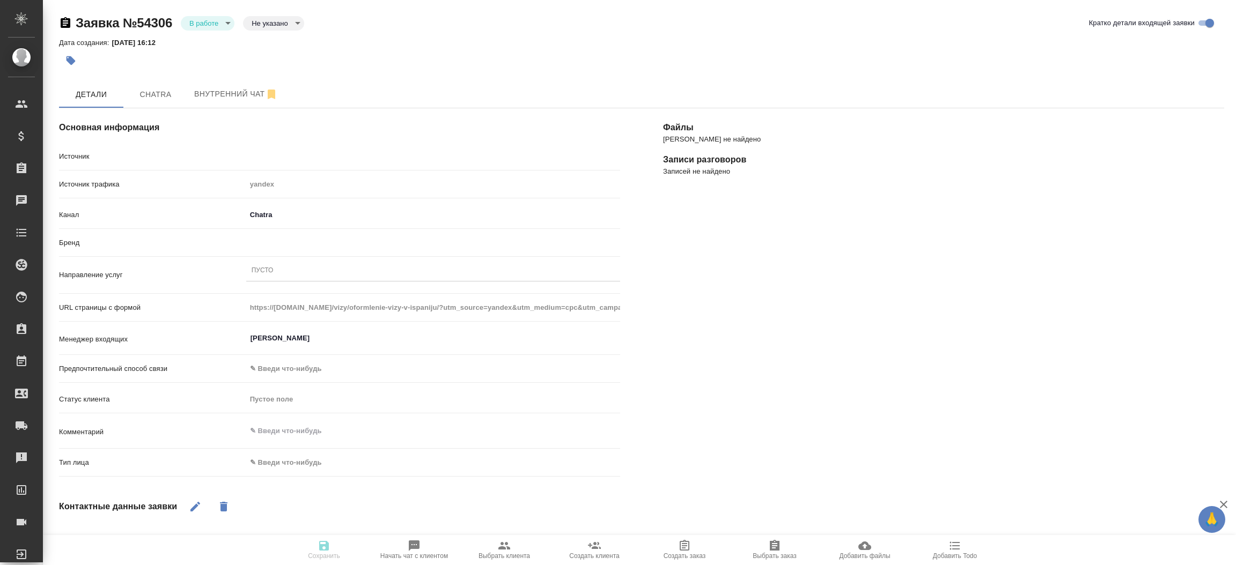
type textarea "x"
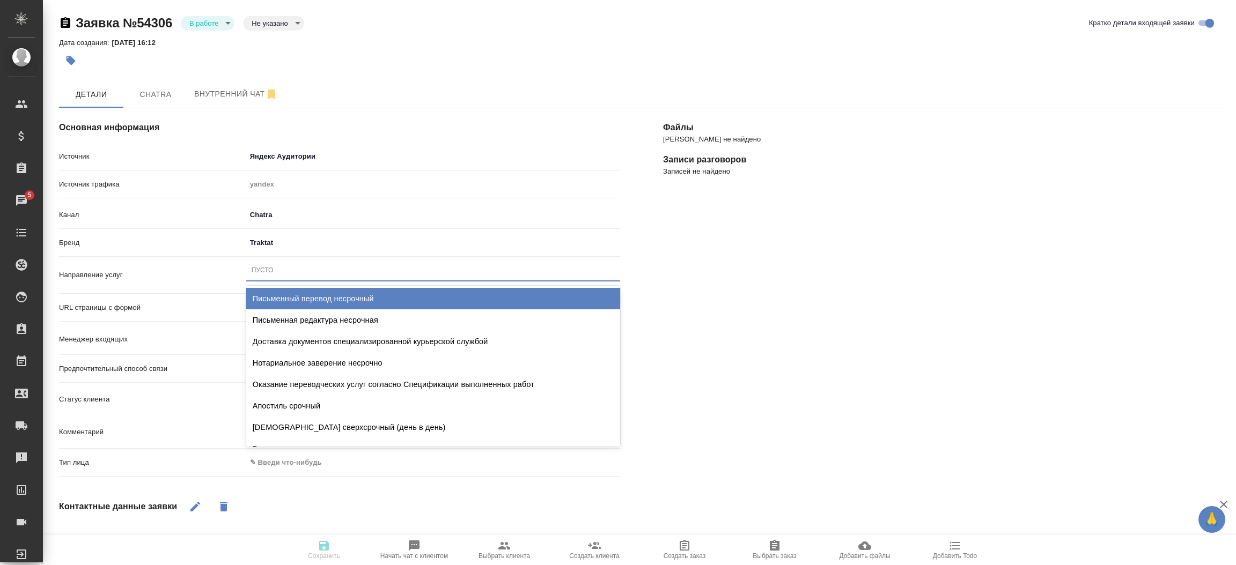
click at [354, 275] on div "Пусто" at bounding box center [433, 271] width 374 height 16
type input "виза ис"
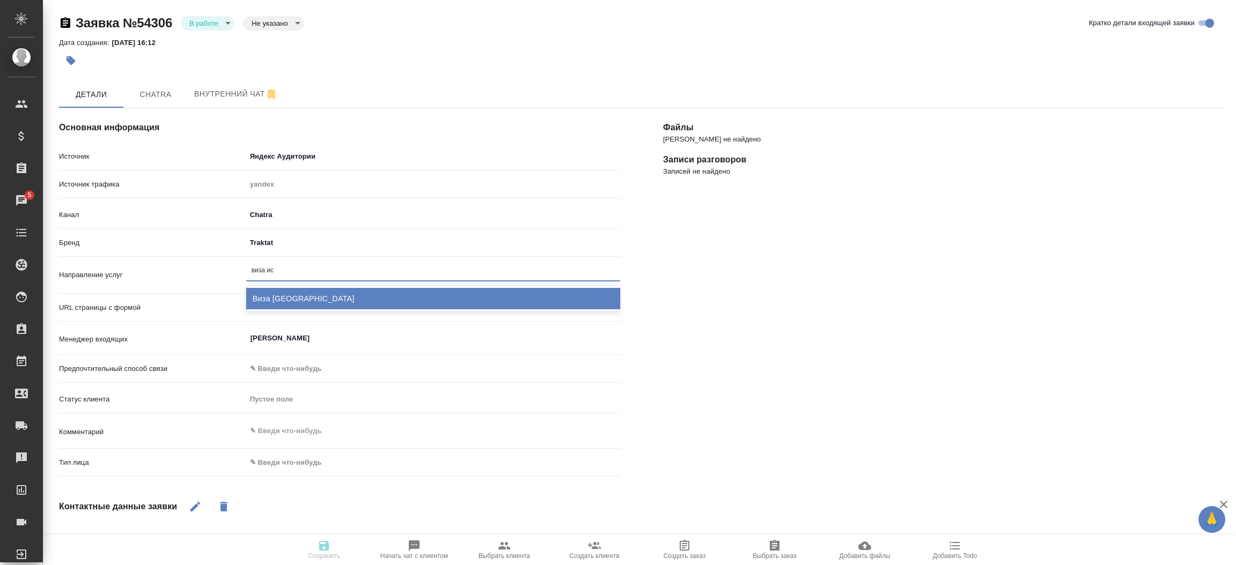
click at [339, 293] on div "Виза [GEOGRAPHIC_DATA]" at bounding box center [433, 298] width 374 height 21
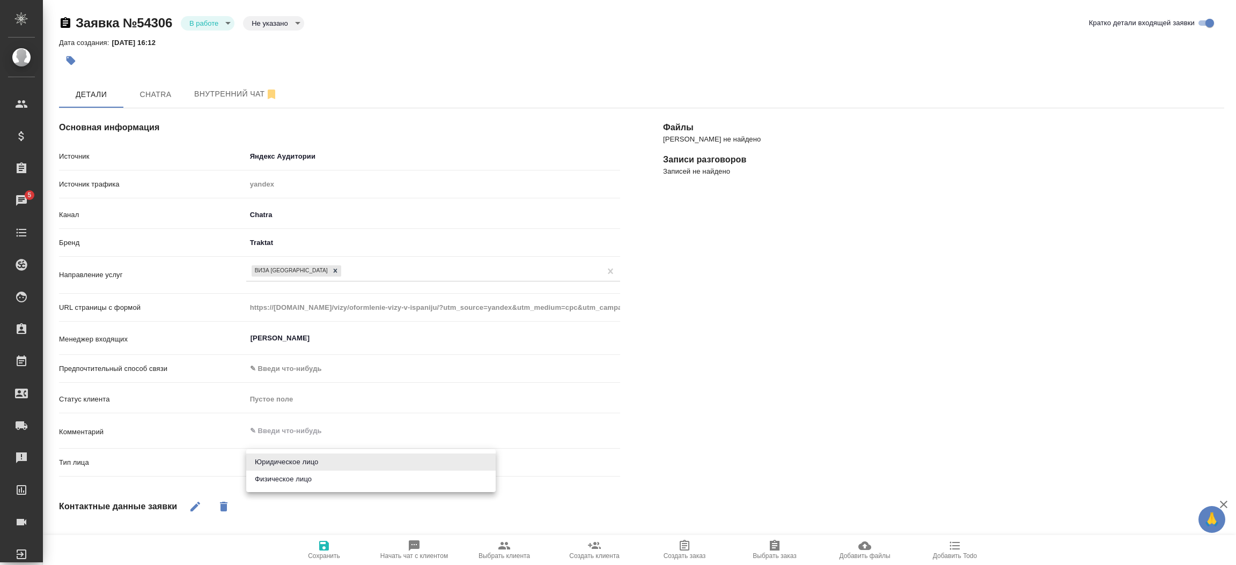
click at [257, 462] on body "🙏 .cls-1 fill:#fff; AWATERA Прутько Ирина i.prutko Клиенты Спецификации Заказы …" at bounding box center [618, 282] width 1236 height 565
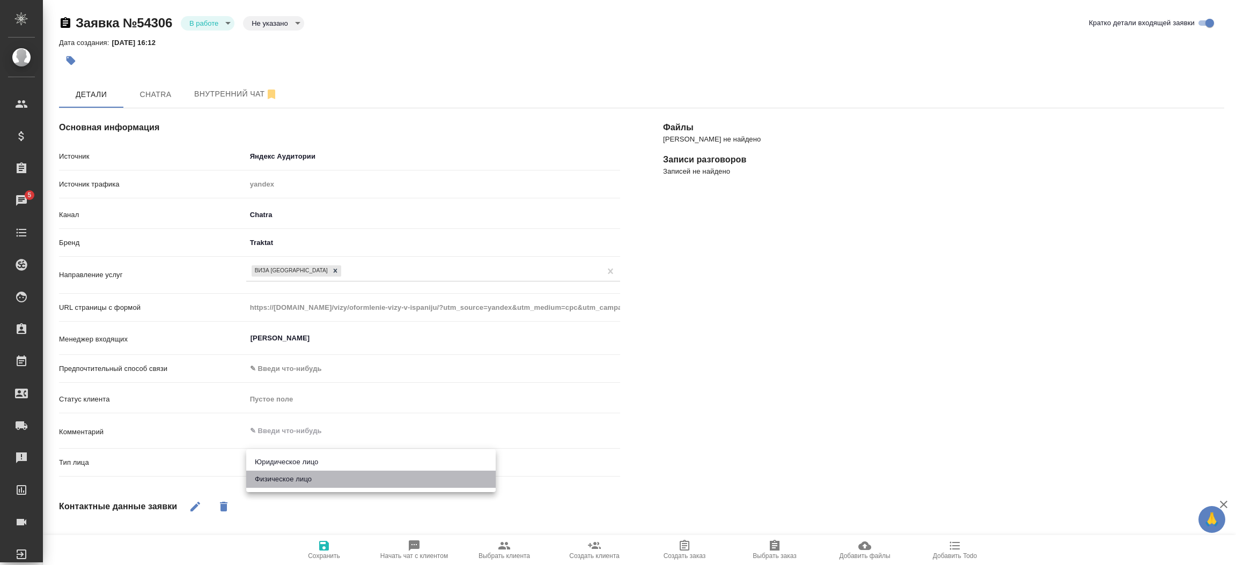
click at [266, 478] on li "Физическое лицо" at bounding box center [370, 479] width 249 height 17
type textarea "x"
type input "private"
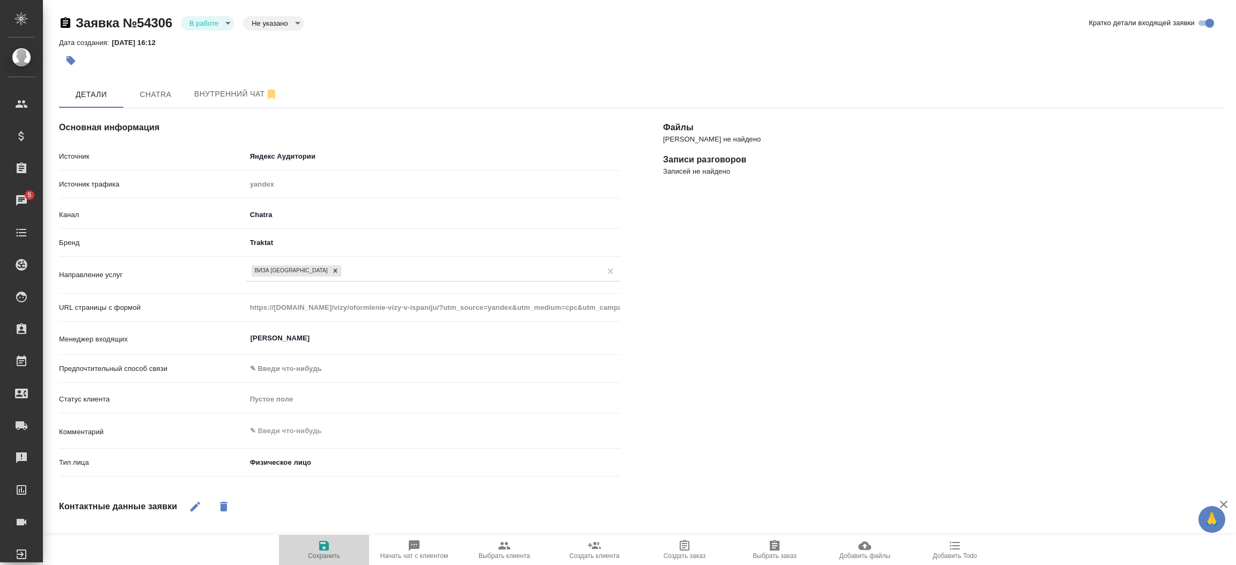
click at [321, 552] on icon "button" at bounding box center [324, 546] width 13 height 13
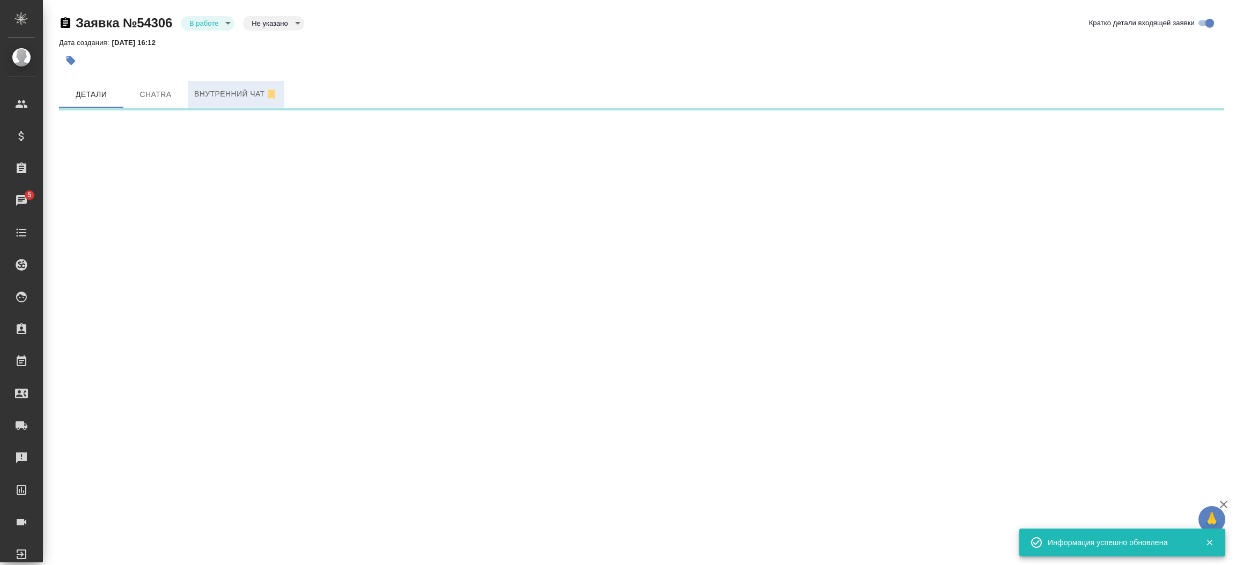
select select "RU"
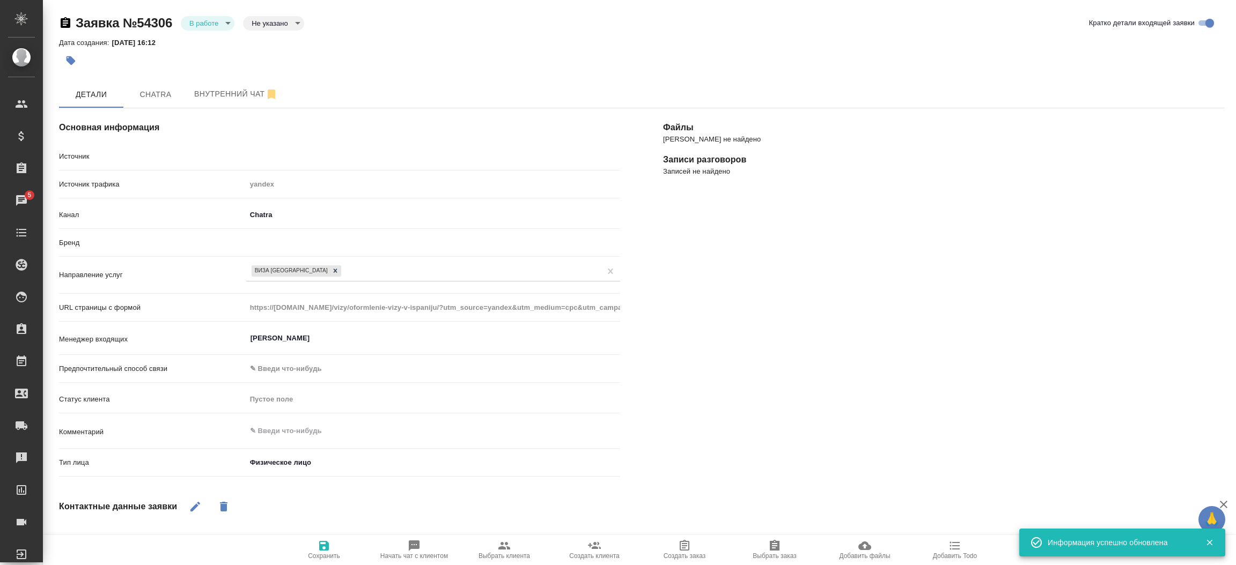
type textarea "x"
click at [227, 23] on body "🙏 .cls-1 fill:#fff; AWATERA Прутько Ирина i.prutko Клиенты Спецификации Заказы …" at bounding box center [618, 282] width 1236 height 565
click at [214, 29] on button "Отказ" at bounding box center [206, 23] width 35 height 12
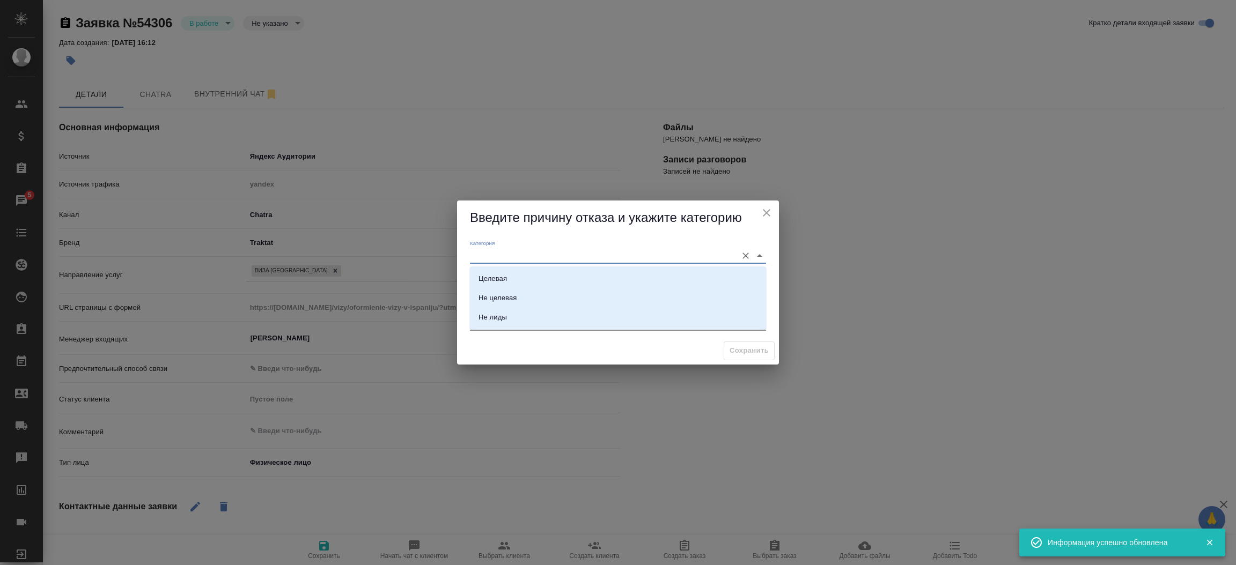
click at [500, 250] on input "Категория" at bounding box center [601, 255] width 262 height 14
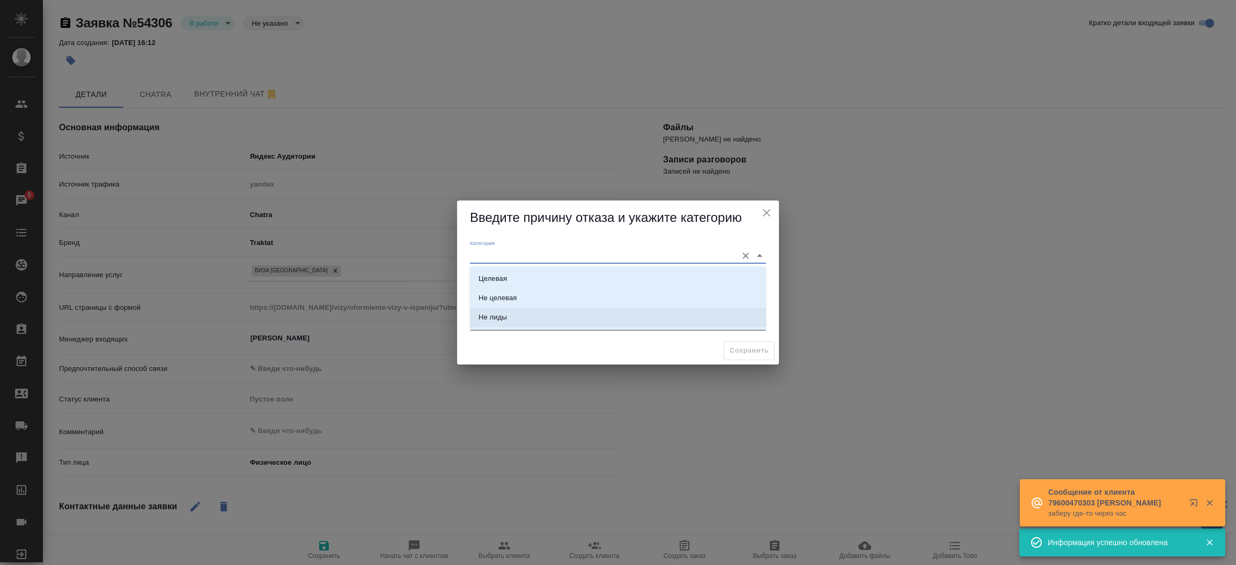
click at [492, 312] on div "Не лиды" at bounding box center [492, 317] width 28 height 11
type input "Не лиды"
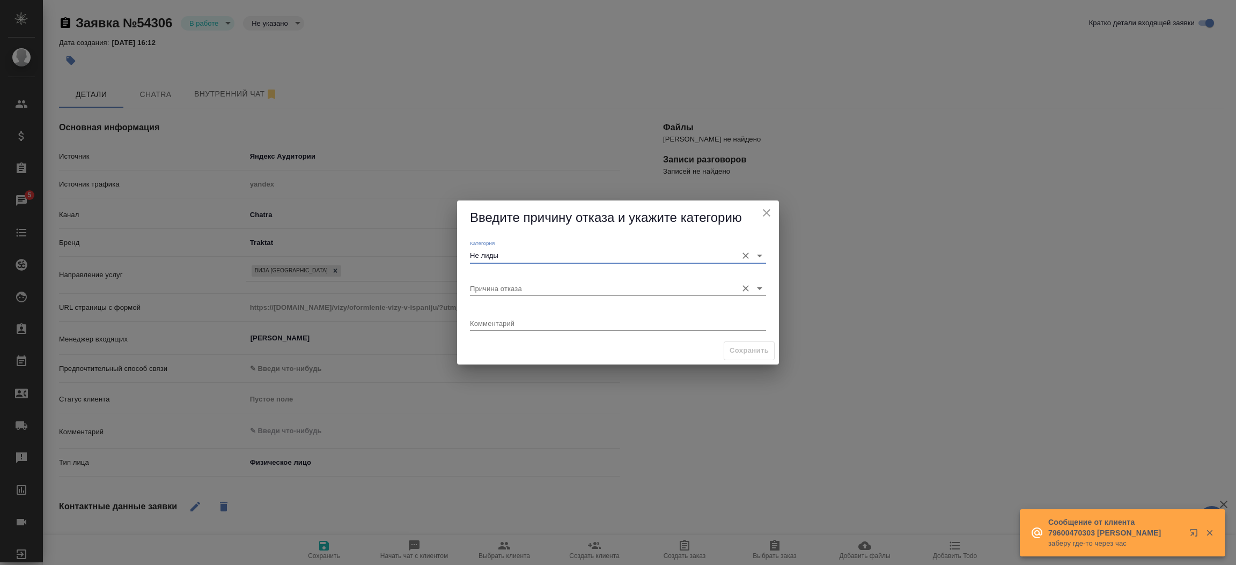
click at [481, 285] on input "Причина отказа" at bounding box center [601, 288] width 262 height 14
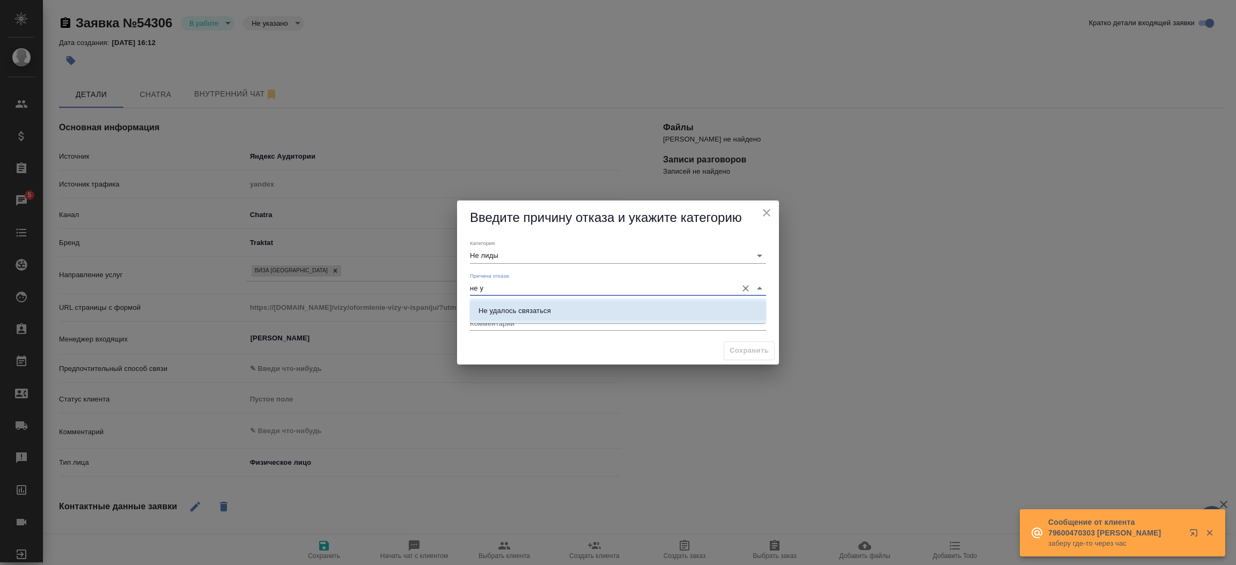
click at [555, 312] on li "Не удалось связаться" at bounding box center [618, 310] width 296 height 19
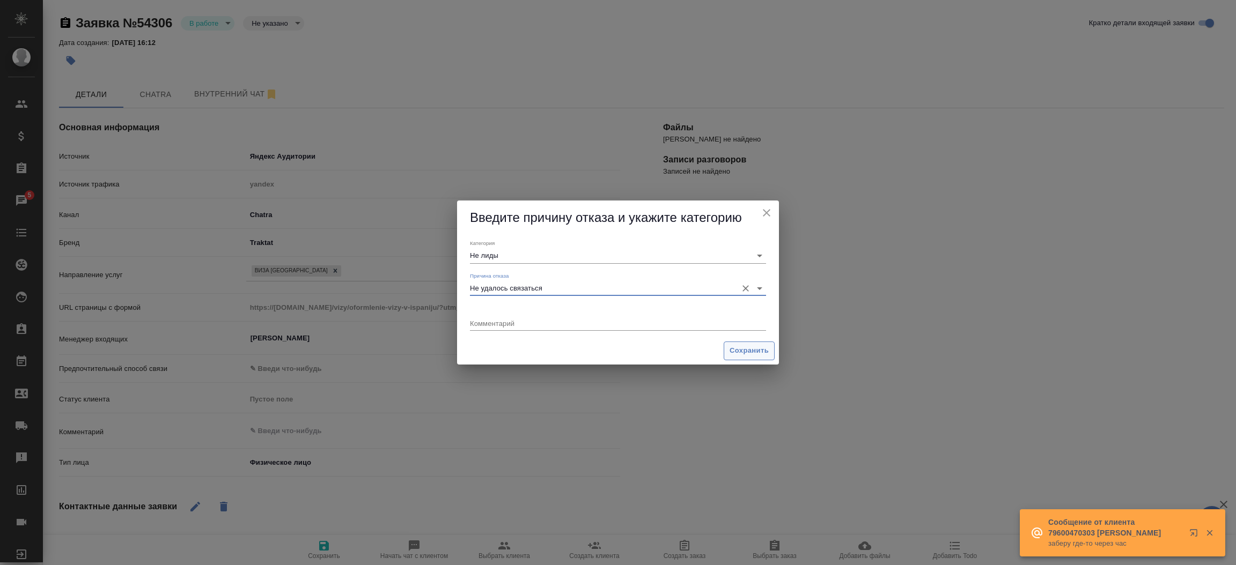
type input "Не удалось связаться"
click at [736, 360] on button "Сохранить" at bounding box center [749, 351] width 51 height 19
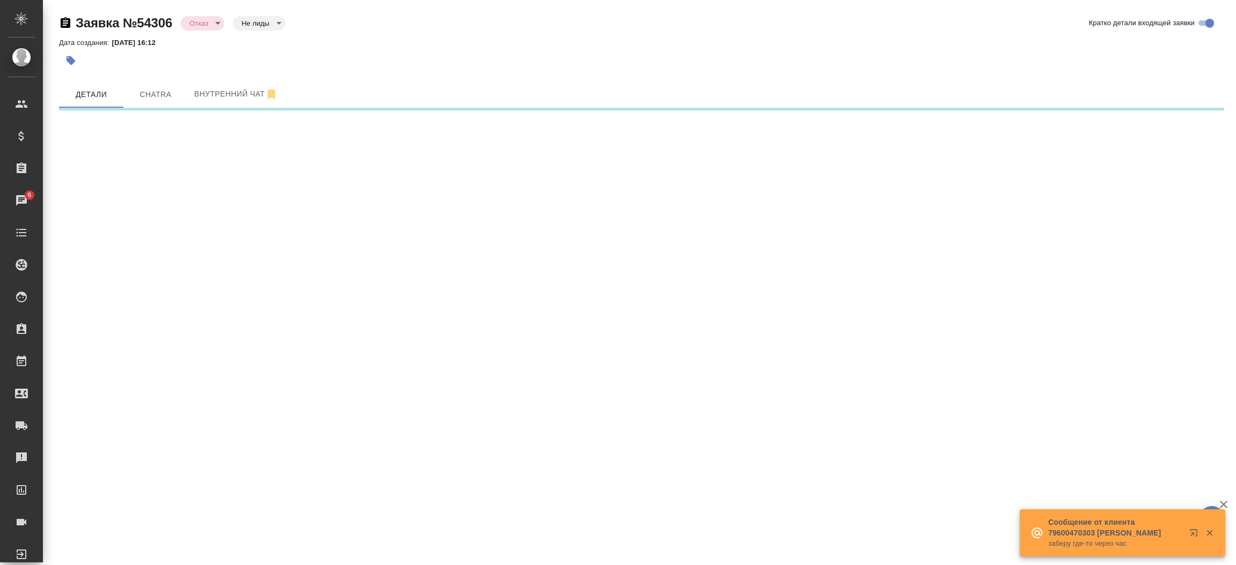
select select "RU"
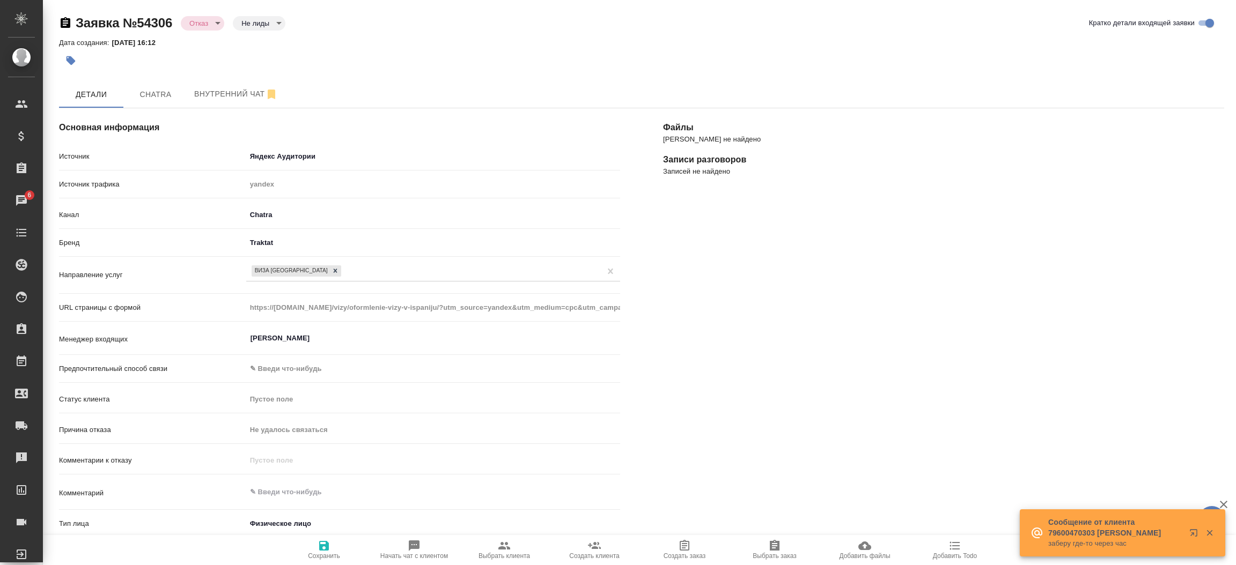
type textarea "x"
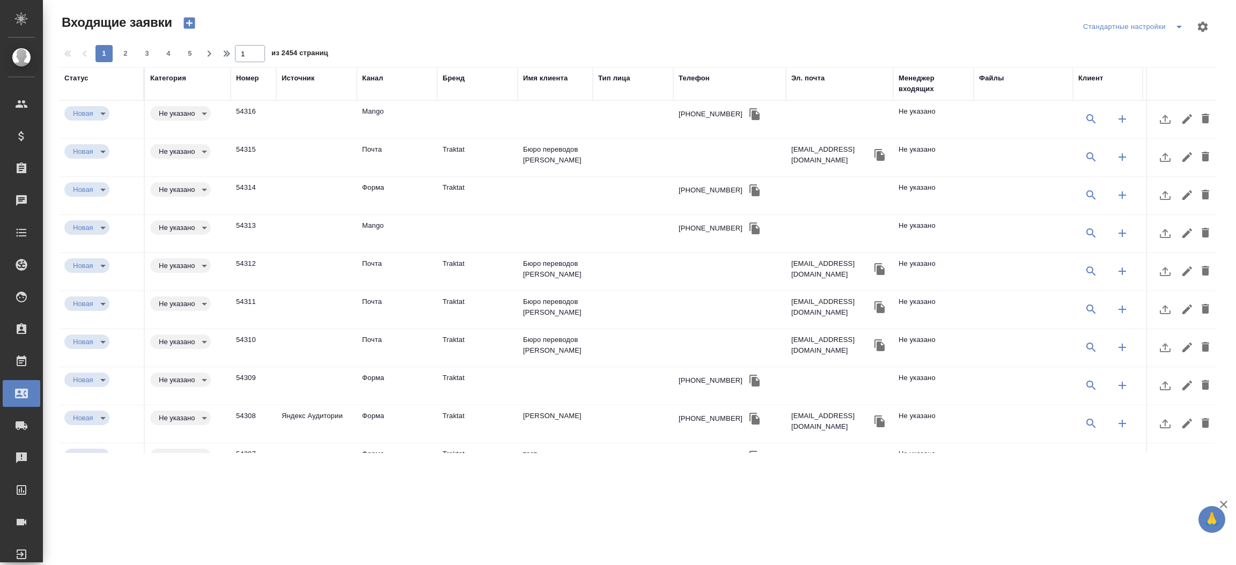
select select "RU"
click at [1202, 160] on icon "button" at bounding box center [1206, 157] width 8 height 10
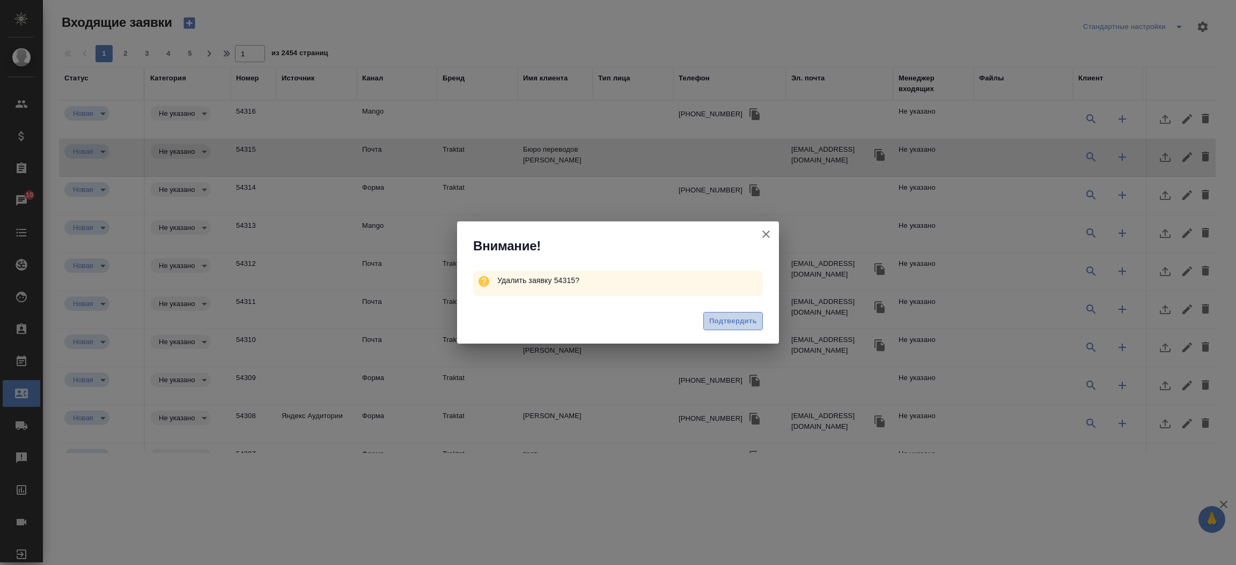
click at [719, 321] on span "Подтвердить" at bounding box center [733, 321] width 48 height 12
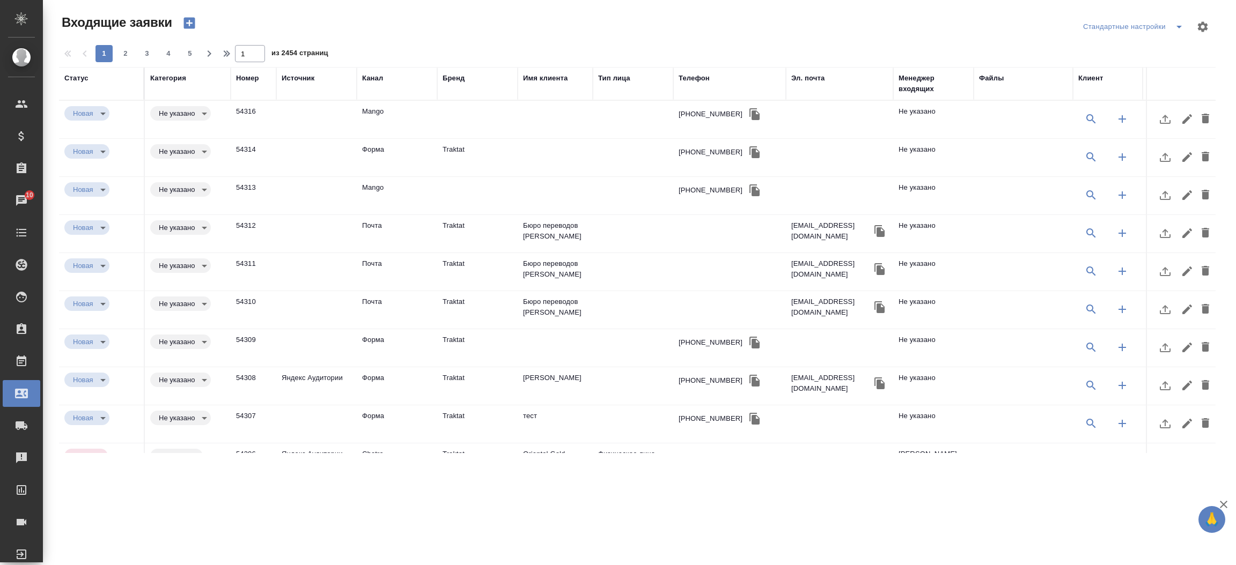
click at [438, 138] on td "Traktat" at bounding box center [477, 120] width 80 height 38
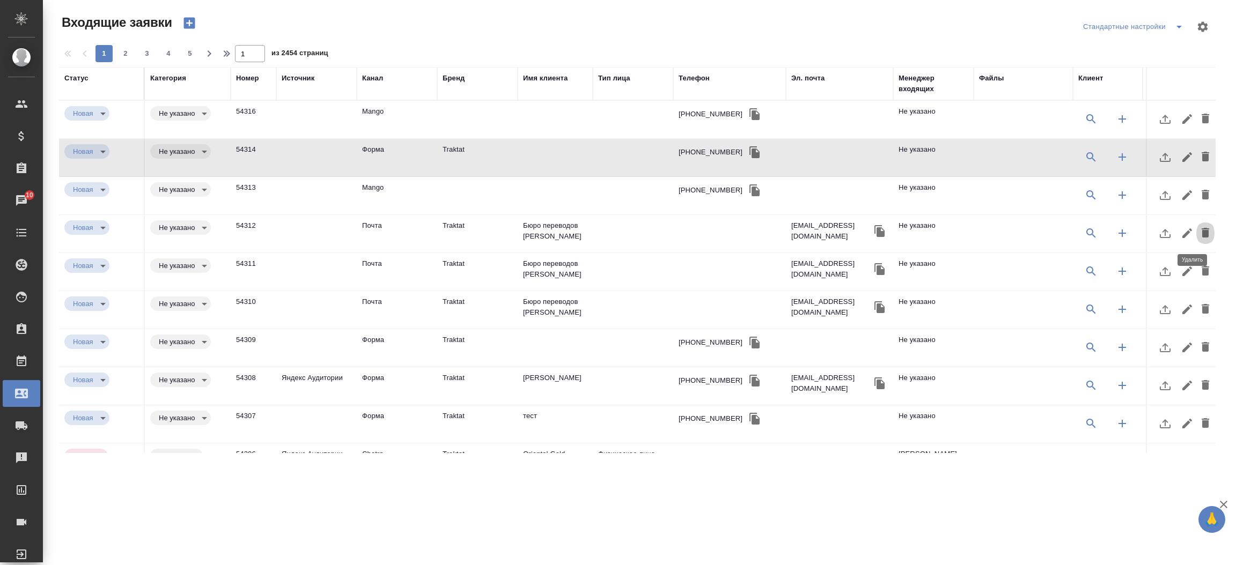
click at [1202, 236] on icon "button" at bounding box center [1206, 233] width 8 height 10
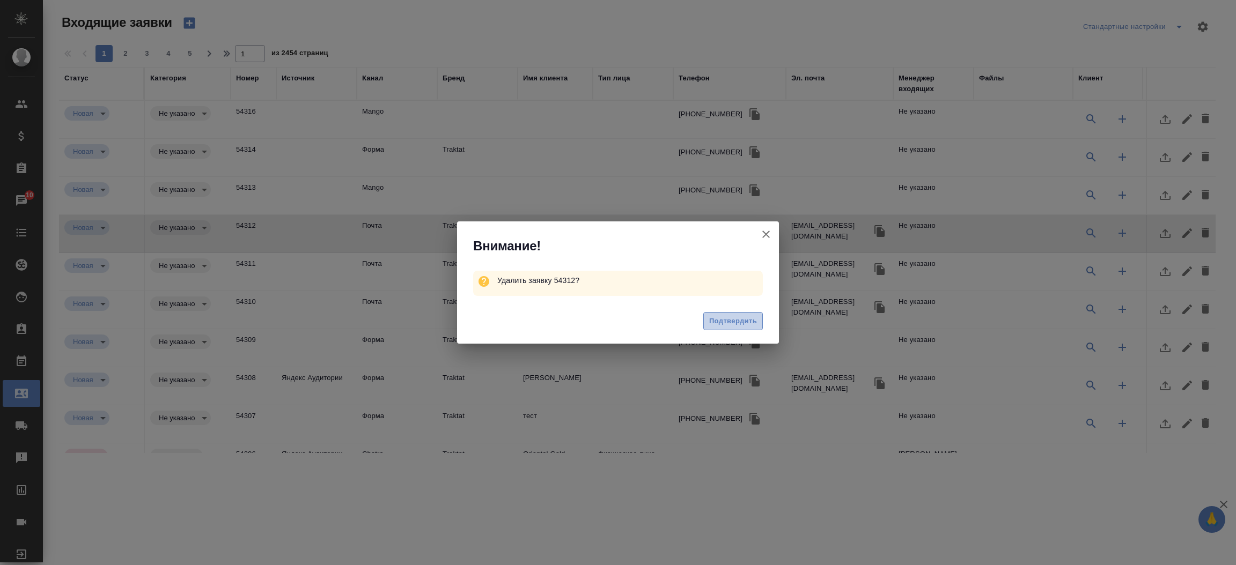
click at [725, 322] on span "Подтвердить" at bounding box center [733, 321] width 48 height 12
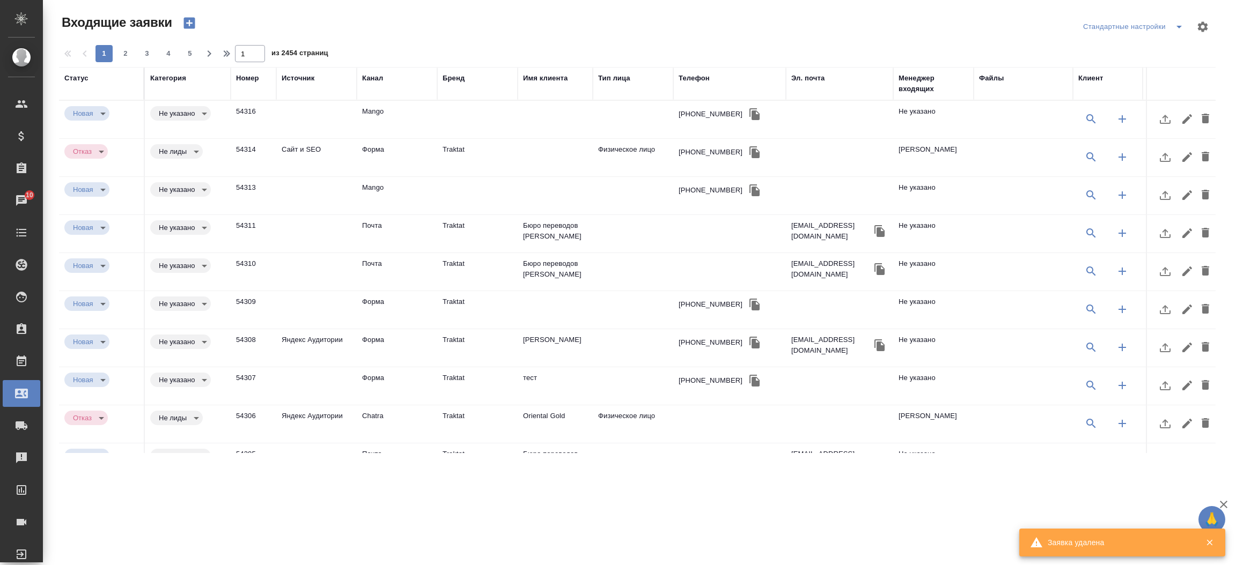
type input "rejection"
type input "notLead"
click at [1202, 234] on icon "button" at bounding box center [1206, 233] width 8 height 10
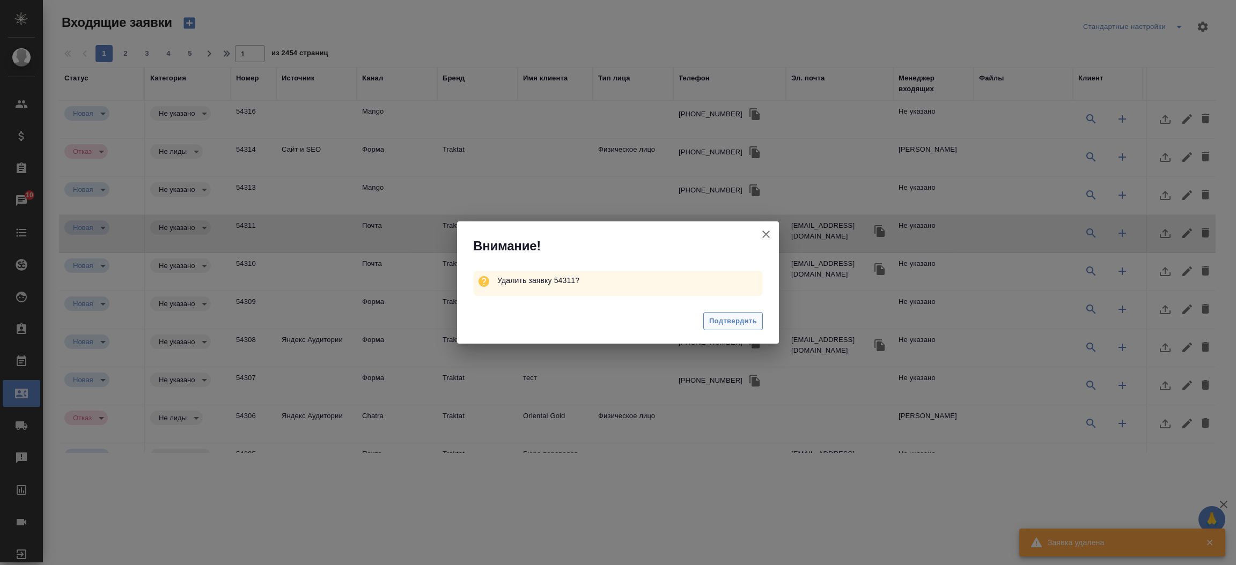
click at [703, 324] on button "Подтвердить" at bounding box center [733, 321] width 60 height 19
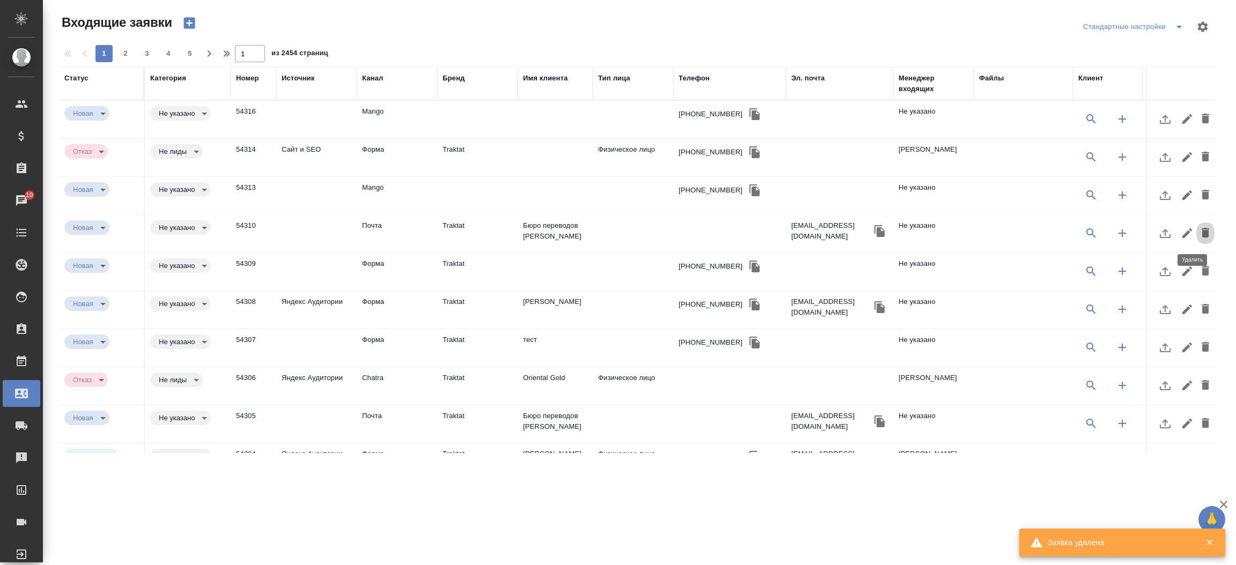
click at [1202, 234] on icon "button" at bounding box center [1206, 233] width 8 height 10
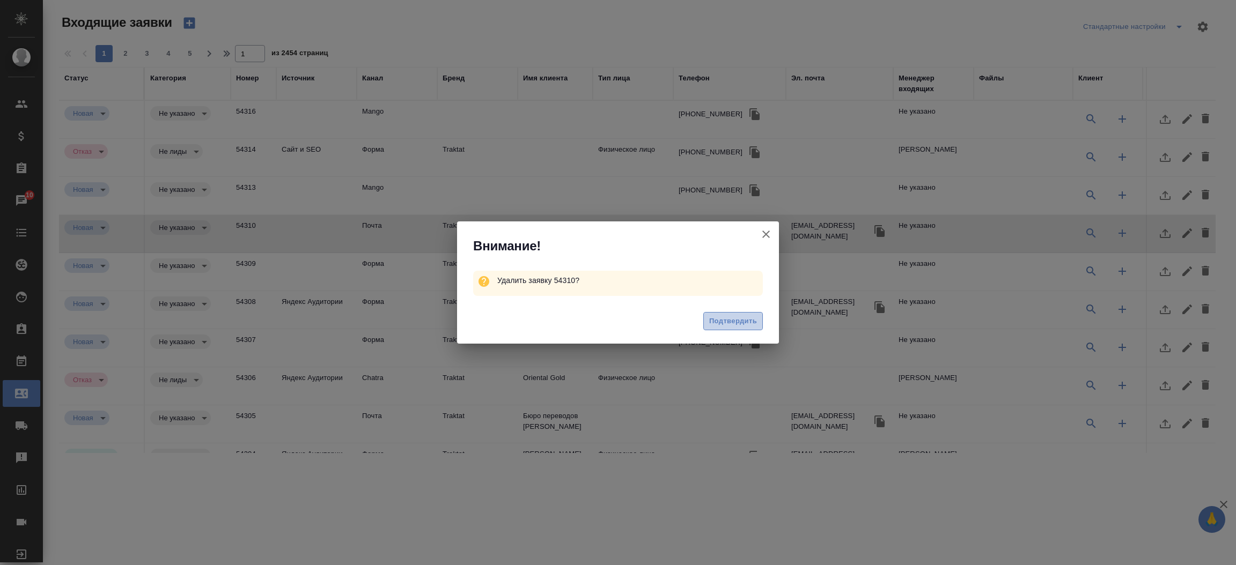
click at [738, 318] on span "Подтвердить" at bounding box center [733, 321] width 48 height 12
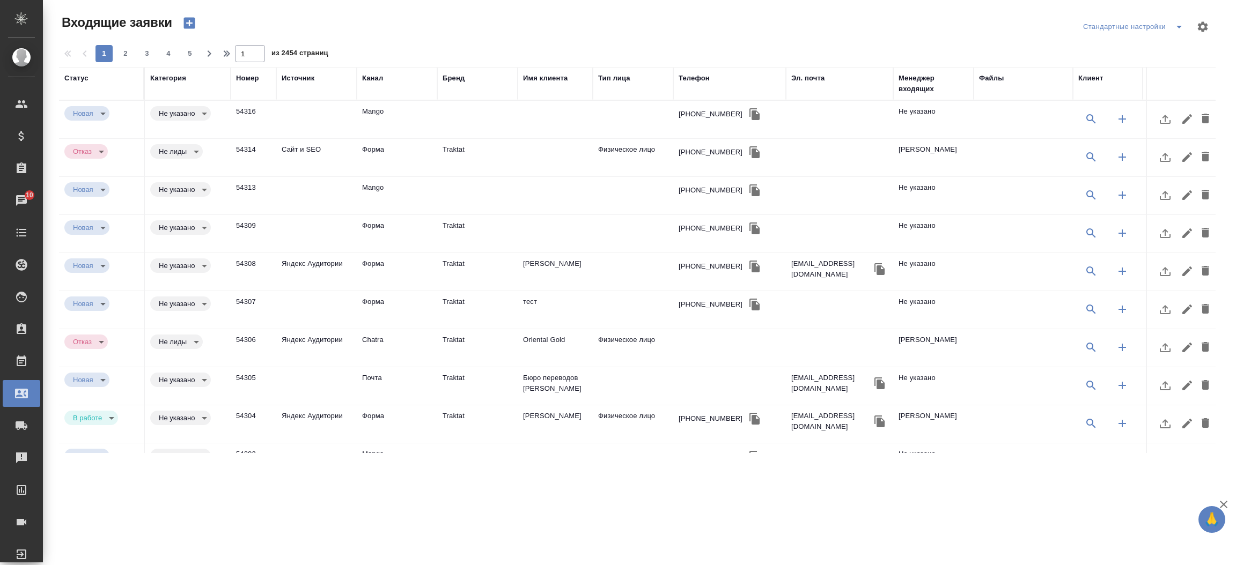
click at [458, 138] on td "Traktat" at bounding box center [477, 120] width 80 height 38
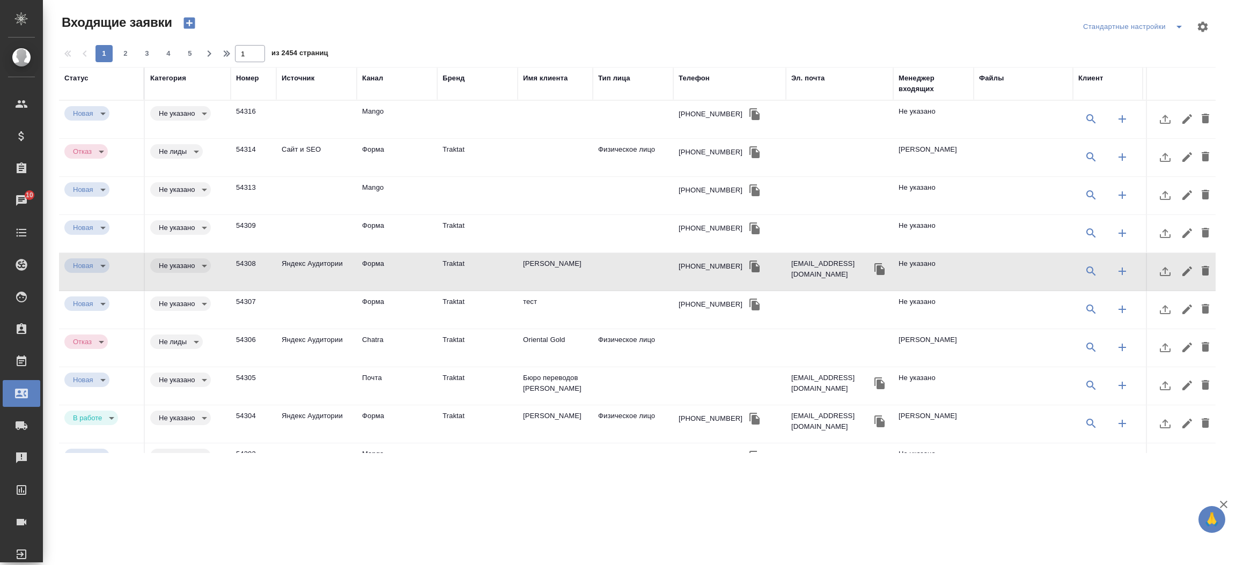
click at [485, 138] on td "Traktat" at bounding box center [477, 120] width 80 height 38
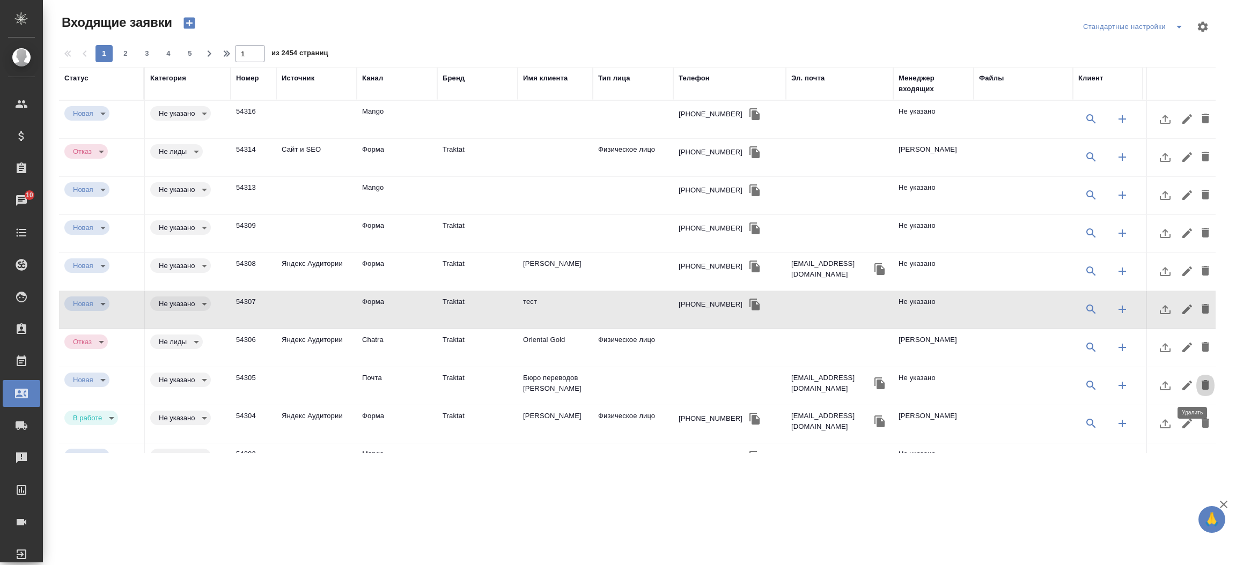
click at [1202, 386] on icon "button" at bounding box center [1206, 385] width 8 height 10
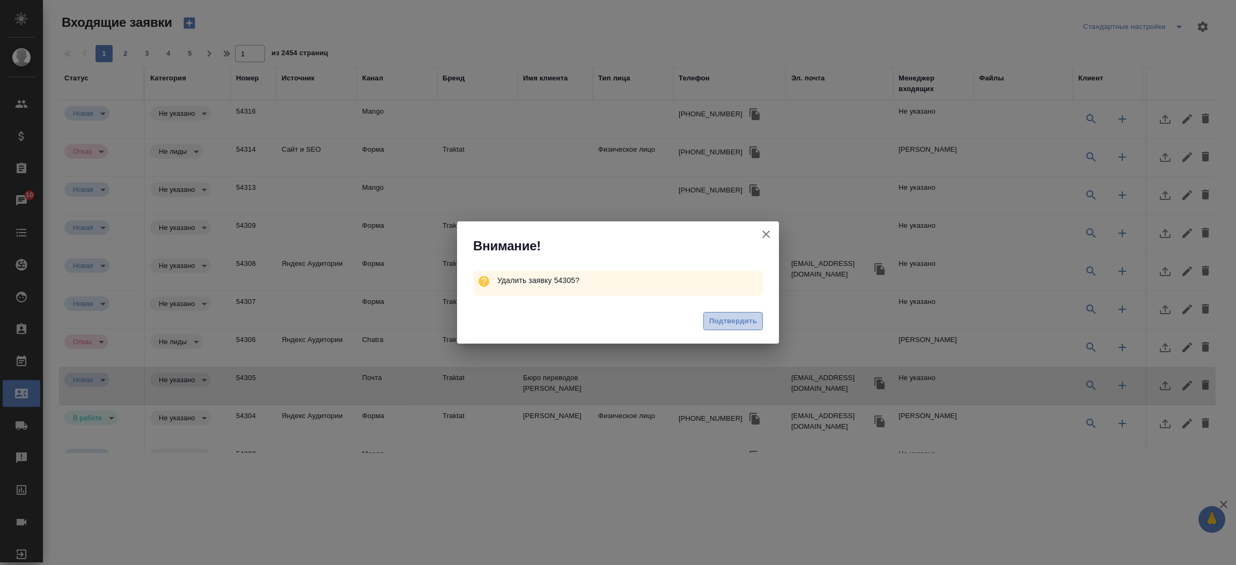
click at [717, 314] on button "Подтвердить" at bounding box center [733, 321] width 60 height 19
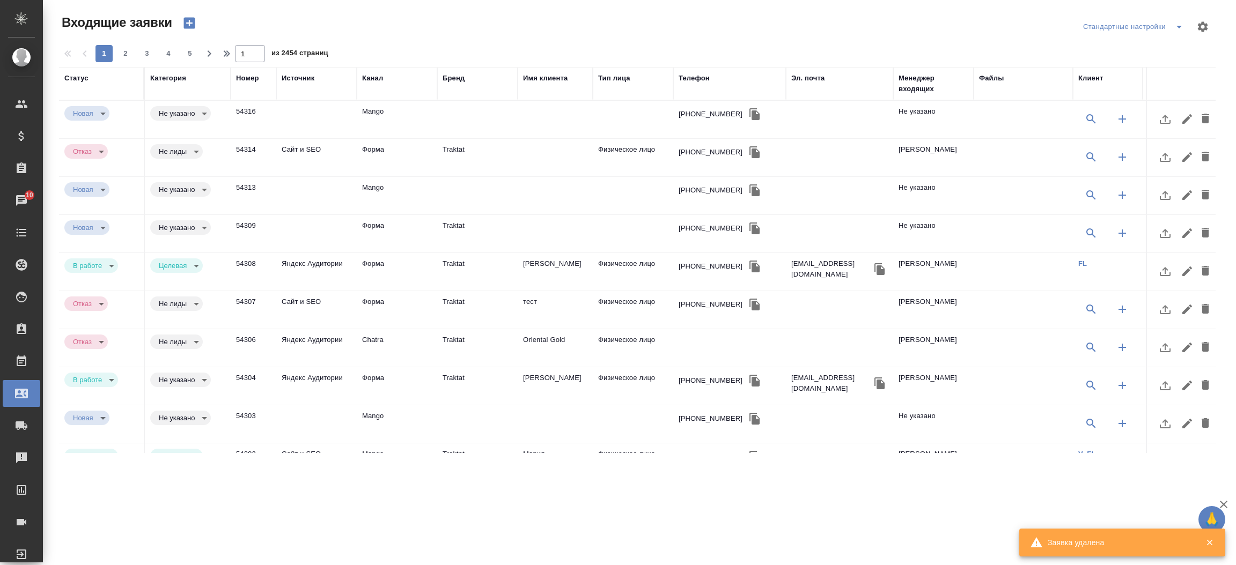
type input "inProcess"
type input "target"
type input "rejection"
type input "notLead"
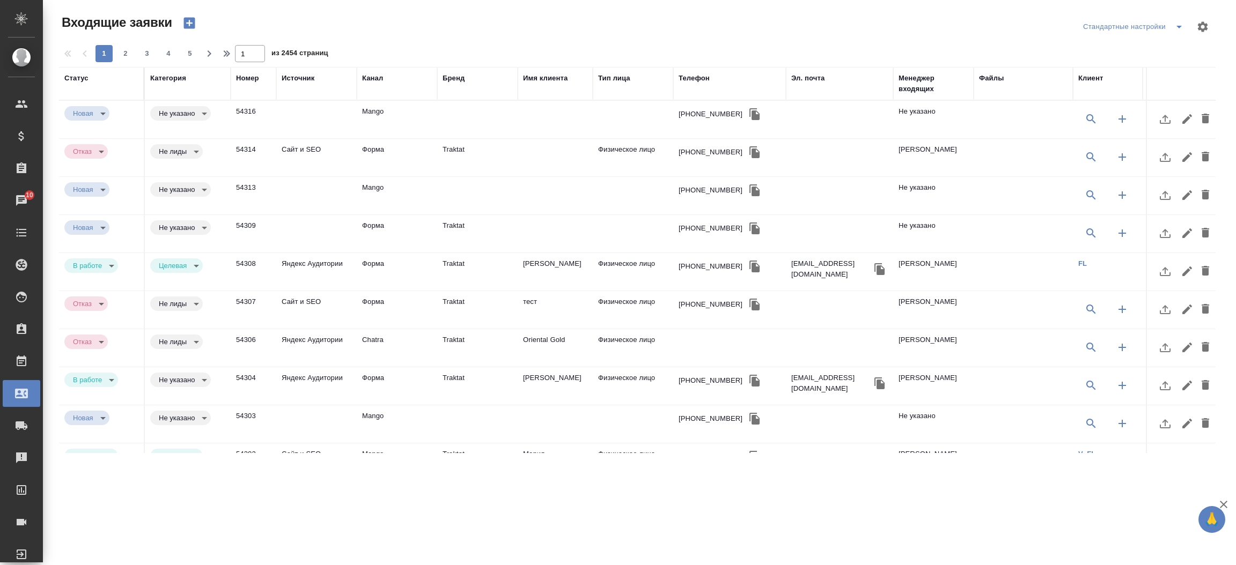
click at [453, 138] on td "Traktat" at bounding box center [477, 120] width 80 height 38
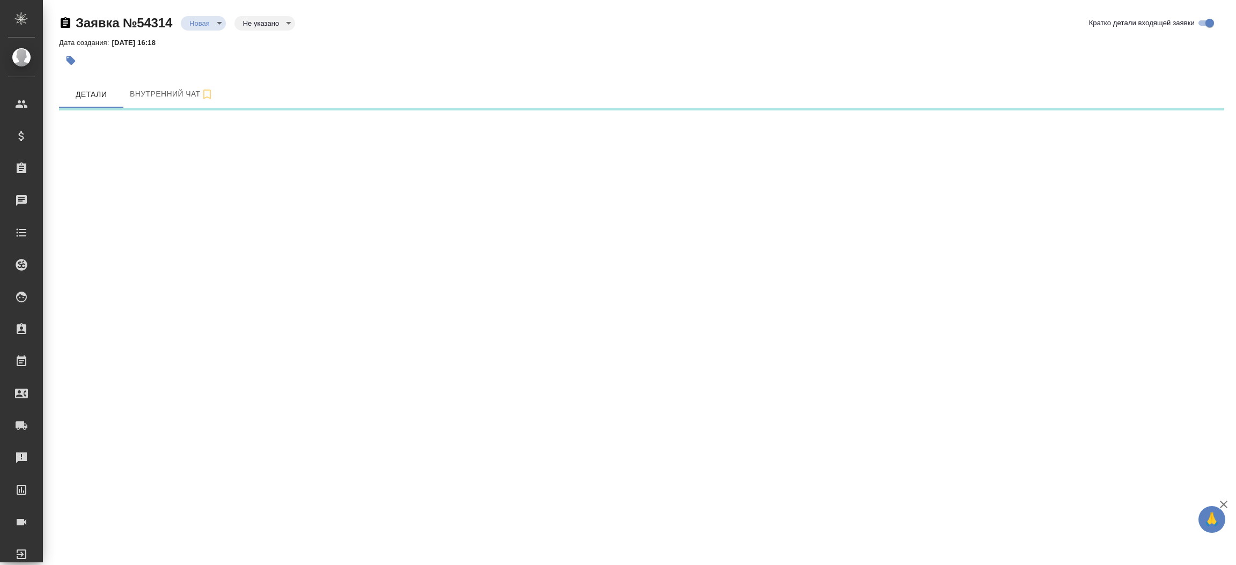
select select "RU"
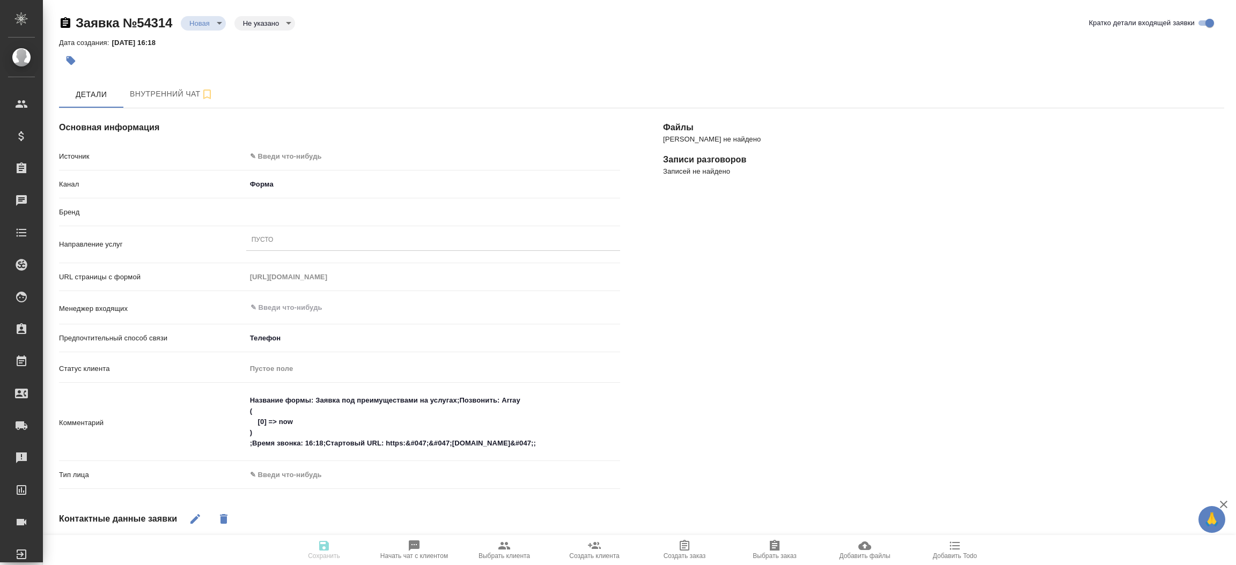
type textarea "x"
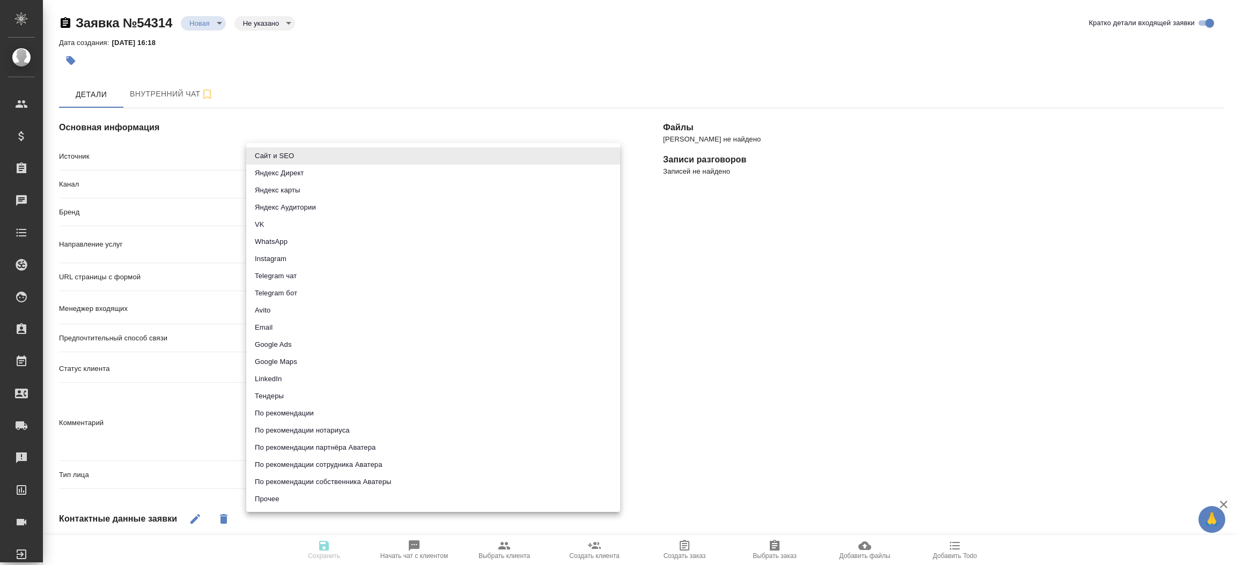
click at [271, 150] on body "🙏 .cls-1 fill:#fff; AWATERA Прутько Ирина i.prutko Клиенты Спецификации Заказы …" at bounding box center [618, 282] width 1236 height 565
click at [271, 150] on li "Сайт и SEO" at bounding box center [433, 156] width 374 height 17
type input "seo"
type textarea "x"
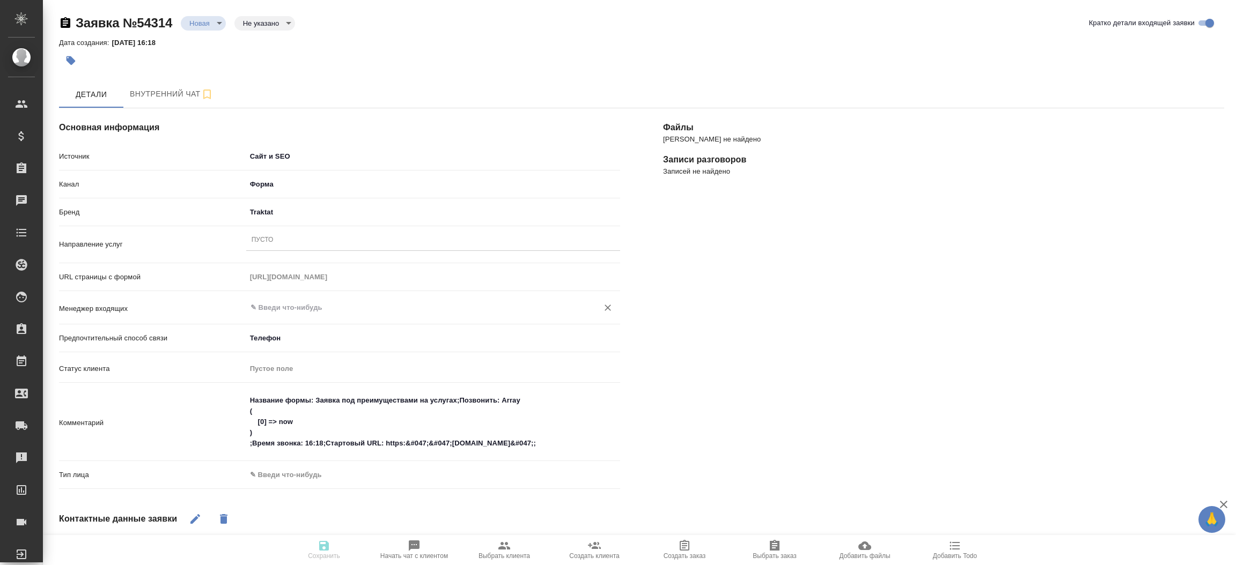
click at [272, 308] on input "text" at bounding box center [415, 307] width 332 height 13
click at [278, 325] on li "[PERSON_NAME]" at bounding box center [433, 331] width 374 height 19
type input "[PERSON_NAME]"
type textarea "x"
type input "[PERSON_NAME]"
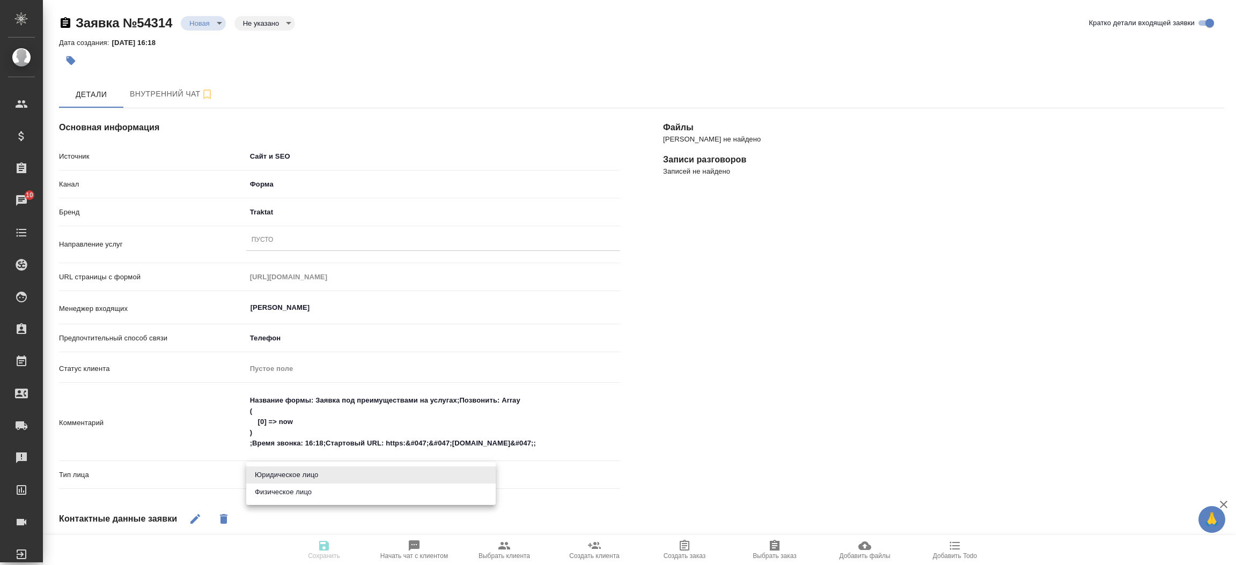
click at [273, 472] on body "🙏 .cls-1 fill:#fff; AWATERA Прутько Ирина i.prutko Клиенты Спецификации Заказы …" at bounding box center [618, 282] width 1236 height 565
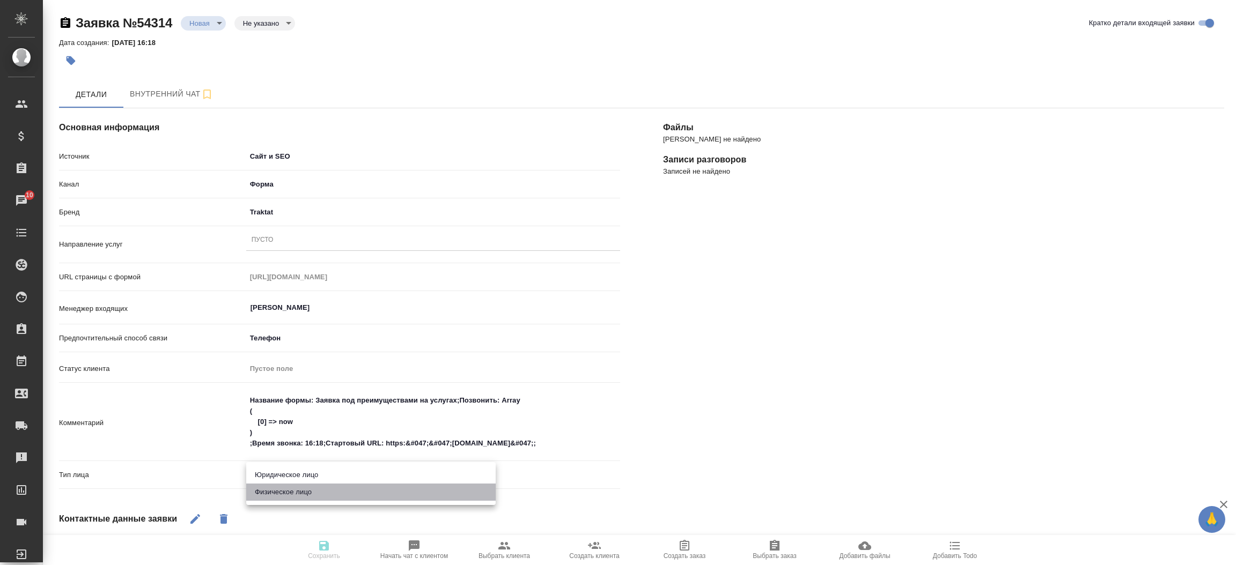
click at [288, 490] on li "Физическое лицо" at bounding box center [370, 492] width 249 height 17
type textarea "x"
type input "private"
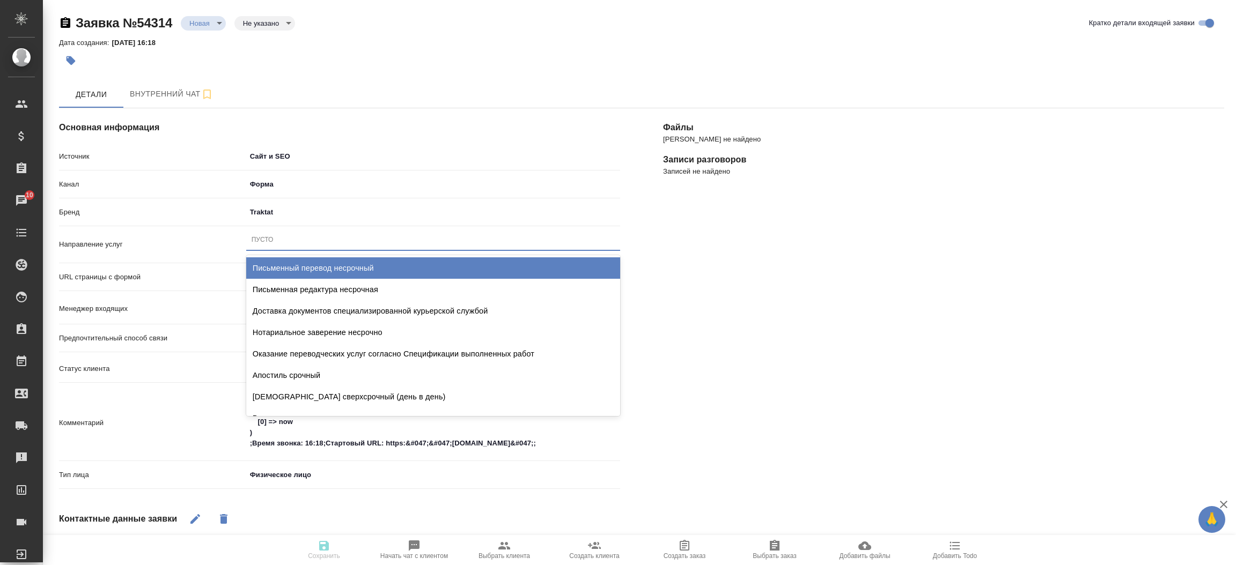
click at [289, 241] on div "Пусто" at bounding box center [433, 240] width 374 height 16
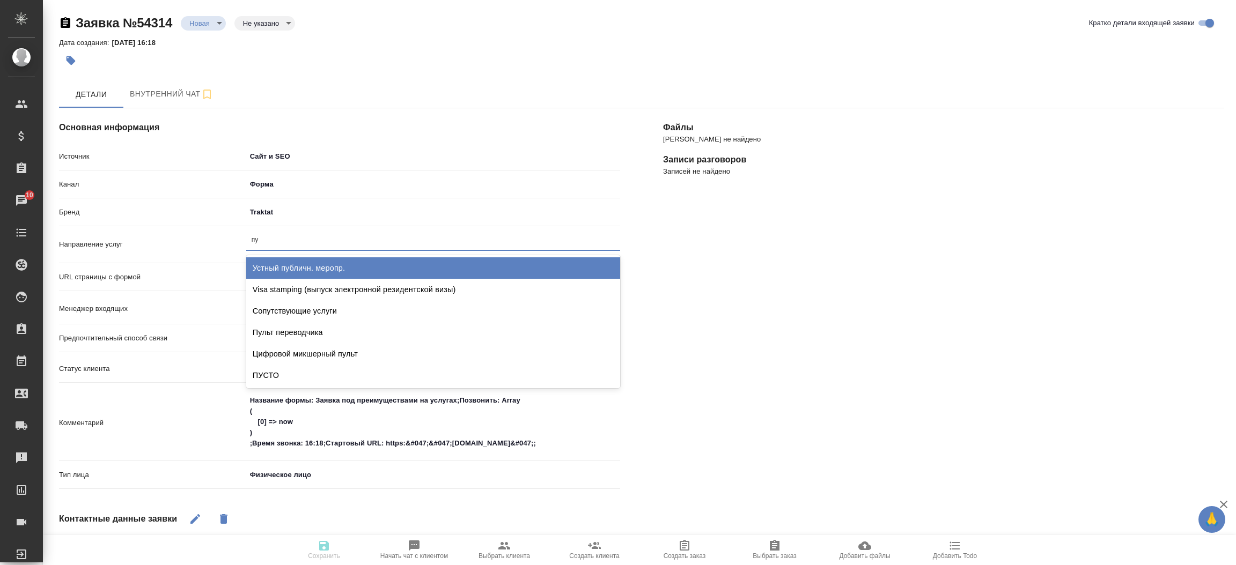
type input "пус"
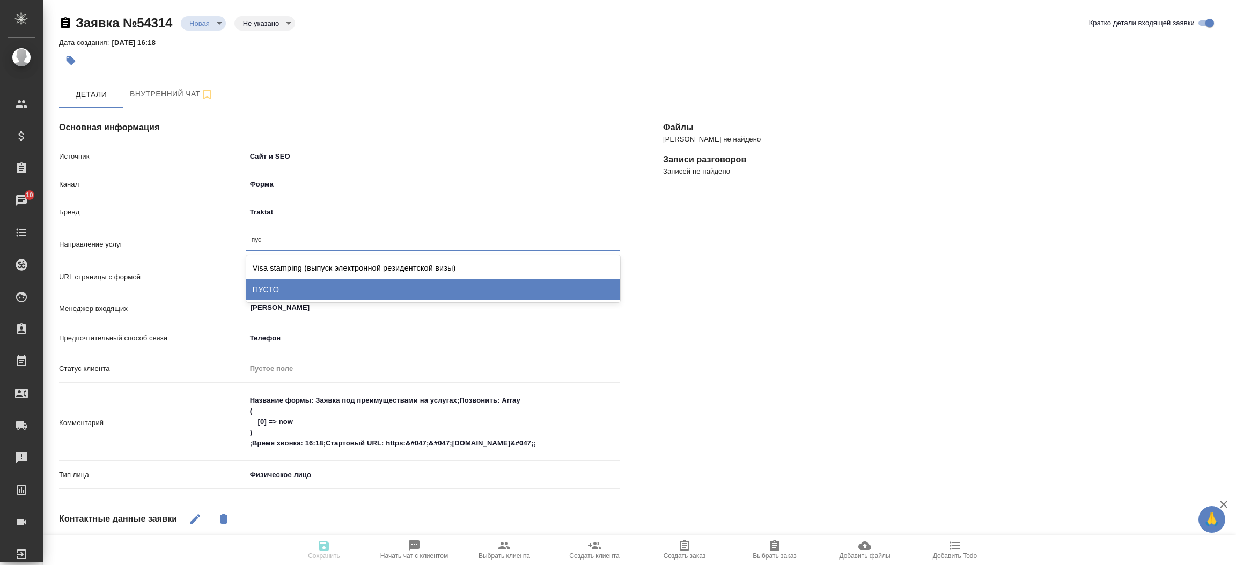
click at [300, 292] on div "ПУСТО" at bounding box center [433, 289] width 374 height 21
type textarea "x"
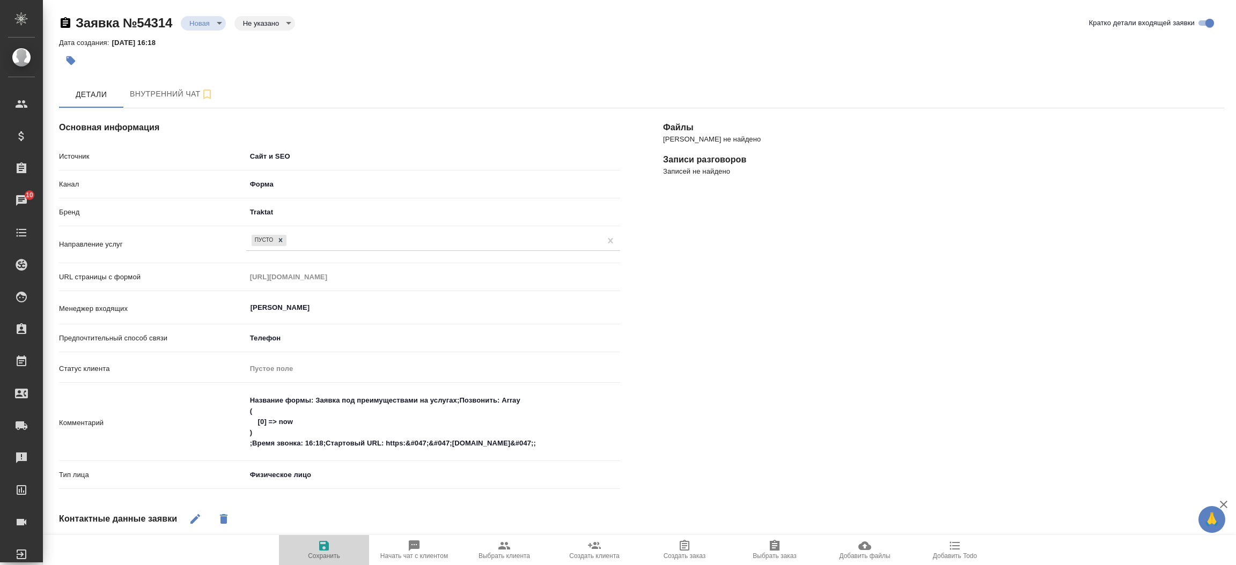
click at [319, 538] on button "Сохранить" at bounding box center [324, 550] width 90 height 30
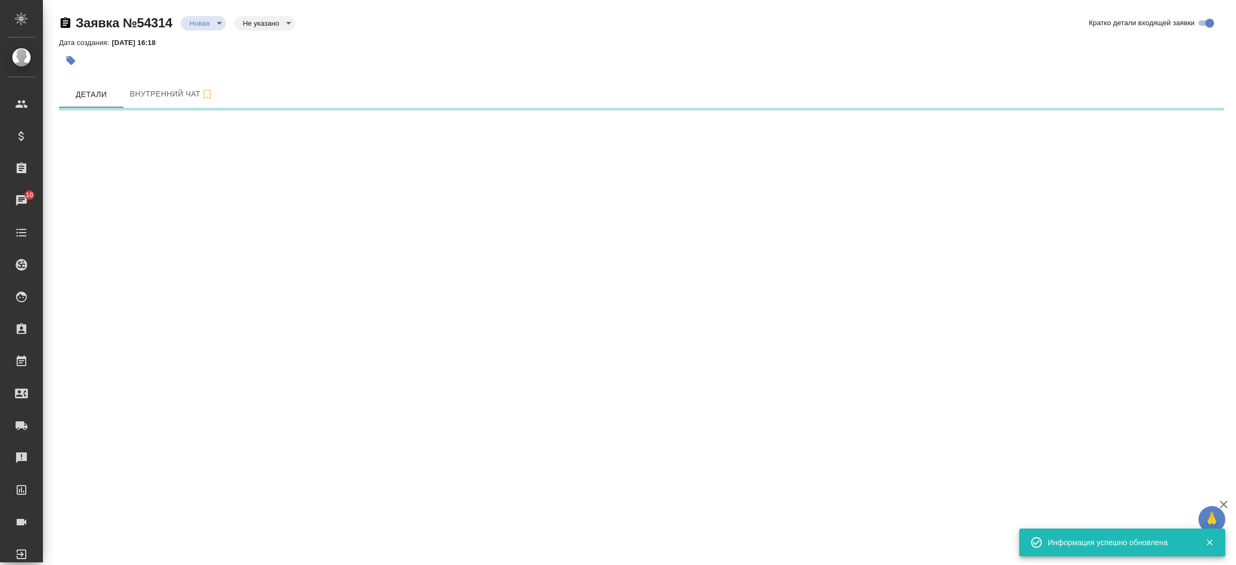
select select "RU"
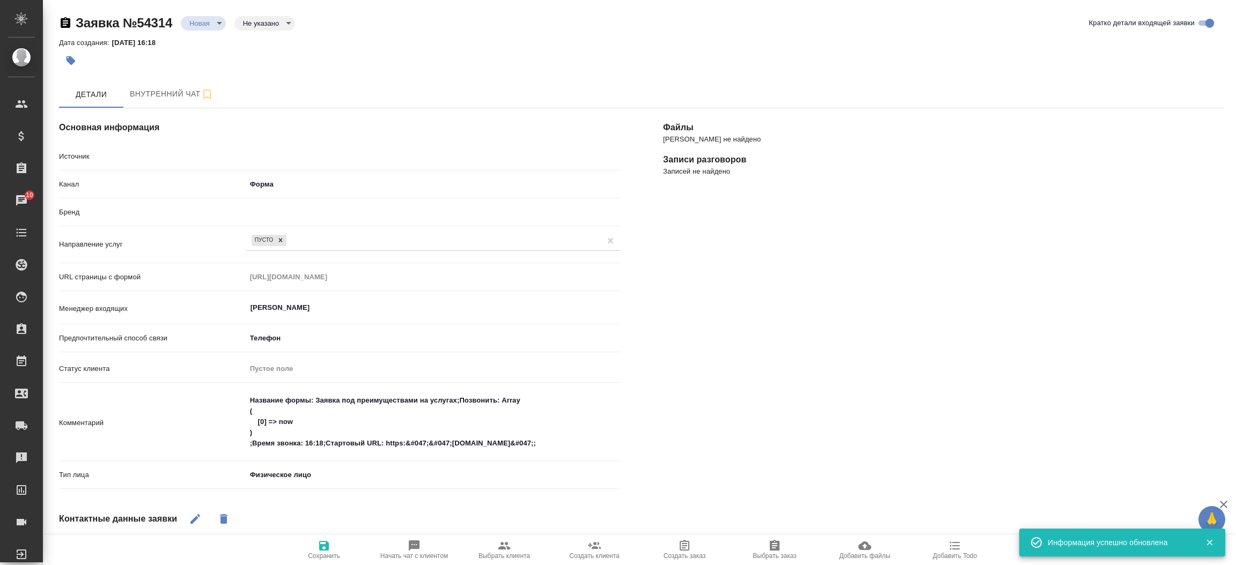
type textarea "x"
click at [201, 19] on body "🙏 .cls-1 fill:#fff; AWATERA Прутько Ирина i.prutko Клиенты Спецификации Заказы …" at bounding box center [618, 282] width 1236 height 565
click at [203, 50] on ul "Новая Отказ" at bounding box center [203, 32] width 45 height 45
click at [207, 29] on button "Отказ" at bounding box center [202, 23] width 27 height 12
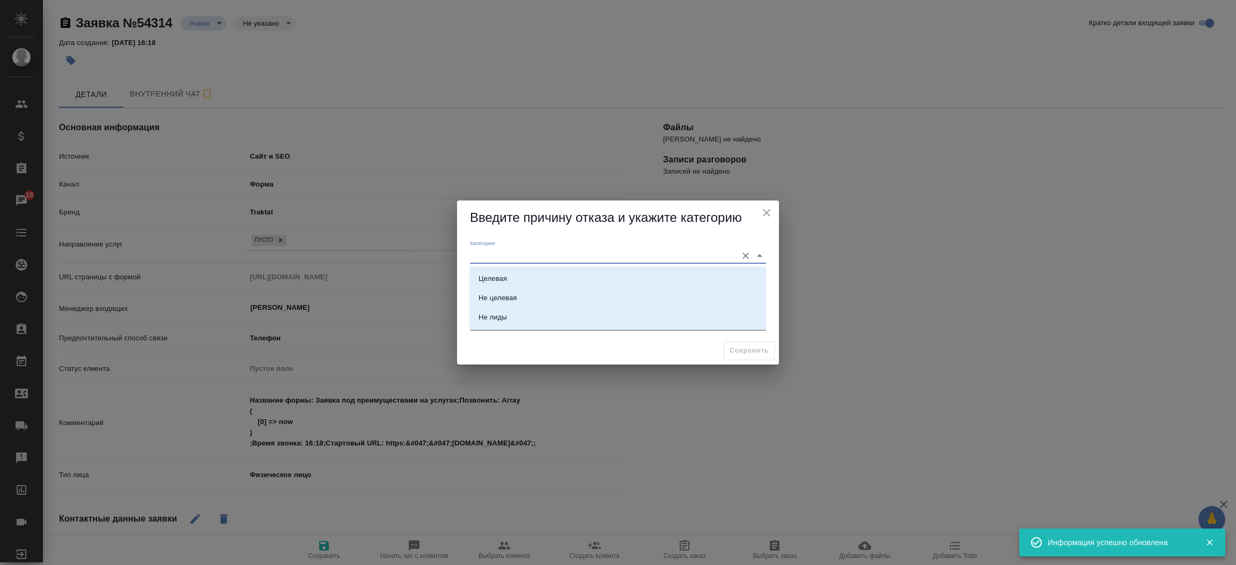
click at [593, 262] on input "Категория" at bounding box center [601, 255] width 262 height 14
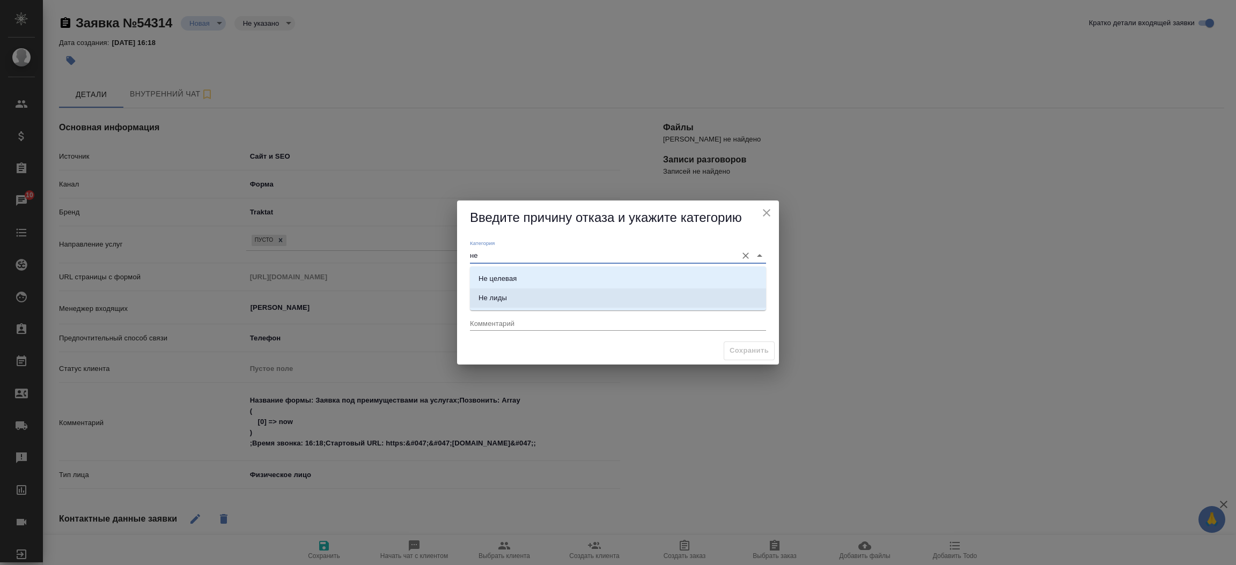
click at [540, 295] on li "Не лиды" at bounding box center [618, 298] width 296 height 19
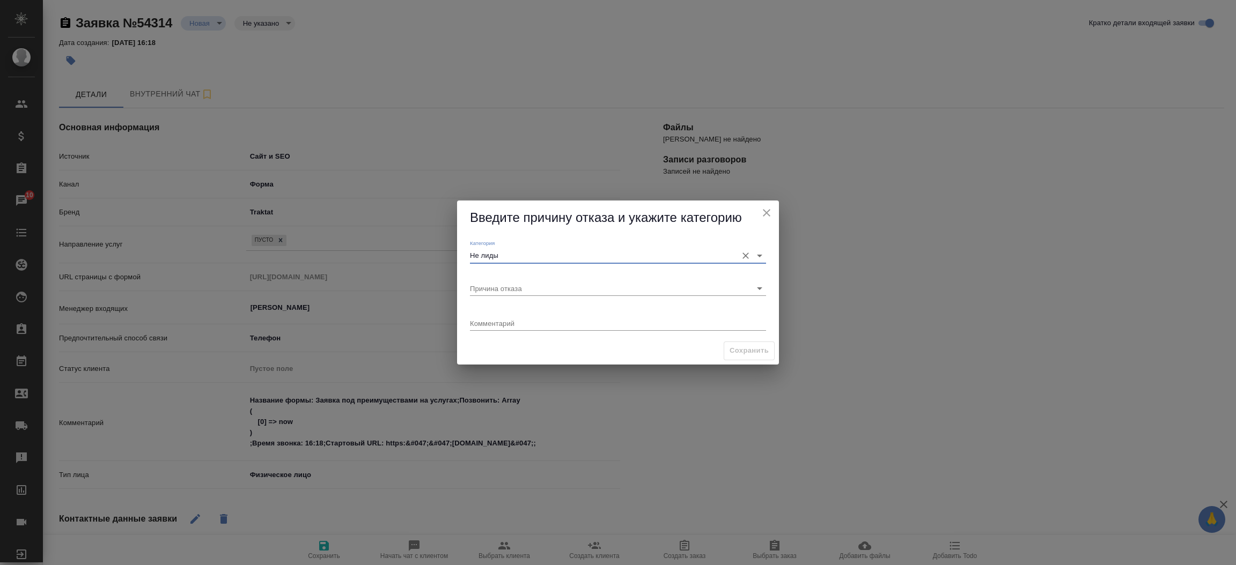
type input "Не лиды"
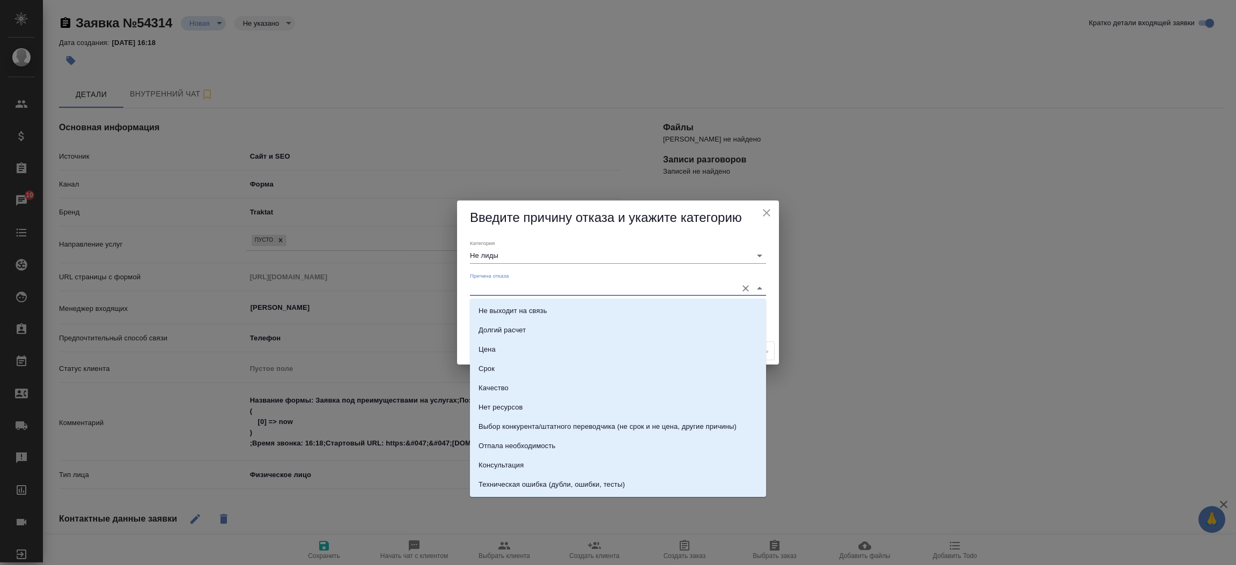
click at [540, 295] on input "Причина отказа" at bounding box center [601, 288] width 262 height 14
click at [629, 485] on div "Цена Срок Качество Нет ресурсов Выбор конкурента/штатного переводчика (не срок …" at bounding box center [618, 398] width 296 height 198
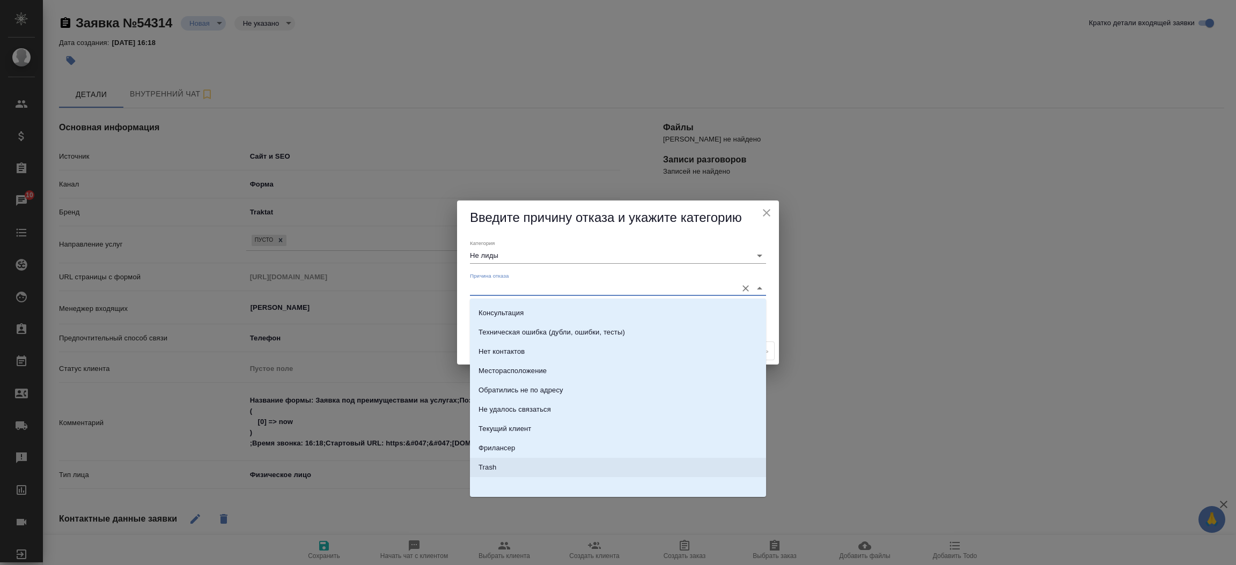
click at [584, 459] on li "Trash" at bounding box center [618, 467] width 296 height 19
type input "Trash"
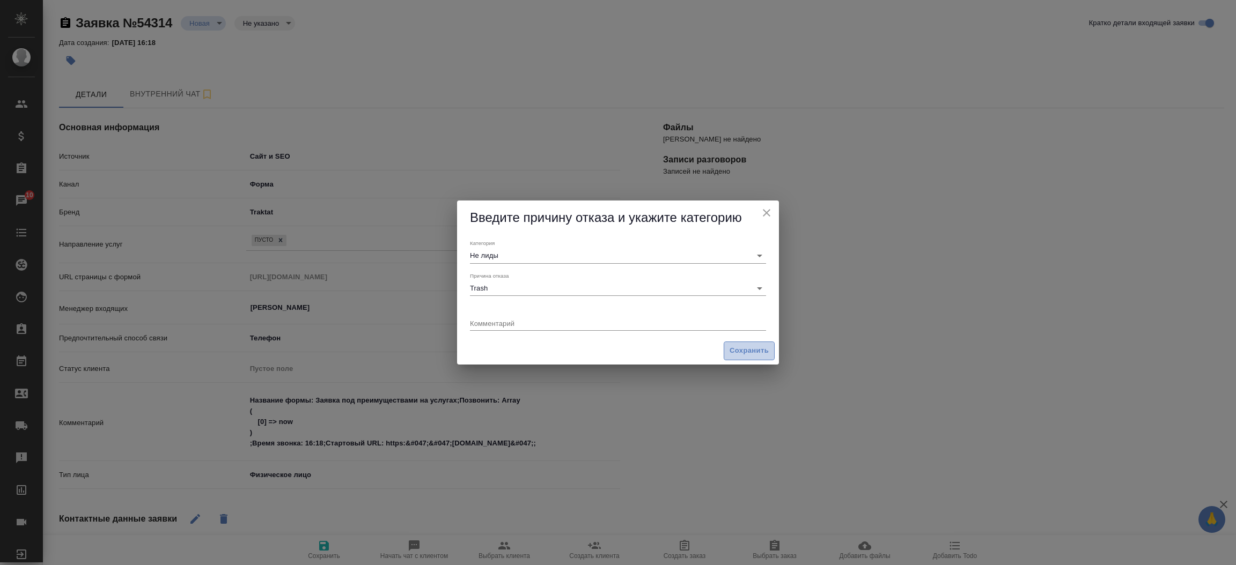
click at [761, 346] on span "Сохранить" at bounding box center [749, 351] width 39 height 12
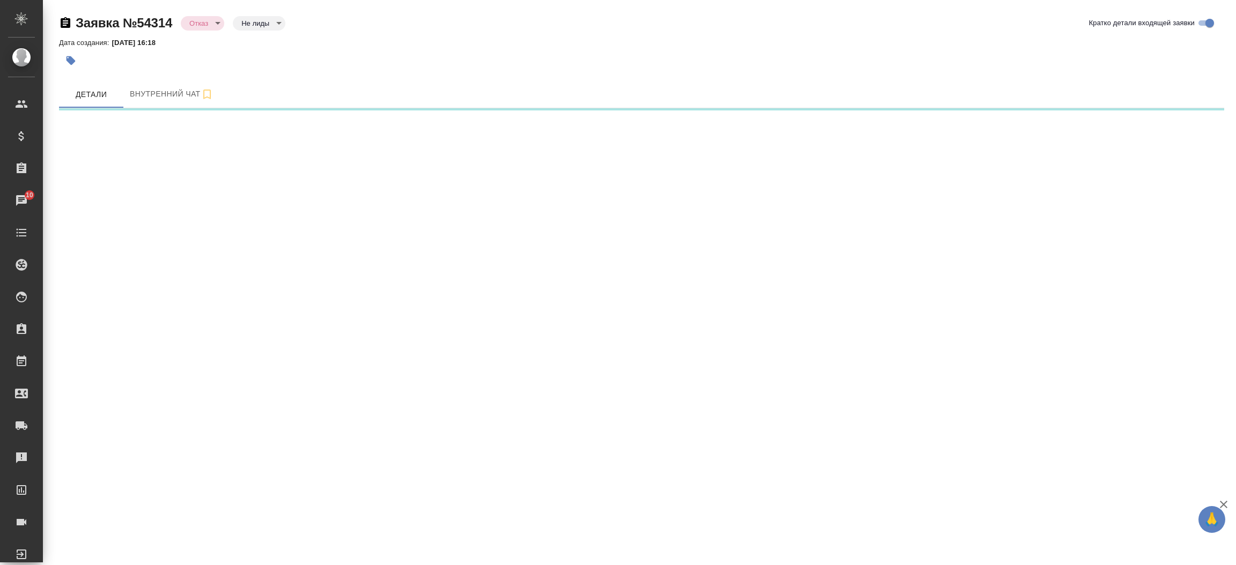
select select "RU"
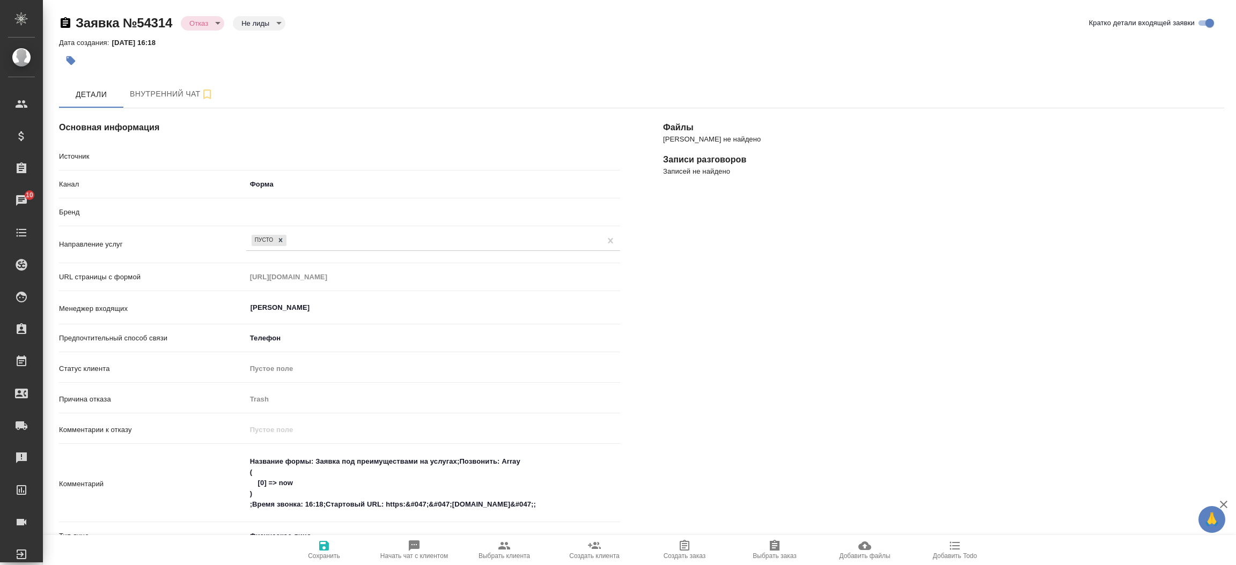
type textarea "x"
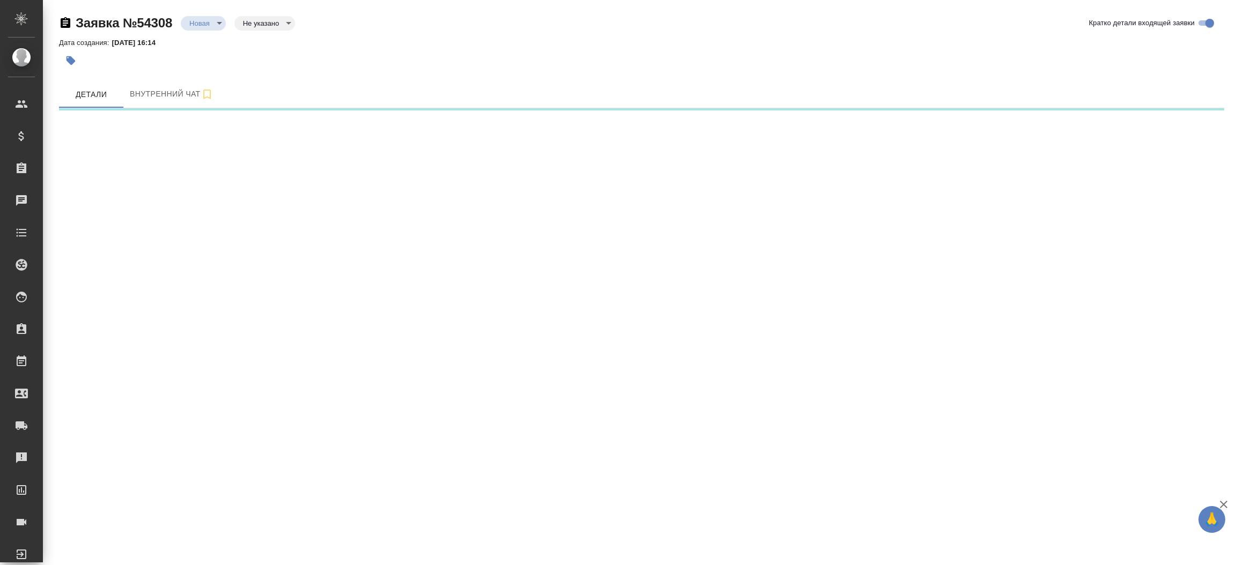
select select "RU"
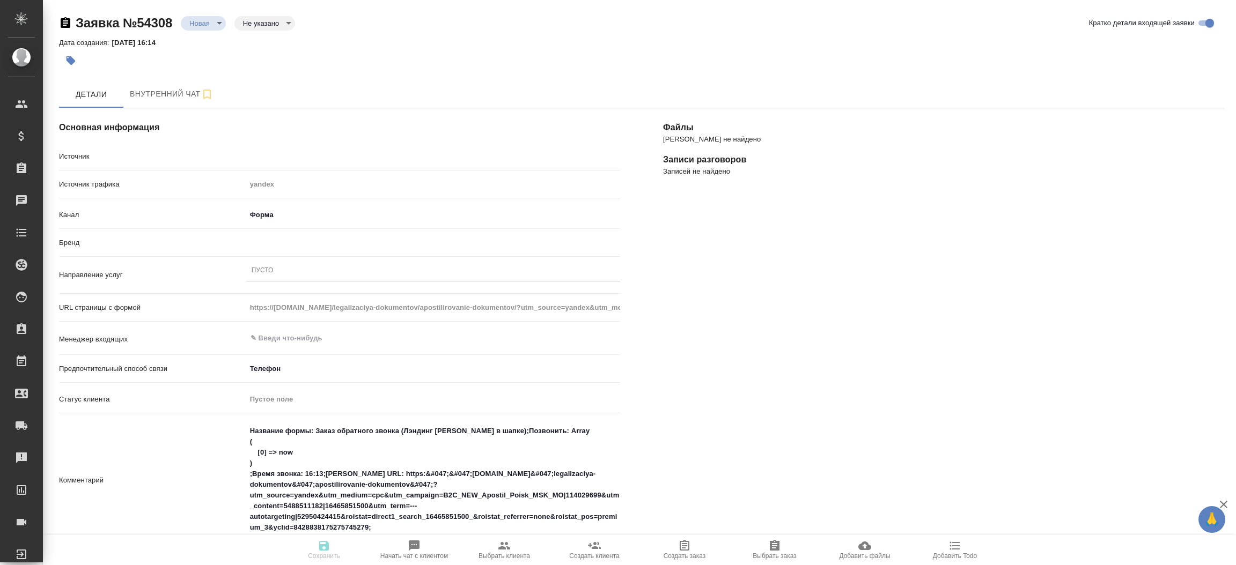
type textarea "x"
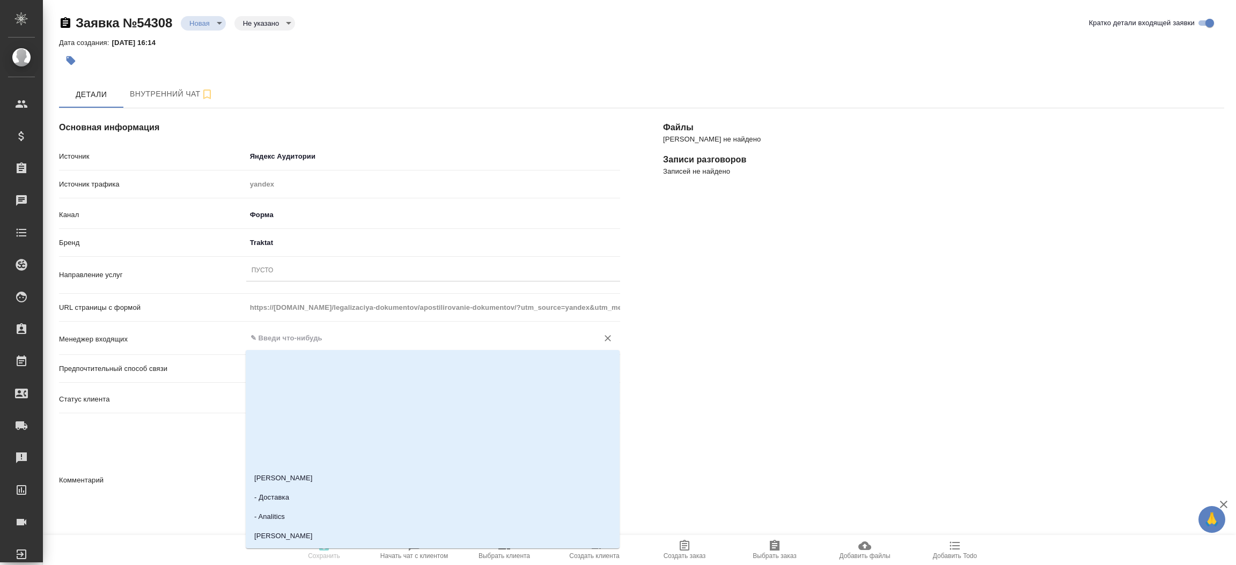
click at [326, 339] on input "text" at bounding box center [415, 338] width 332 height 13
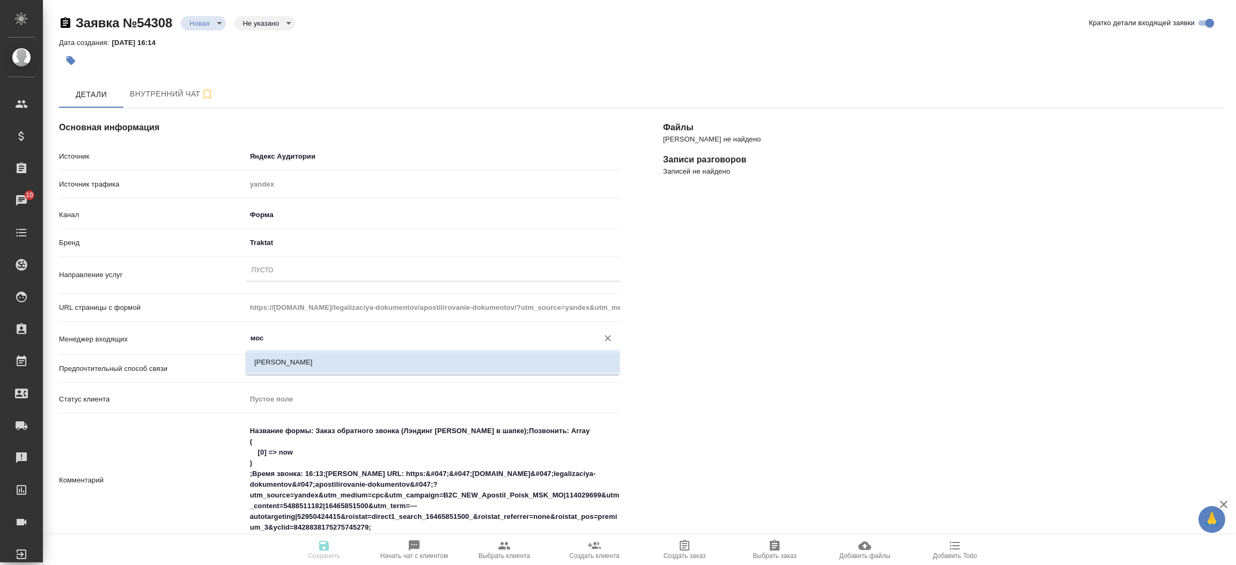
click at [301, 363] on li "[PERSON_NAME]" at bounding box center [433, 362] width 374 height 19
type input "[PERSON_NAME]"
type textarea "x"
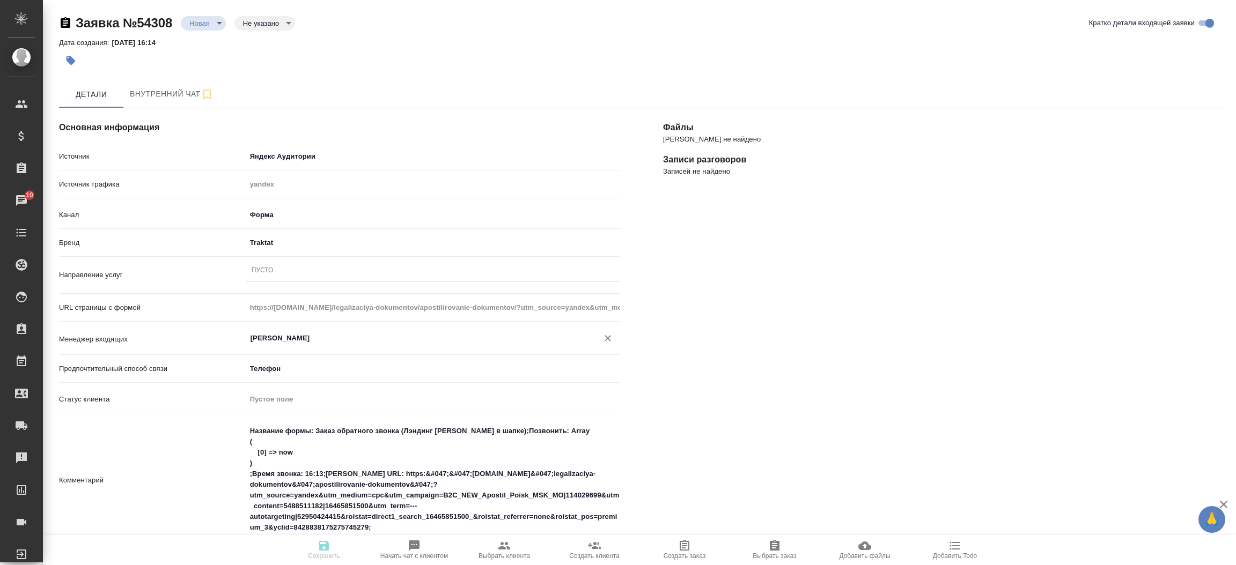
type input "[PERSON_NAME]"
click at [693, 409] on div "[PERSON_NAME] не найдено Записи разговоров Записей не найдено" at bounding box center [944, 478] width 604 height 782
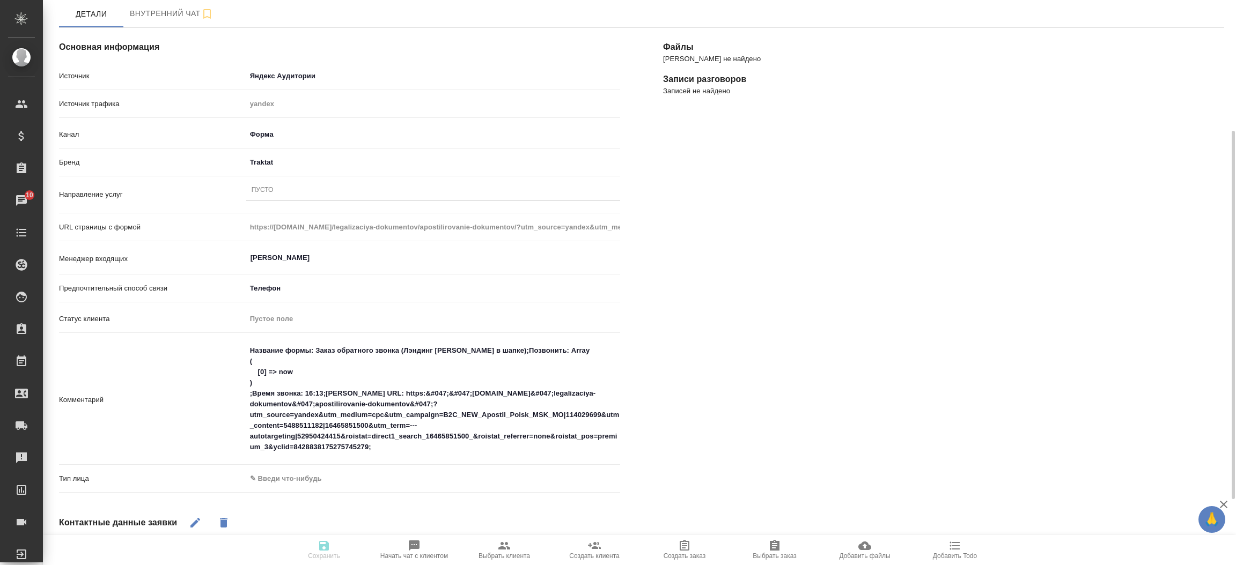
scroll to position [161, 0]
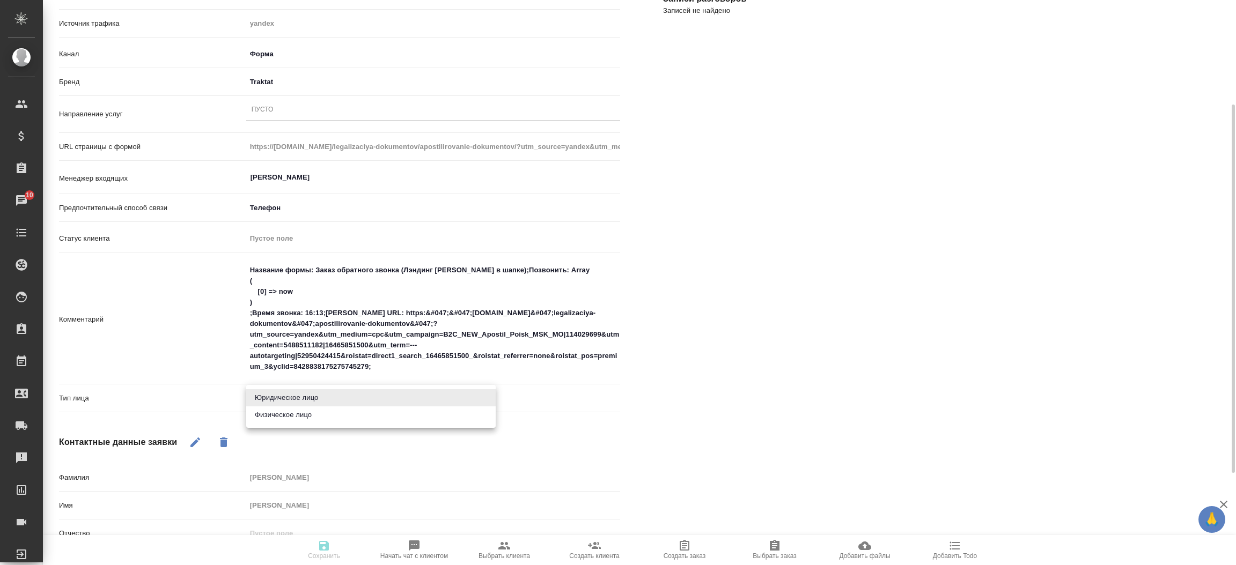
click at [381, 392] on body "🙏 .cls-1 fill:#fff; AWATERA [PERSON_NAME]prutko Клиенты Спецификации Заказы 10 …" at bounding box center [618, 282] width 1236 height 565
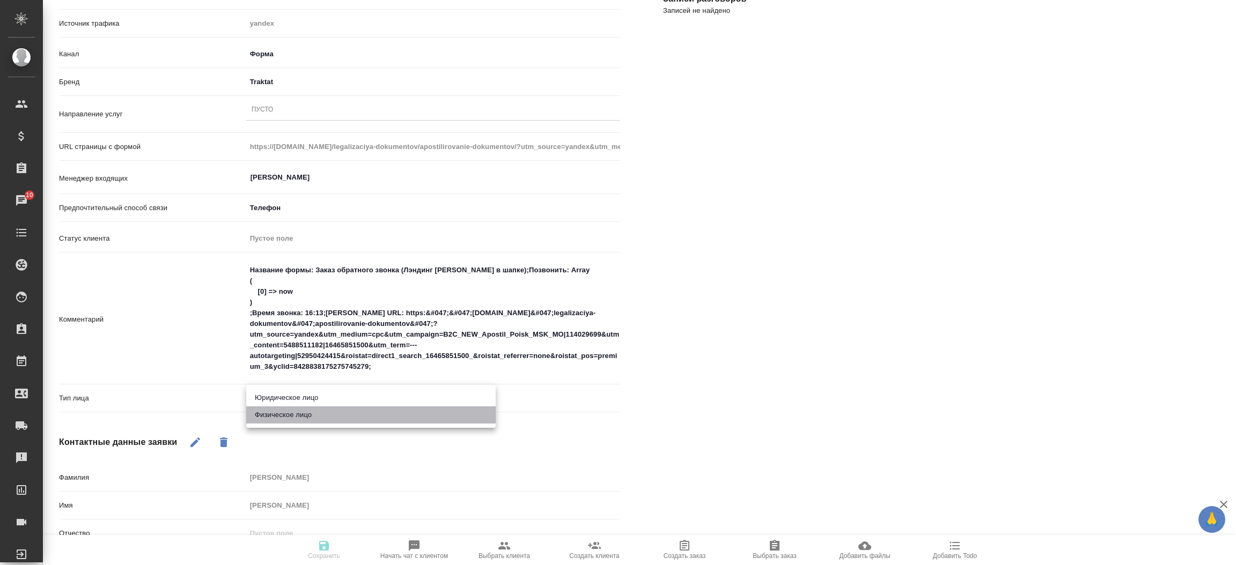
click at [356, 417] on li "Физическое лицо" at bounding box center [370, 415] width 249 height 17
type textarea "x"
type input "private"
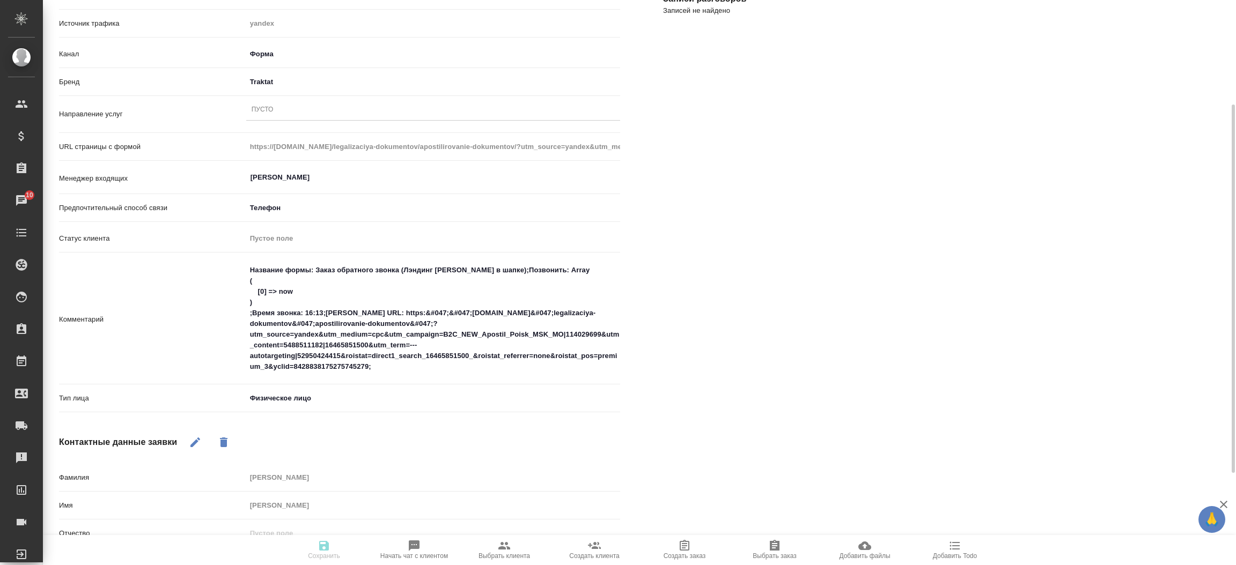
click at [314, 111] on div "Пусто" at bounding box center [433, 110] width 374 height 16
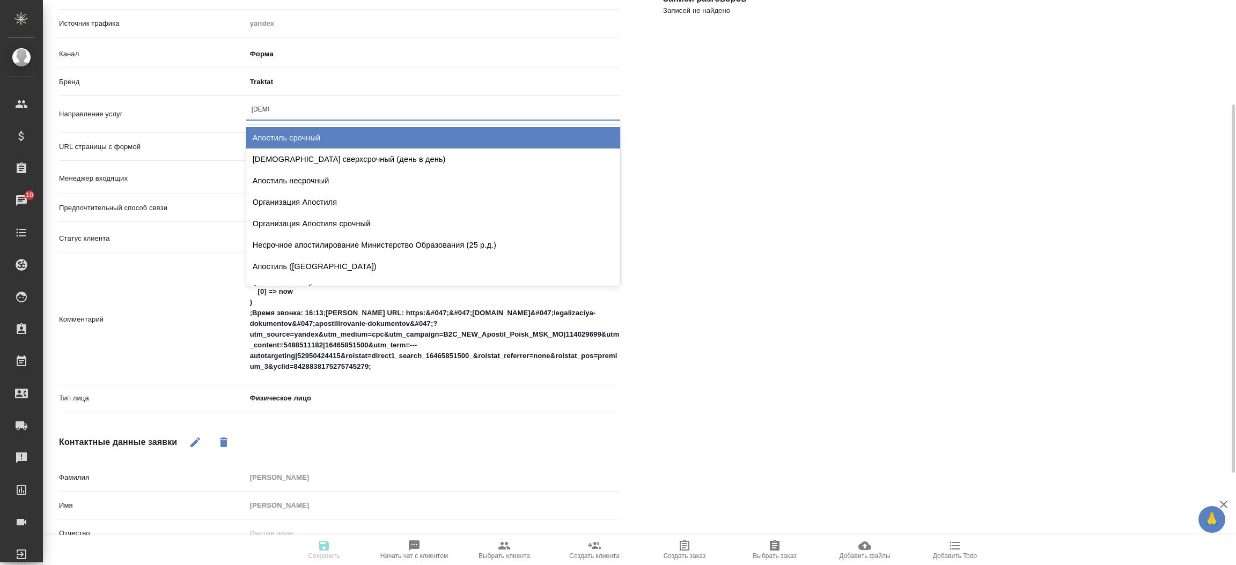
type input "[DEMOGRAPHIC_DATA]"
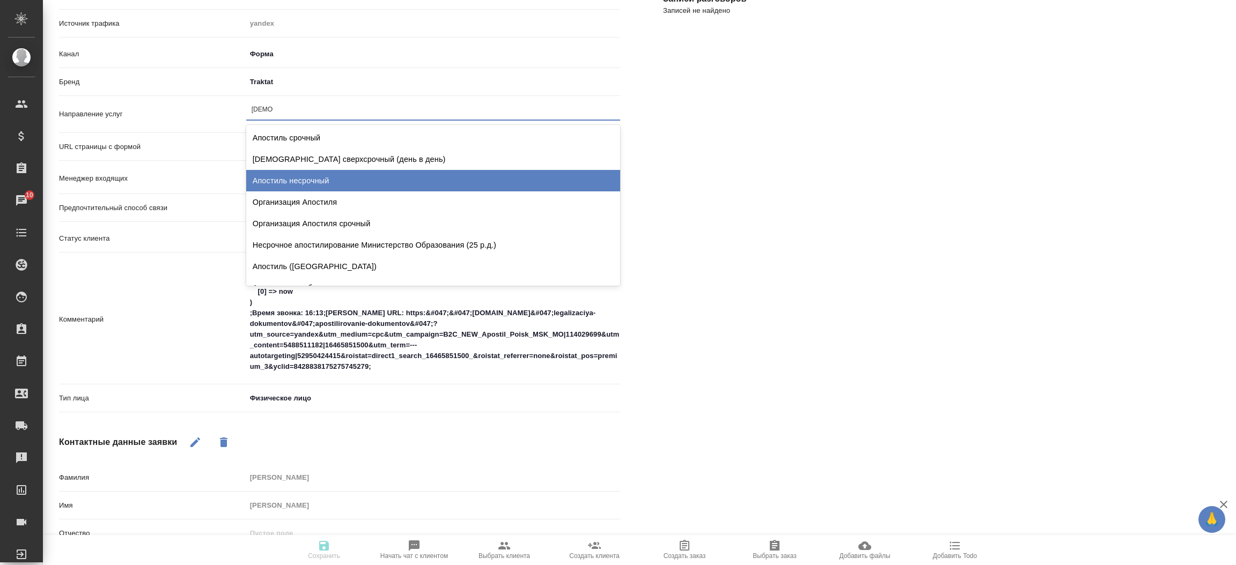
click at [306, 173] on div "Апостиль несрочный" at bounding box center [433, 180] width 374 height 21
type textarea "x"
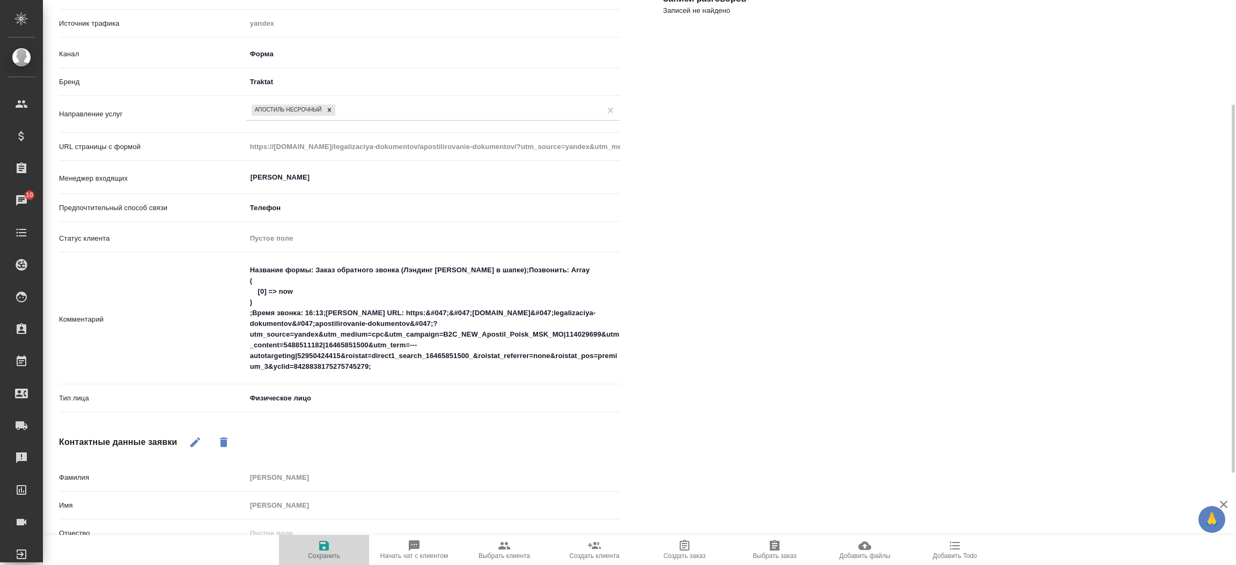
click at [322, 544] on icon "button" at bounding box center [324, 546] width 13 height 13
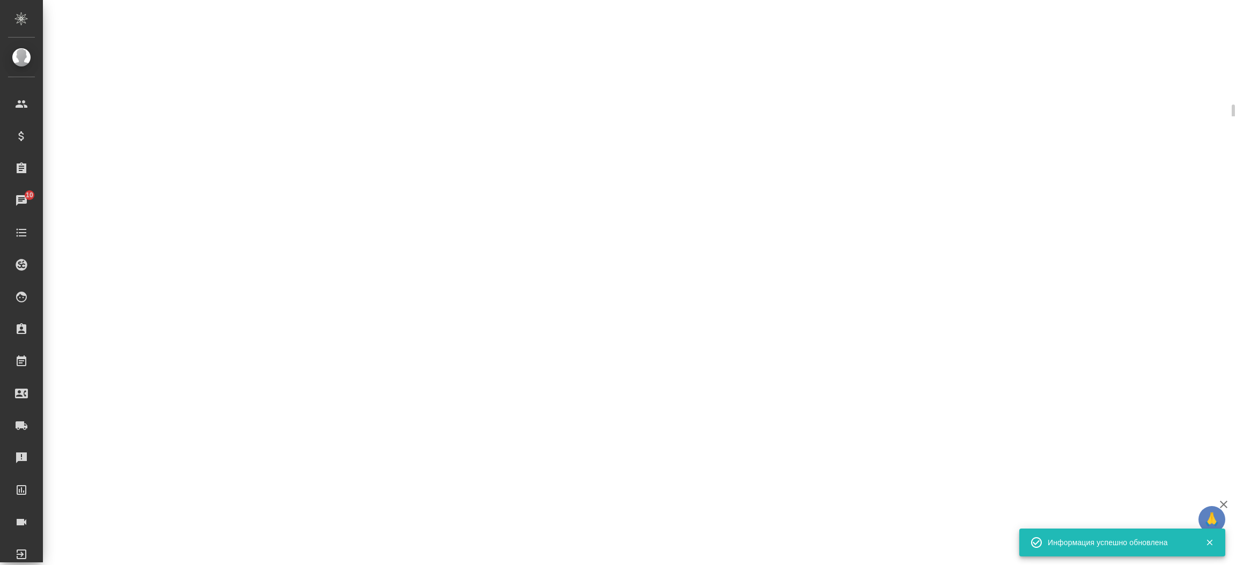
select select "RU"
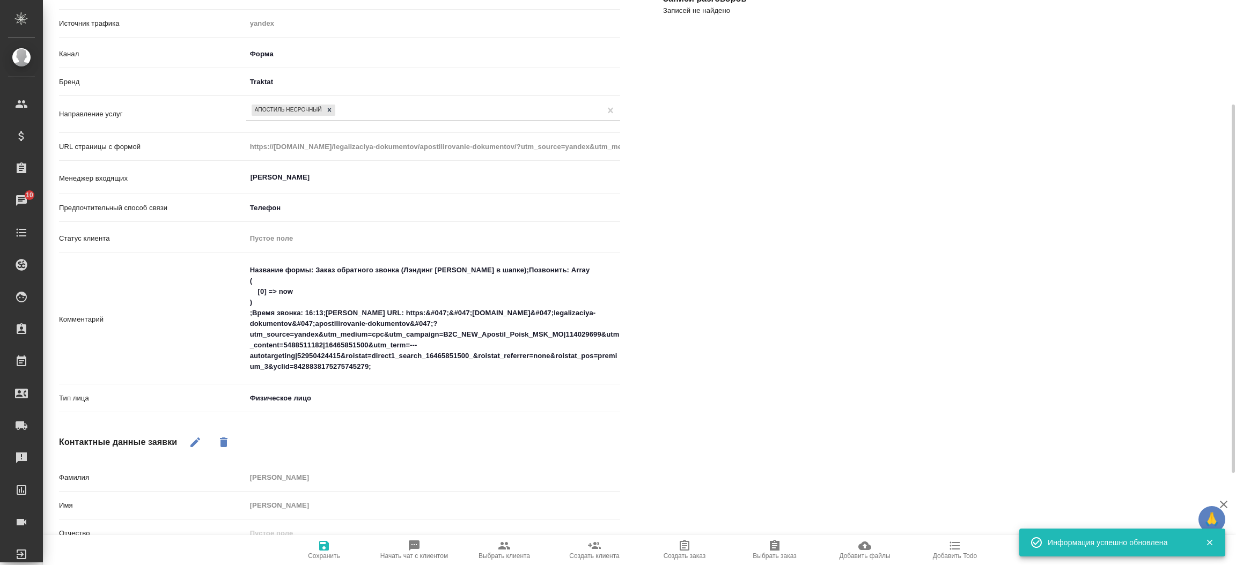
click at [499, 549] on icon "button" at bounding box center [504, 546] width 12 height 8
type textarea "x"
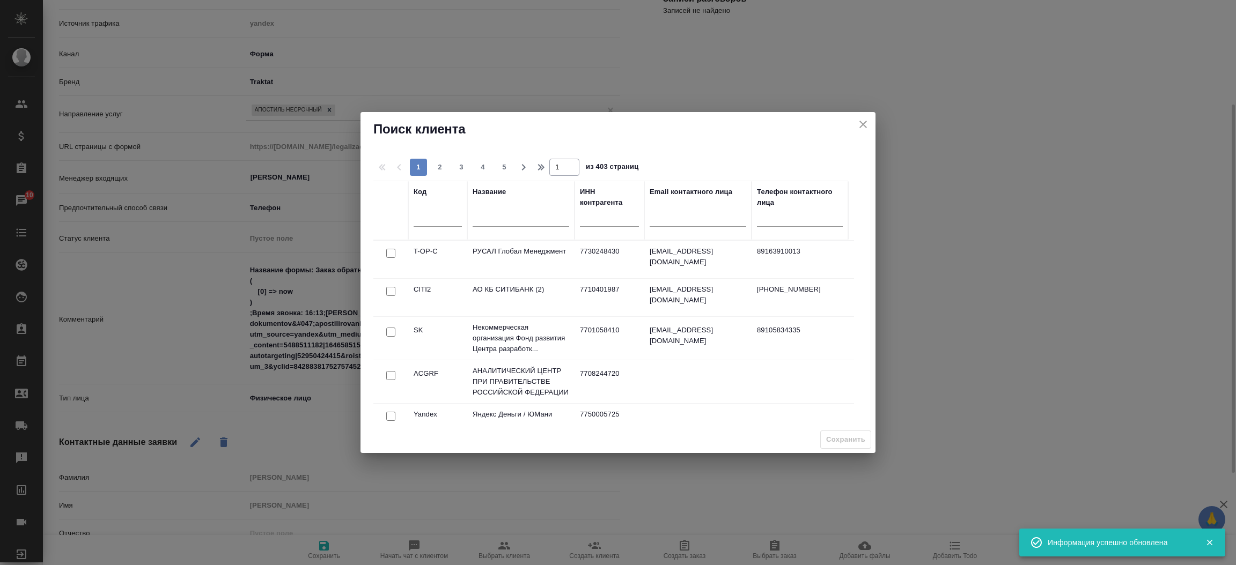
click at [482, 221] on input "text" at bounding box center [521, 219] width 97 height 13
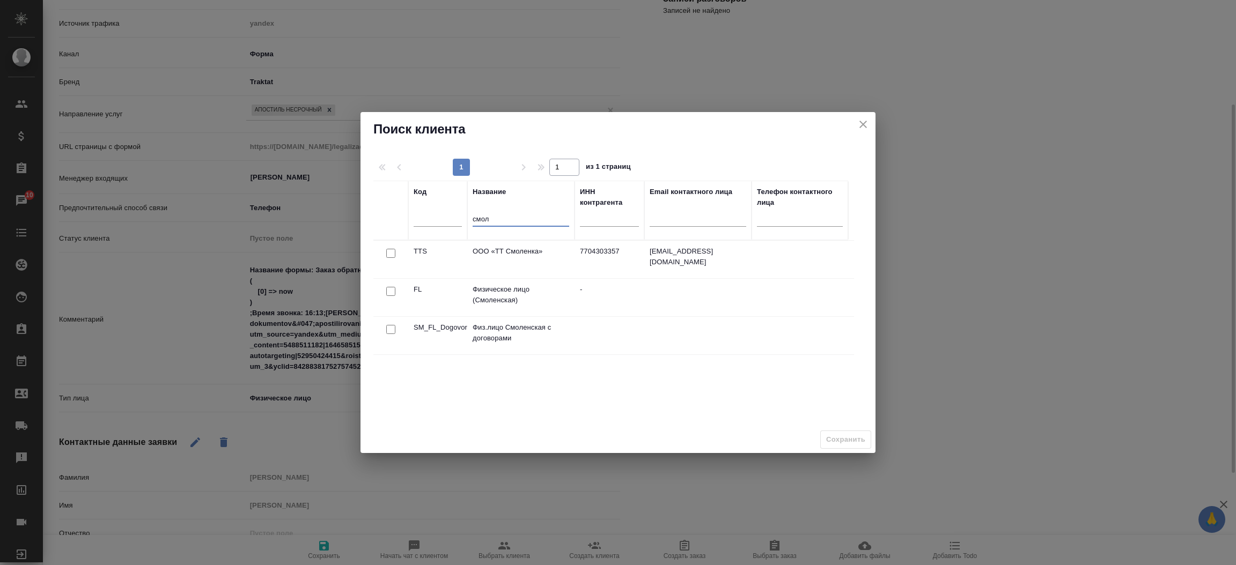
type input "смол"
click at [387, 258] on input "checkbox" at bounding box center [390, 253] width 9 height 9
checkbox input "true"
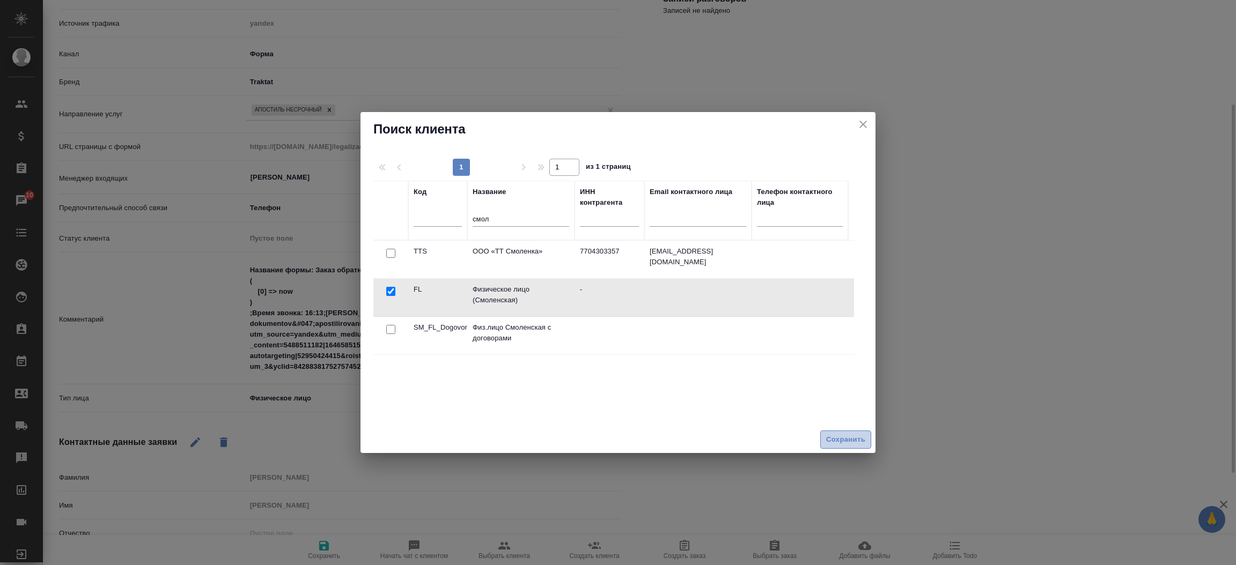
click at [833, 446] on span "Сохранить" at bounding box center [845, 440] width 39 height 12
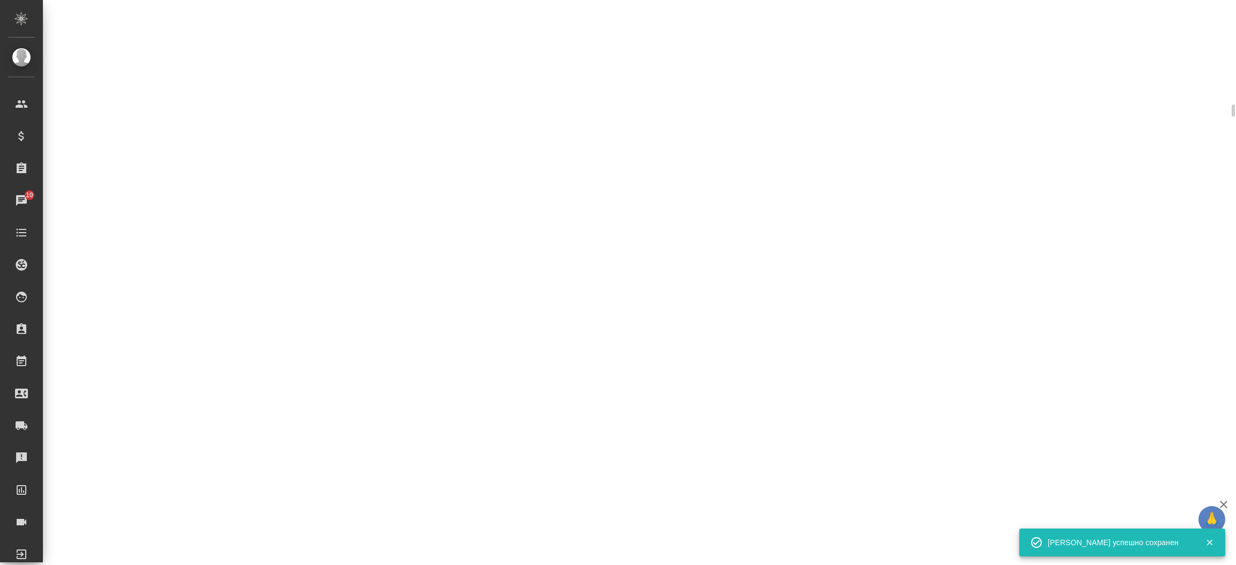
select select "RU"
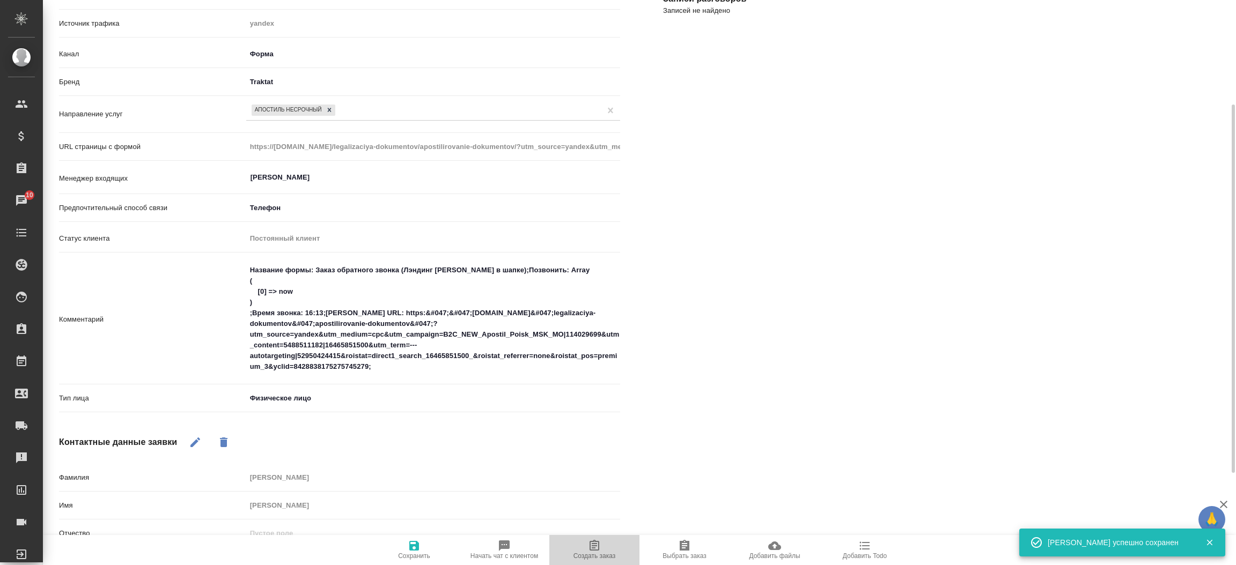
click at [587, 543] on span "Создать заказ" at bounding box center [594, 550] width 77 height 20
type textarea "x"
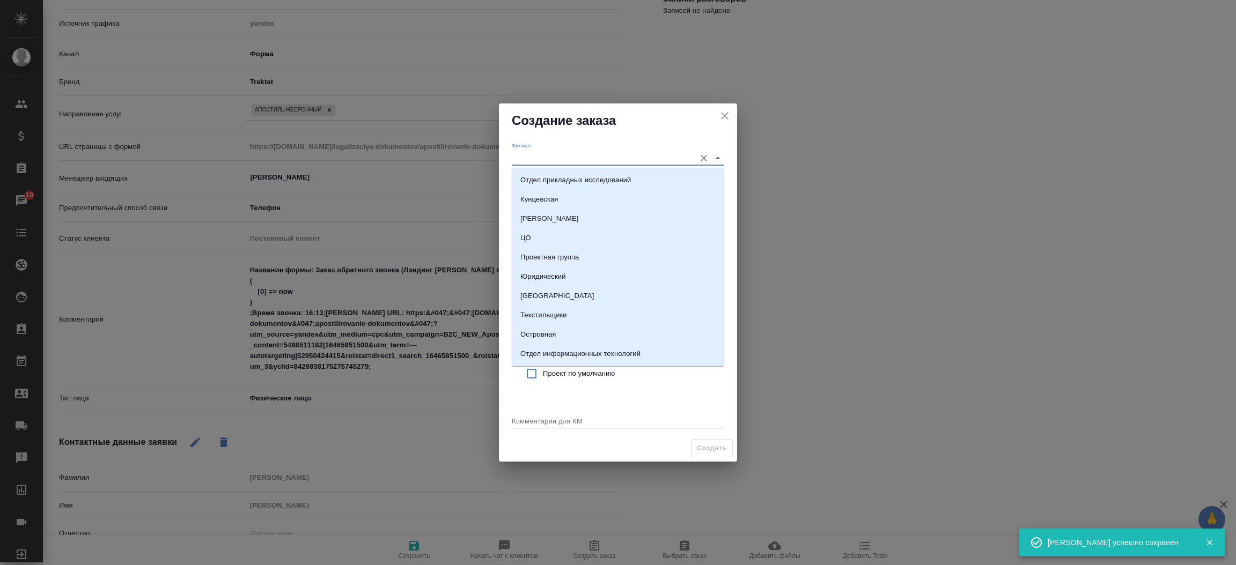
click at [554, 156] on input "Филиал" at bounding box center [601, 158] width 178 height 14
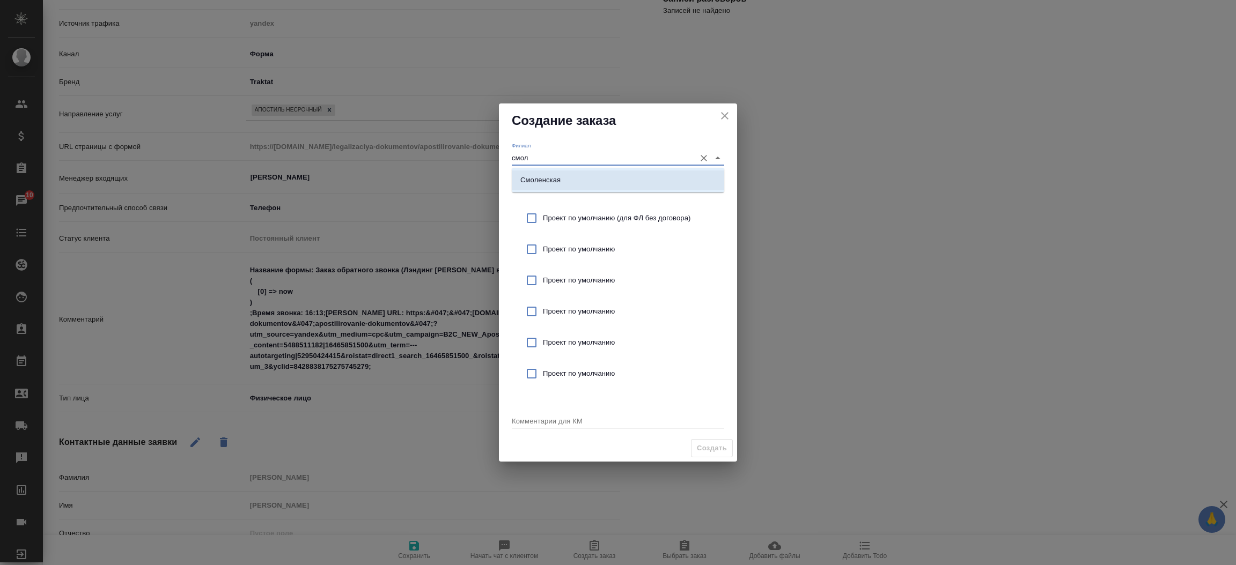
click at [567, 179] on li "Смоленская" at bounding box center [618, 180] width 212 height 19
type input "Смоленская"
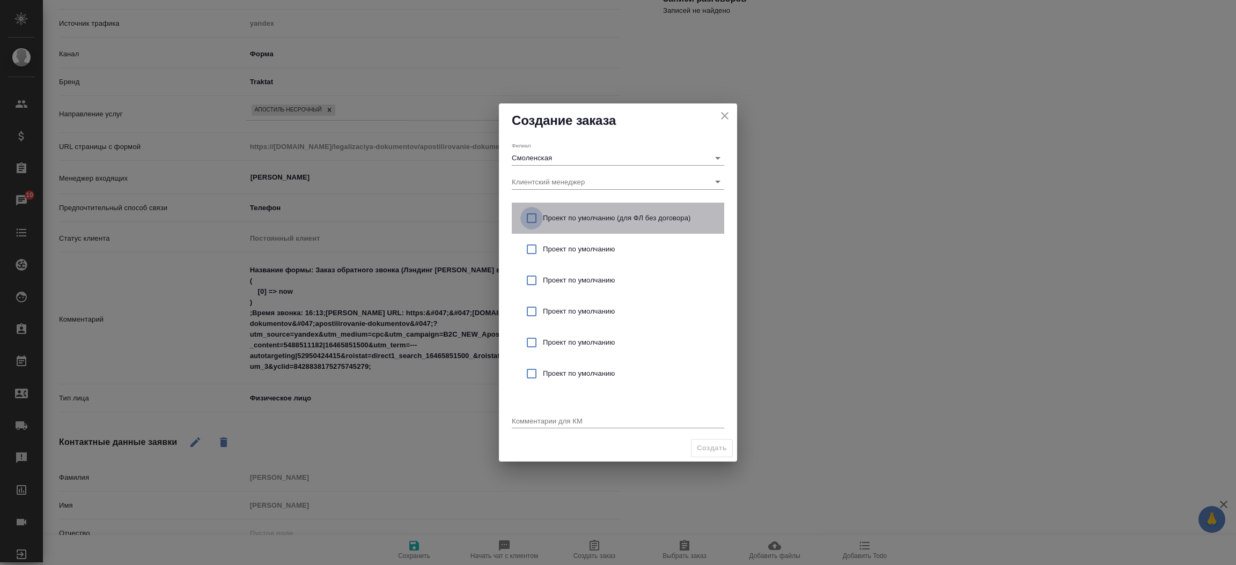
click at [533, 218] on input "checkbox" at bounding box center [531, 218] width 23 height 23
checkbox input "true"
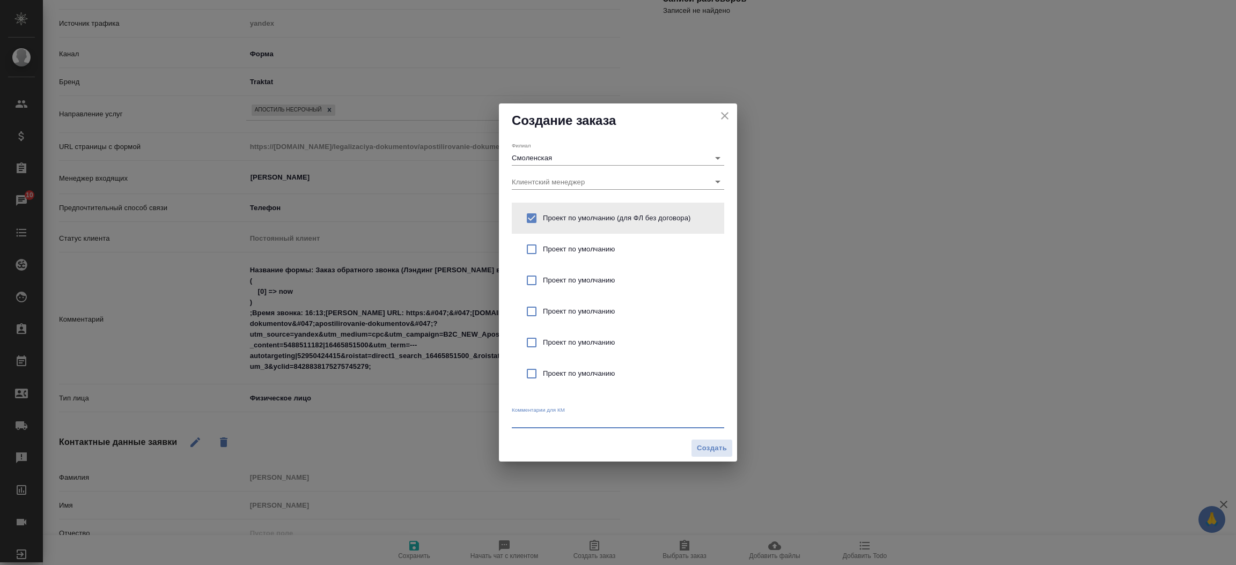
click at [530, 418] on textarea at bounding box center [618, 421] width 212 height 8
type textarea "от КВ: апостиль на справку о несудимости"
click at [691, 446] on button "Создать" at bounding box center [712, 448] width 42 height 19
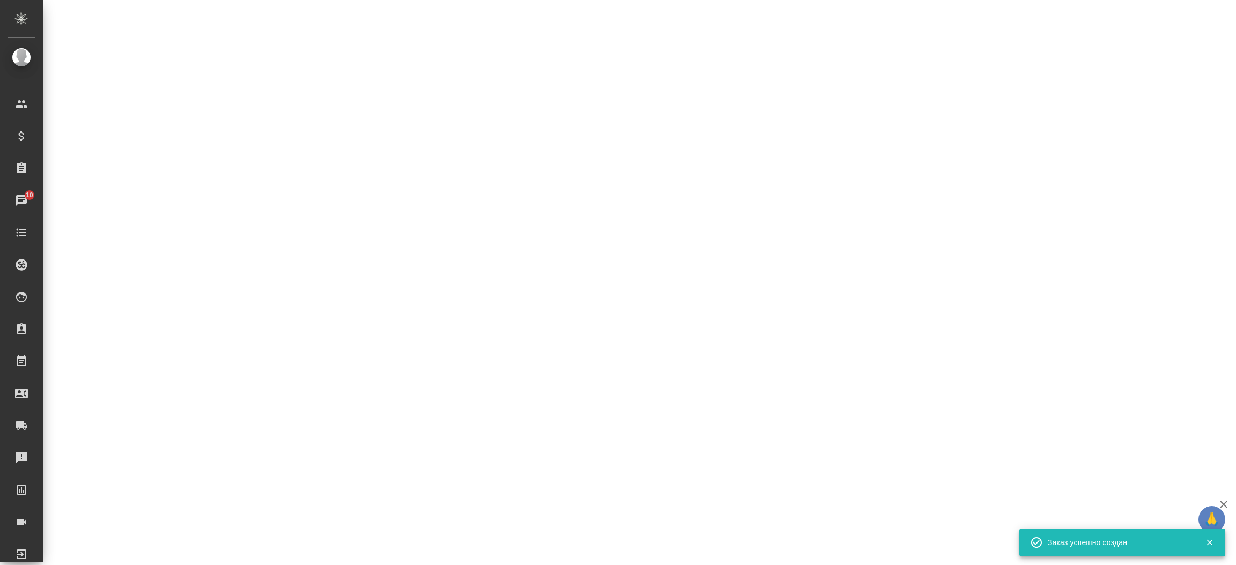
select select "RU"
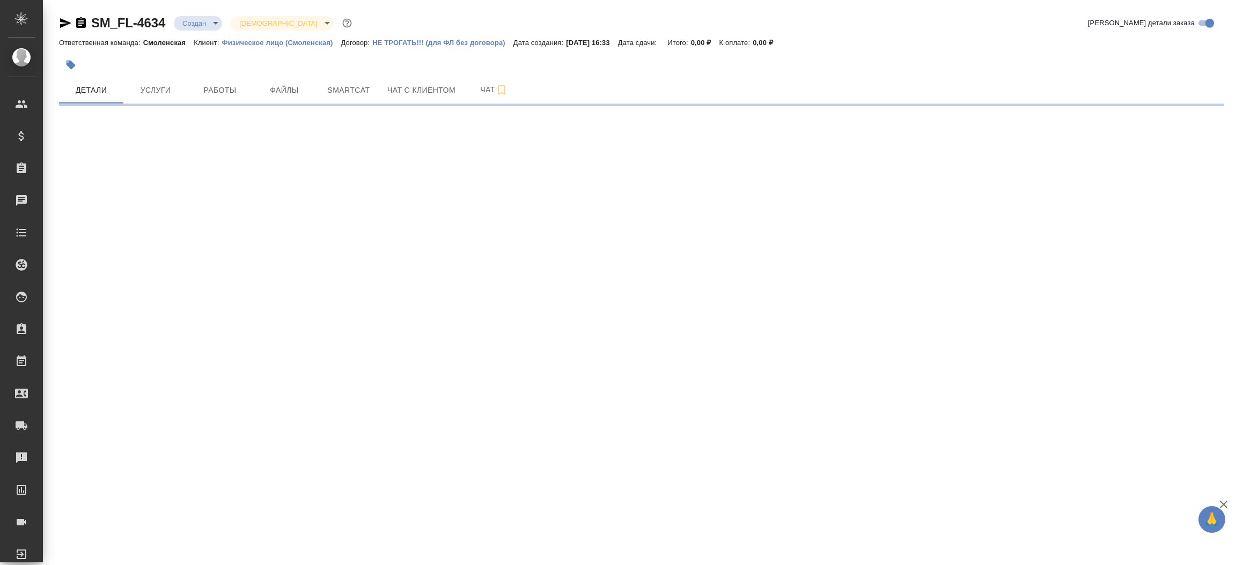
select select "RU"
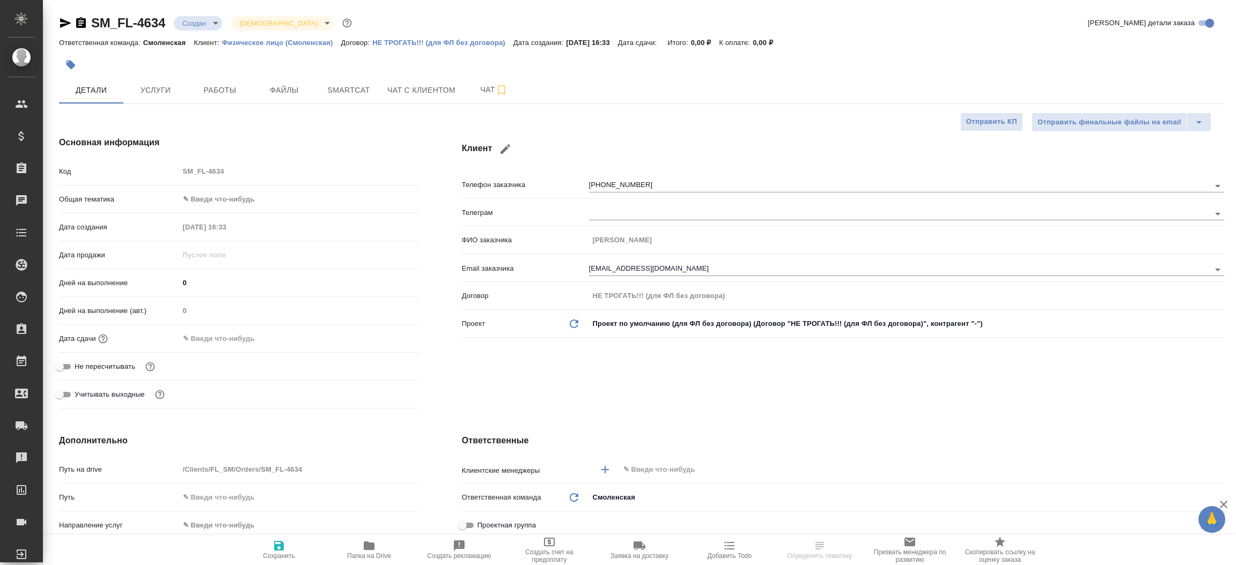
type textarea "x"
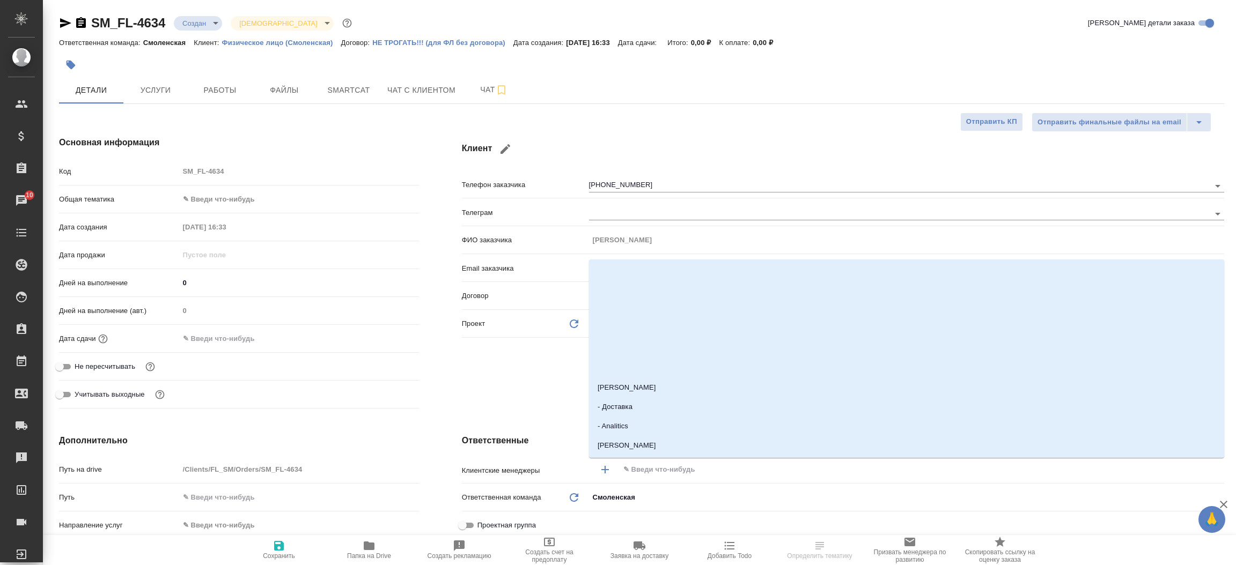
click at [654, 470] on input "text" at bounding box center [903, 469] width 563 height 13
type input "коз"
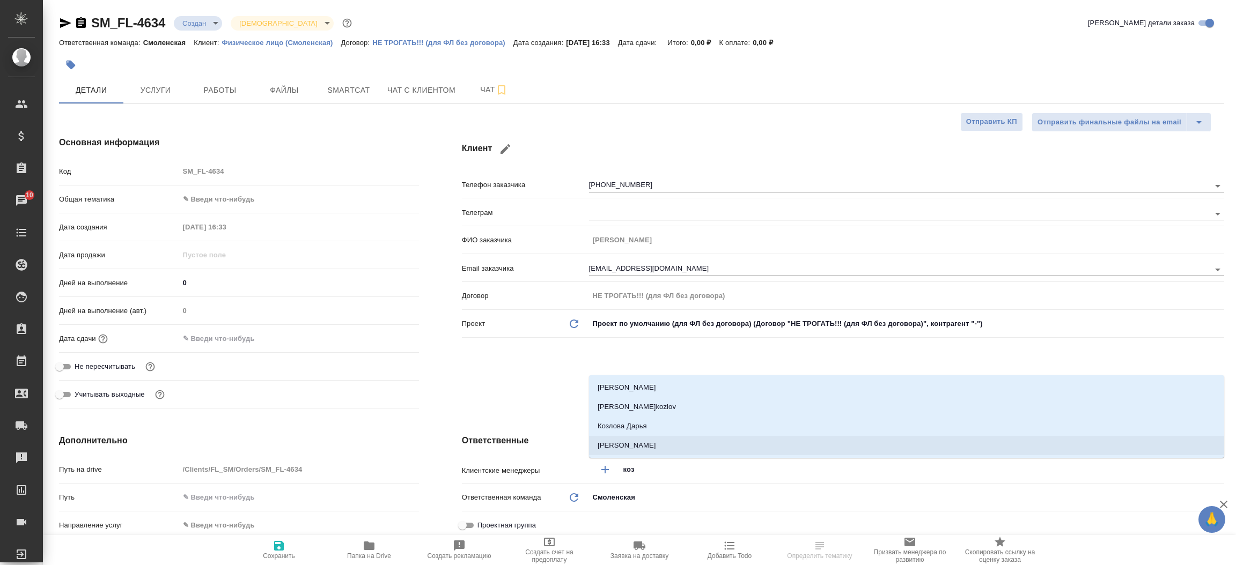
click at [653, 436] on li "[PERSON_NAME]" at bounding box center [906, 445] width 635 height 19
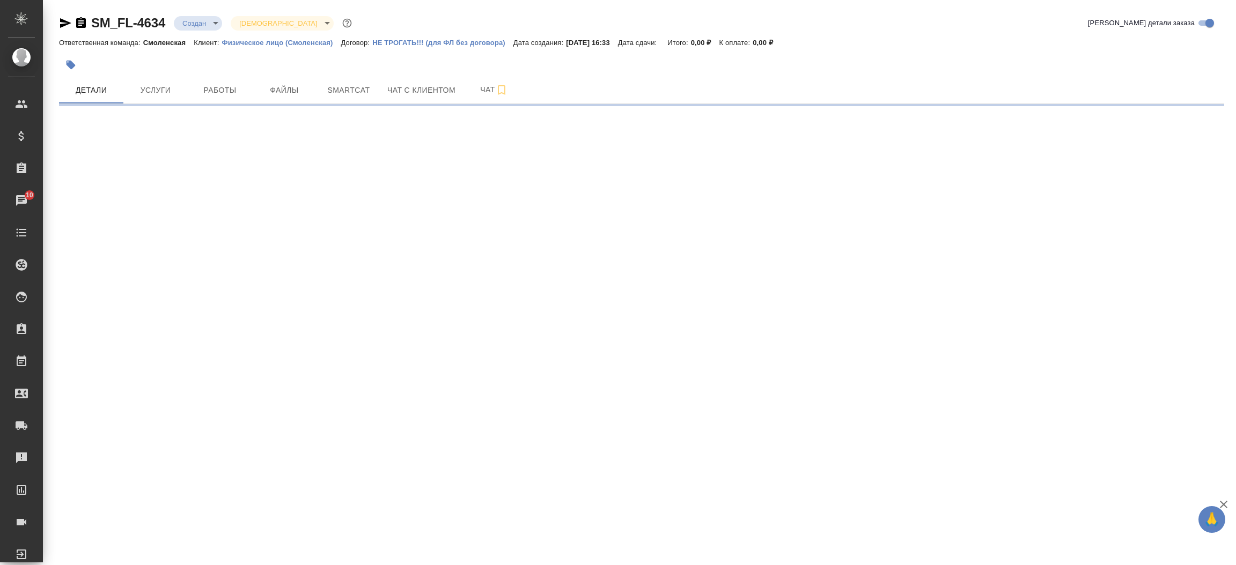
click at [576, 356] on div ".cls-1 fill:#fff; AWATERA [PERSON_NAME]prutko Клиенты Спецификации Заказы 10 Ча…" at bounding box center [618, 282] width 1236 height 565
select select "RU"
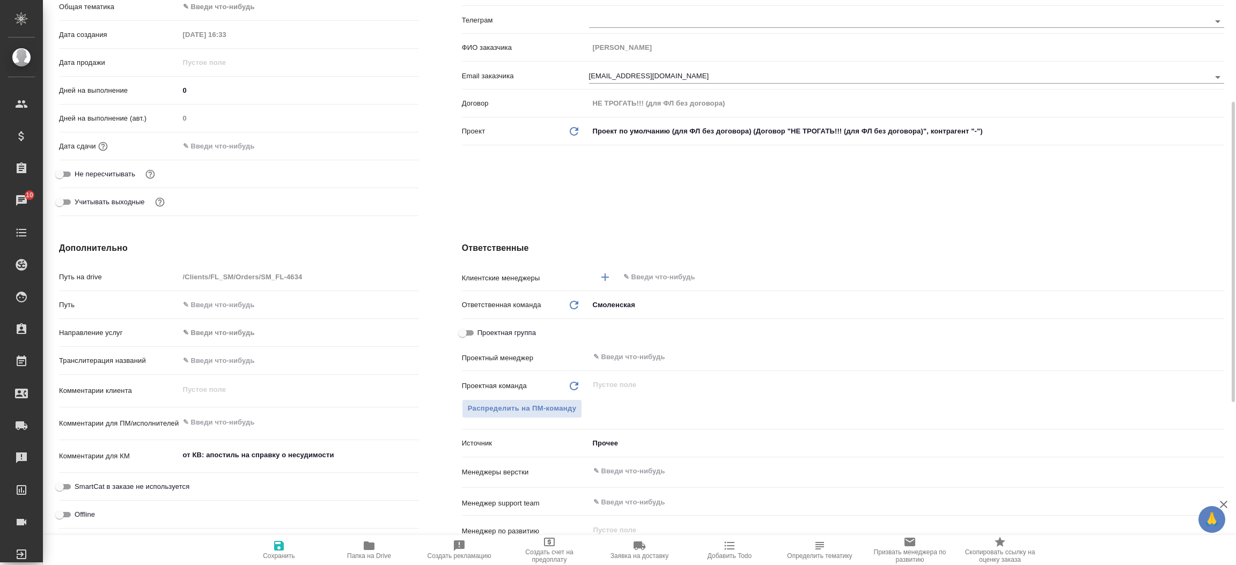
type textarea "x"
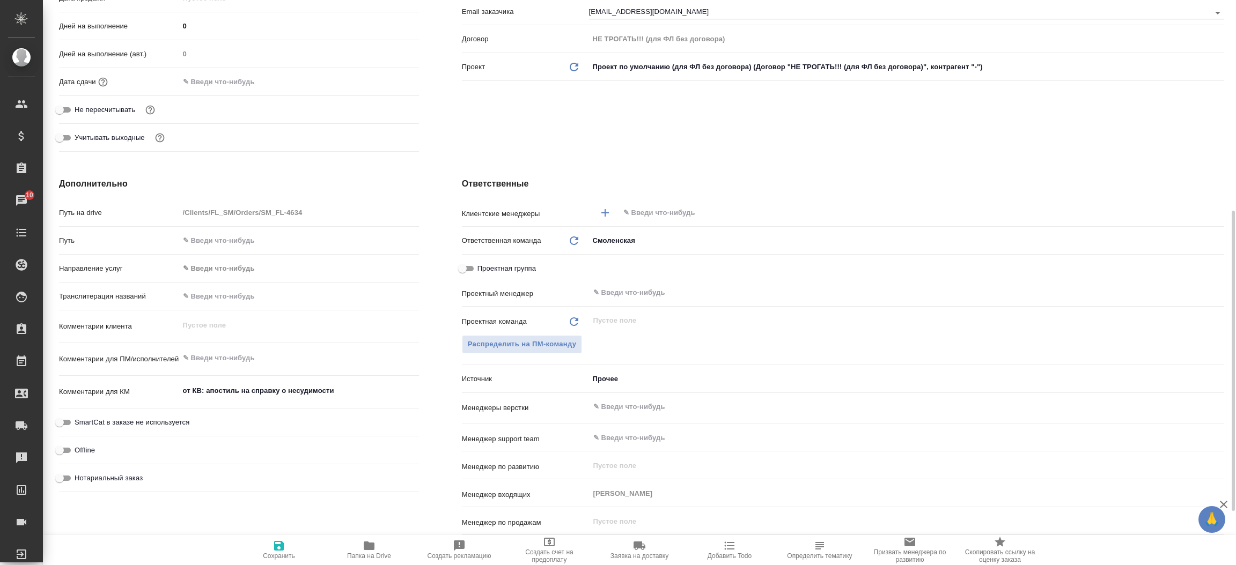
scroll to position [322, 0]
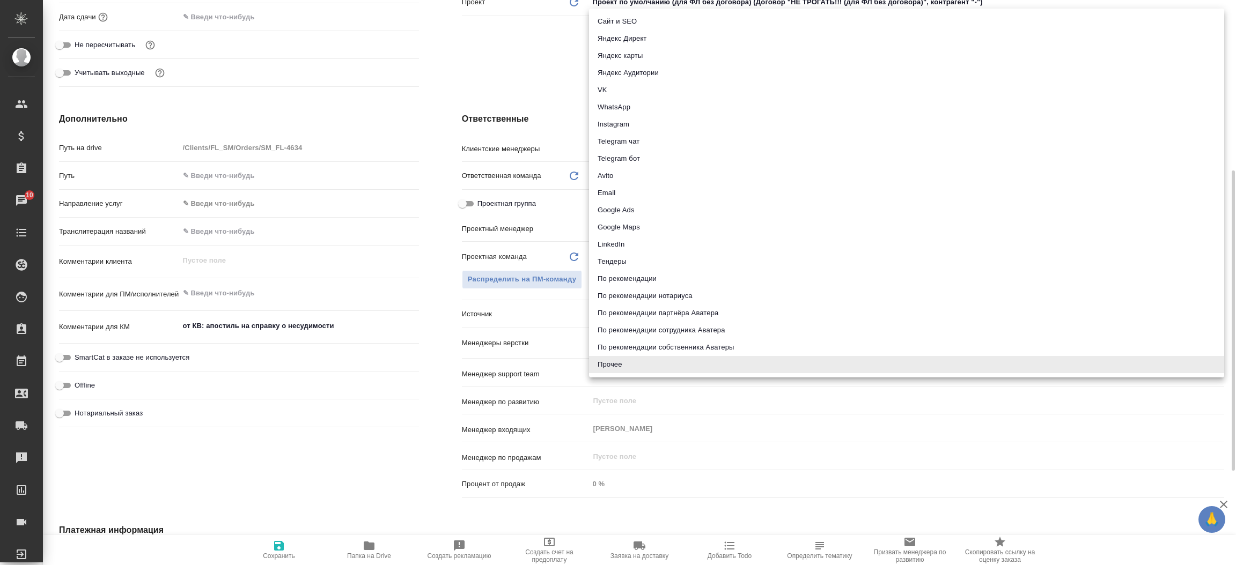
click at [619, 304] on body "🙏 .cls-1 fill:#fff; AWATERA [PERSON_NAME]prutko Клиенты Спецификации Заказы 10 …" at bounding box center [618, 282] width 1236 height 565
drag, startPoint x: 636, startPoint y: 30, endPoint x: 635, endPoint y: 25, distance: 5.5
click at [635, 25] on ul "Сайт и SEO Яндекс Директ Яндекс карты Яндекс Аудитории VK WhatsApp Instagram Te…" at bounding box center [906, 193] width 635 height 369
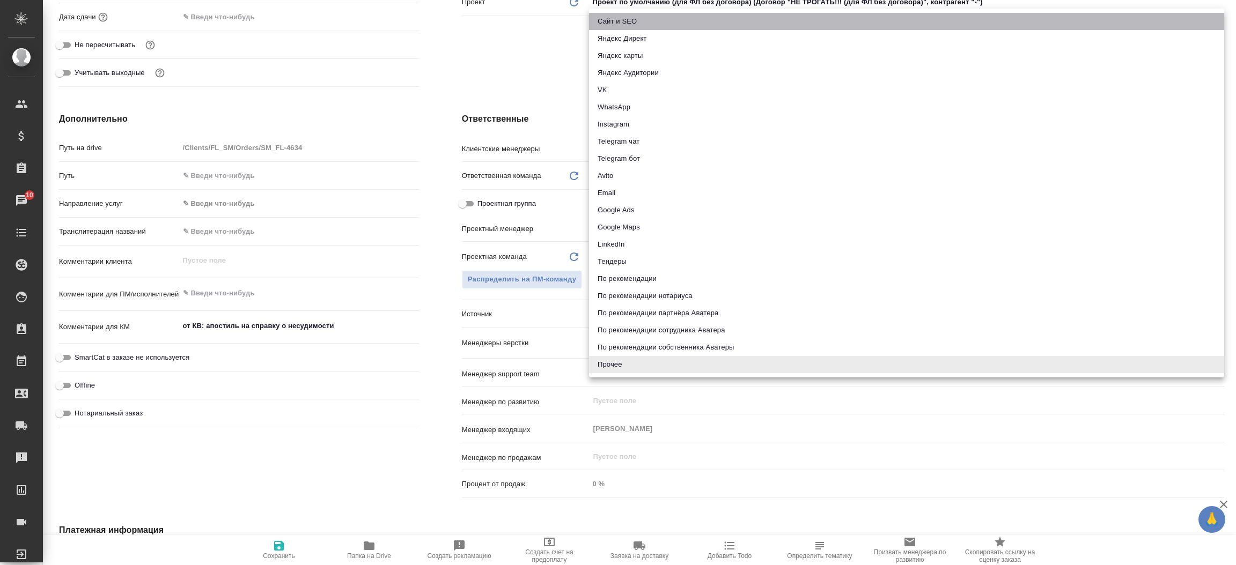
click at [635, 25] on li "Сайт и SEO" at bounding box center [906, 21] width 635 height 17
type textarea "x"
type input "seo"
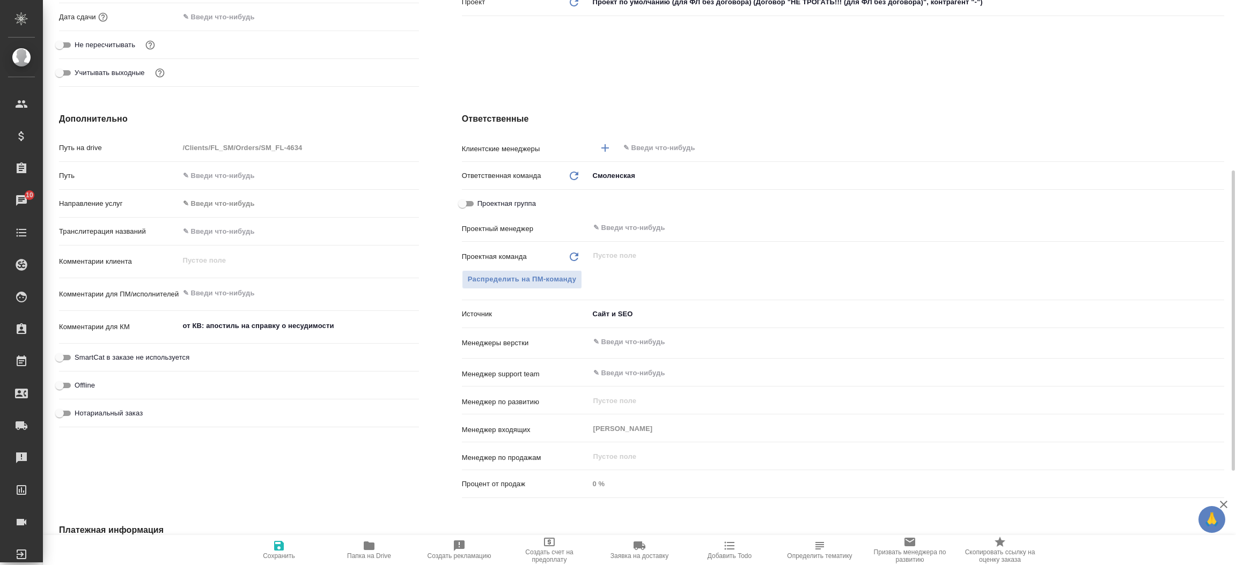
click at [640, 144] on input "text" at bounding box center [903, 148] width 563 height 13
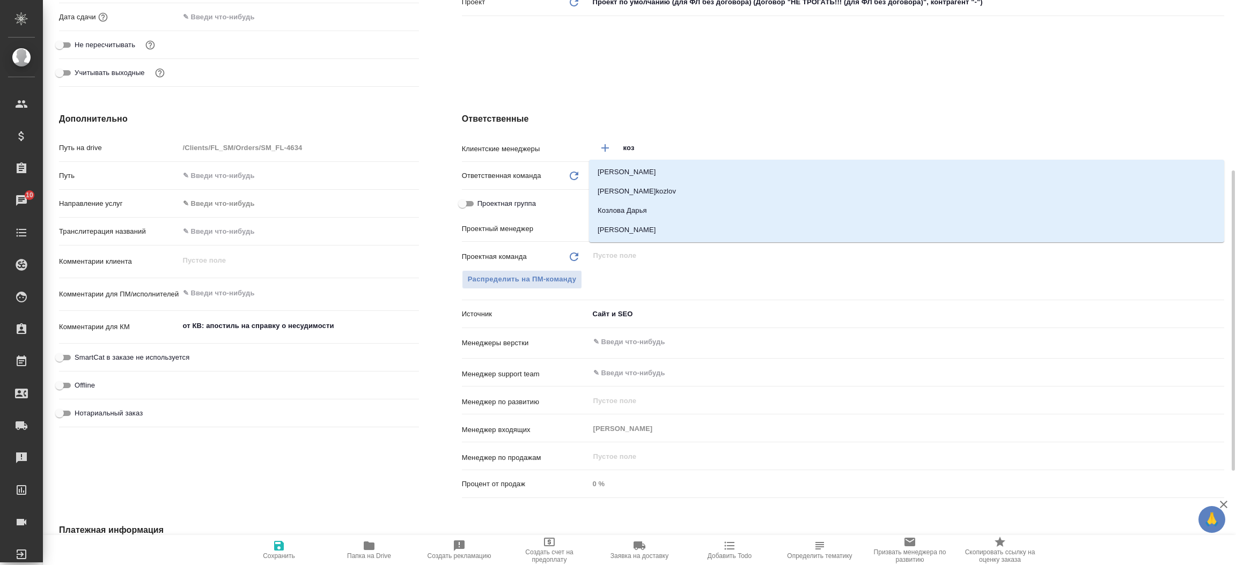
type input "козл"
click at [649, 222] on li "[PERSON_NAME]" at bounding box center [906, 229] width 635 height 19
type textarea "x"
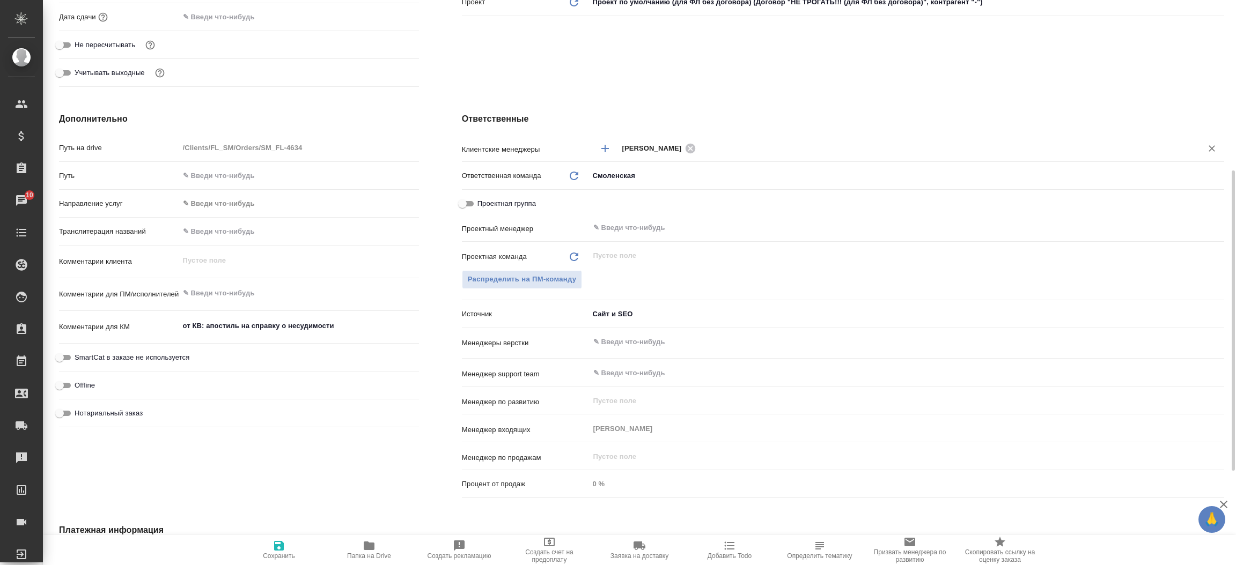
click at [268, 545] on span "Сохранить" at bounding box center [278, 550] width 77 height 20
type textarea "x"
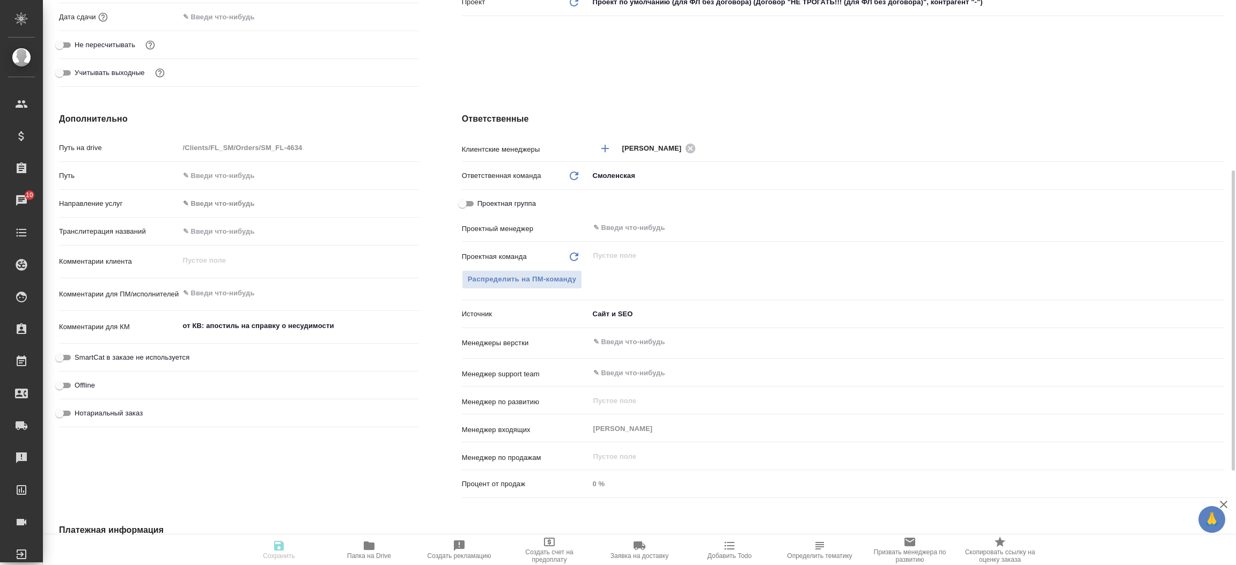
type textarea "x"
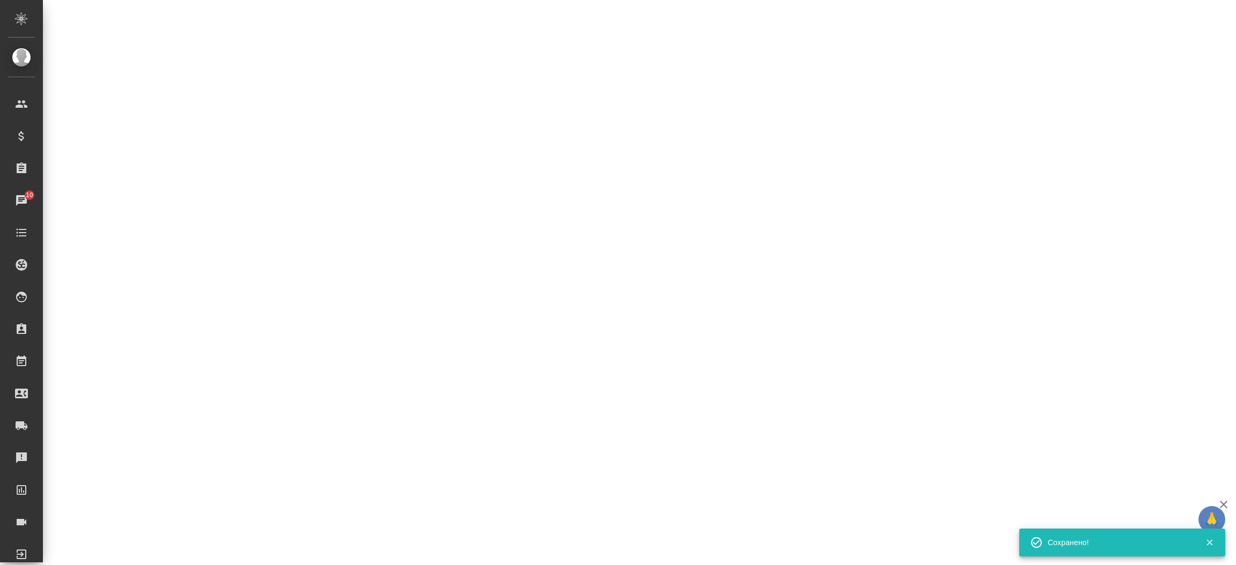
select select "RU"
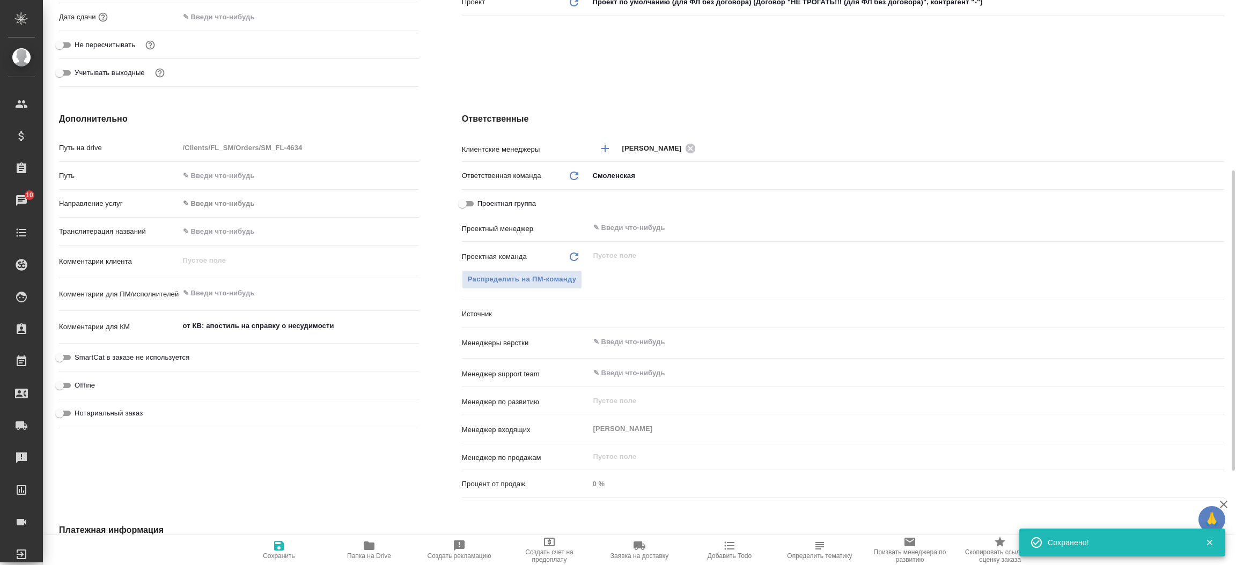
type textarea "x"
click at [434, 159] on div "Дополнительно Путь на drive /Clients/FL_SM/Orders/SM_FL-4634 Путь Направление у…" at bounding box center [239, 307] width 403 height 433
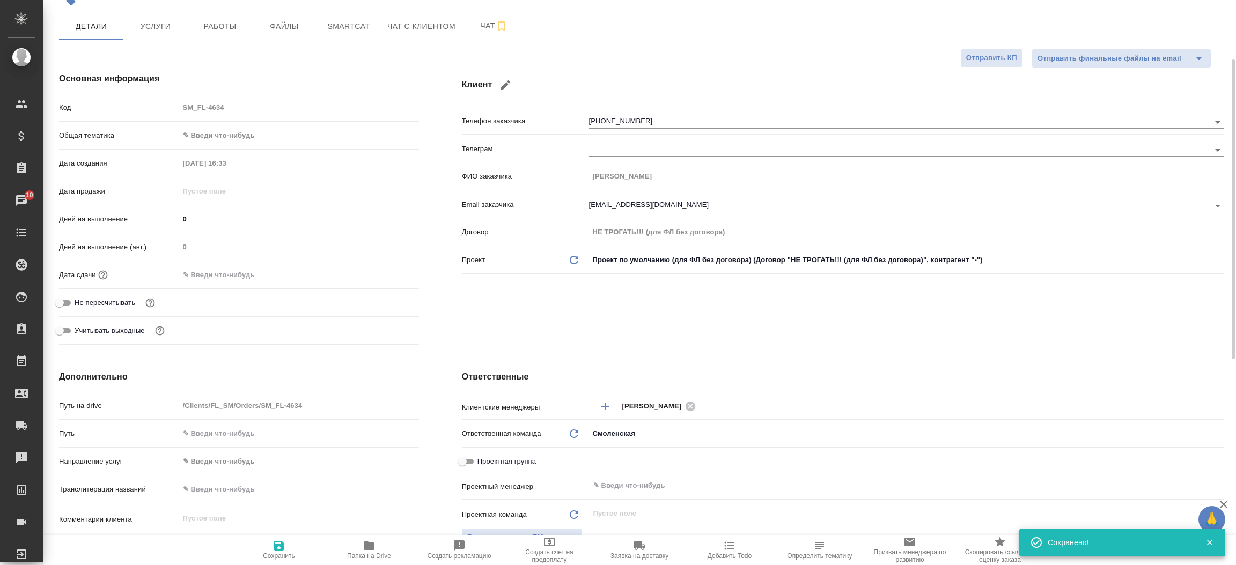
scroll to position [16, 0]
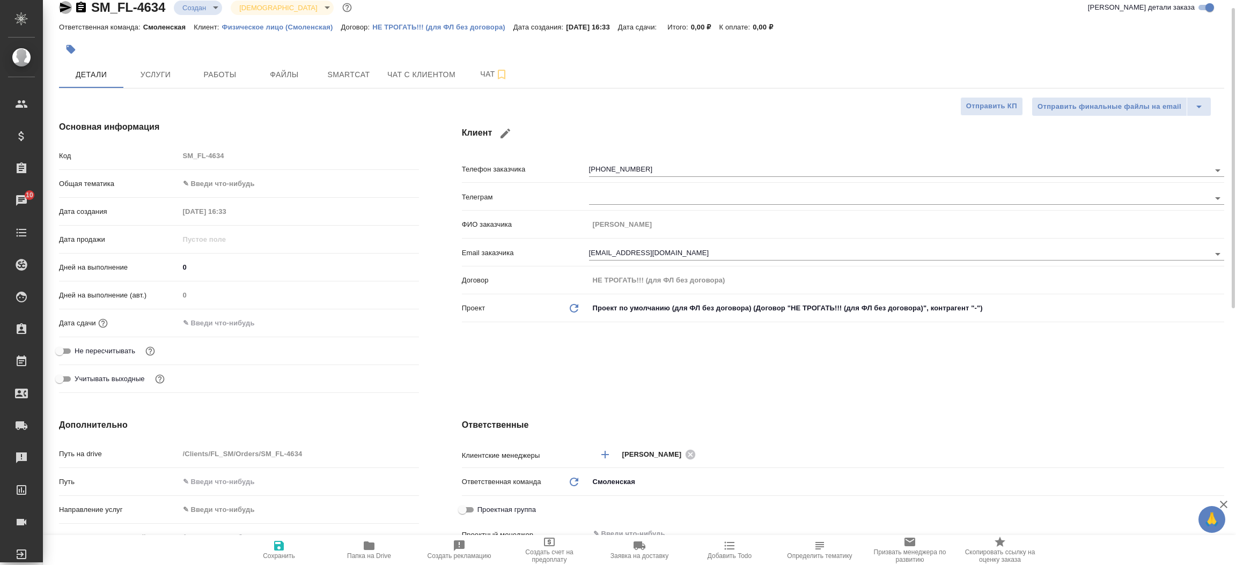
click at [59, 3] on icon "button" at bounding box center [65, 7] width 13 height 13
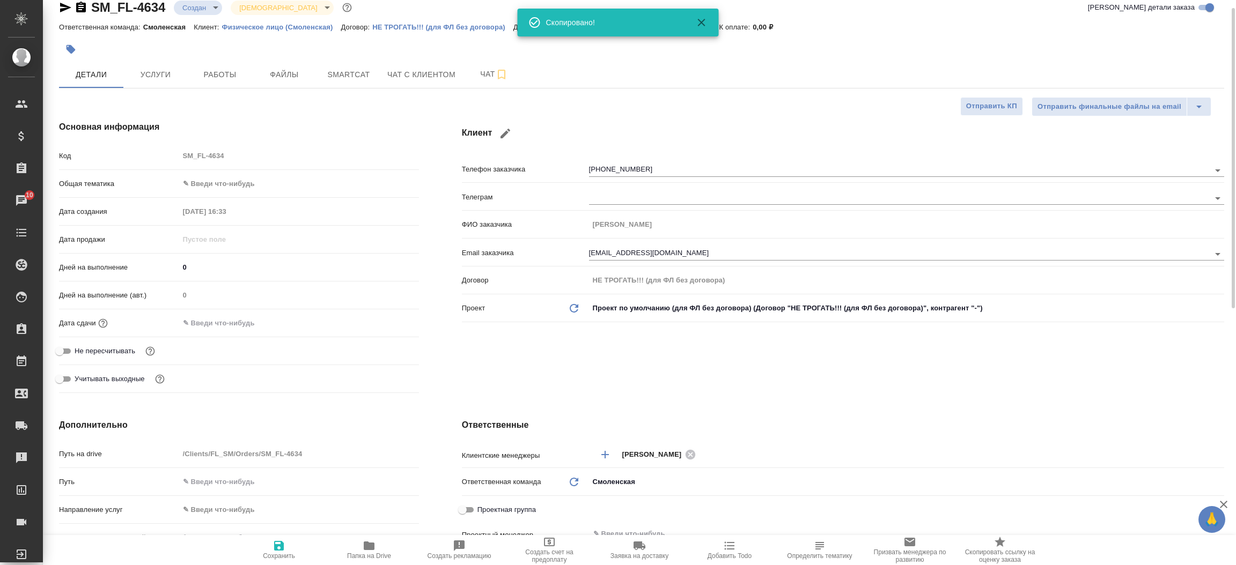
type textarea "x"
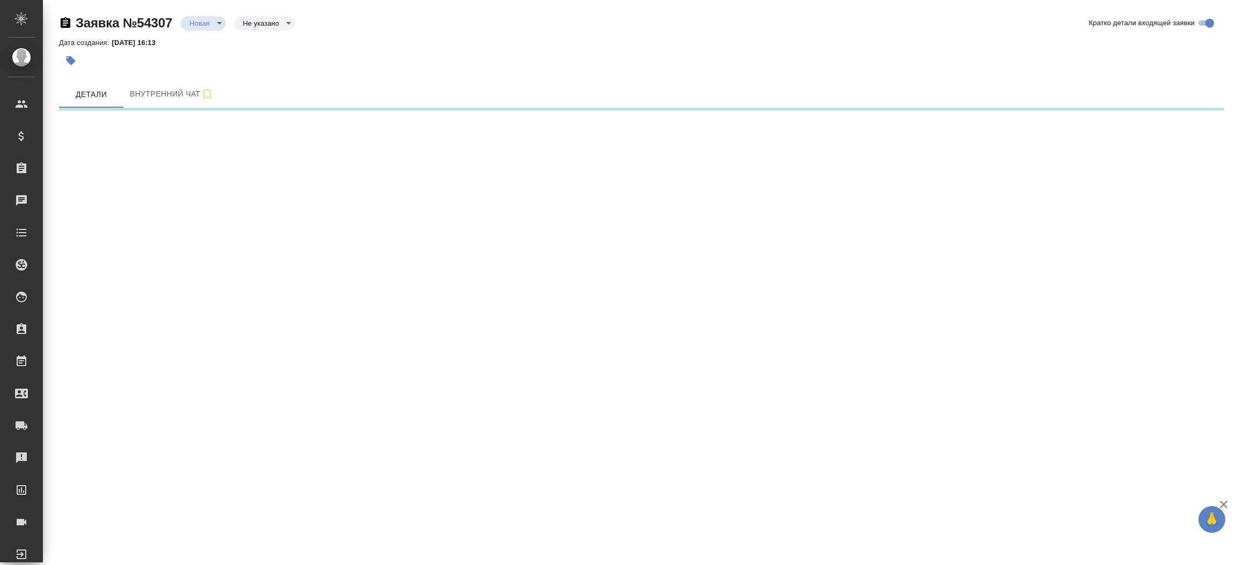
select select "RU"
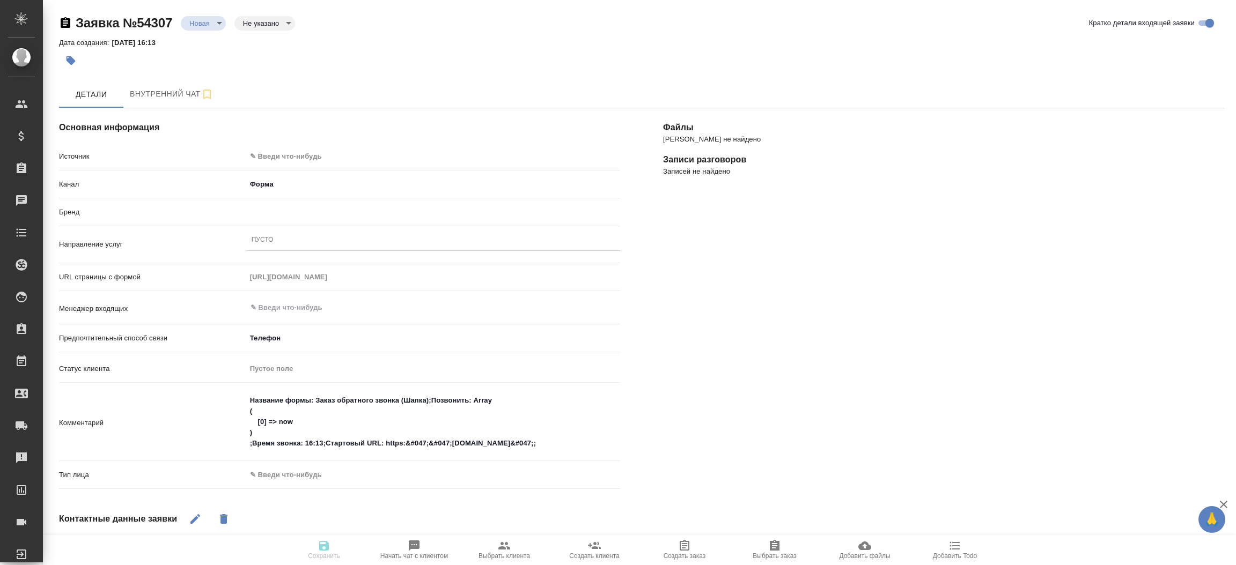
type textarea "x"
click at [275, 150] on body "🙏 .cls-1 fill:#fff; AWATERA [PERSON_NAME]prutko Клиенты Спецификации Заказы Чат…" at bounding box center [618, 282] width 1236 height 565
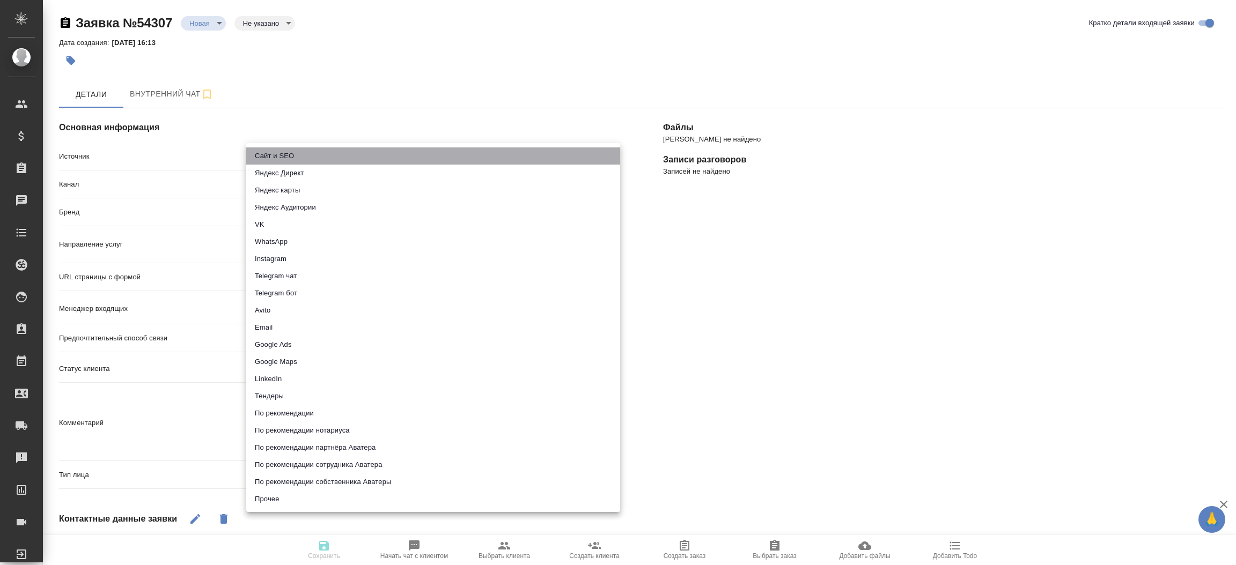
click at [275, 150] on li "Сайт и SEO" at bounding box center [433, 156] width 374 height 17
type input "seo"
type textarea "x"
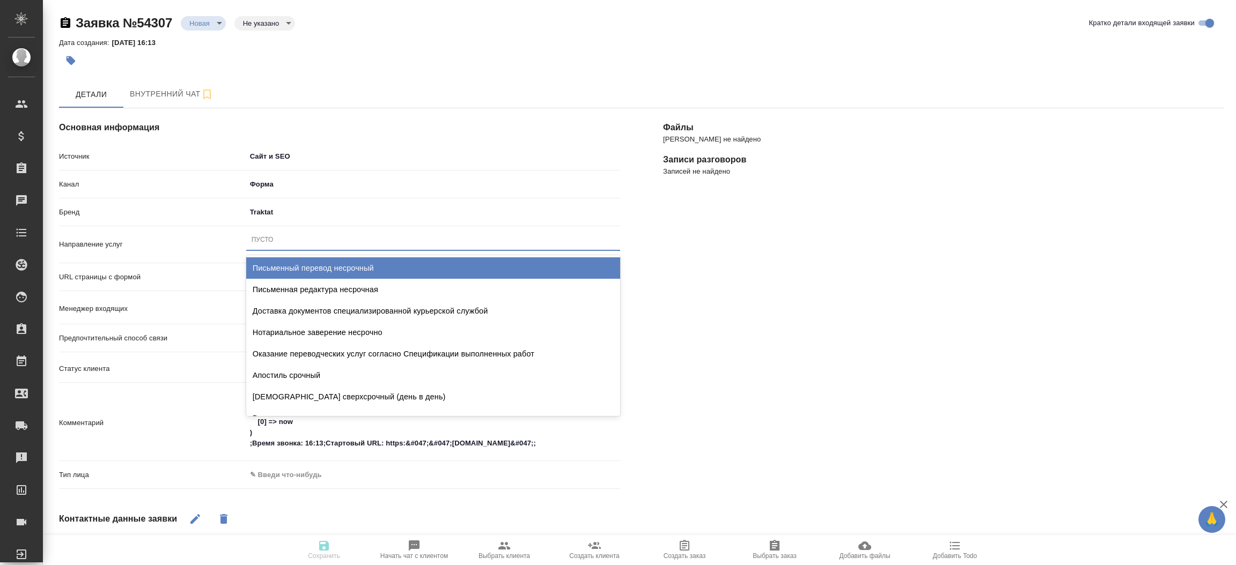
click at [303, 245] on div "Пусто" at bounding box center [433, 240] width 374 height 16
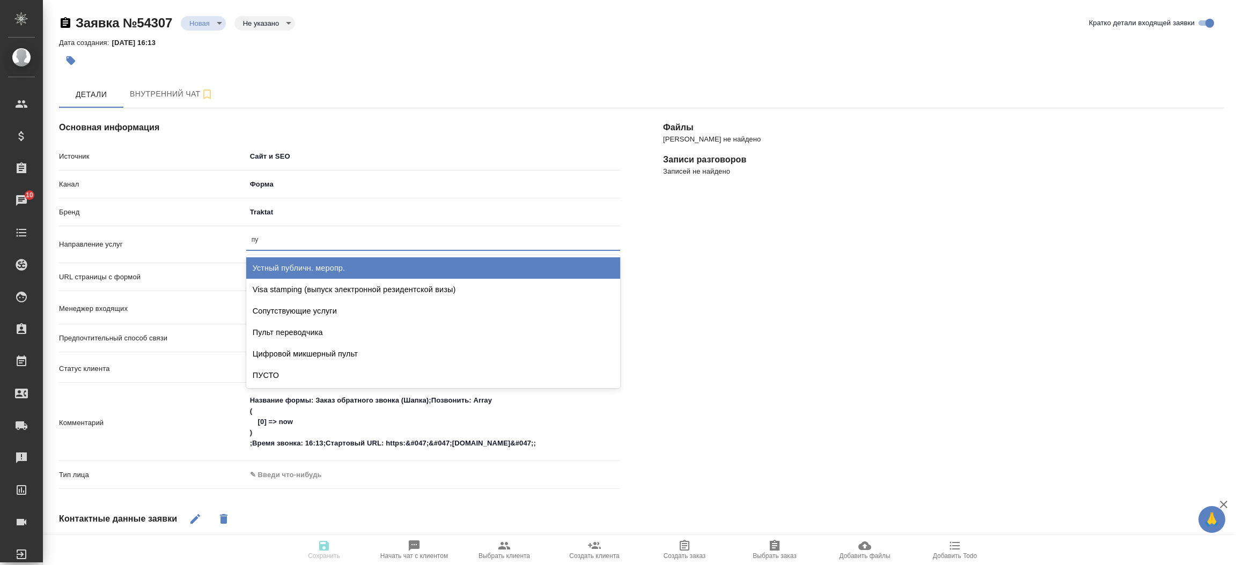
type input "пус"
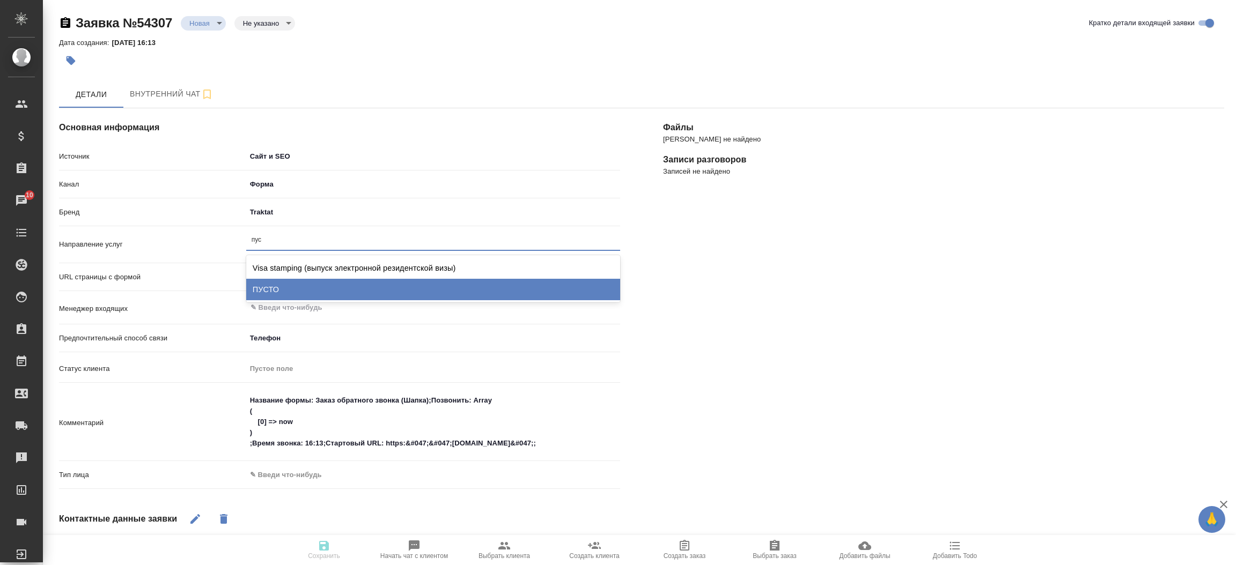
click at [307, 283] on div "ПУСТО" at bounding box center [433, 289] width 374 height 21
type textarea "x"
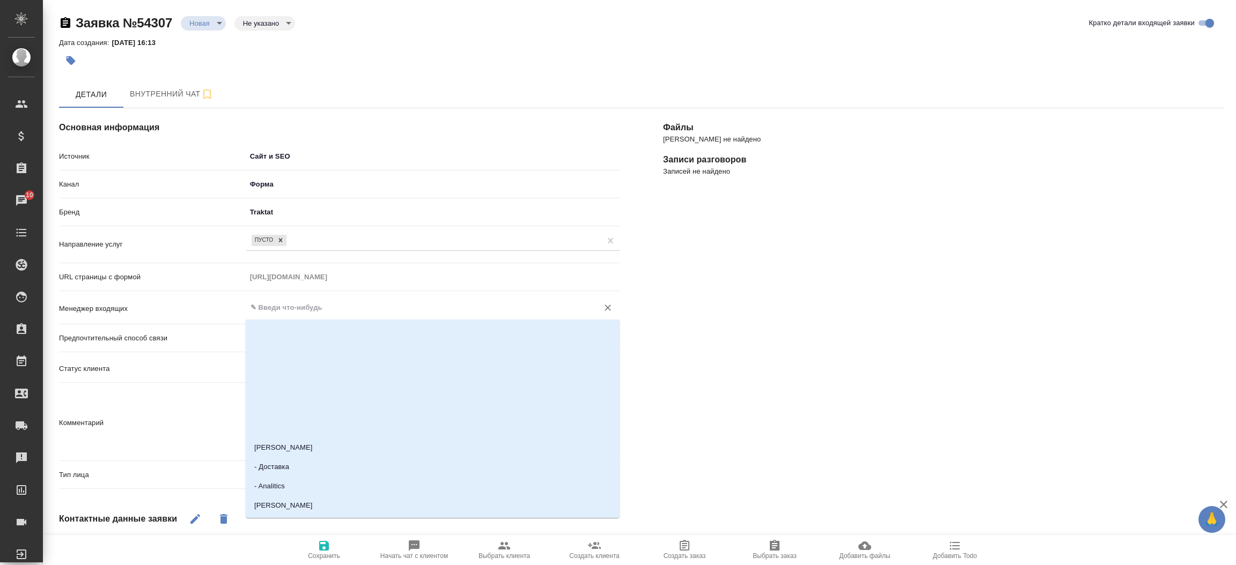
click at [307, 304] on input "text" at bounding box center [415, 307] width 332 height 13
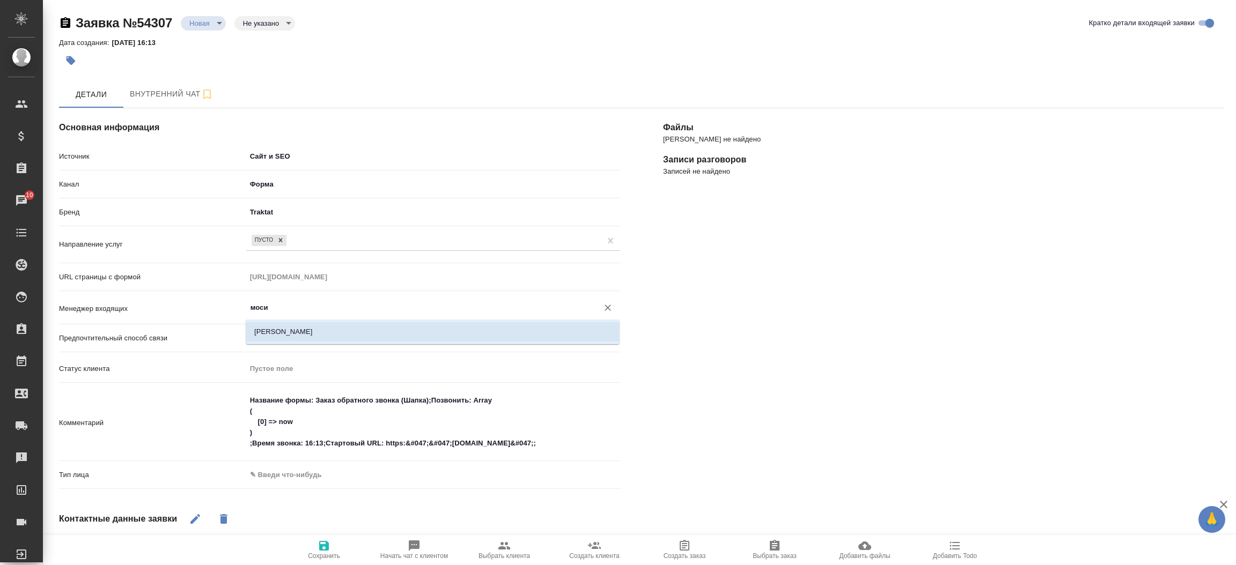
click at [304, 325] on li "[PERSON_NAME]" at bounding box center [433, 331] width 374 height 19
type input "[PERSON_NAME]"
type textarea "x"
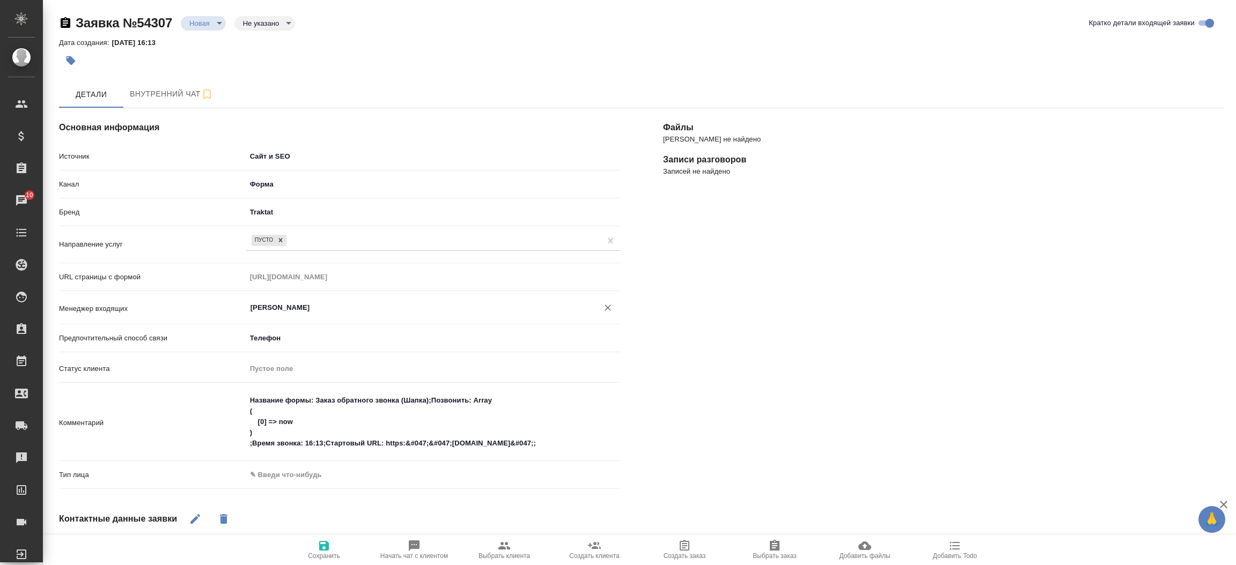
type input "[PERSON_NAME]"
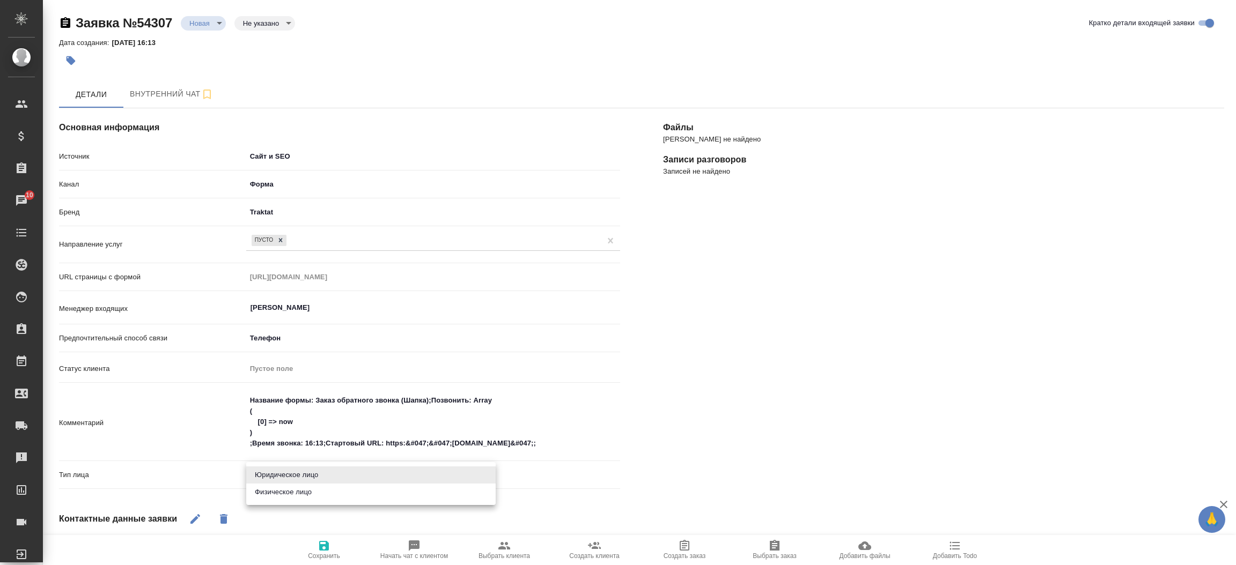
click at [282, 472] on body "🙏 .cls-1 fill:#fff; AWATERA Прутько Ирина i.prutko Клиенты Спецификации Заказы …" at bounding box center [618, 282] width 1236 height 565
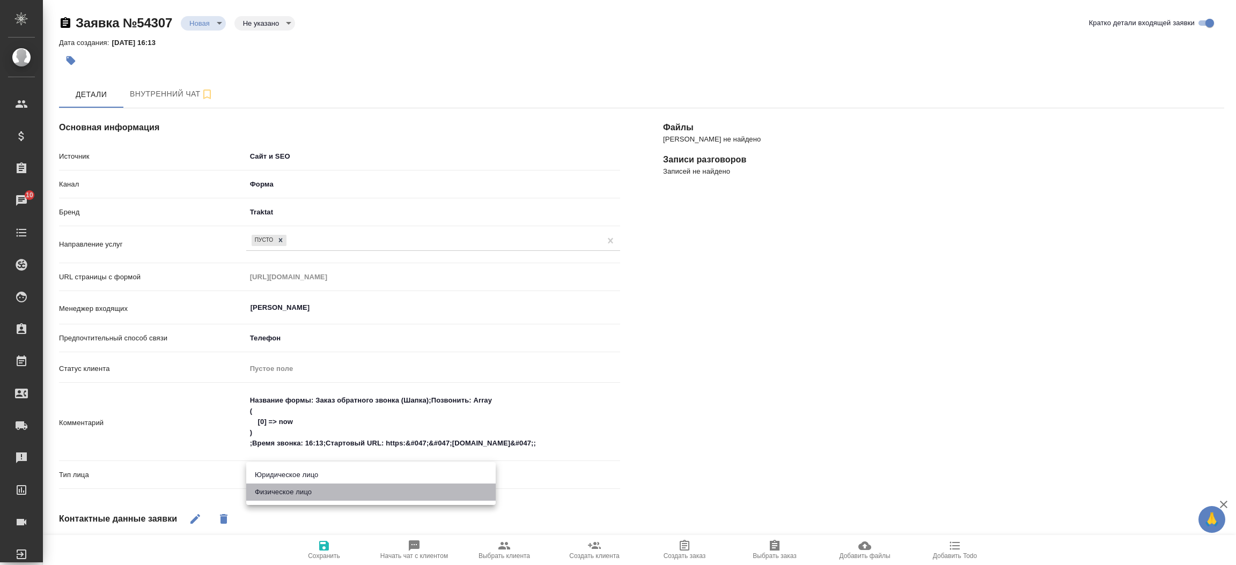
click at [284, 492] on li "Физическое лицо" at bounding box center [370, 492] width 249 height 17
type textarea "x"
type input "private"
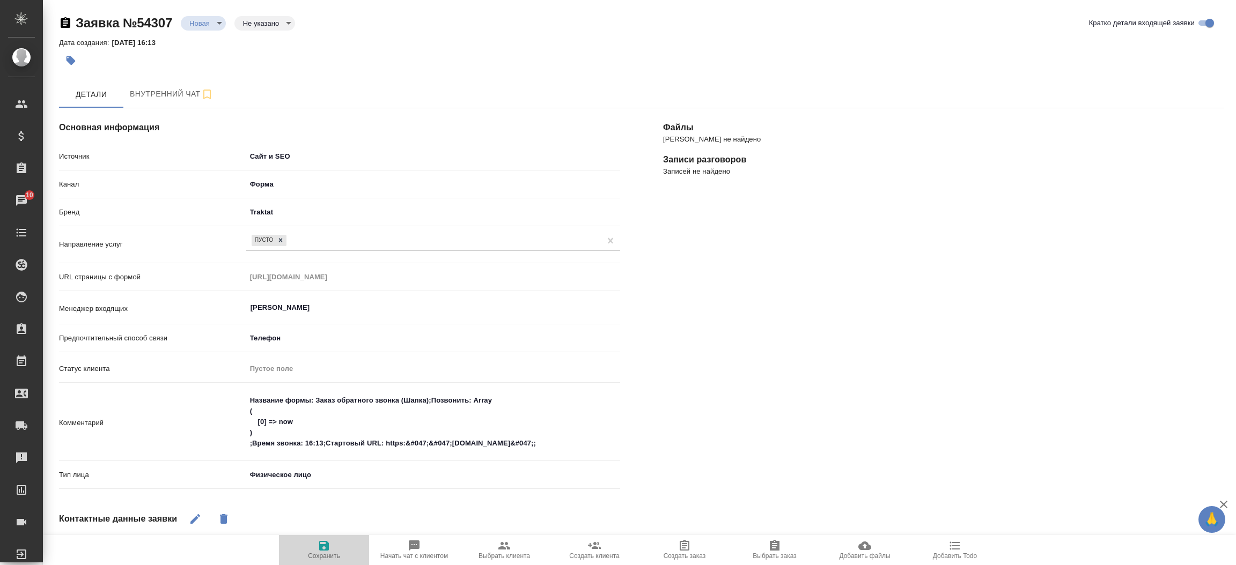
click at [326, 541] on icon "button" at bounding box center [324, 546] width 13 height 13
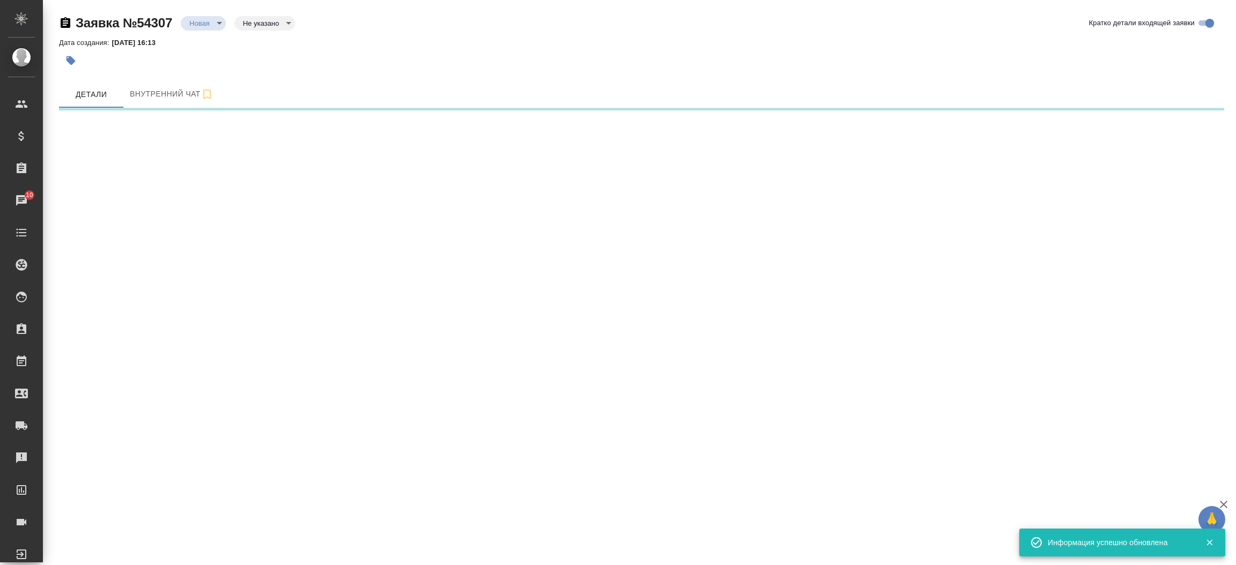
select select "RU"
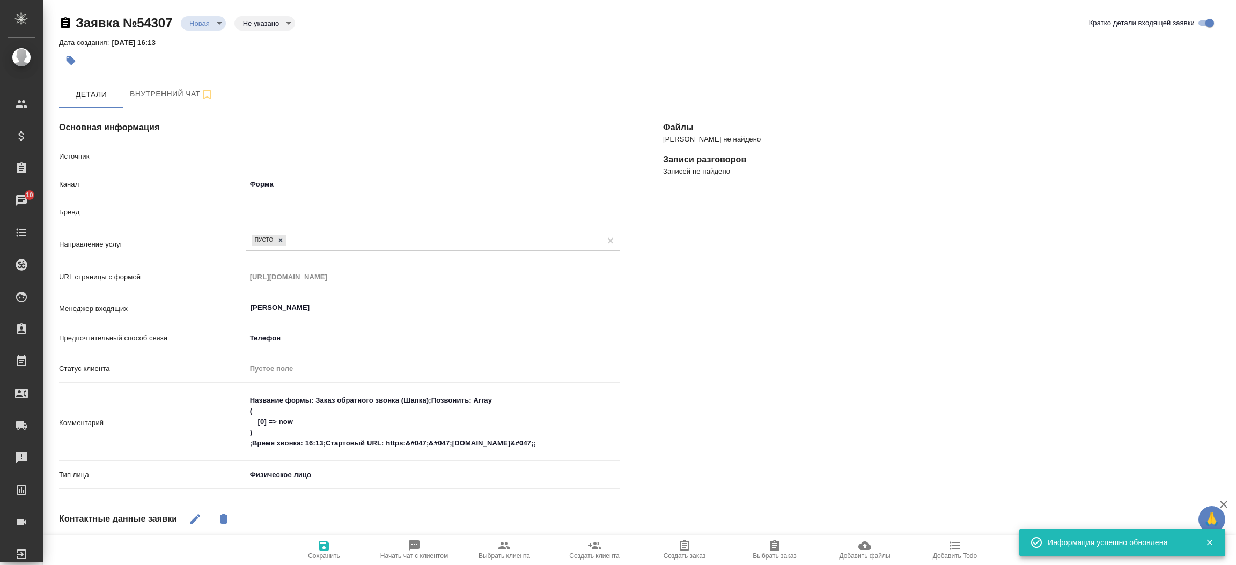
type textarea "x"
click at [203, 16] on body "🙏 .cls-1 fill:#fff; AWATERA Прутько Ирина i.prutko Клиенты Спецификации Заказы …" at bounding box center [618, 282] width 1236 height 565
click at [205, 29] on button "Отказ" at bounding box center [202, 23] width 27 height 12
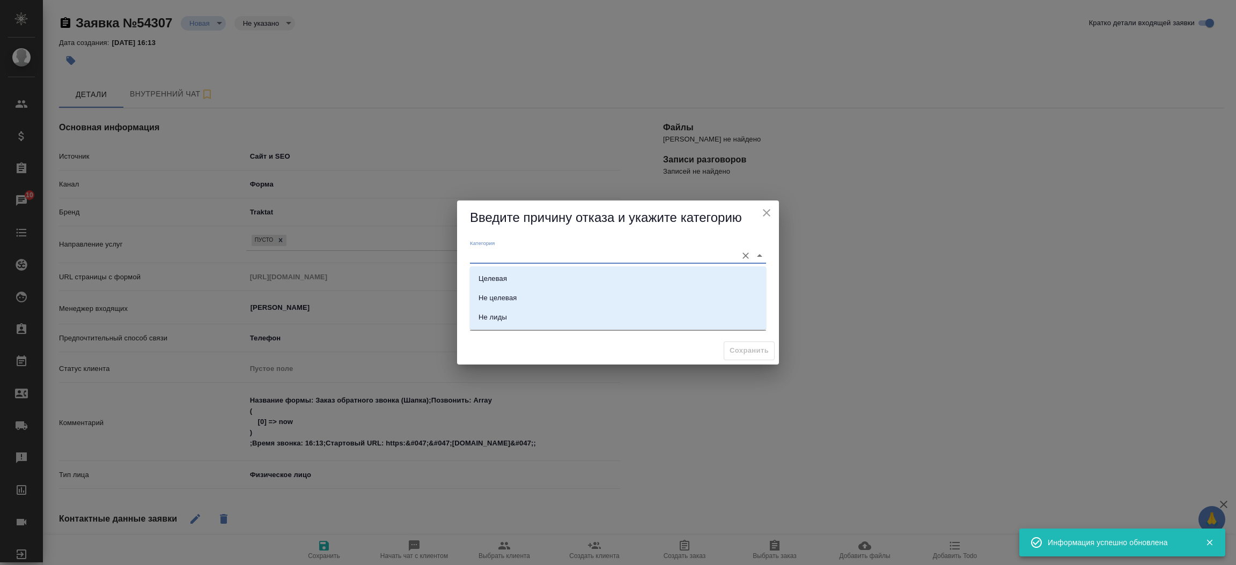
click at [575, 249] on input "Категория" at bounding box center [601, 255] width 262 height 14
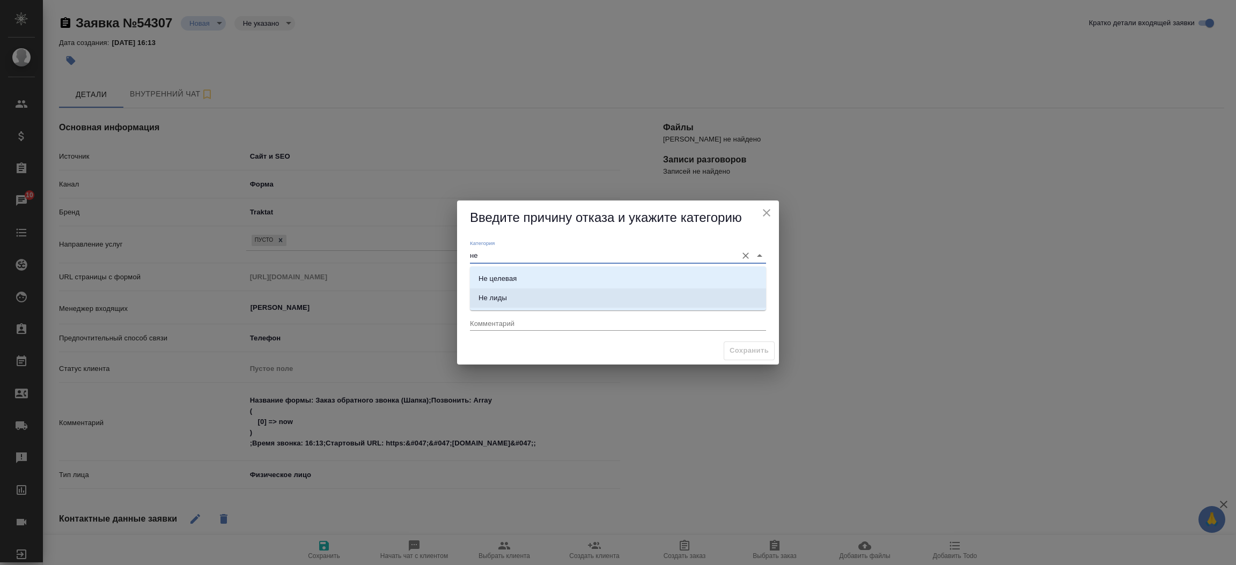
click at [569, 291] on li "Не лиды" at bounding box center [618, 298] width 296 height 19
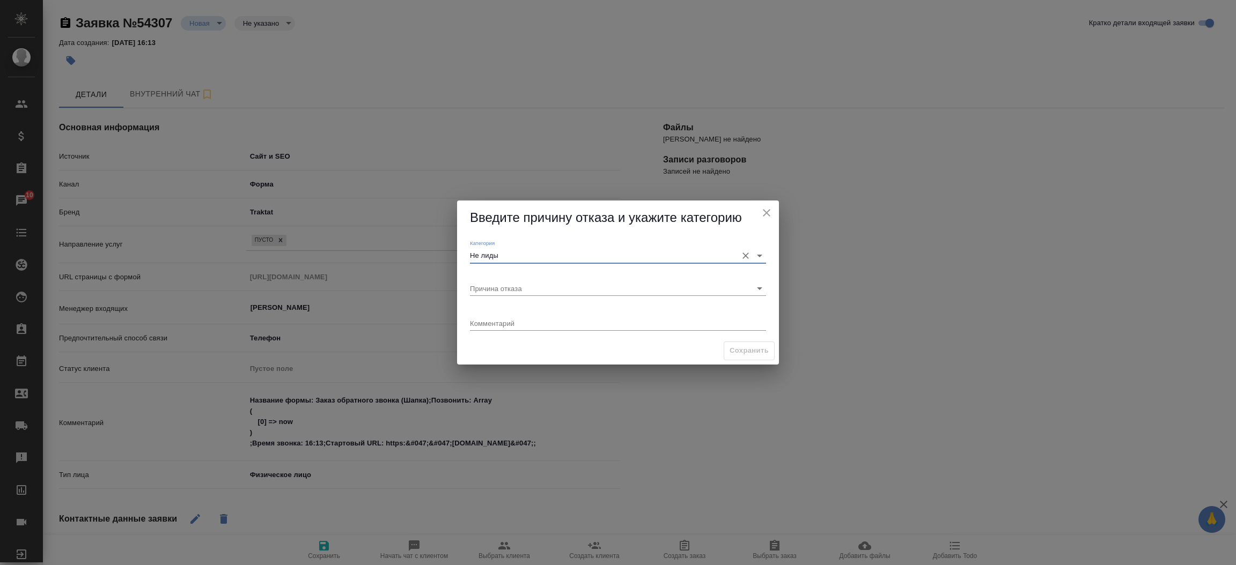
type input "Не лиды"
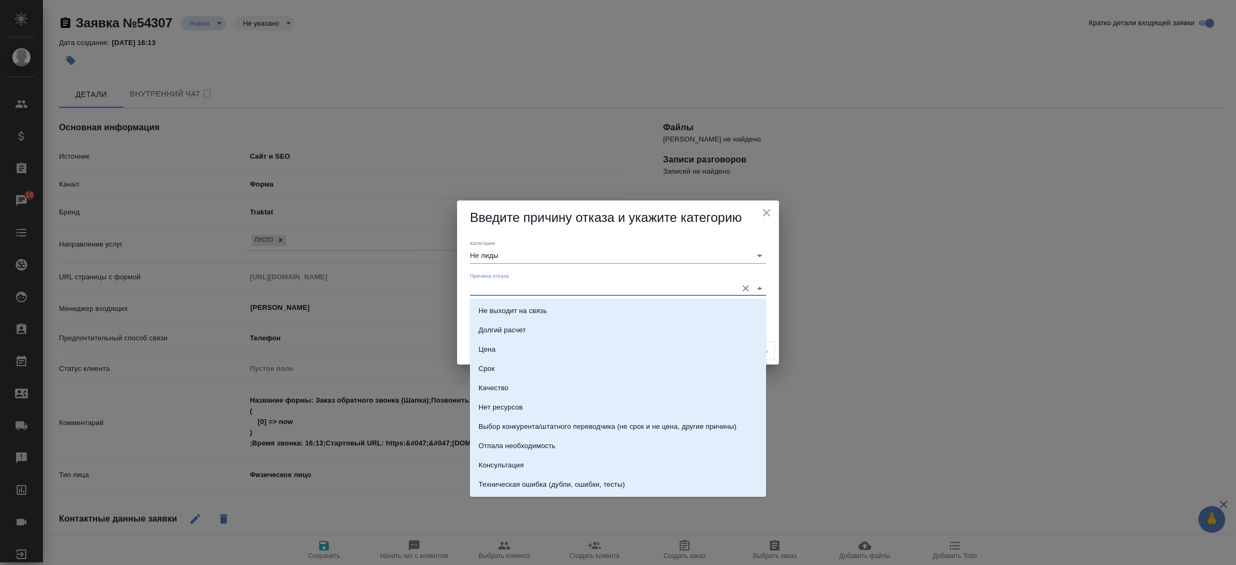
click at [569, 291] on input "Причина отказа" at bounding box center [601, 288] width 262 height 14
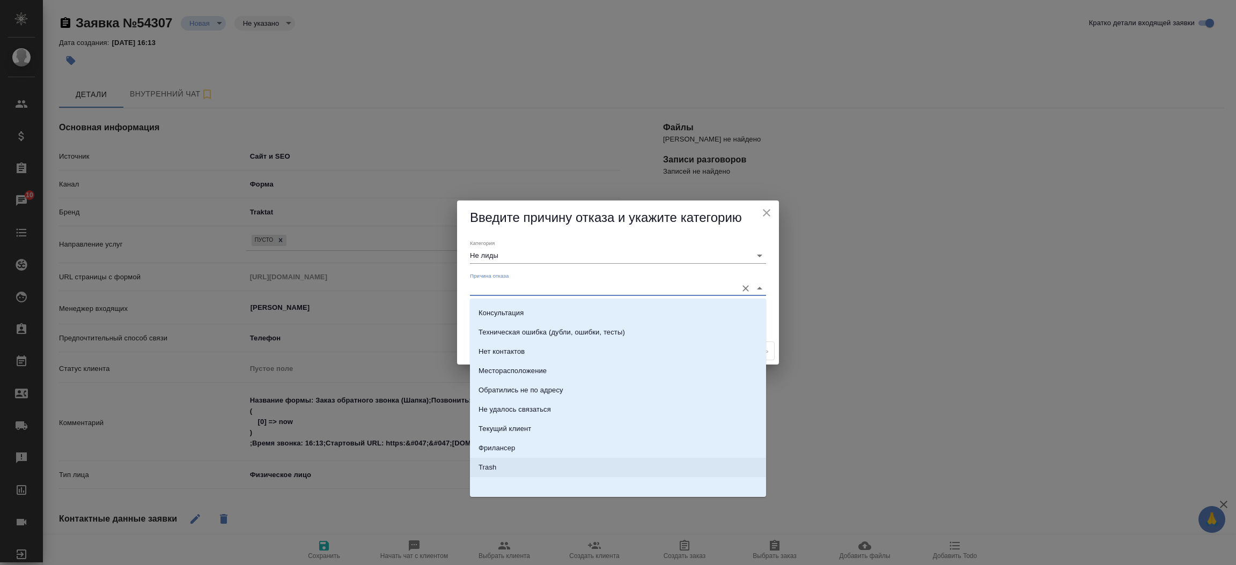
click at [620, 472] on li "Trash" at bounding box center [618, 467] width 296 height 19
type input "Trash"
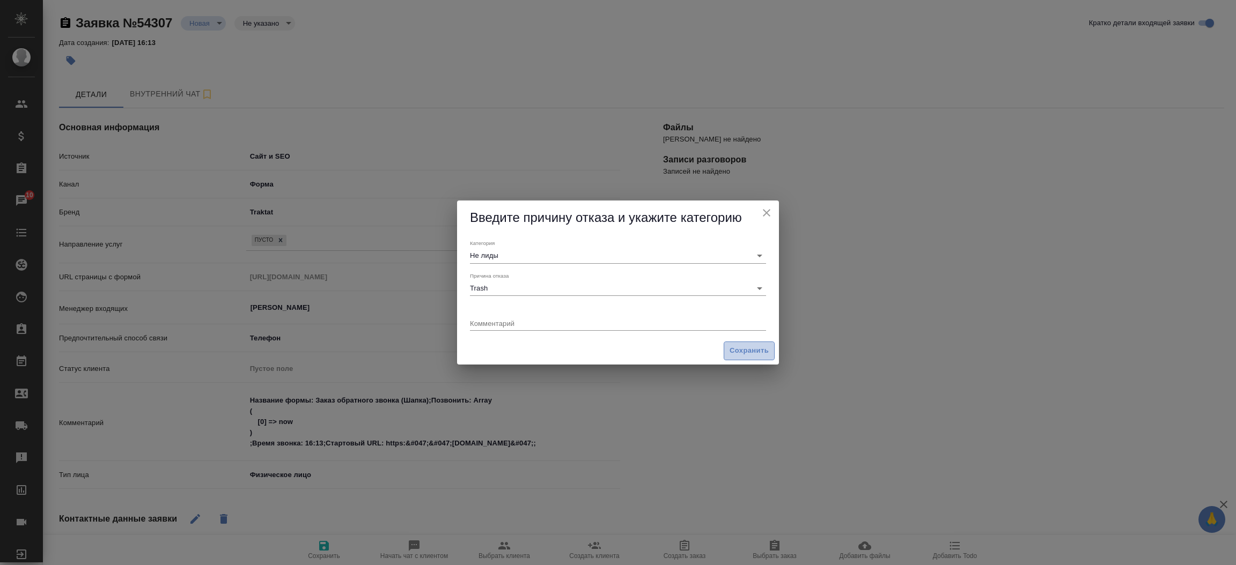
click at [770, 344] on button "Сохранить" at bounding box center [749, 351] width 51 height 19
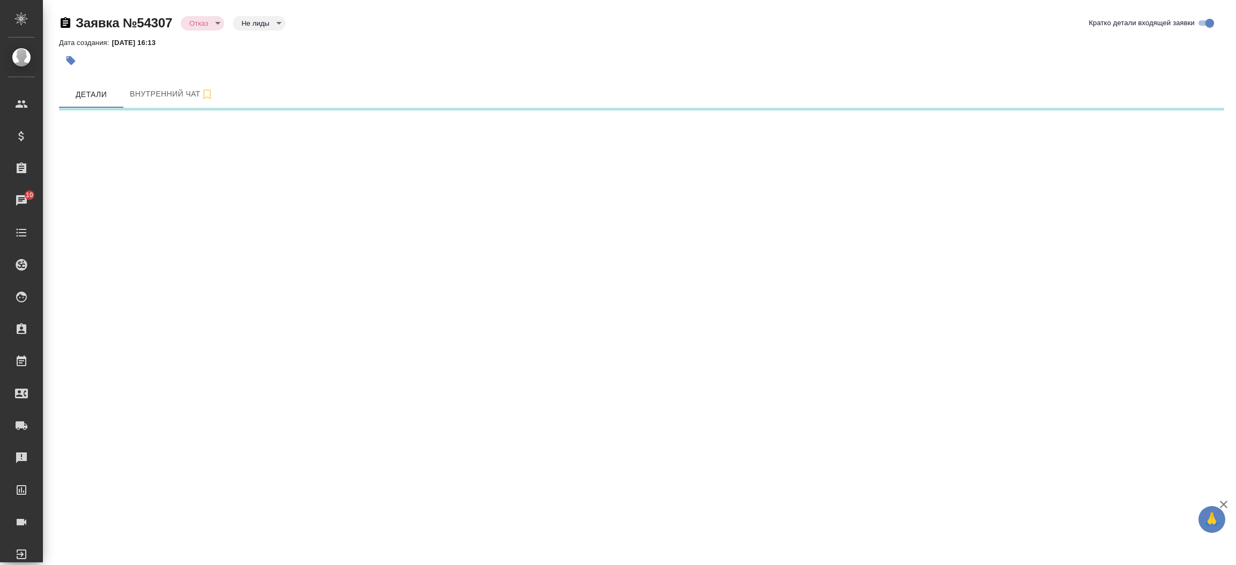
select select "RU"
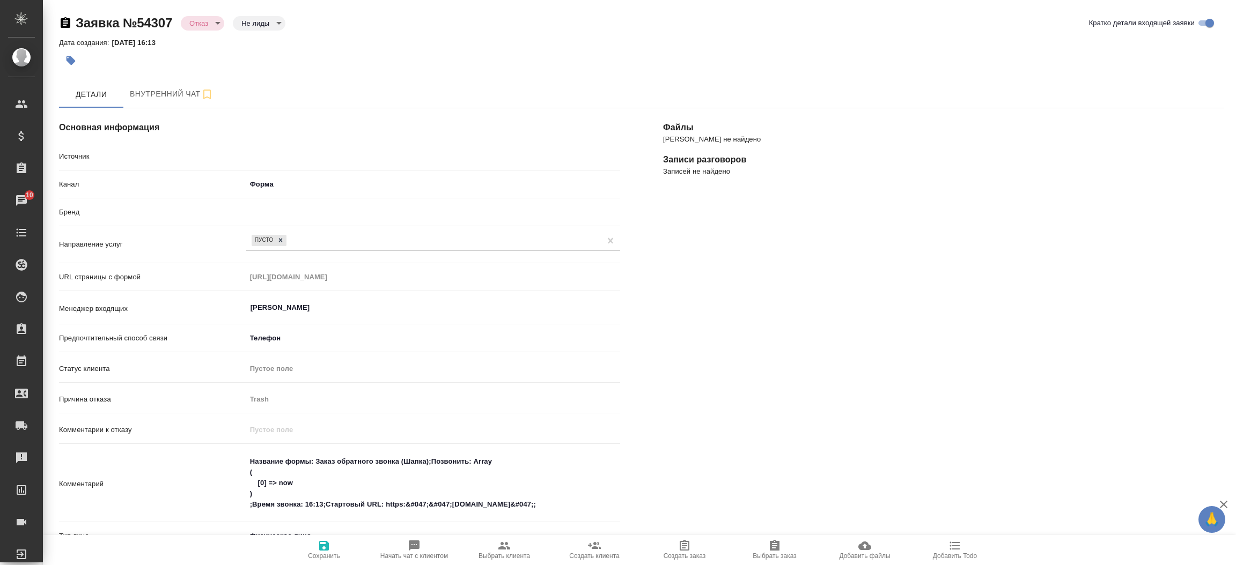
type textarea "x"
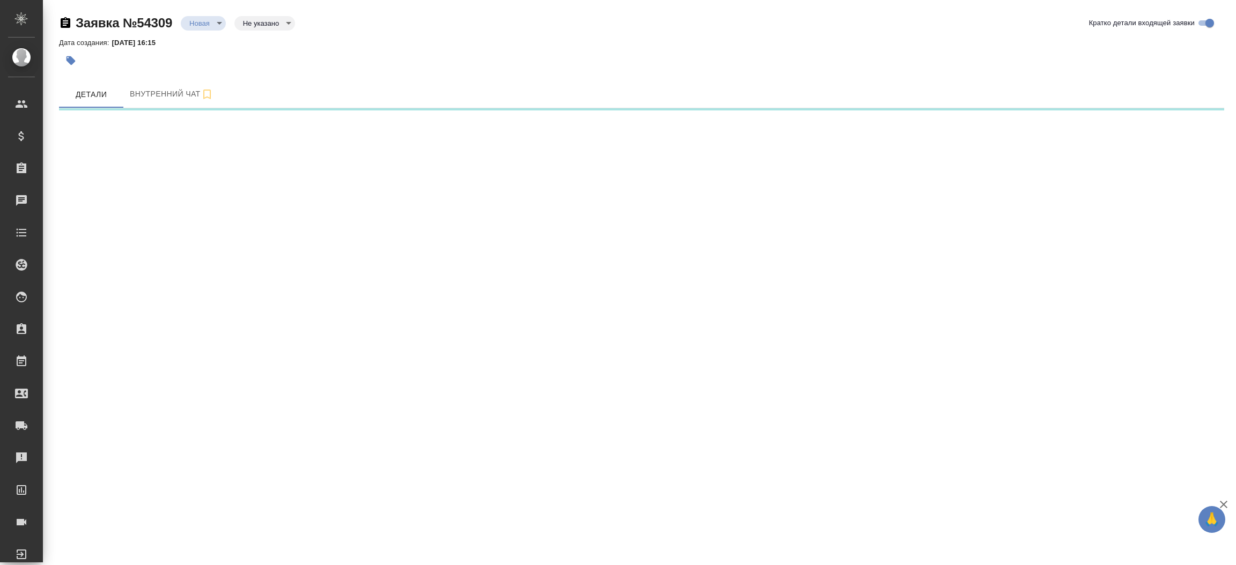
select select "RU"
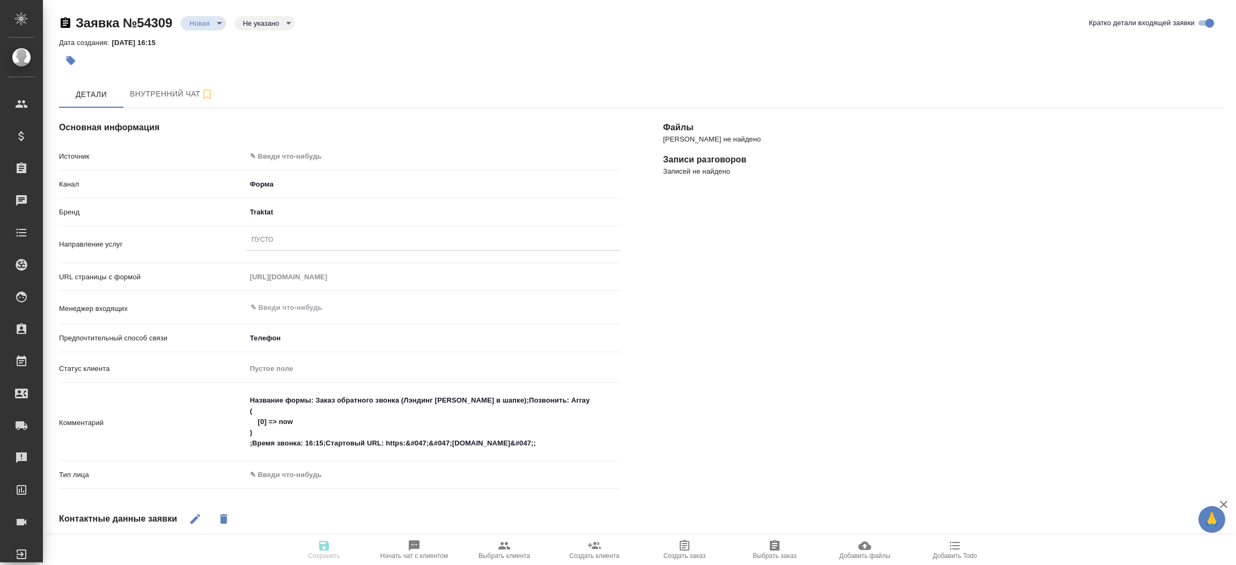
type textarea "x"
click at [276, 144] on div "Основная информация Источник ✎ Введи что-нибудь Канал Форма 63623f8939da55ae86e…" at bounding box center [340, 421] width 604 height 668
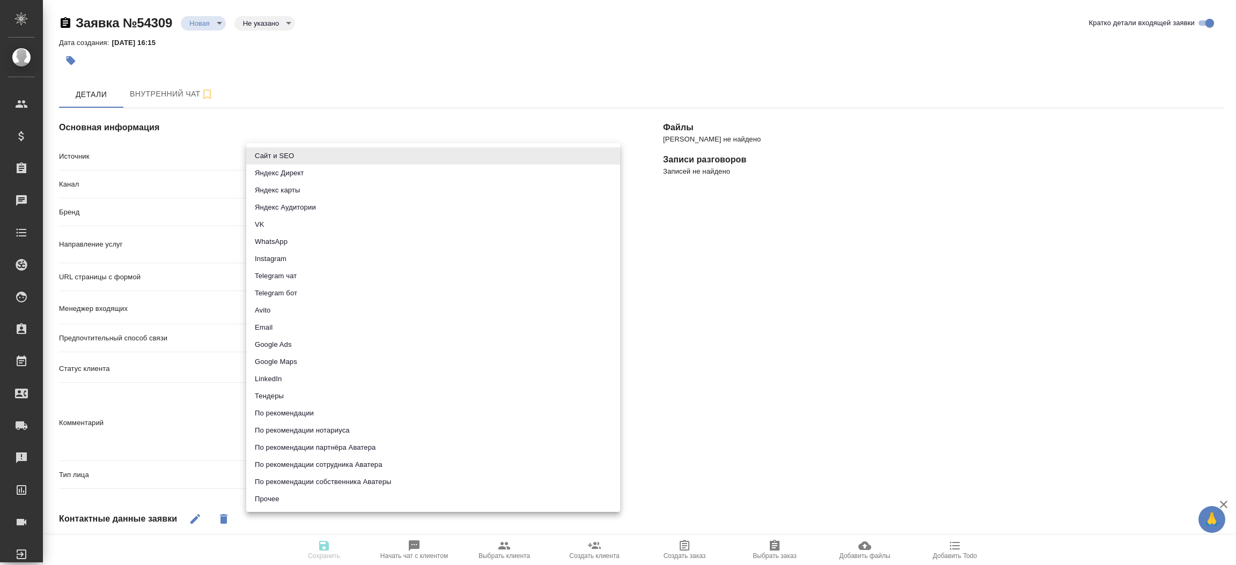
click at [276, 153] on body "🙏 .cls-1 fill:#fff; AWATERA [PERSON_NAME]prutko Клиенты Спецификации Заказы Чат…" at bounding box center [618, 282] width 1236 height 565
click at [276, 153] on li "Сайт и SEO" at bounding box center [433, 156] width 374 height 17
type input "seo"
type textarea "x"
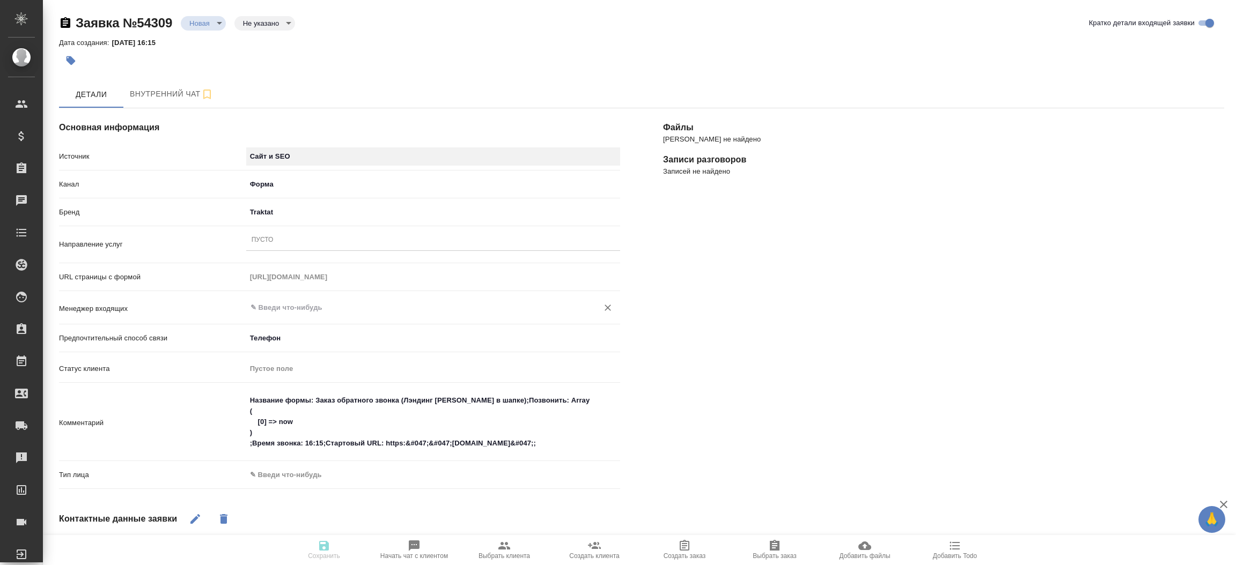
click at [264, 299] on div "​" at bounding box center [433, 307] width 374 height 19
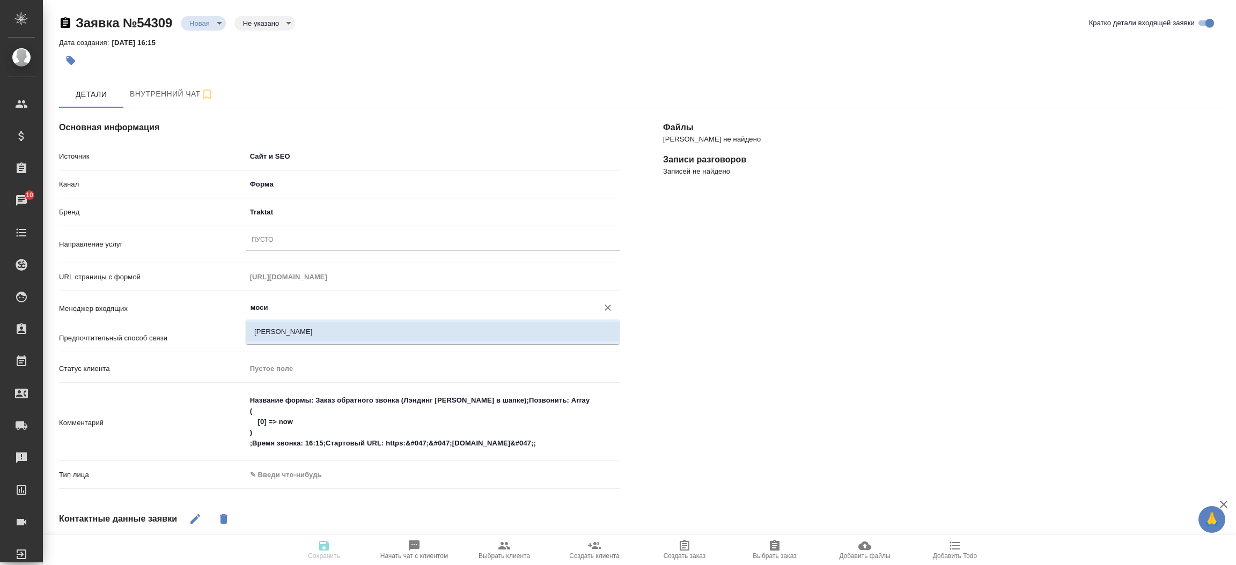
click at [273, 323] on li "[PERSON_NAME]" at bounding box center [433, 331] width 374 height 19
type input "[PERSON_NAME]"
type textarea "x"
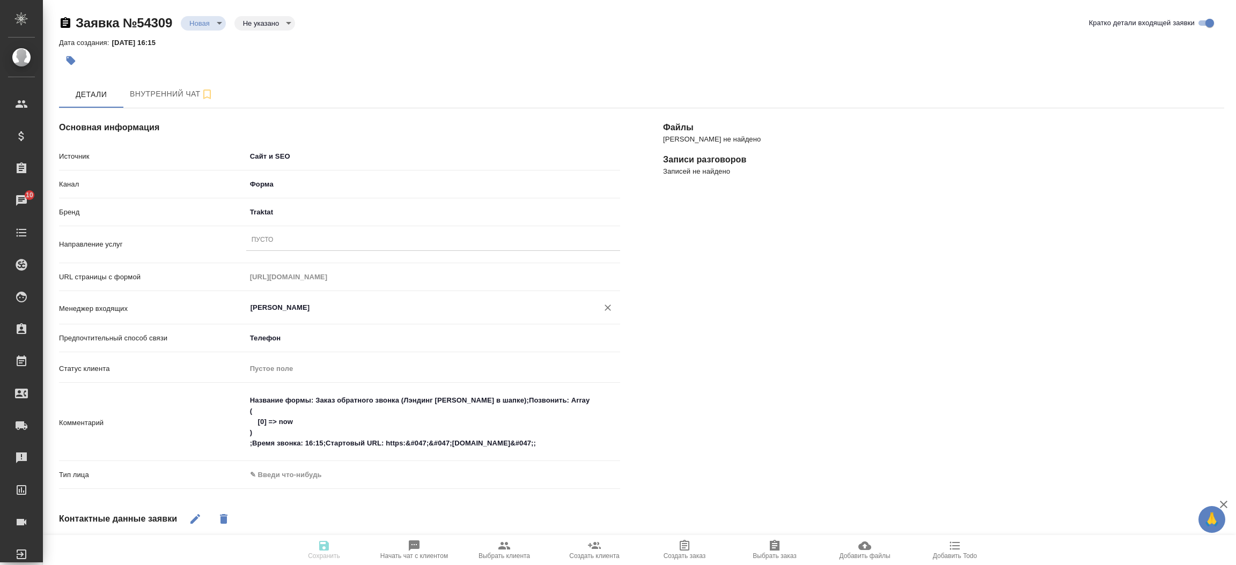
type input "[PERSON_NAME]"
click at [284, 233] on div "Пусто" at bounding box center [433, 241] width 374 height 16
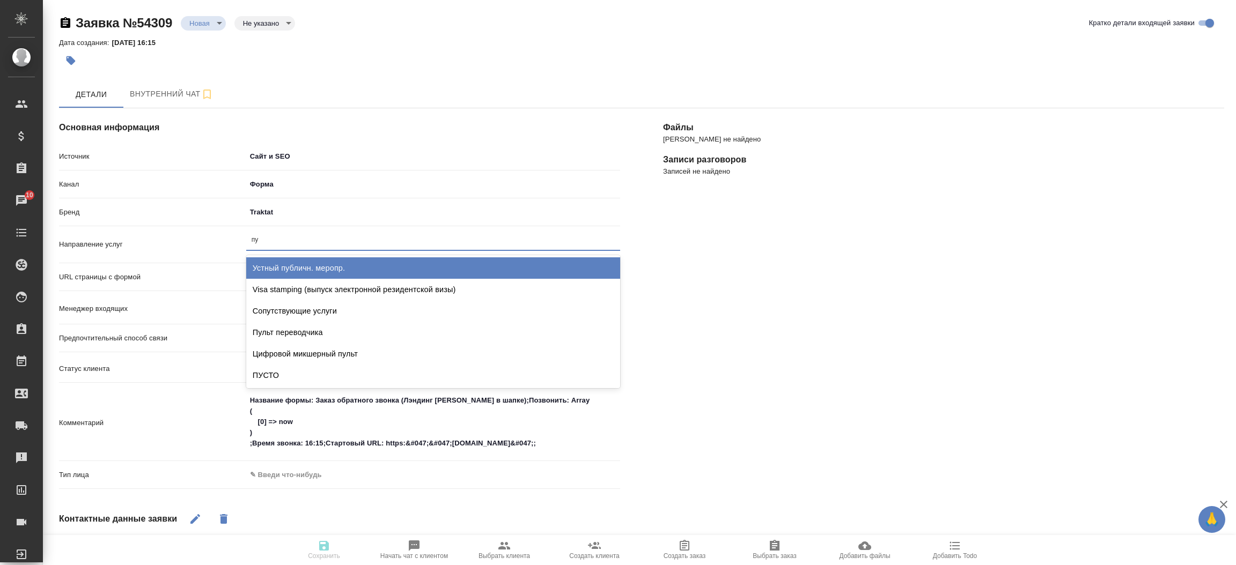
type input "пус"
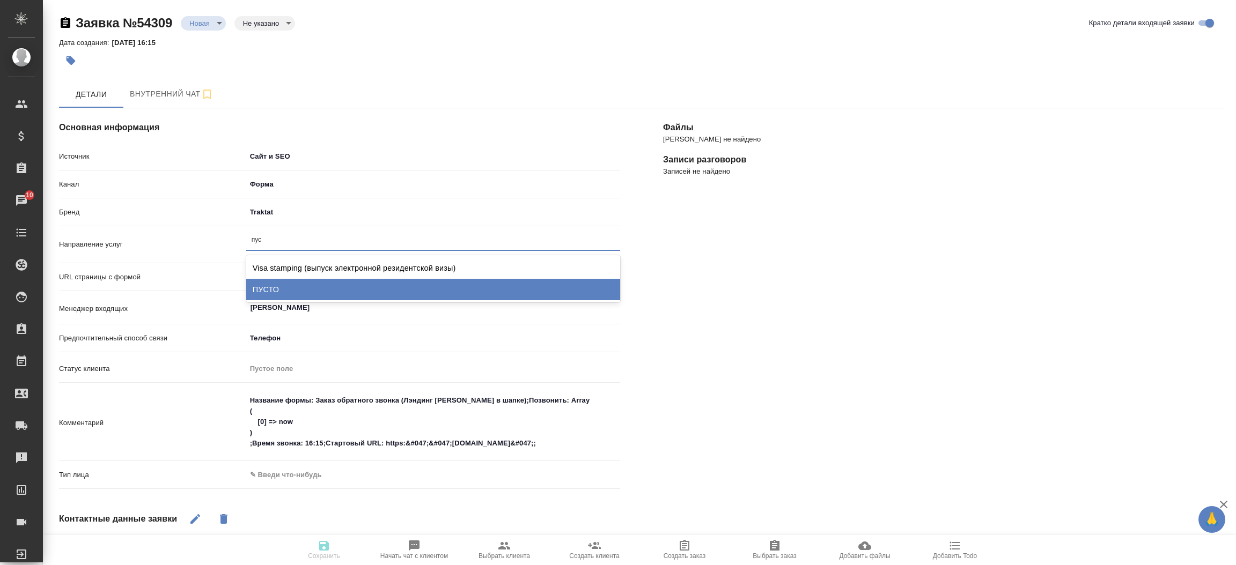
click at [282, 297] on div "ПУСТО" at bounding box center [433, 289] width 374 height 21
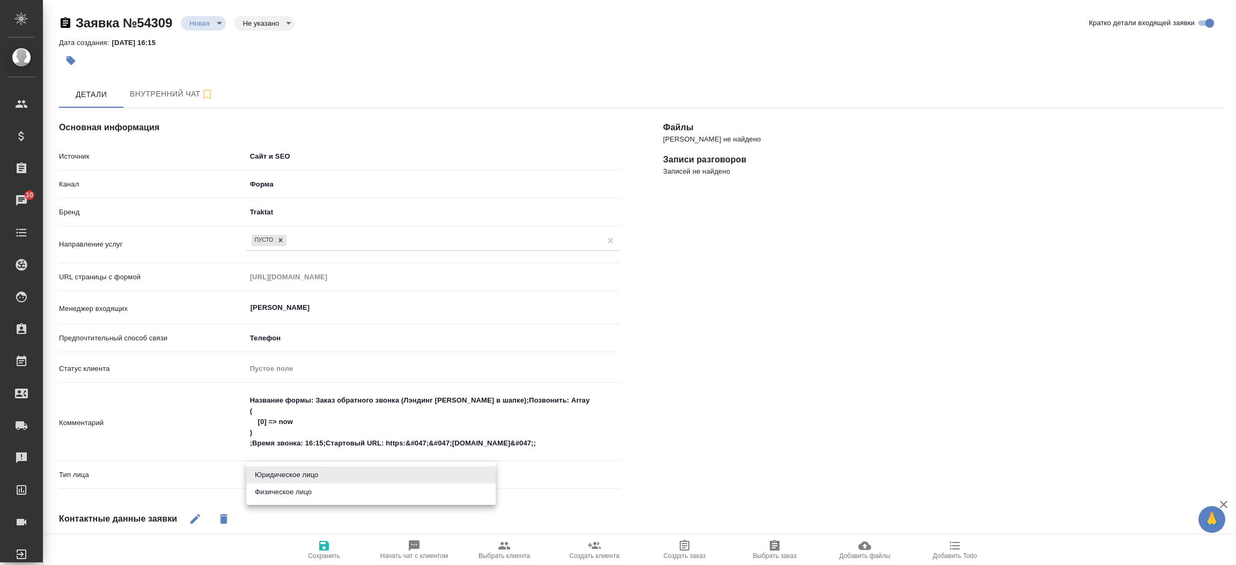
click at [283, 479] on body "🙏 .cls-1 fill:#fff; AWATERA [PERSON_NAME]prutko Клиенты Спецификации Заказы 10 …" at bounding box center [618, 282] width 1236 height 565
drag, startPoint x: 283, startPoint y: 479, endPoint x: 279, endPoint y: 494, distance: 15.5
click at [279, 494] on ul "Юридическое лицо Физическое лицо" at bounding box center [370, 483] width 249 height 43
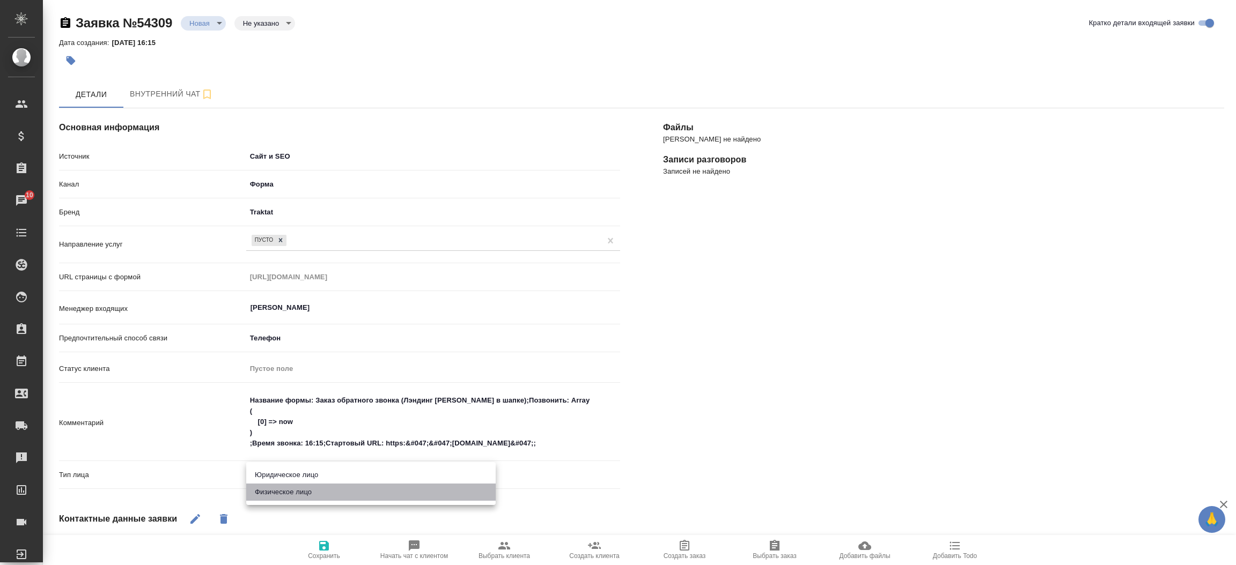
click at [279, 494] on li "Физическое лицо" at bounding box center [370, 492] width 249 height 17
type textarea "x"
type input "private"
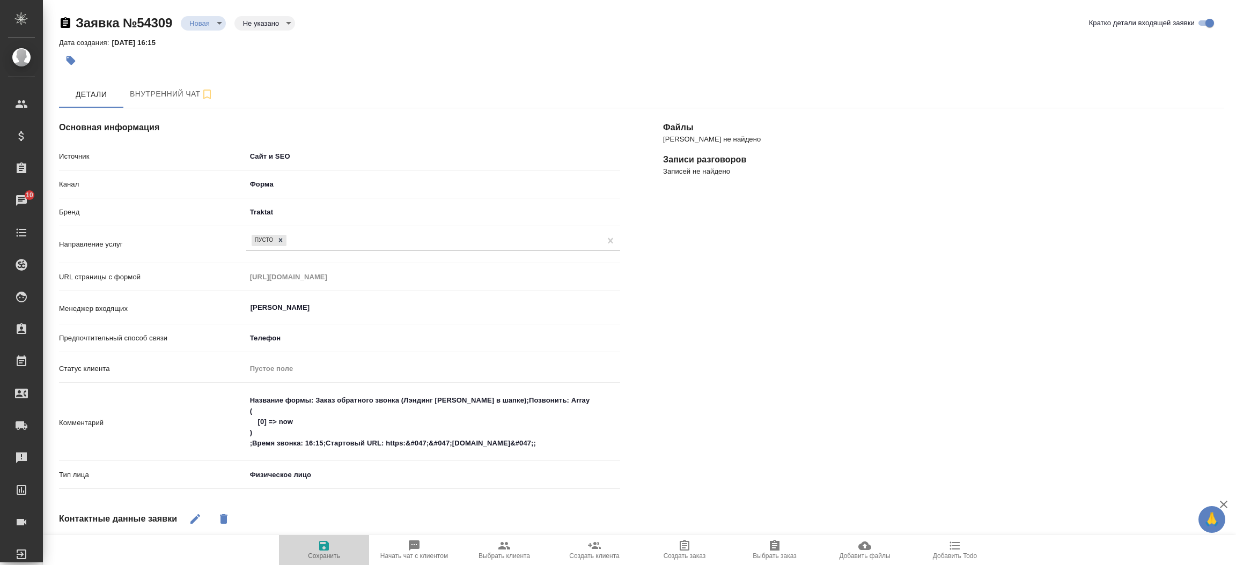
click at [336, 550] on span "Сохранить" at bounding box center [323, 550] width 77 height 20
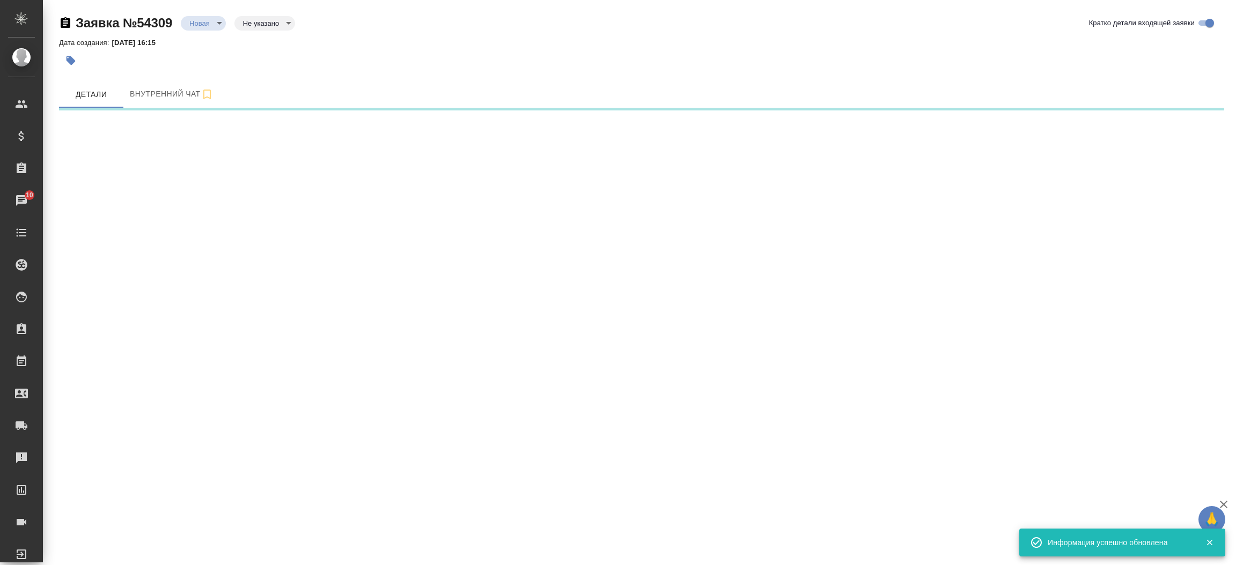
select select "RU"
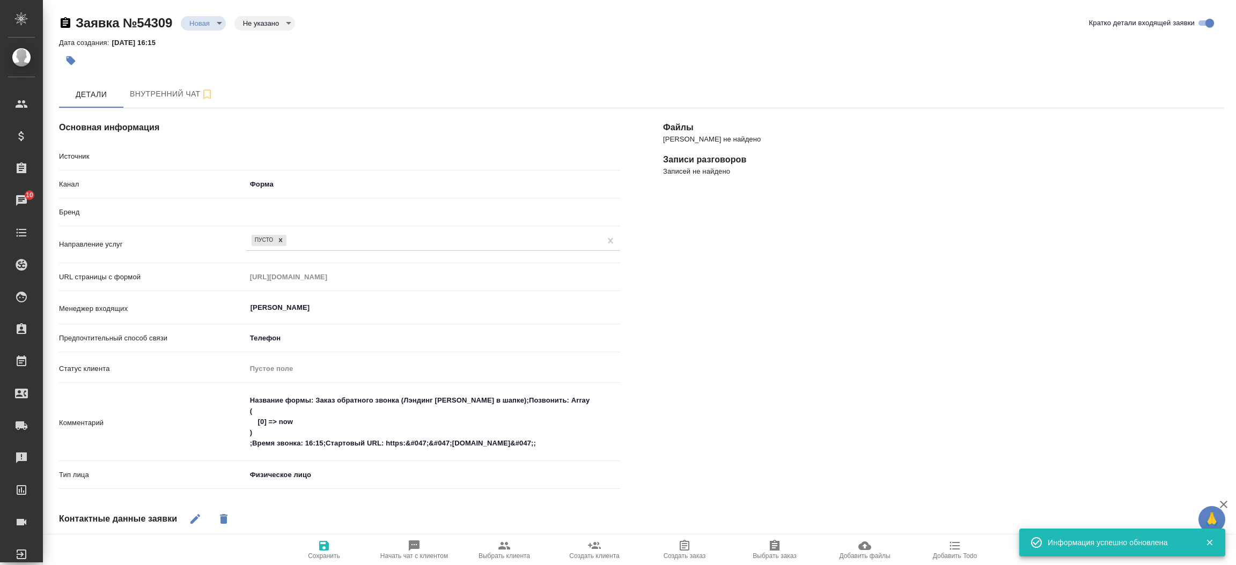
type textarea "x"
click at [218, 25] on body "🙏 .cls-1 fill:#fff; AWATERA [PERSON_NAME]prutko Клиенты Спецификации Заказы 10 …" at bounding box center [618, 282] width 1236 height 565
click at [210, 29] on button "Отказ" at bounding box center [202, 23] width 27 height 12
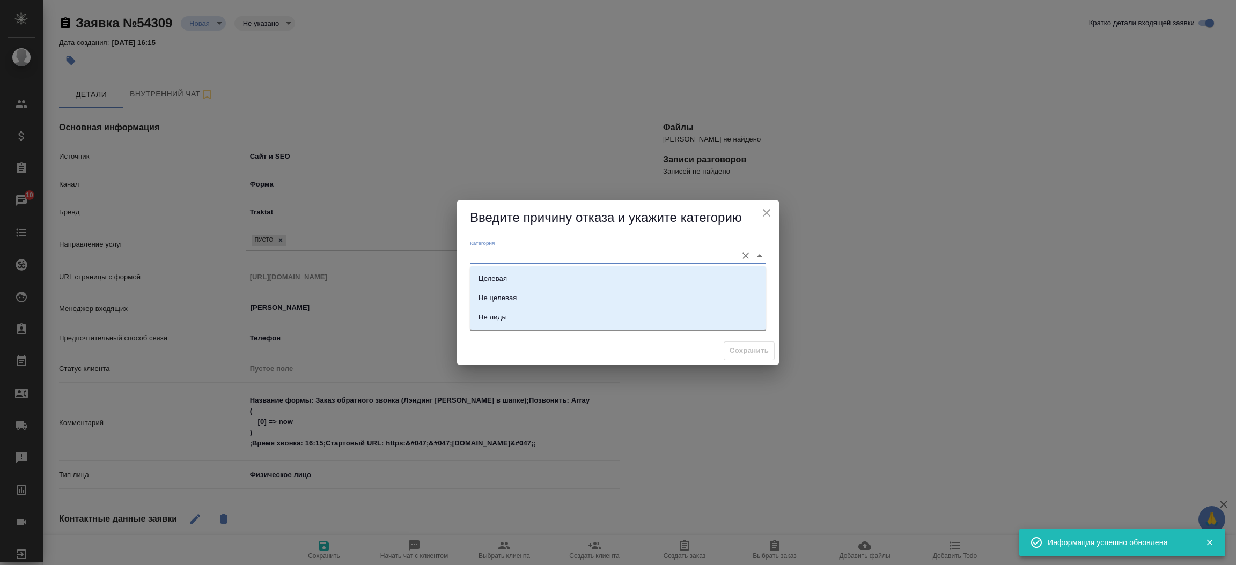
click at [492, 253] on input "Категория" at bounding box center [601, 255] width 262 height 14
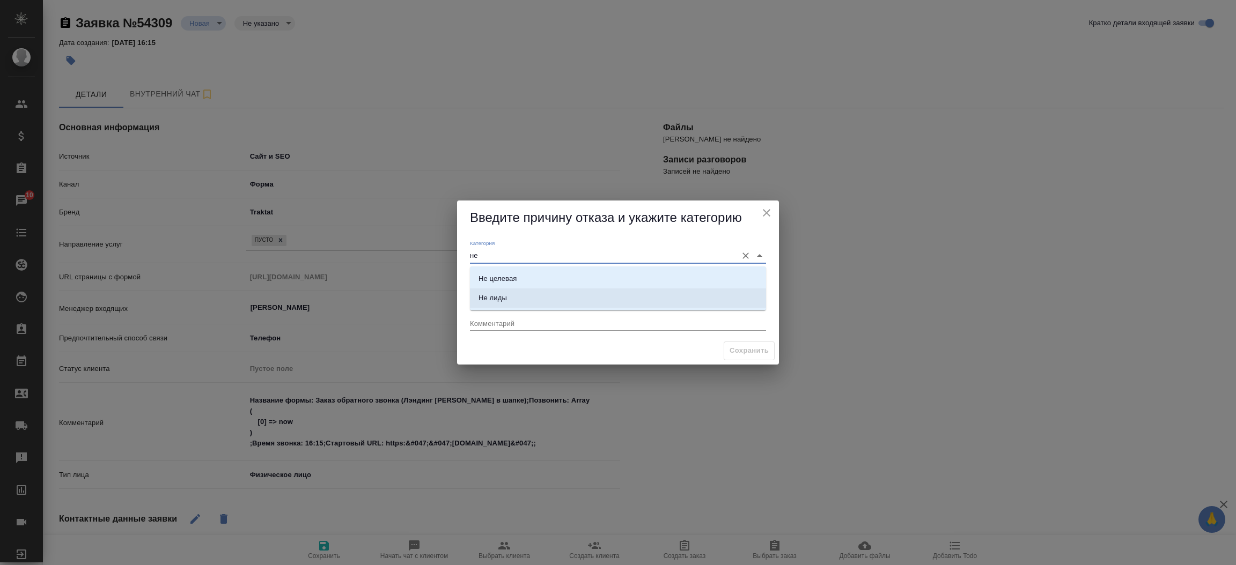
click at [519, 305] on li "Не лиды" at bounding box center [618, 298] width 296 height 19
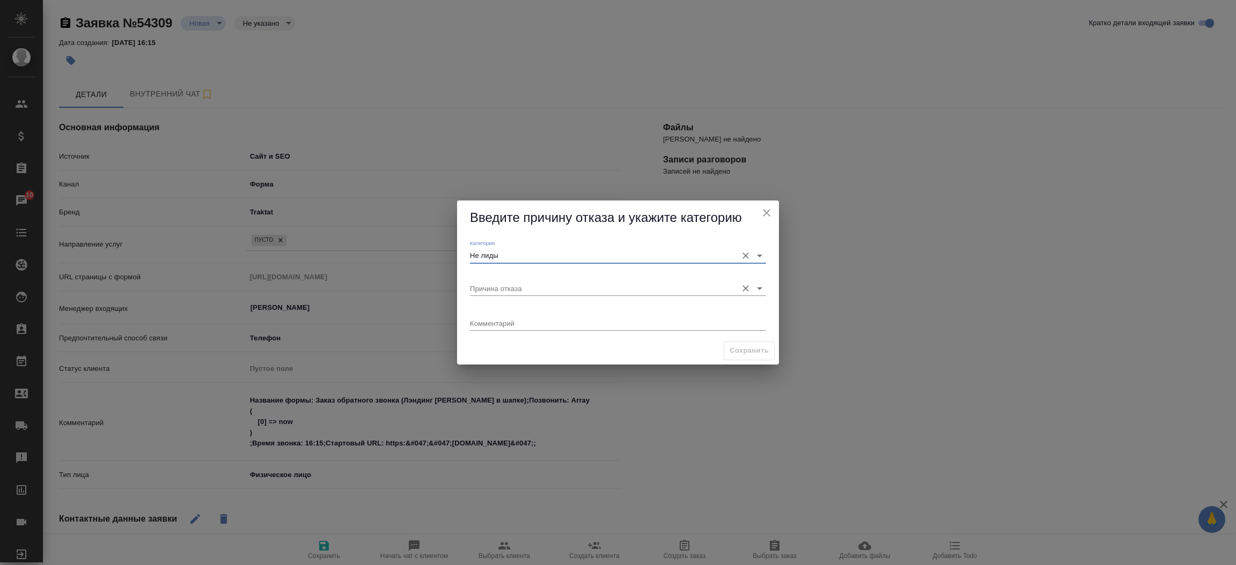
type input "Не лиды"
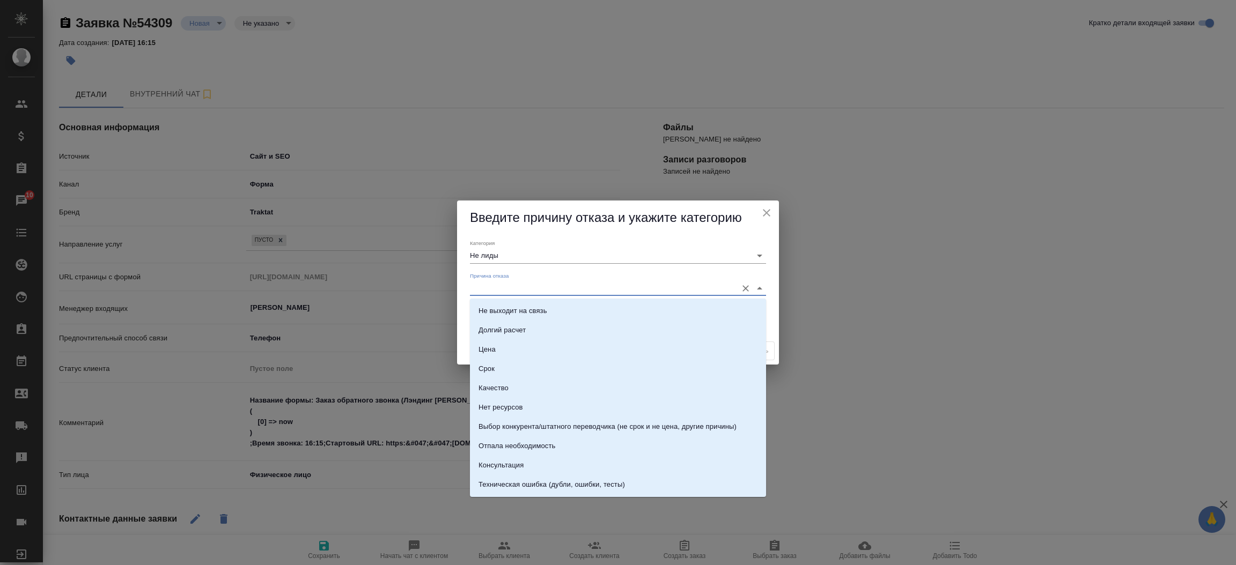
click at [519, 292] on input "Причина отказа" at bounding box center [601, 288] width 262 height 14
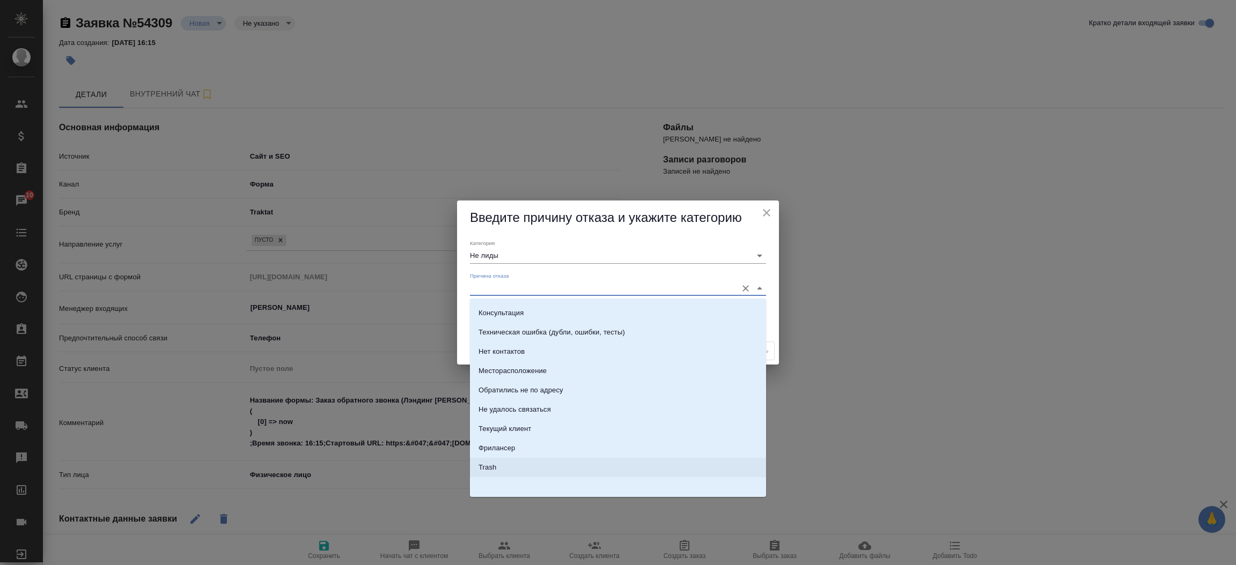
click at [643, 476] on li "Trash" at bounding box center [618, 467] width 296 height 19
type input "Trash"
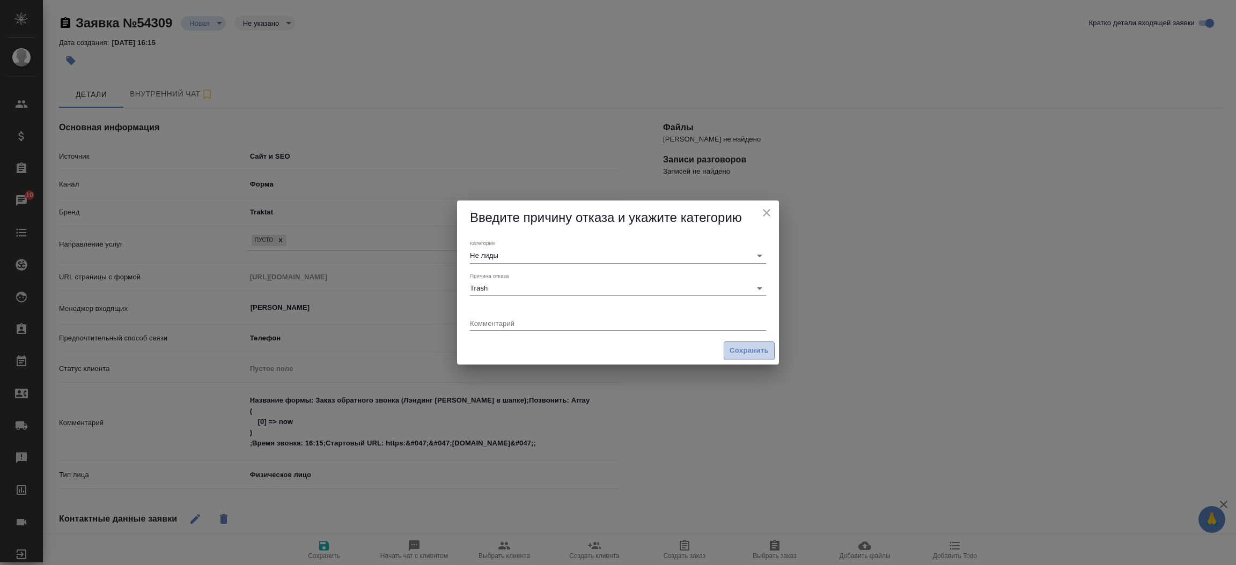
click at [751, 356] on span "Сохранить" at bounding box center [749, 351] width 39 height 12
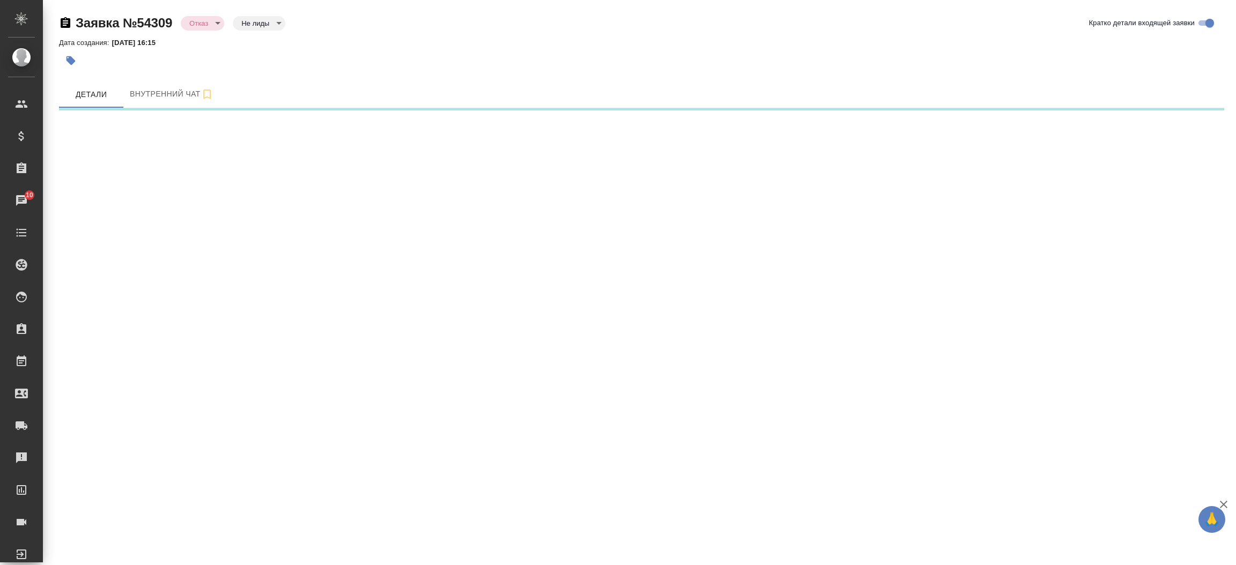
select select "RU"
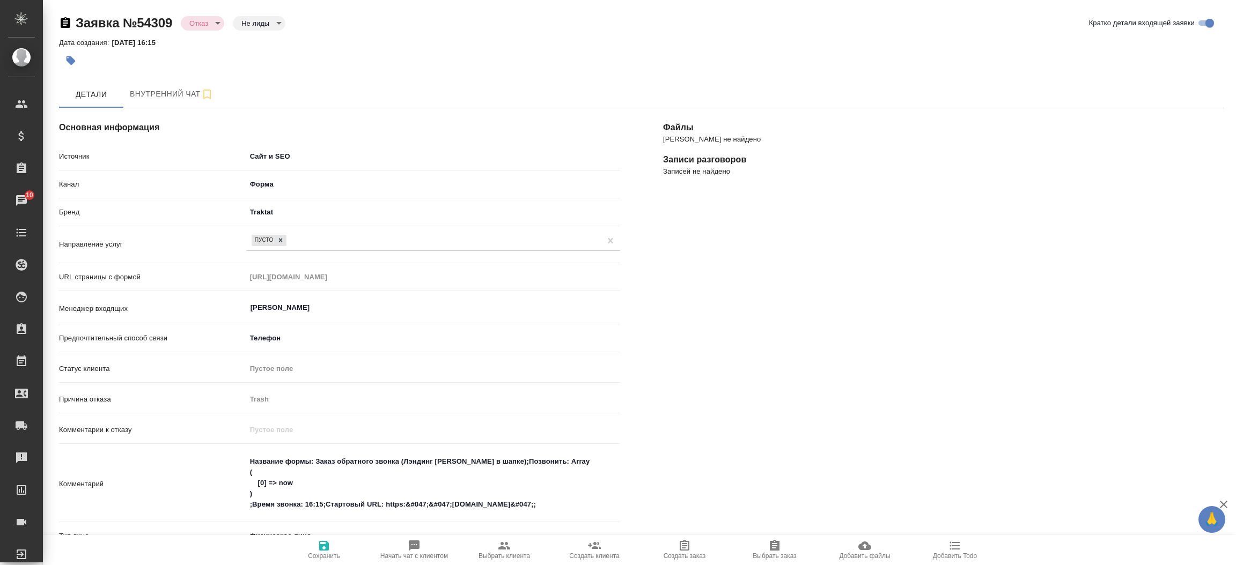
type textarea "x"
